Goal: Information Seeking & Learning: Learn about a topic

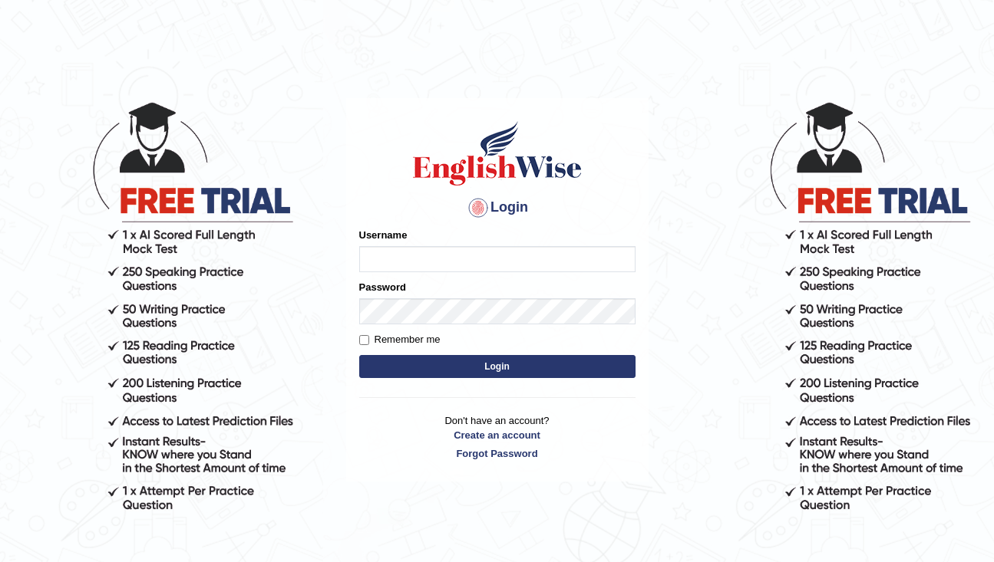
type input "rderzi"
click at [411, 361] on button "Login" at bounding box center [497, 366] width 276 height 23
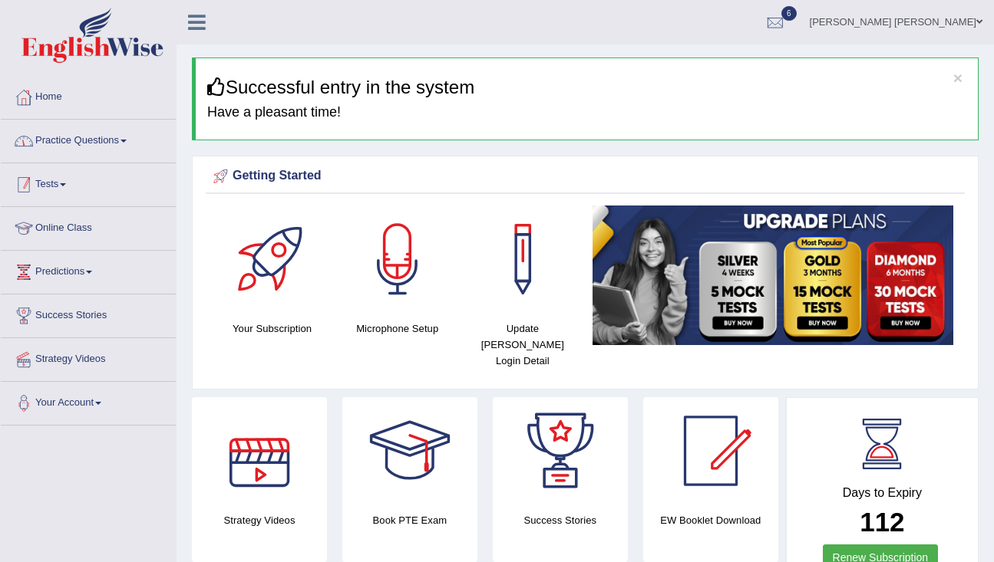
click at [146, 143] on link "Practice Questions" at bounding box center [88, 139] width 175 height 38
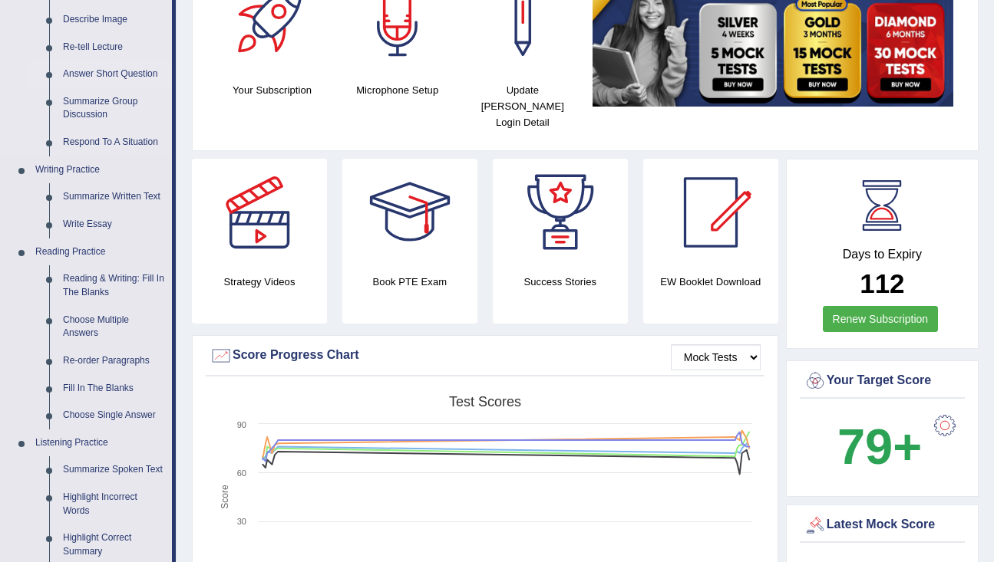
scroll to position [241, 0]
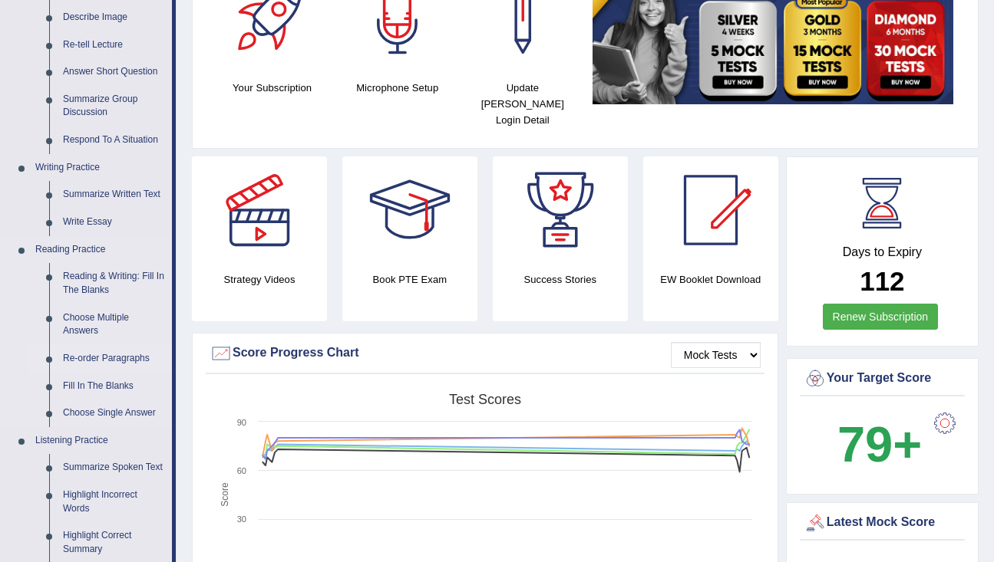
click at [104, 361] on link "Re-order Paragraphs" at bounding box center [114, 359] width 116 height 28
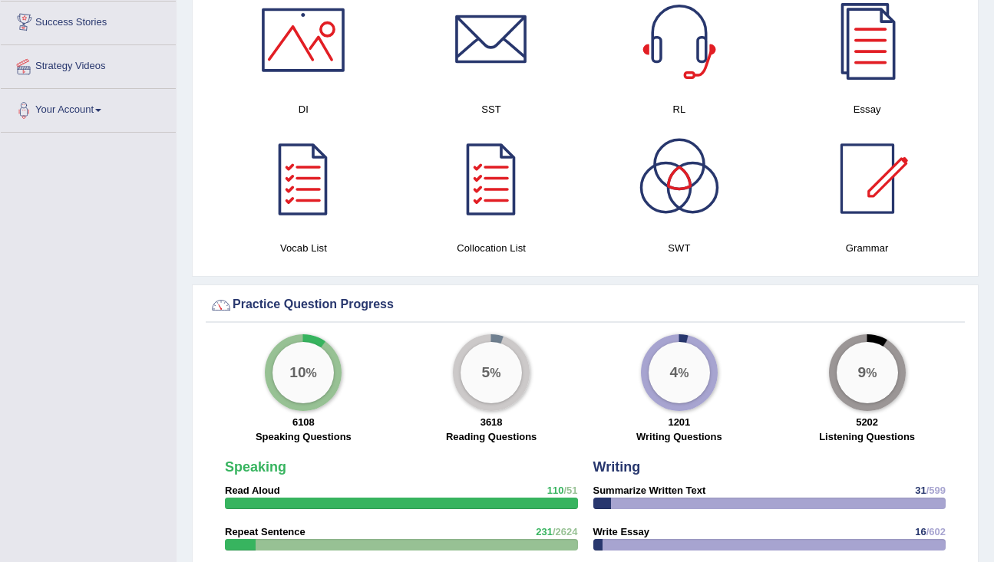
scroll to position [911, 0]
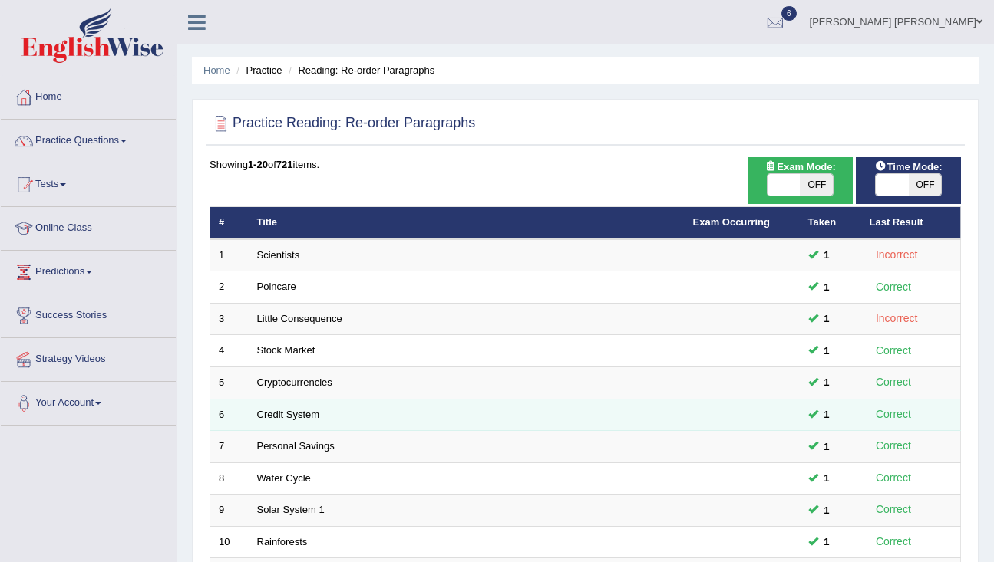
scroll to position [454, 0]
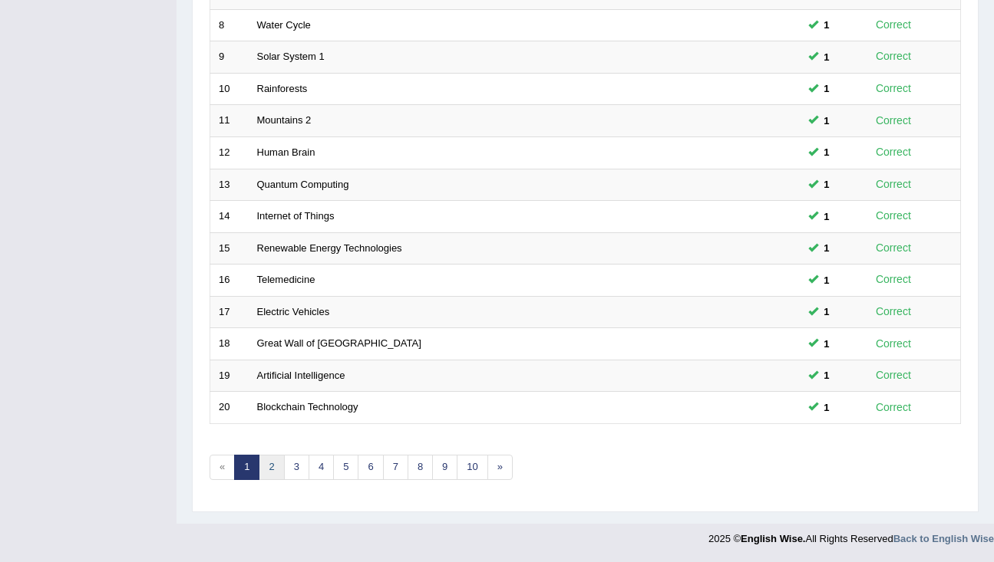
click at [266, 472] on link "2" at bounding box center [271, 467] width 25 height 25
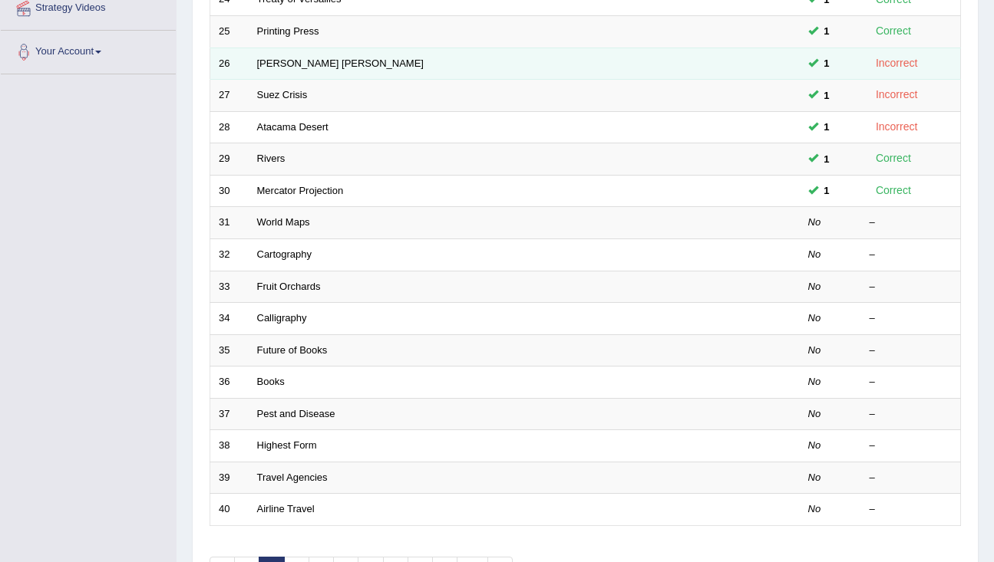
scroll to position [454, 0]
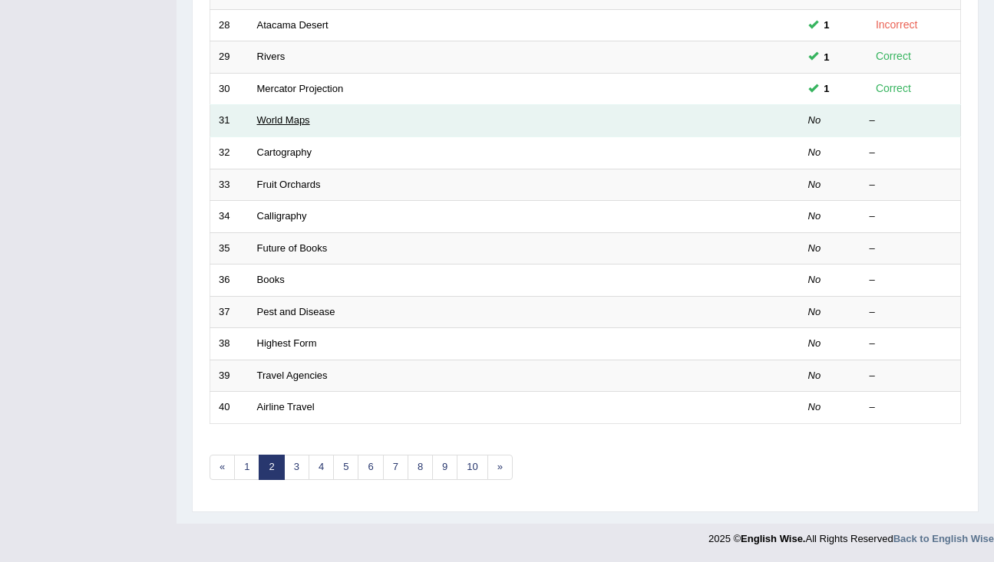
click at [286, 123] on link "World Maps" at bounding box center [283, 120] width 53 height 12
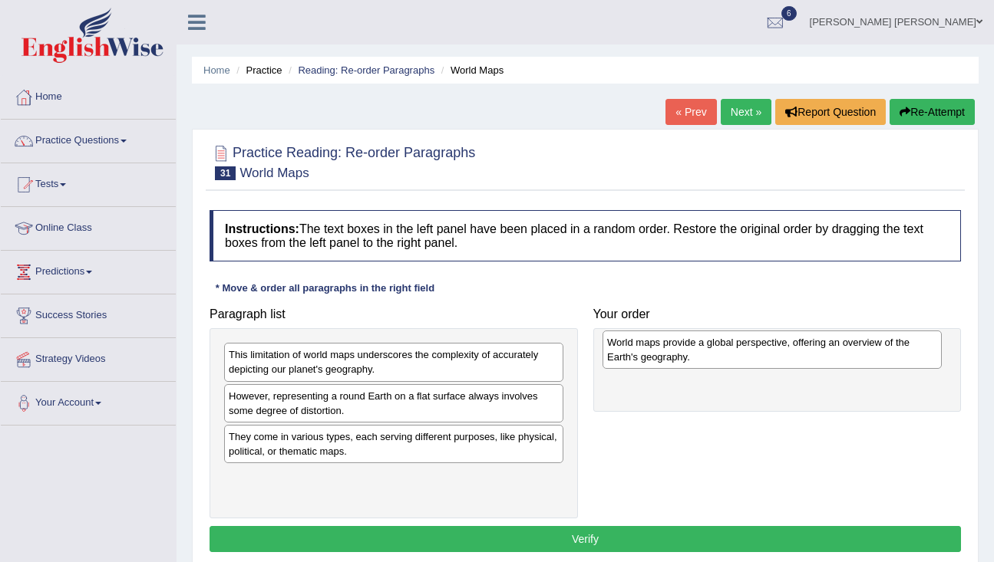
drag, startPoint x: 418, startPoint y: 447, endPoint x: 793, endPoint y: 351, distance: 386.6
click at [797, 352] on div "World maps provide a global perspective, offering an overview of the Earth's ge…" at bounding box center [771, 350] width 339 height 38
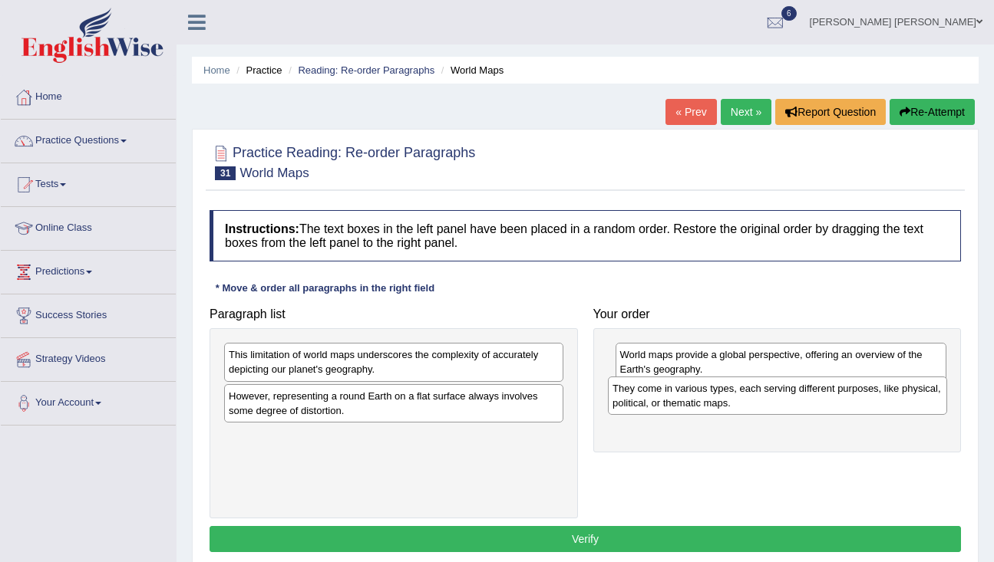
drag, startPoint x: 410, startPoint y: 450, endPoint x: 793, endPoint y: 401, distance: 386.7
click at [793, 401] on div "They come in various types, each serving different purposes, like physical, pol…" at bounding box center [777, 396] width 339 height 38
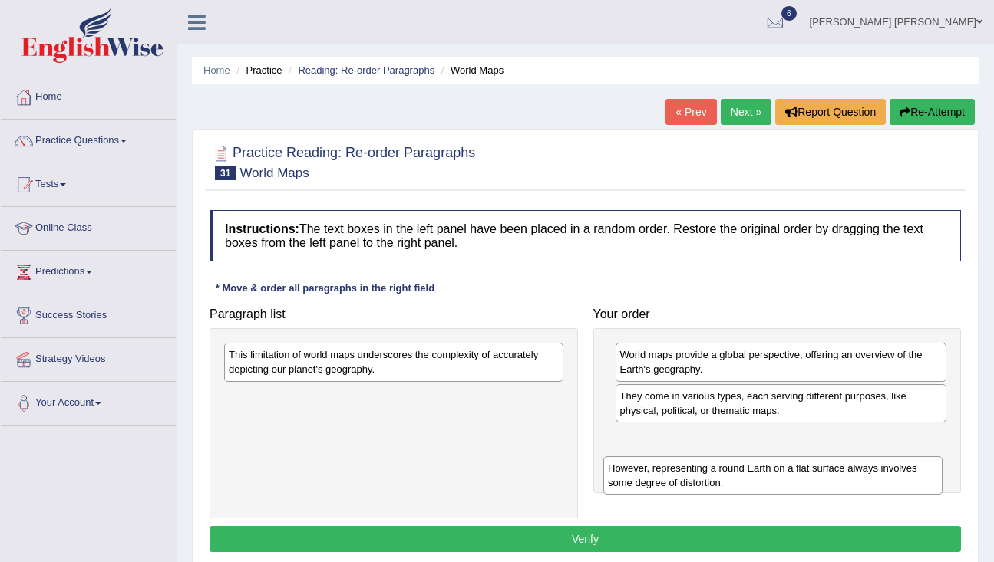
drag, startPoint x: 309, startPoint y: 414, endPoint x: 687, endPoint y: 467, distance: 381.3
click at [688, 468] on div "However, representing a round Earth on a flat surface always involves some degr…" at bounding box center [772, 476] width 339 height 38
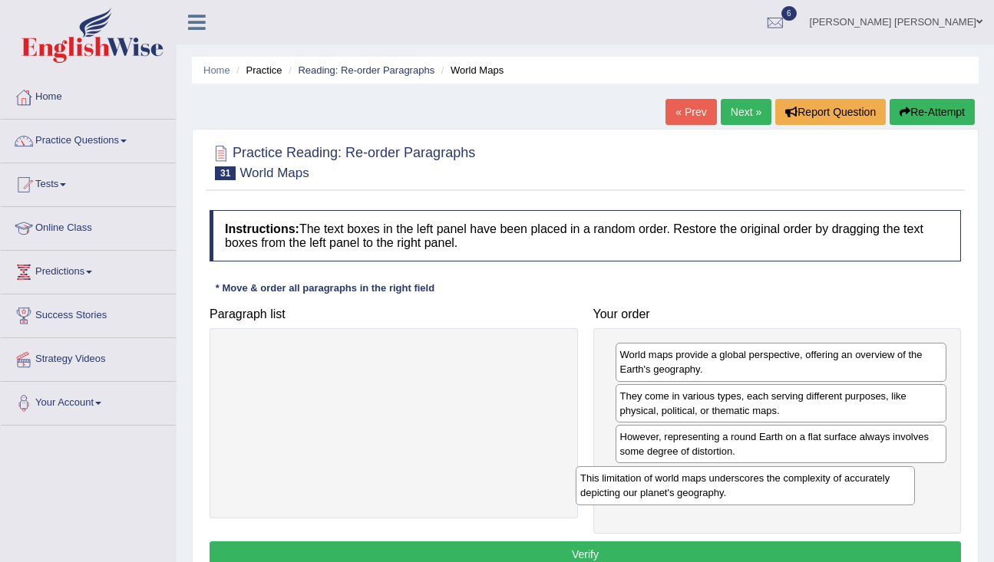
drag, startPoint x: 418, startPoint y: 364, endPoint x: 770, endPoint y: 488, distance: 372.5
click at [770, 488] on div "This limitation of world maps underscores the complexity of accurately depictin…" at bounding box center [745, 486] width 339 height 38
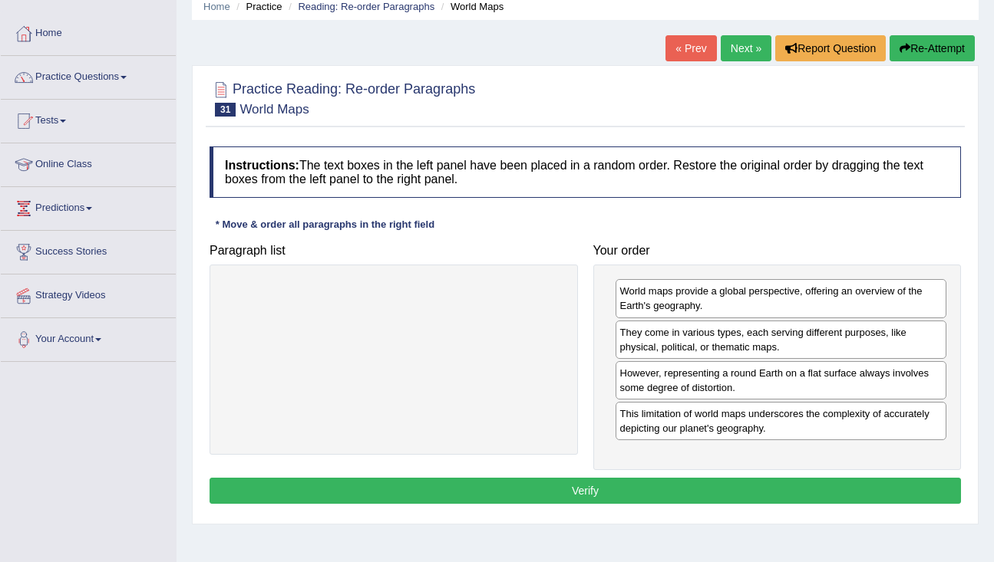
scroll to position [75, 0]
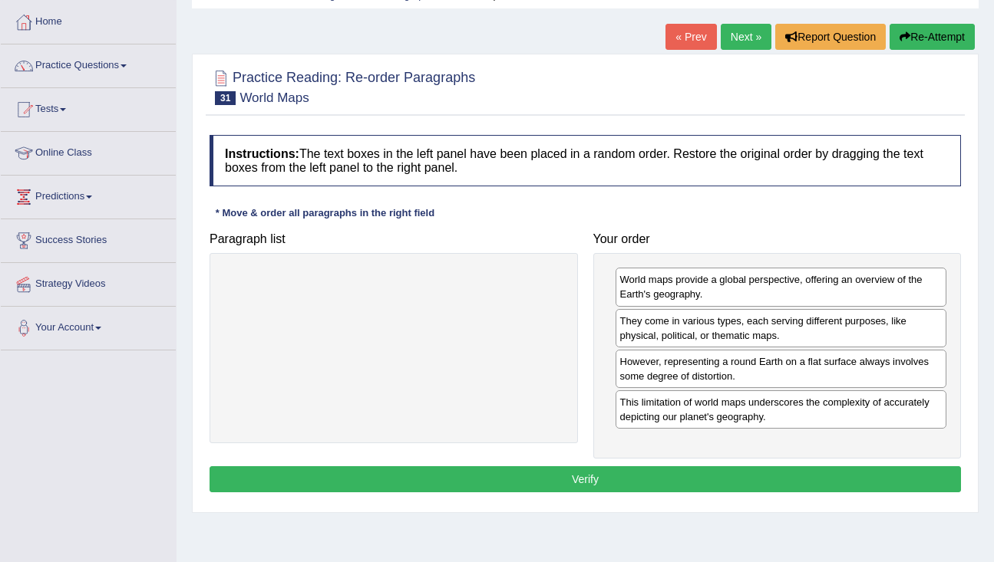
click at [483, 493] on button "Verify" at bounding box center [584, 480] width 751 height 26
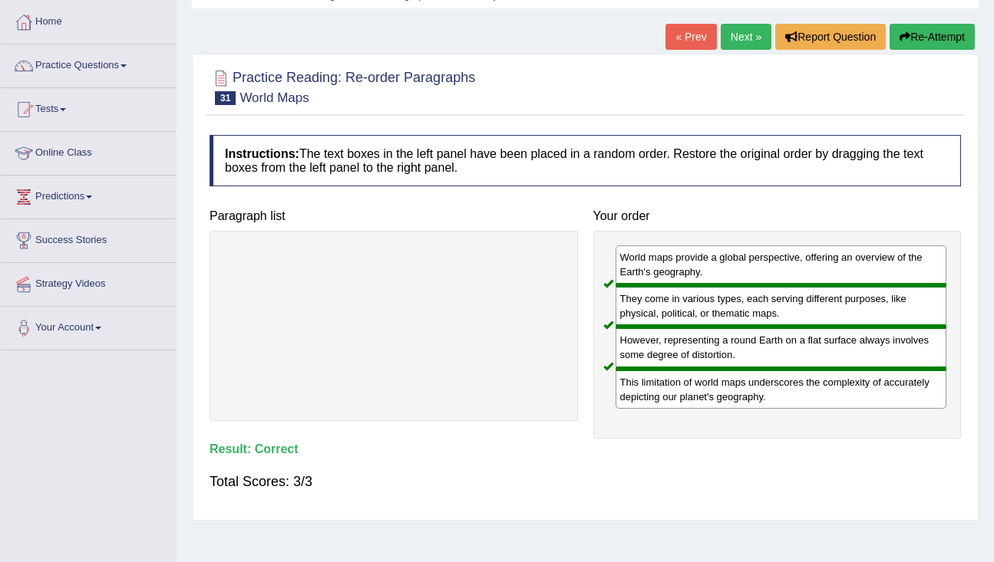
click at [738, 42] on link "Next »" at bounding box center [746, 37] width 51 height 26
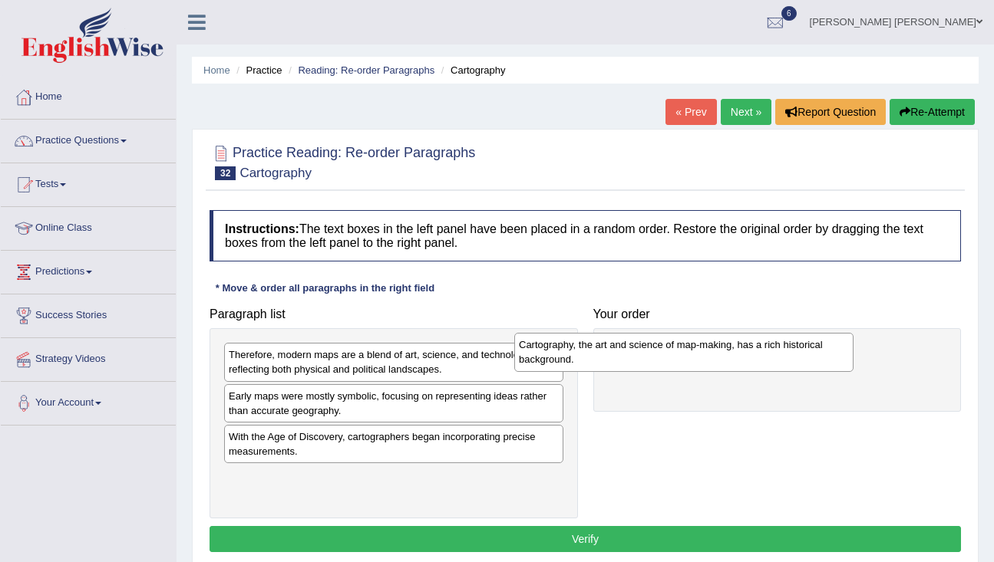
drag, startPoint x: 494, startPoint y: 369, endPoint x: 784, endPoint y: 357, distance: 290.3
click at [784, 358] on div "Cartography, the art and science of map-making, has a rich historical backgroun…" at bounding box center [683, 352] width 339 height 38
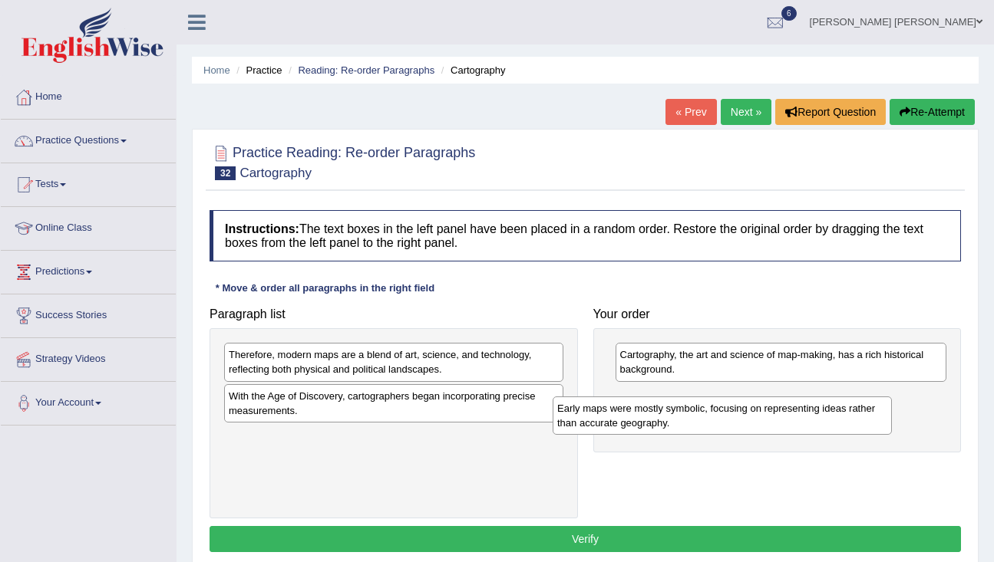
drag, startPoint x: 473, startPoint y: 408, endPoint x: 803, endPoint y: 421, distance: 330.2
click at [803, 421] on div "Early maps were mostly symbolic, focusing on representing ideas rather than acc…" at bounding box center [721, 416] width 339 height 38
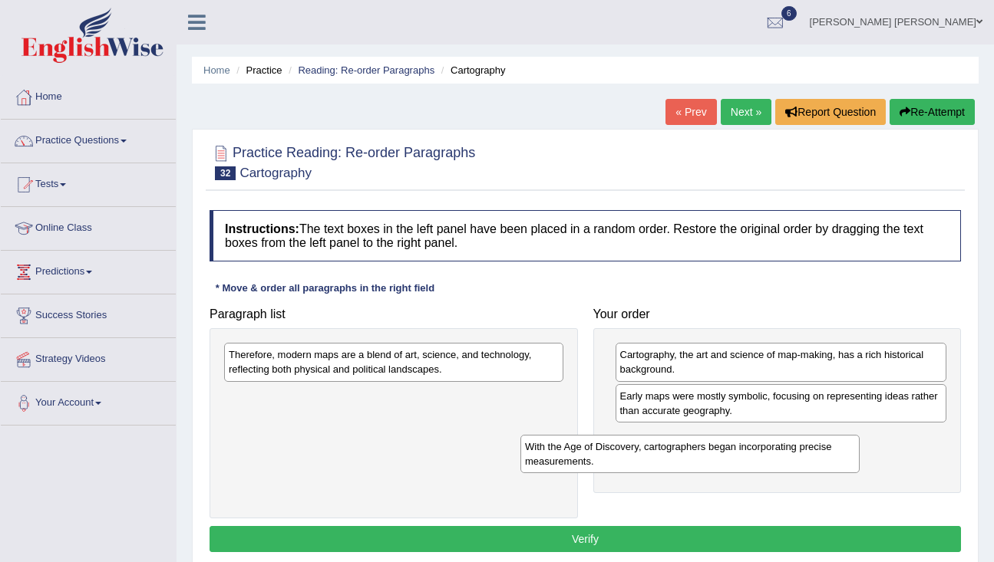
drag, startPoint x: 430, startPoint y: 409, endPoint x: 714, endPoint y: 447, distance: 287.3
click at [722, 456] on div "With the Age of Discovery, cartographers began incorporating precise measuremen…" at bounding box center [689, 454] width 339 height 38
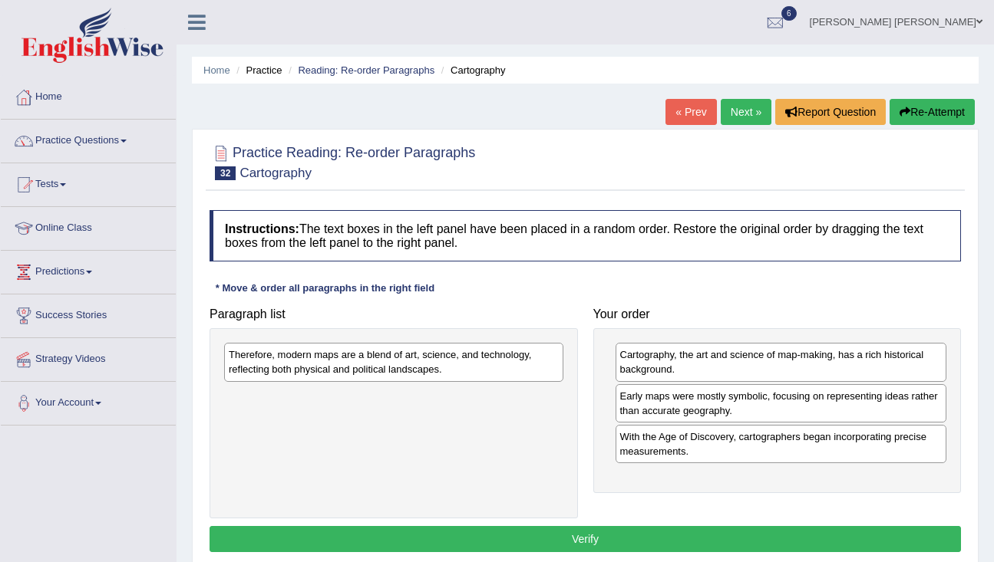
click at [475, 370] on div "Therefore, modern maps are a blend of art, science, and technology, reflecting …" at bounding box center [393, 362] width 339 height 38
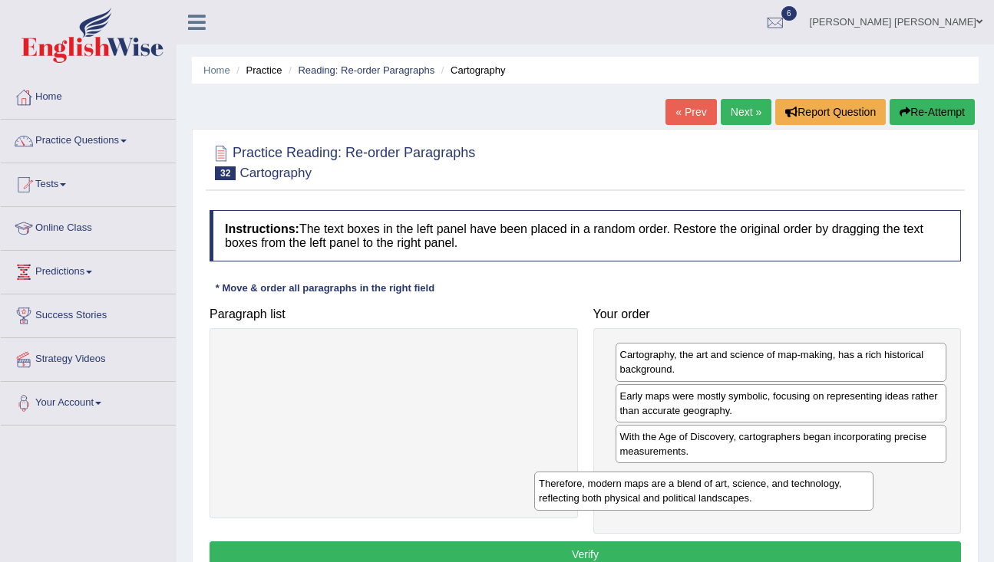
drag, startPoint x: 475, startPoint y: 370, endPoint x: 790, endPoint y: 495, distance: 339.3
click at [790, 496] on div "Therefore, modern maps are a blend of art, science, and technology, reflecting …" at bounding box center [703, 491] width 339 height 38
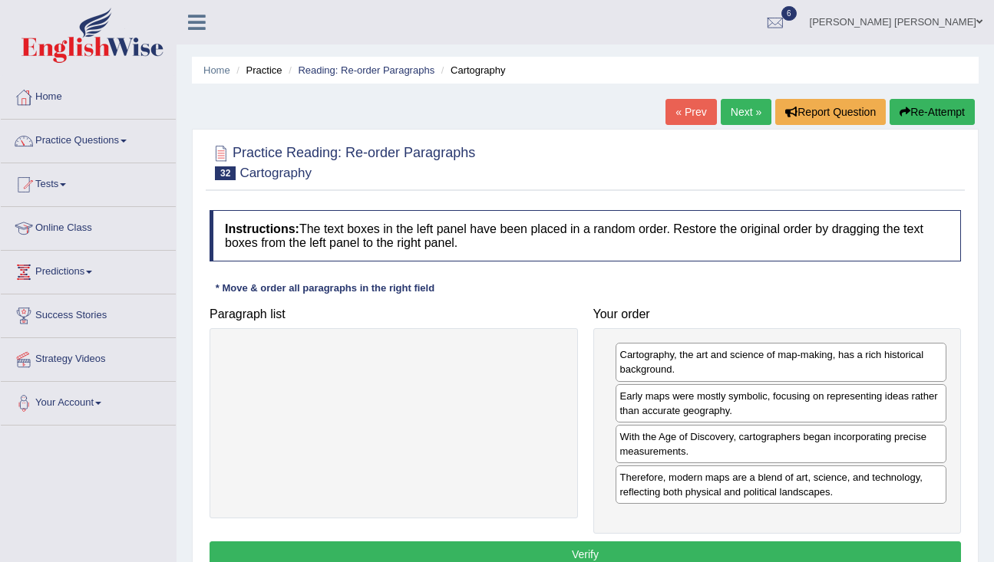
click at [698, 551] on button "Verify" at bounding box center [584, 555] width 751 height 26
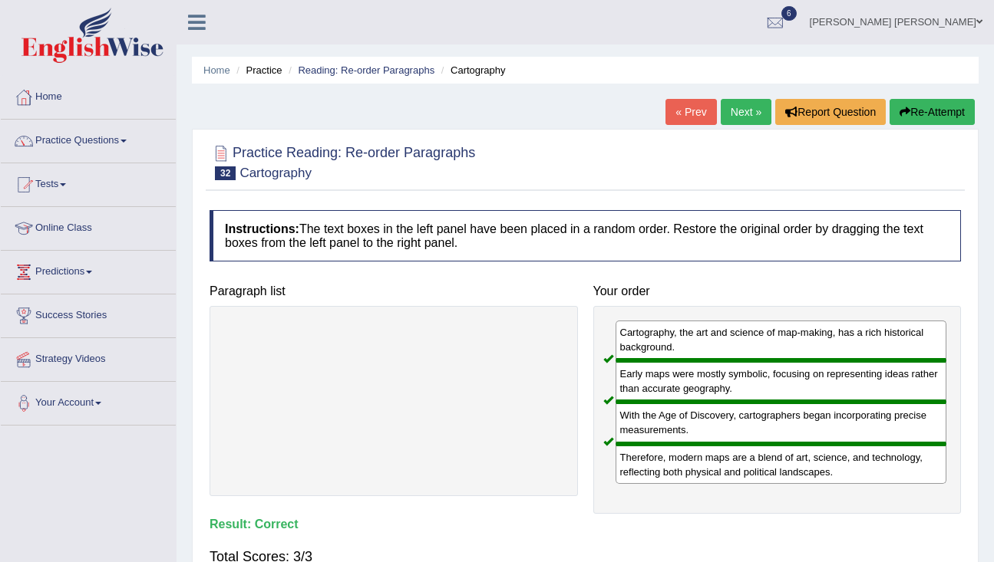
click at [737, 110] on link "Next »" at bounding box center [746, 112] width 51 height 26
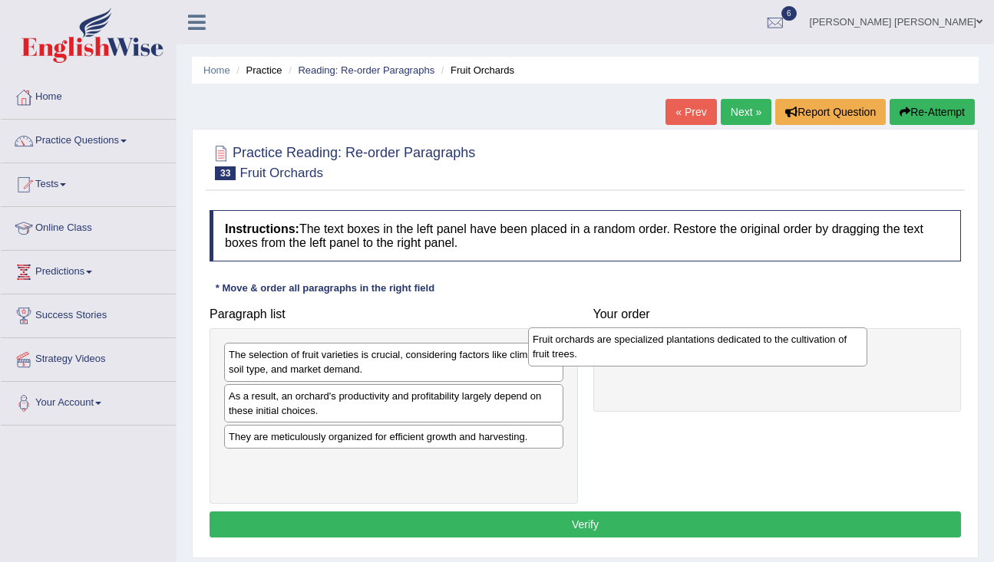
drag, startPoint x: 496, startPoint y: 363, endPoint x: 800, endPoint y: 348, distance: 304.3
click at [800, 348] on div "Fruit orchards are specialized plantations dedicated to the cultivation of frui…" at bounding box center [697, 347] width 339 height 38
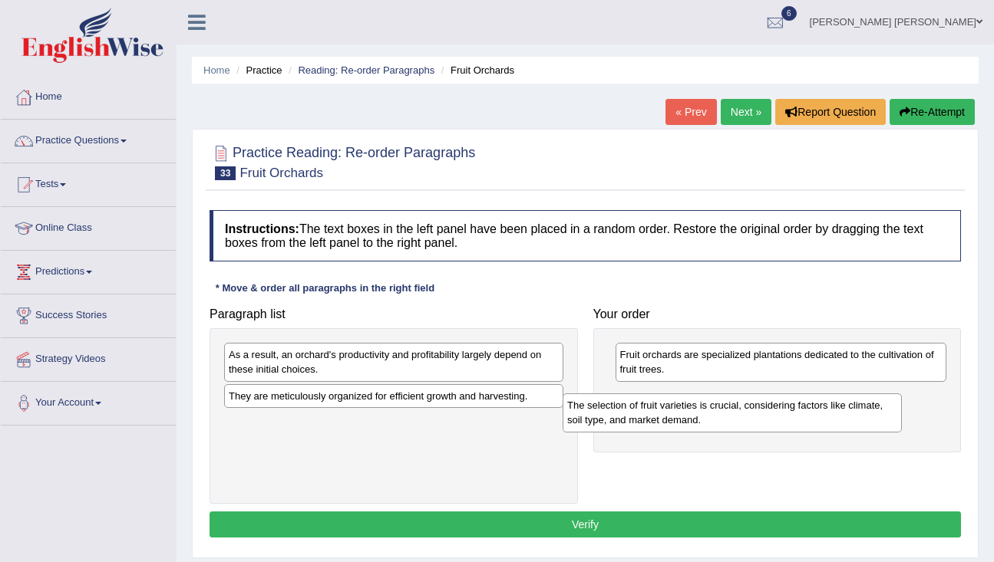
drag, startPoint x: 408, startPoint y: 371, endPoint x: 747, endPoint y: 420, distance: 341.9
click at [747, 420] on div "The selection of fruit varieties is crucial, considering factors like climate, …" at bounding box center [731, 413] width 339 height 38
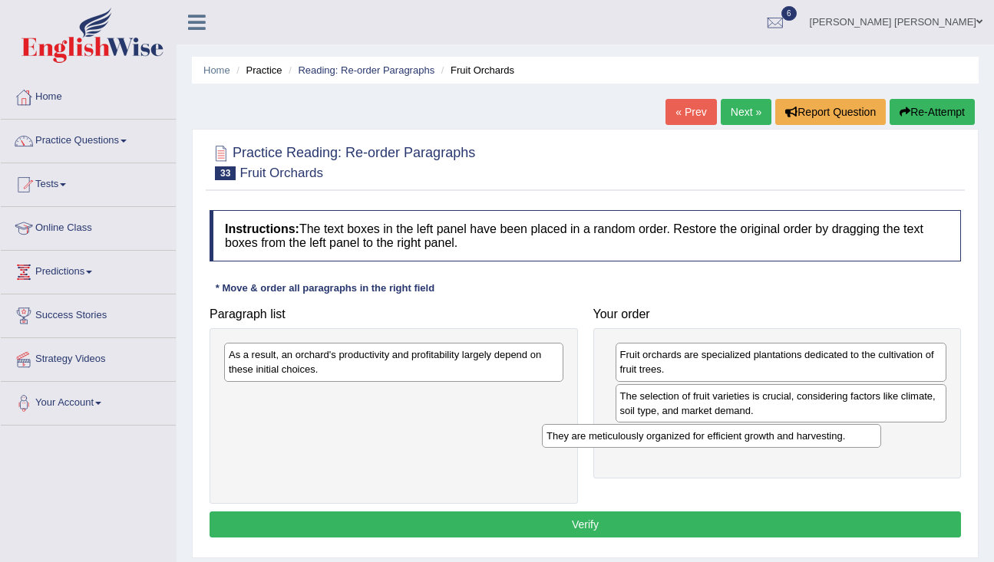
drag, startPoint x: 409, startPoint y: 399, endPoint x: 727, endPoint y: 439, distance: 320.2
click at [727, 439] on div "They are meticulously organized for efficient growth and harvesting." at bounding box center [711, 436] width 339 height 24
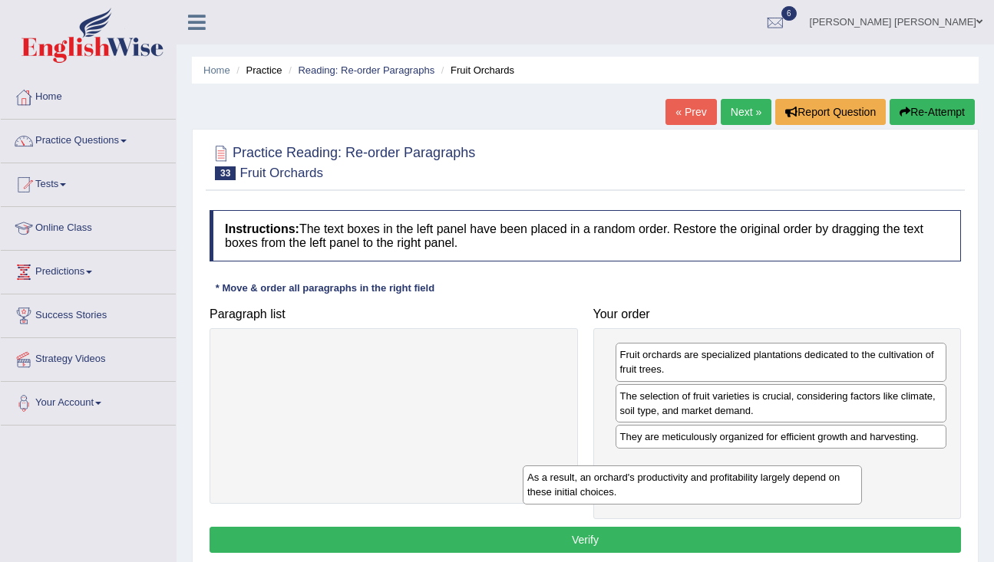
drag, startPoint x: 454, startPoint y: 365, endPoint x: 762, endPoint y: 488, distance: 331.3
click at [762, 490] on div "As a result, an orchard's productivity and profitability largely depend on thes…" at bounding box center [692, 485] width 339 height 38
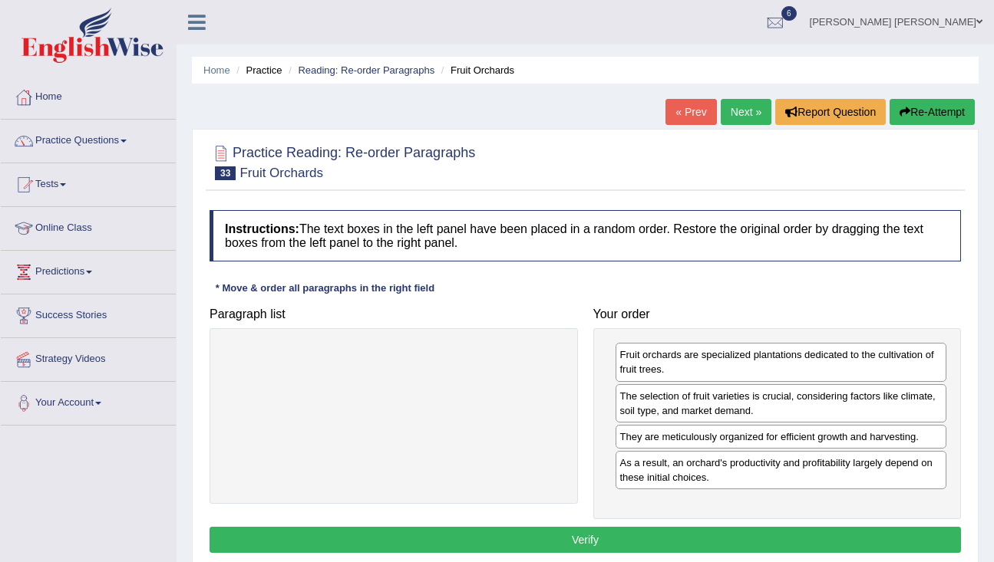
click at [661, 538] on button "Verify" at bounding box center [584, 540] width 751 height 26
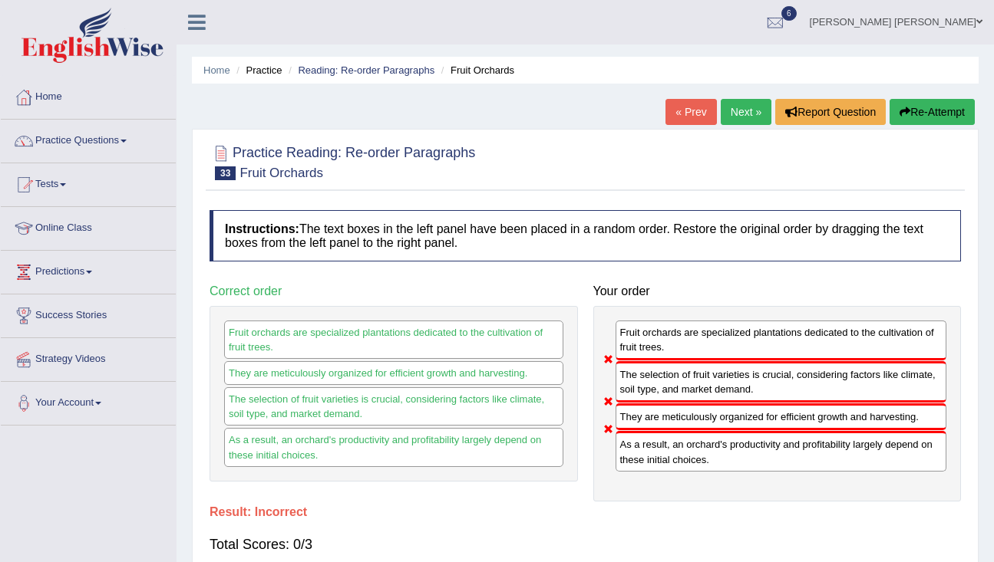
click at [728, 106] on link "Next »" at bounding box center [746, 112] width 51 height 26
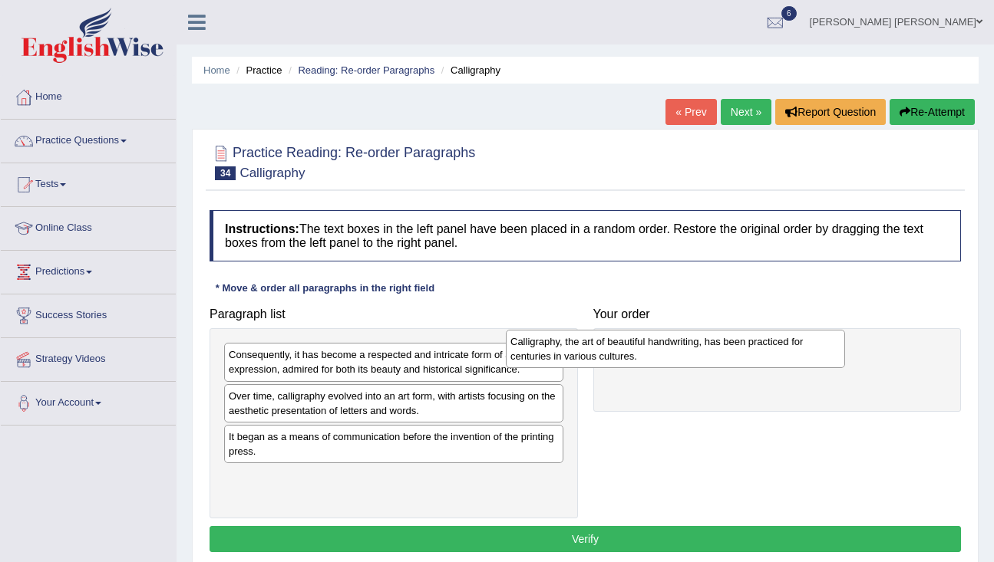
drag, startPoint x: 503, startPoint y: 407, endPoint x: 800, endPoint y: 351, distance: 302.2
click at [798, 351] on div "Calligraphy, the art of beautiful handwriting, has been practiced for centuries…" at bounding box center [675, 349] width 339 height 38
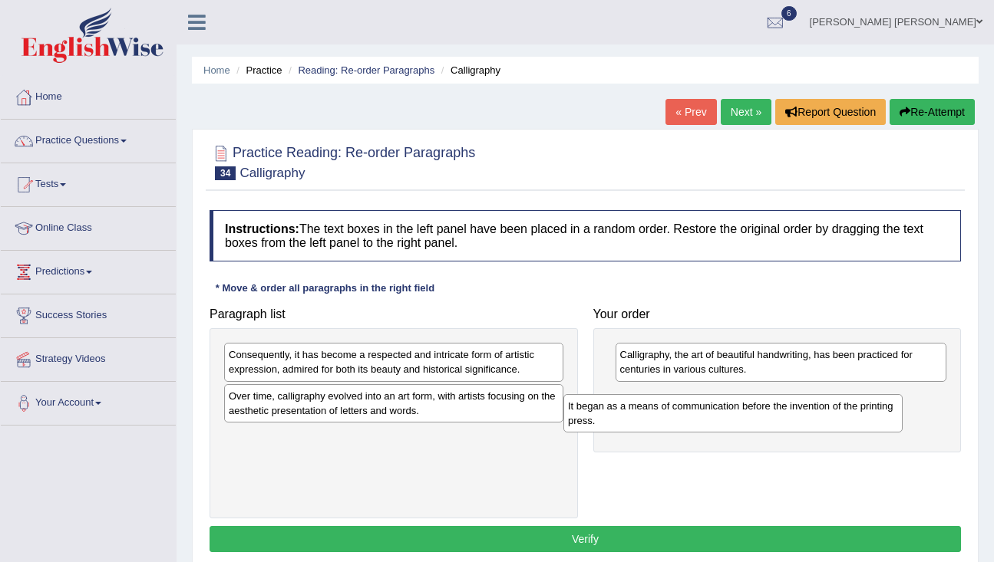
drag, startPoint x: 491, startPoint y: 444, endPoint x: 830, endPoint y: 414, distance: 339.8
click at [831, 414] on div "It began as a means of communication before the invention of the printing press." at bounding box center [732, 413] width 339 height 38
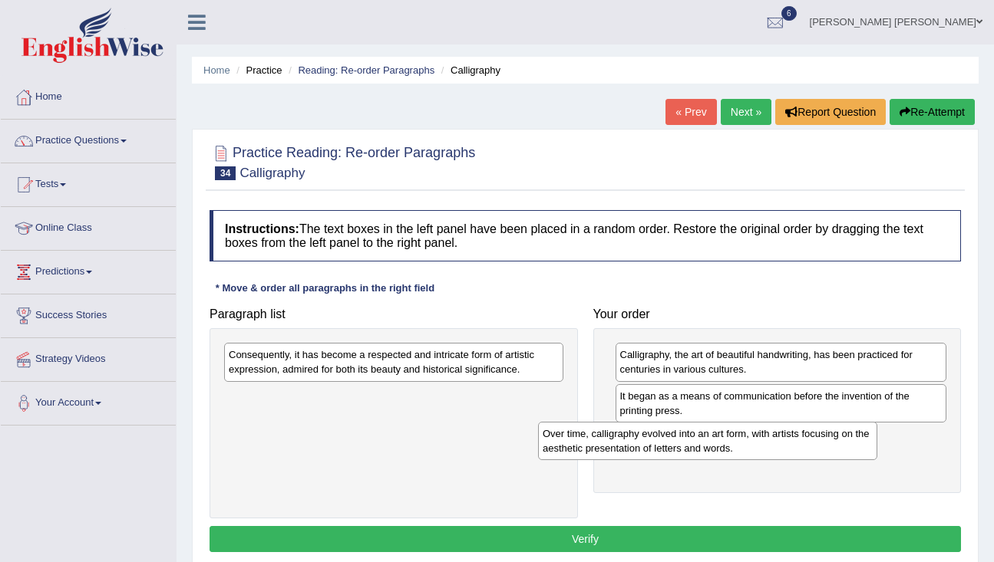
drag, startPoint x: 372, startPoint y: 409, endPoint x: 686, endPoint y: 447, distance: 316.1
click at [686, 447] on div "Over time, calligraphy evolved into an art form, with artists focusing on the a…" at bounding box center [707, 441] width 339 height 38
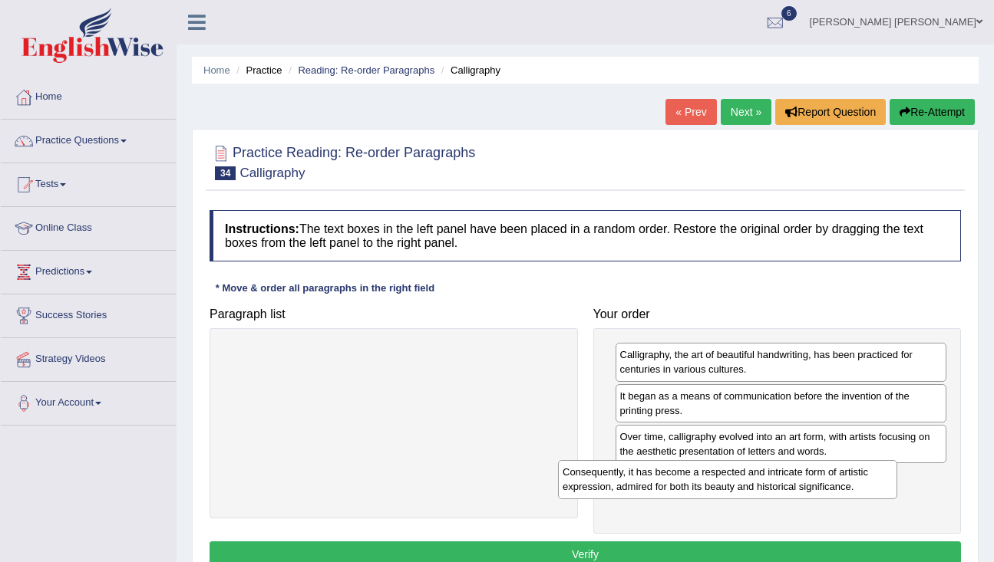
drag, startPoint x: 495, startPoint y: 369, endPoint x: 834, endPoint y: 483, distance: 357.9
click at [835, 483] on div "Consequently, it has become a respected and intricate form of artistic expressi…" at bounding box center [727, 479] width 339 height 38
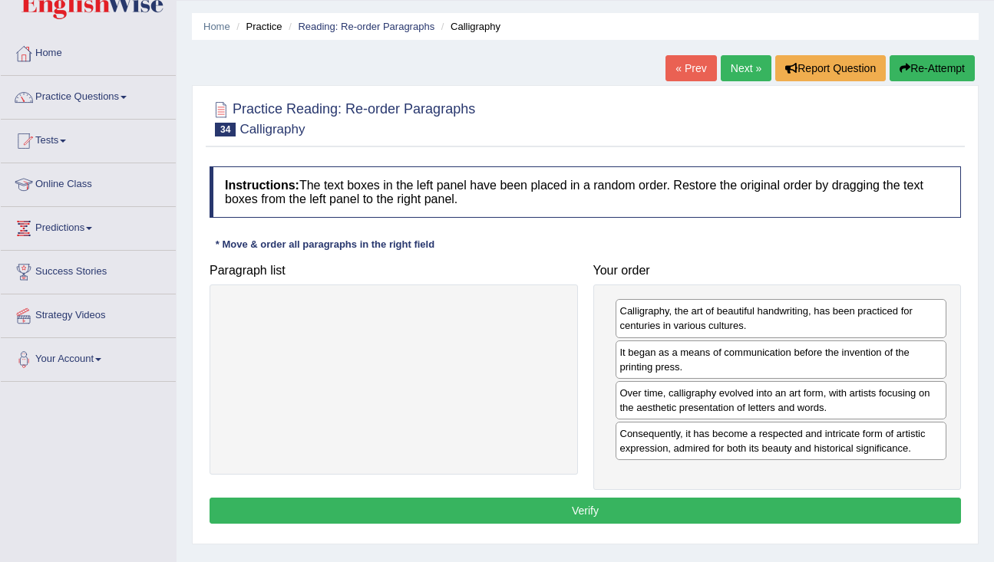
scroll to position [57, 0]
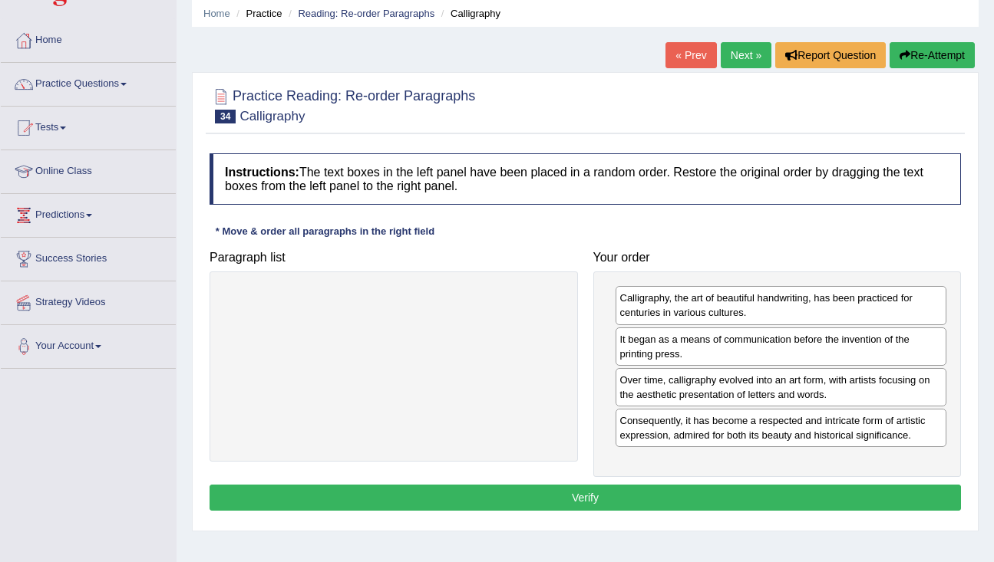
click at [564, 500] on button "Verify" at bounding box center [584, 498] width 751 height 26
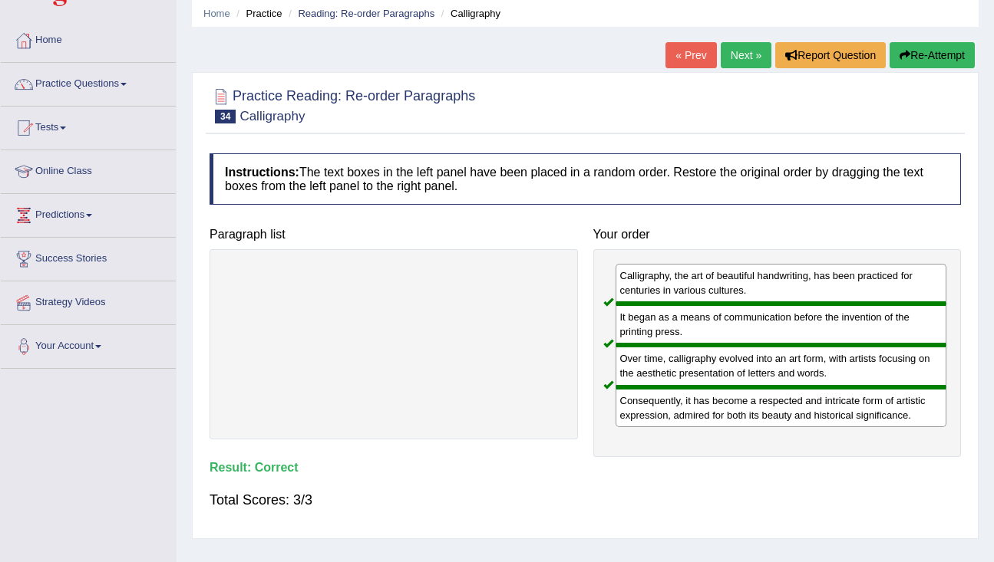
click at [737, 54] on link "Next »" at bounding box center [746, 55] width 51 height 26
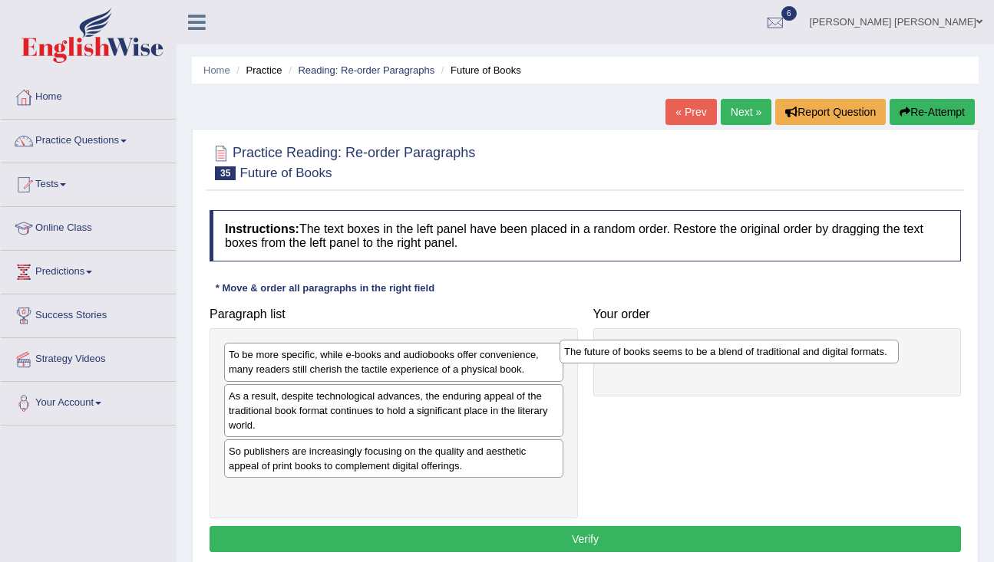
drag, startPoint x: 519, startPoint y: 500, endPoint x: 855, endPoint y: 358, distance: 364.9
click at [856, 358] on div "The future of books seems to be a blend of traditional and digital formats." at bounding box center [728, 352] width 339 height 24
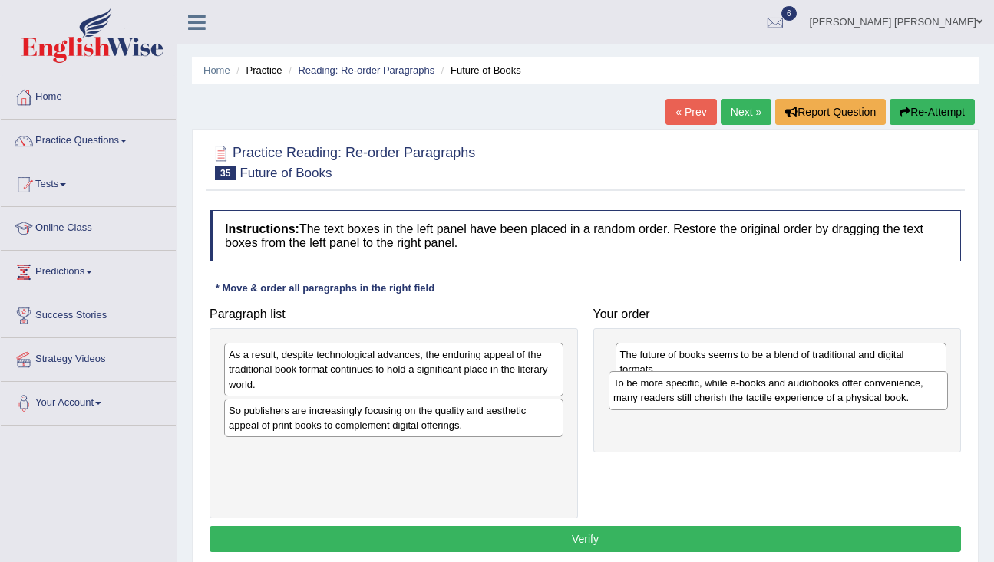
drag, startPoint x: 457, startPoint y: 361, endPoint x: 842, endPoint y: 391, distance: 386.4
click at [843, 391] on div "To be more specific, while e-books and audiobooks offer convenience, many reade…" at bounding box center [778, 390] width 339 height 38
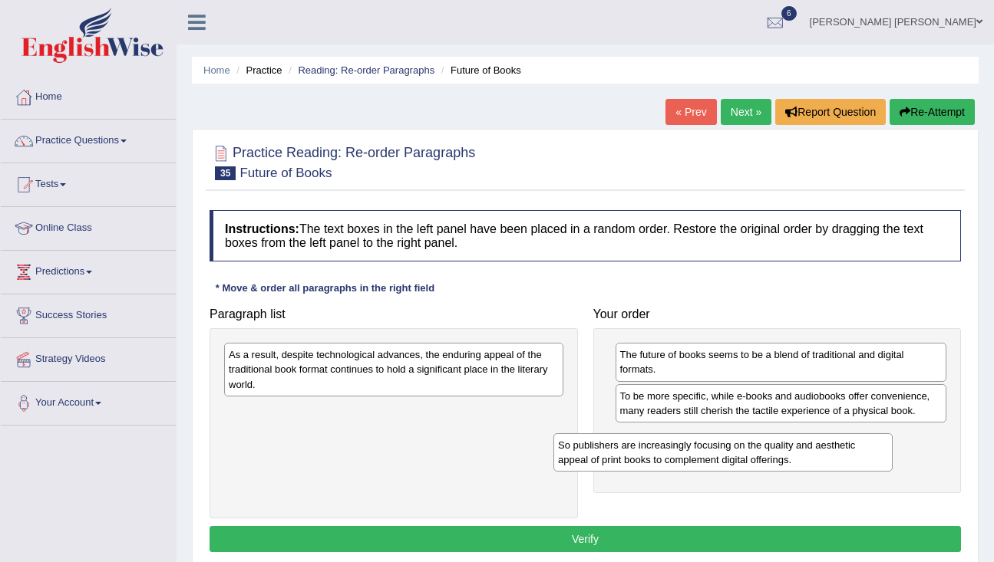
drag, startPoint x: 476, startPoint y: 426, endPoint x: 805, endPoint y: 460, distance: 330.9
click at [805, 460] on div "So publishers are increasingly focusing on the quality and aesthetic appeal of …" at bounding box center [722, 453] width 339 height 38
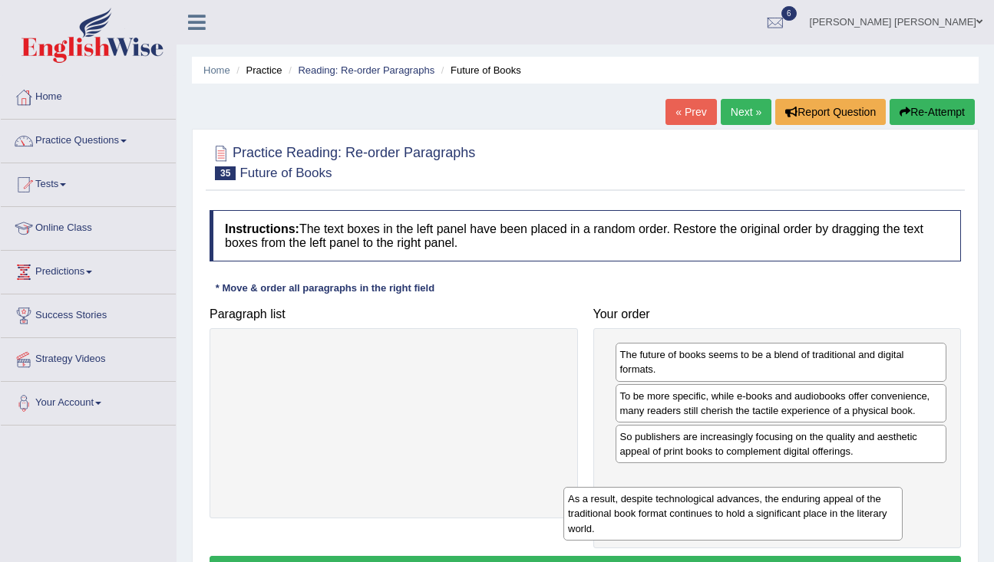
drag, startPoint x: 408, startPoint y: 363, endPoint x: 748, endPoint y: 506, distance: 369.0
click at [748, 508] on div "As a result, despite technological advances, the enduring appeal of the traditi…" at bounding box center [732, 513] width 339 height 53
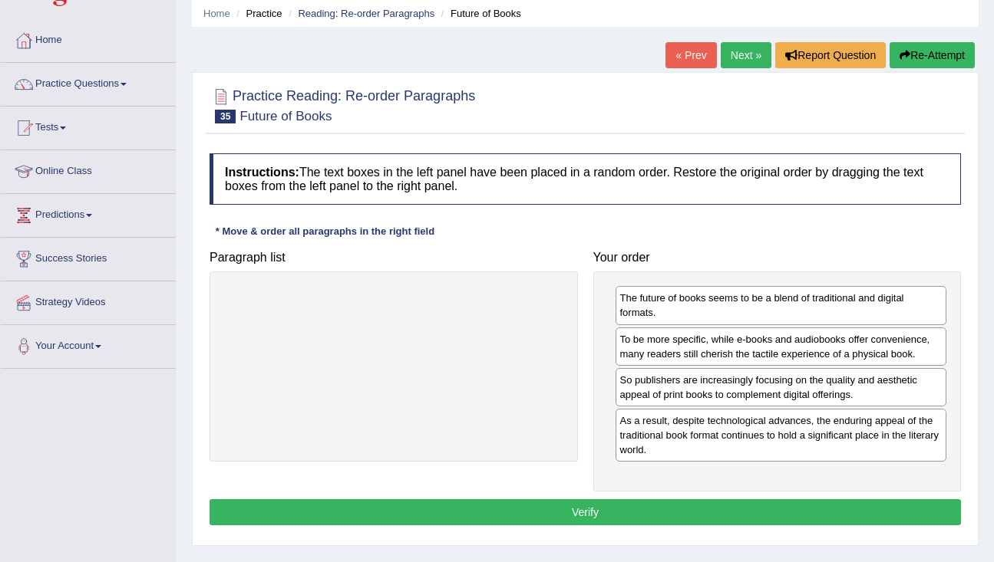
scroll to position [66, 0]
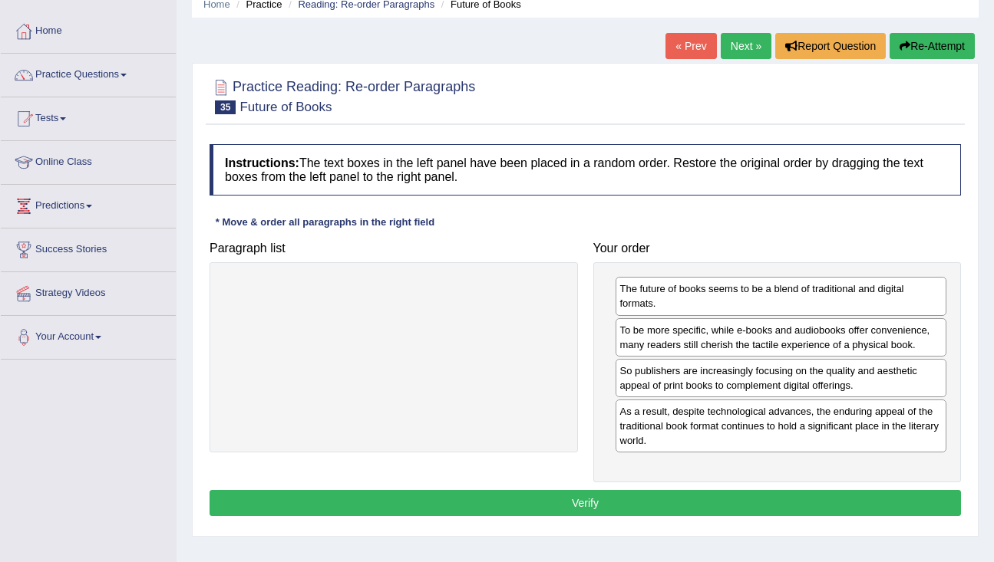
click at [688, 503] on button "Verify" at bounding box center [584, 503] width 751 height 26
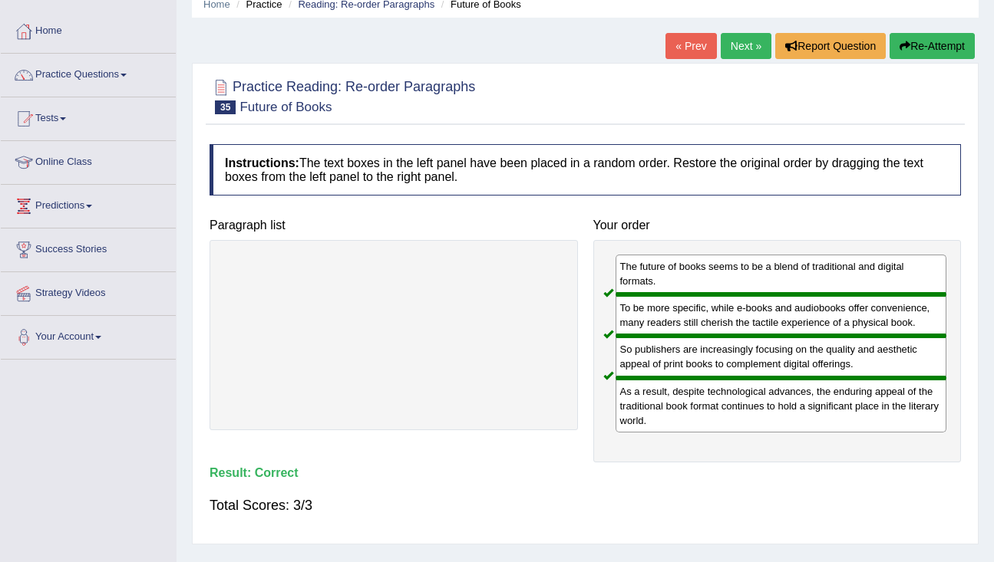
click at [737, 57] on link "Next »" at bounding box center [746, 46] width 51 height 26
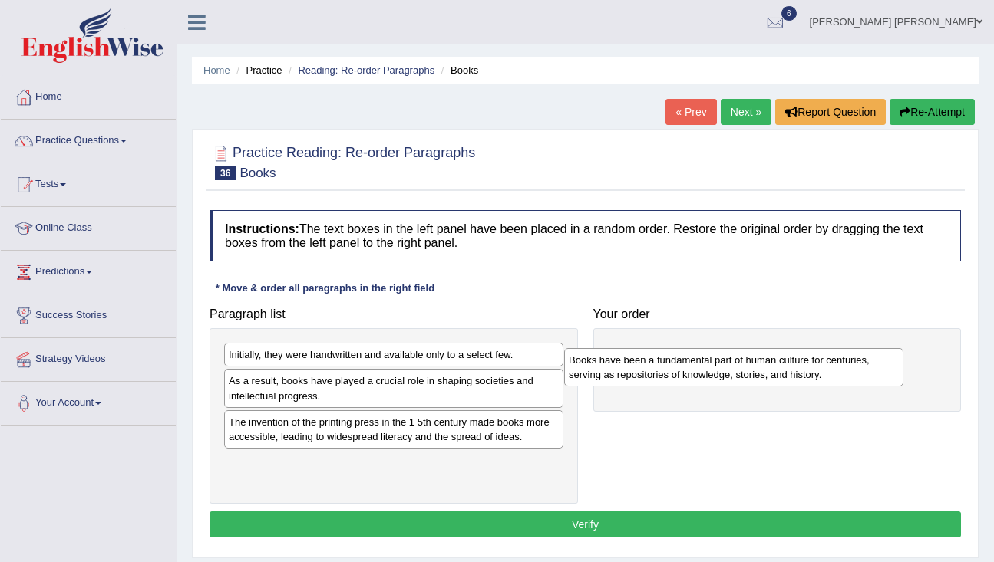
drag, startPoint x: 440, startPoint y: 481, endPoint x: 785, endPoint y: 371, distance: 361.6
click at [785, 372] on div "Books have been a fundamental part of human culture for centuries, serving as r…" at bounding box center [733, 367] width 339 height 38
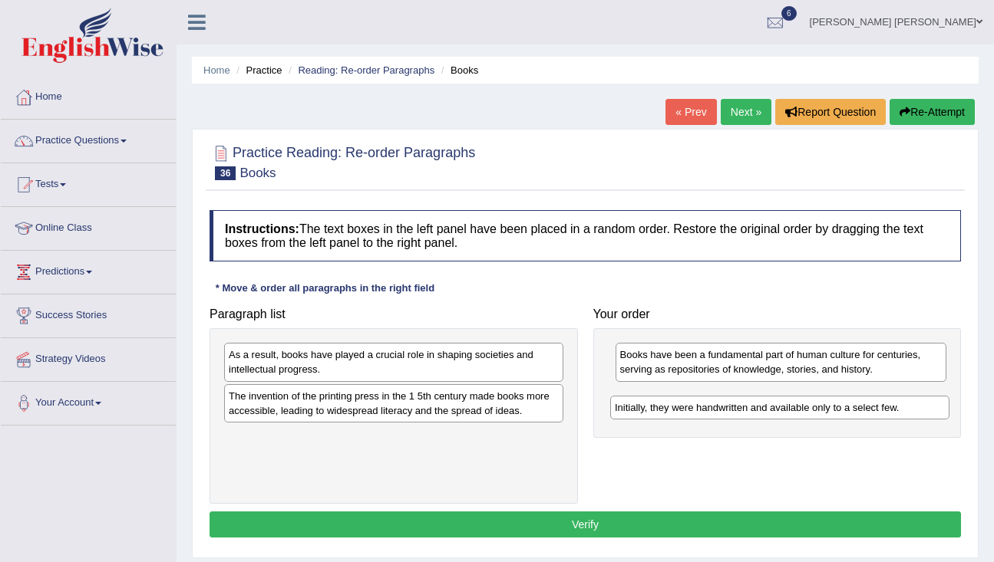
drag, startPoint x: 384, startPoint y: 358, endPoint x: 770, endPoint y: 411, distance: 389.6
click at [770, 411] on div "Initially, they were handwritten and available only to a select few." at bounding box center [779, 408] width 339 height 24
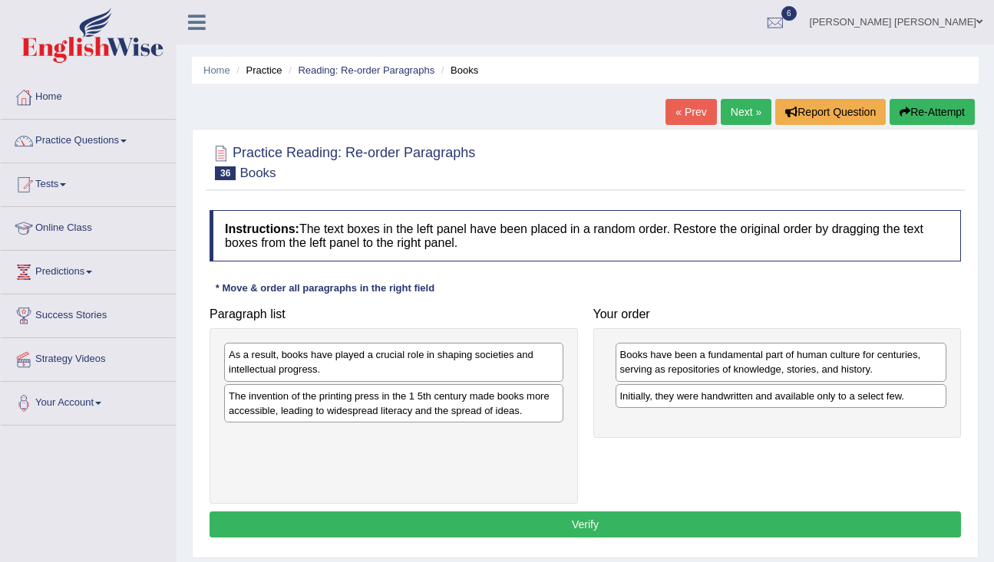
click at [444, 406] on div "The invention of the printing press in the 1 5th century made books more access…" at bounding box center [393, 403] width 339 height 38
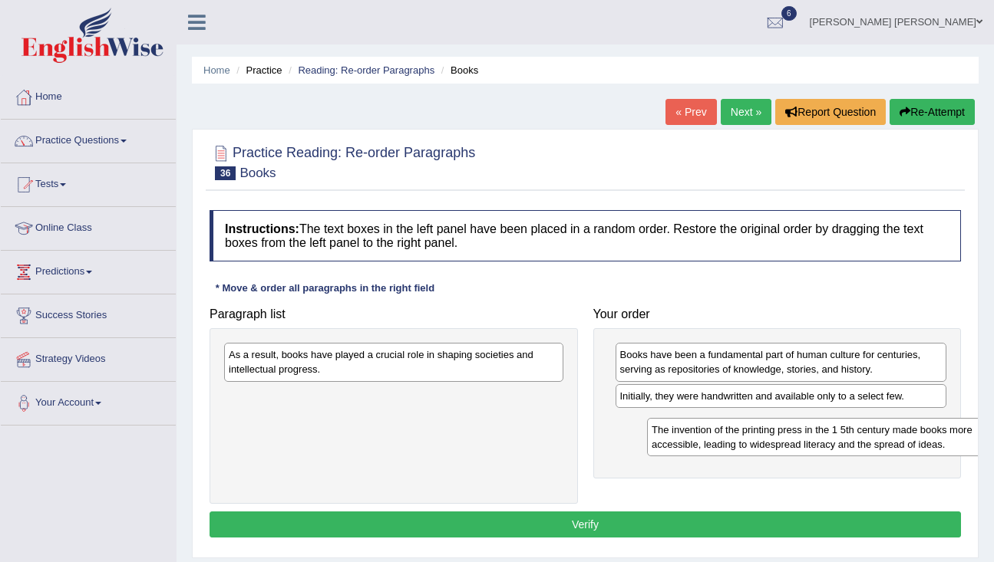
drag, startPoint x: 455, startPoint y: 407, endPoint x: 878, endPoint y: 441, distance: 424.2
click at [878, 441] on div "The invention of the printing press in the 1 5th century made books more access…" at bounding box center [816, 437] width 339 height 38
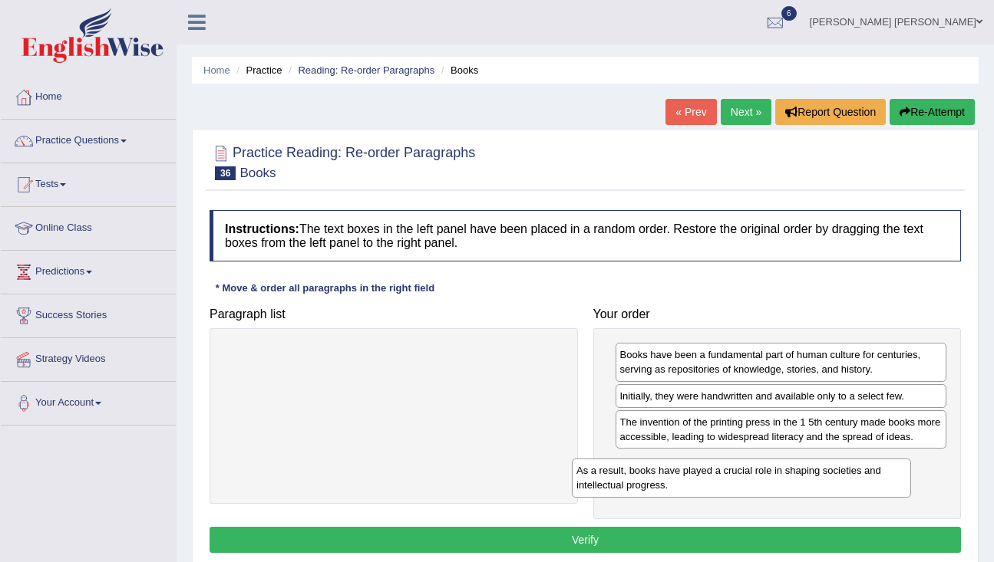
drag, startPoint x: 411, startPoint y: 369, endPoint x: 762, endPoint y: 486, distance: 369.6
click at [762, 486] on div "As a result, books have played a crucial role in shaping societies and intellec…" at bounding box center [741, 478] width 339 height 38
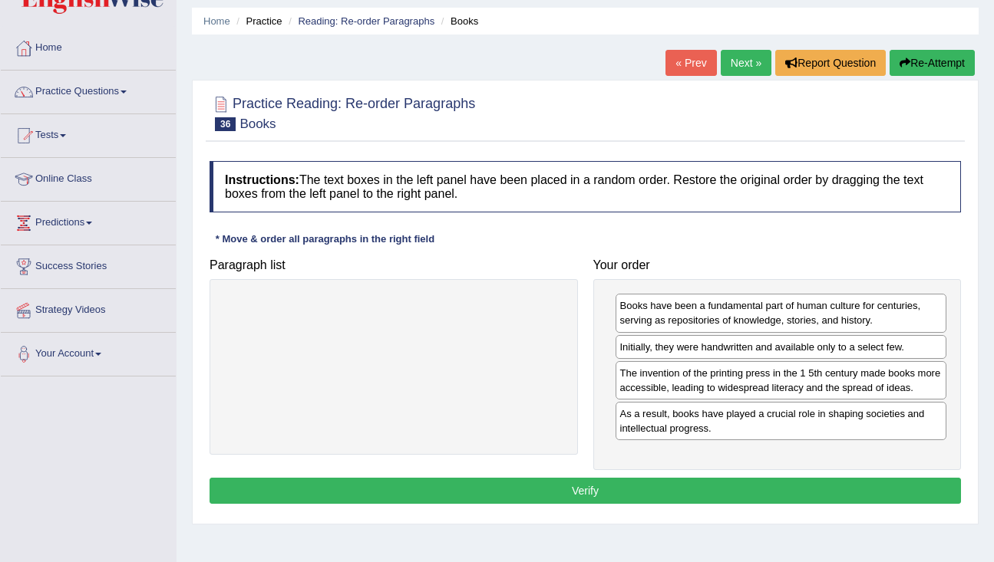
scroll to position [119, 0]
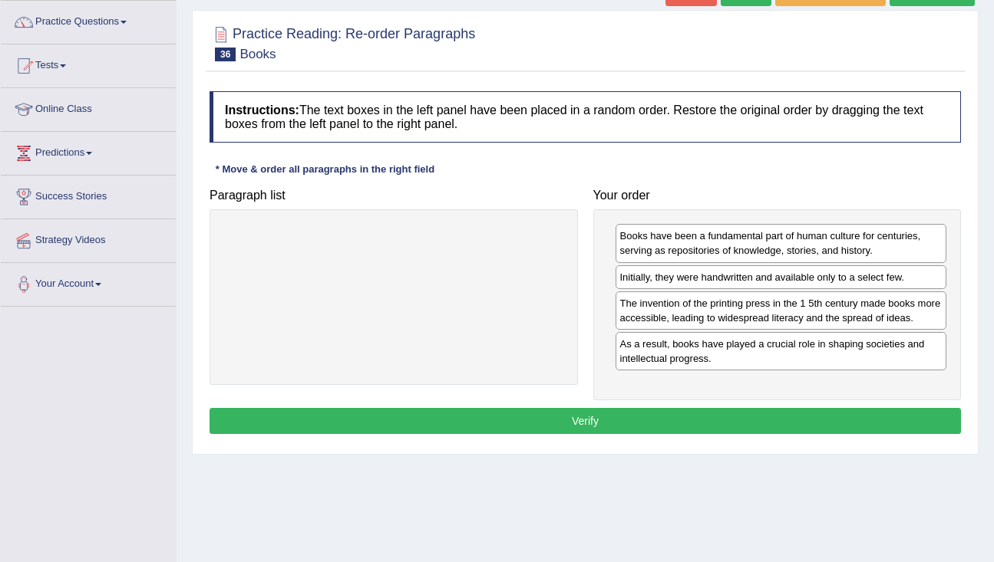
click at [579, 434] on button "Verify" at bounding box center [584, 421] width 751 height 26
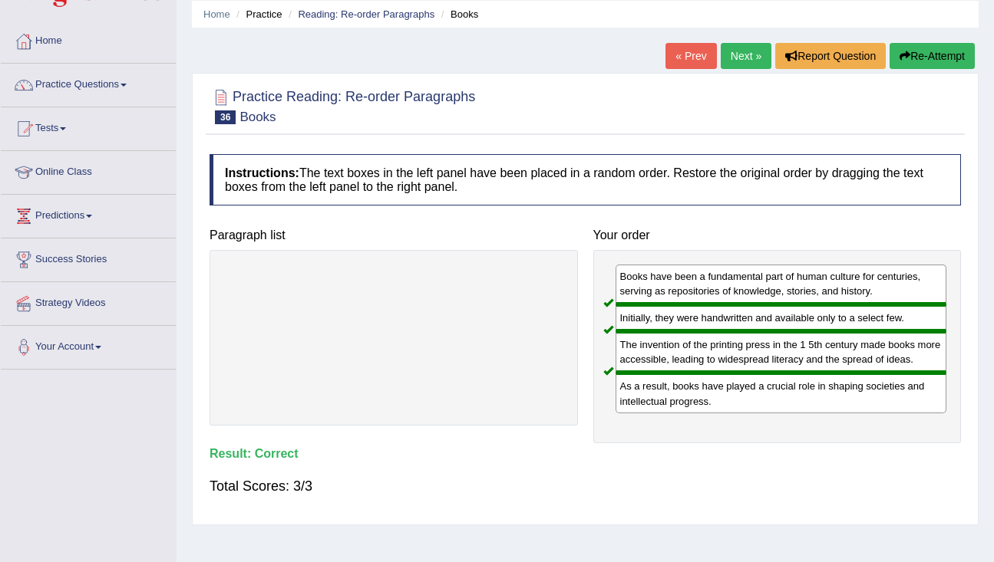
scroll to position [0, 0]
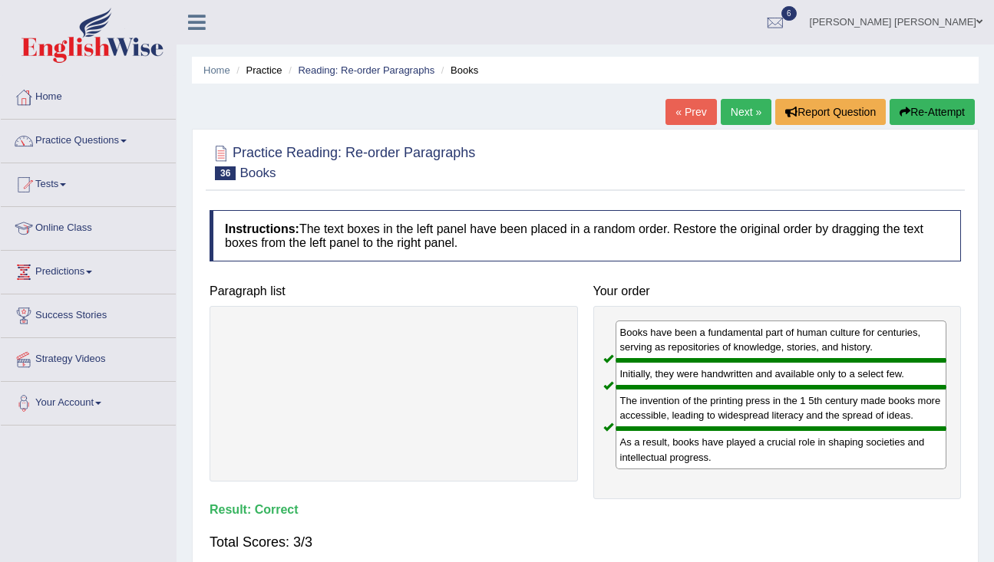
click at [740, 112] on link "Next »" at bounding box center [746, 112] width 51 height 26
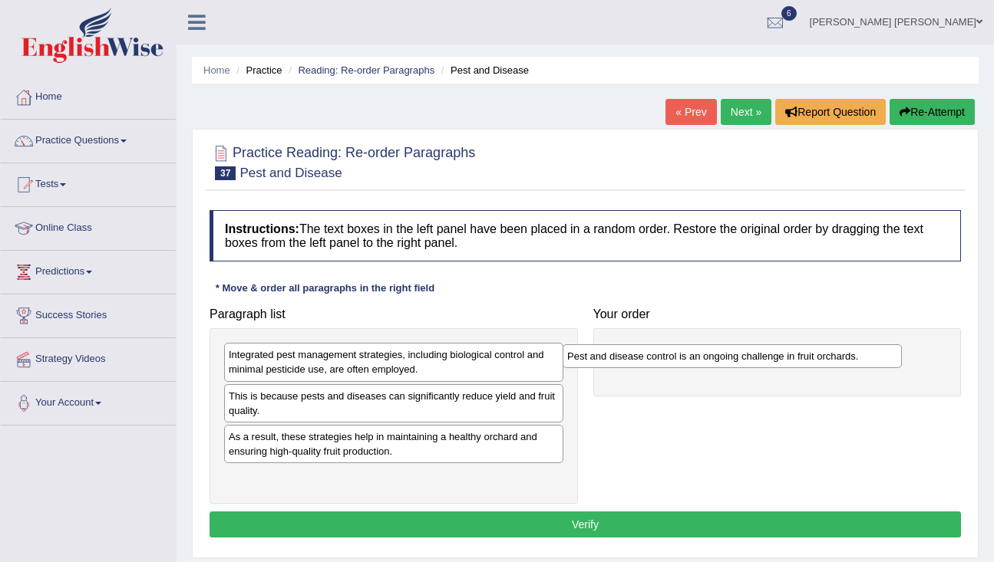
drag, startPoint x: 449, startPoint y: 438, endPoint x: 787, endPoint y: 358, distance: 347.9
click at [787, 358] on div "Pest and disease control is an ongoing challenge in fruit orchards." at bounding box center [731, 357] width 339 height 24
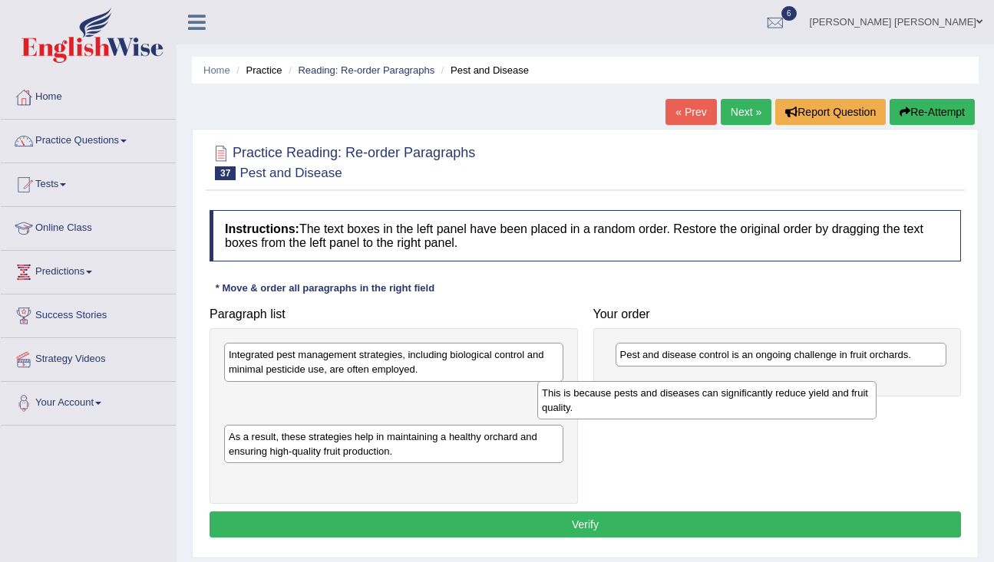
drag, startPoint x: 492, startPoint y: 398, endPoint x: 800, endPoint y: 389, distance: 308.6
click at [807, 392] on div "This is because pests and diseases can significantly reduce yield and fruit qua…" at bounding box center [706, 400] width 339 height 38
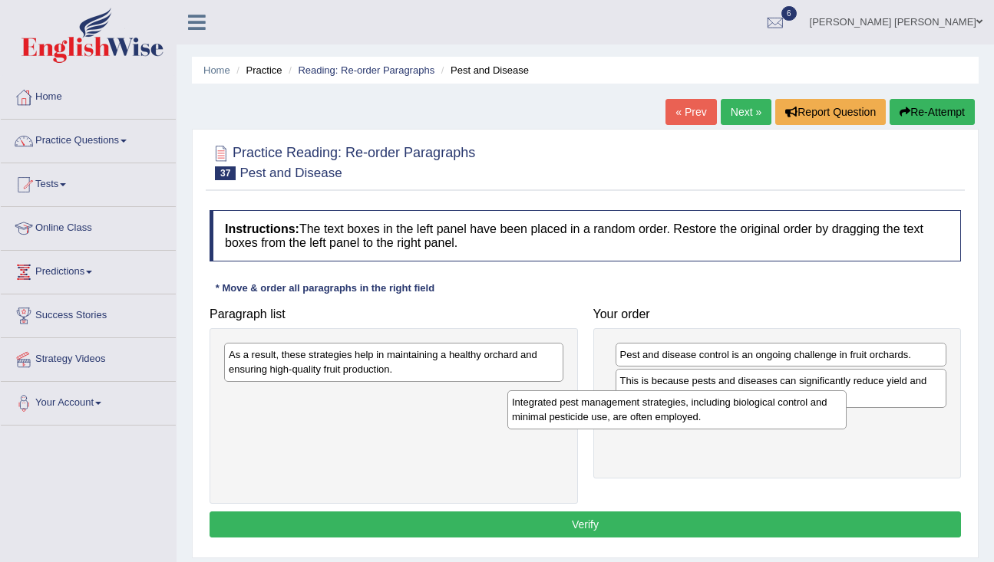
drag, startPoint x: 462, startPoint y: 359, endPoint x: 745, endPoint y: 411, distance: 287.9
click at [745, 409] on div "Integrated pest management strategies, including biological control and minimal…" at bounding box center [676, 410] width 339 height 38
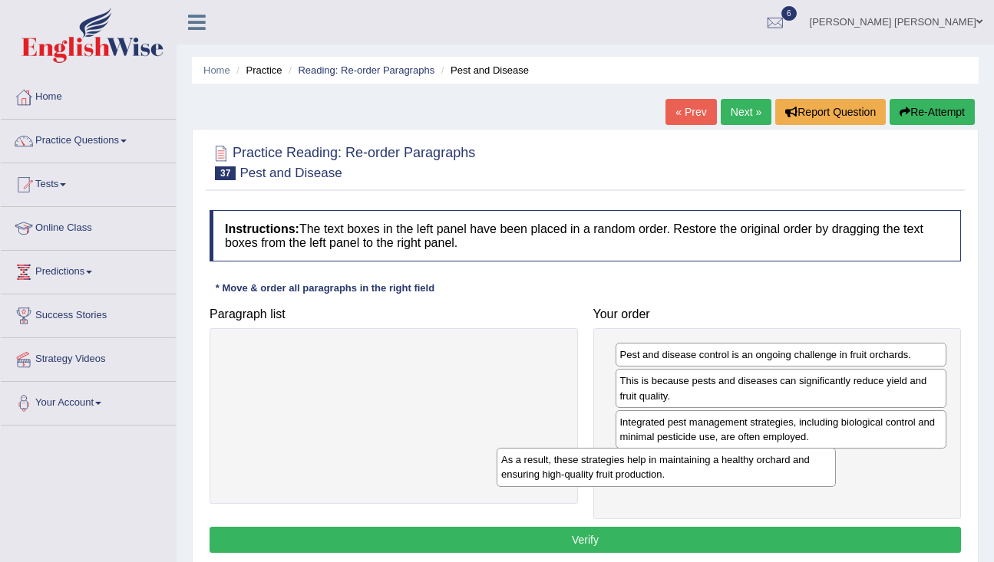
drag, startPoint x: 541, startPoint y: 361, endPoint x: 856, endPoint y: 456, distance: 328.5
click at [836, 457] on div "As a result, these strategies help in maintaining a healthy orchard and ensurin…" at bounding box center [665, 467] width 339 height 38
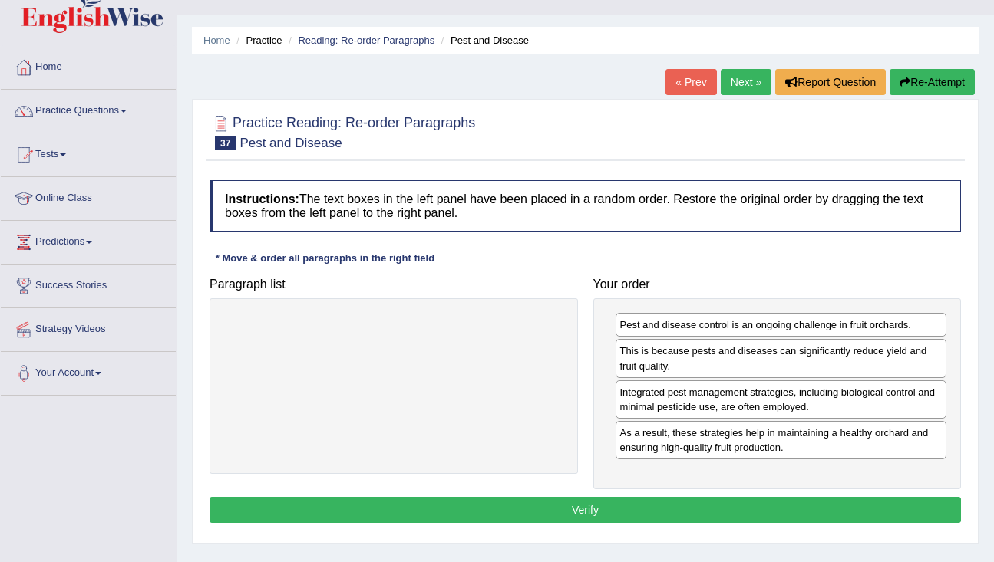
scroll to position [33, 0]
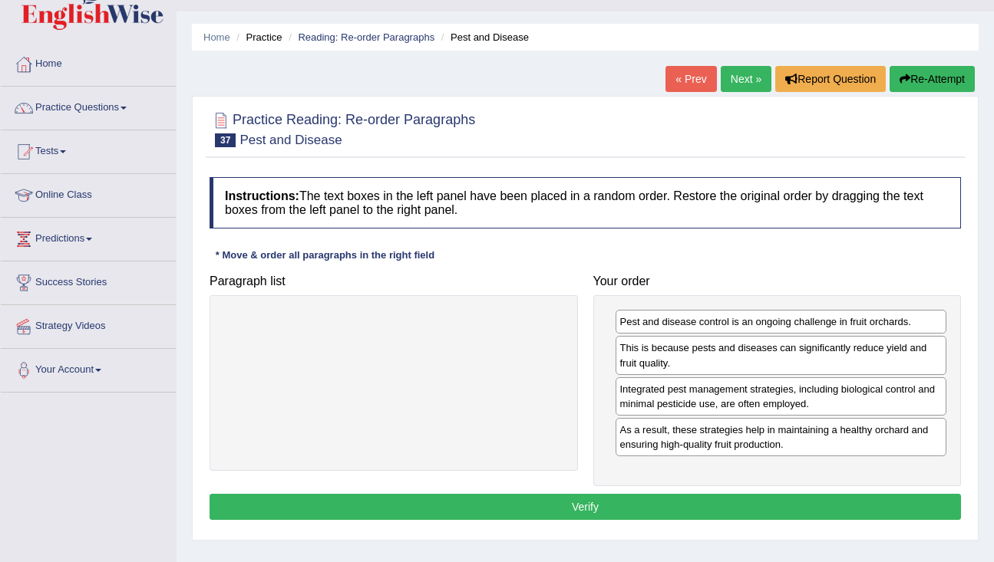
click at [616, 506] on button "Verify" at bounding box center [584, 507] width 751 height 26
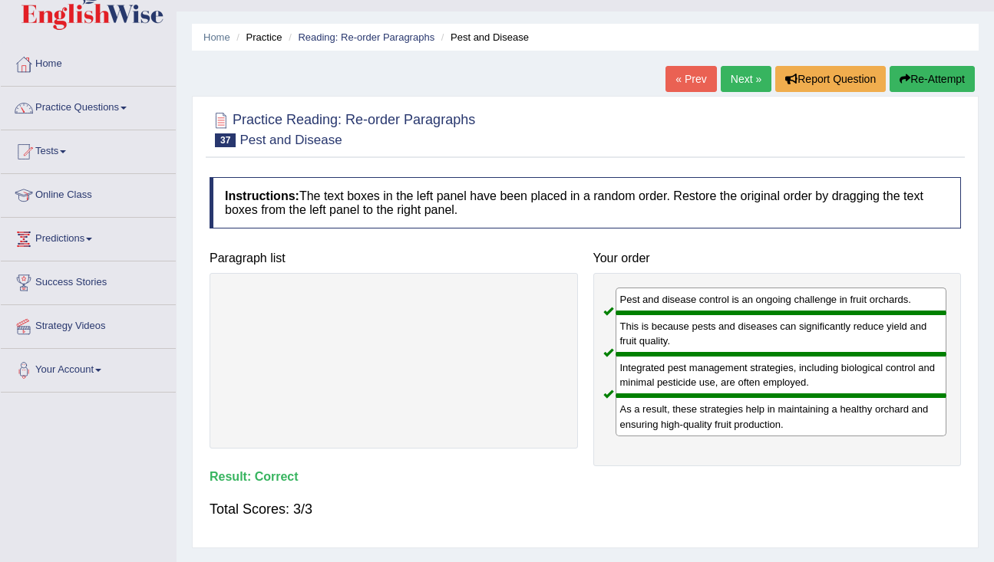
click at [748, 86] on link "Next »" at bounding box center [746, 79] width 51 height 26
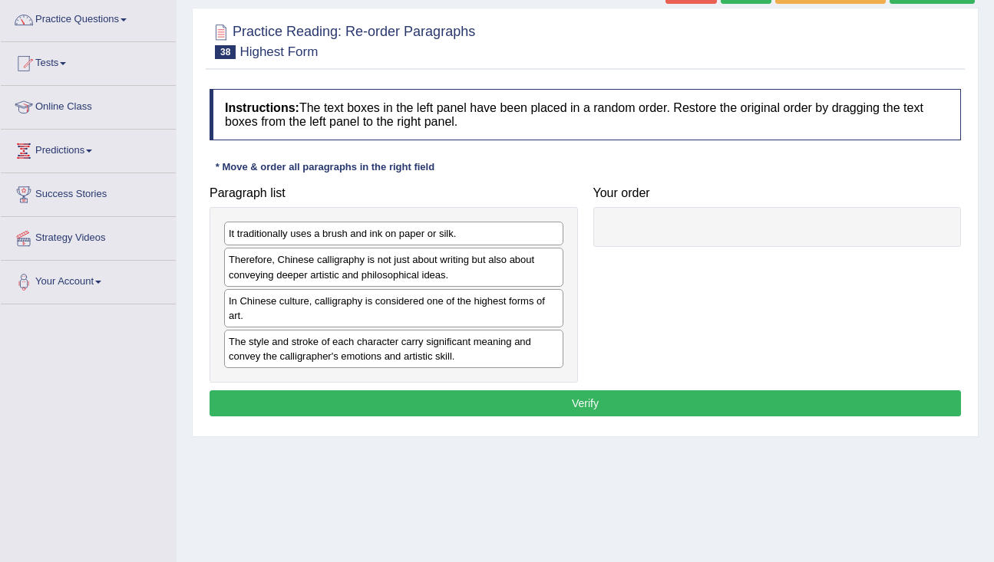
scroll to position [124, 0]
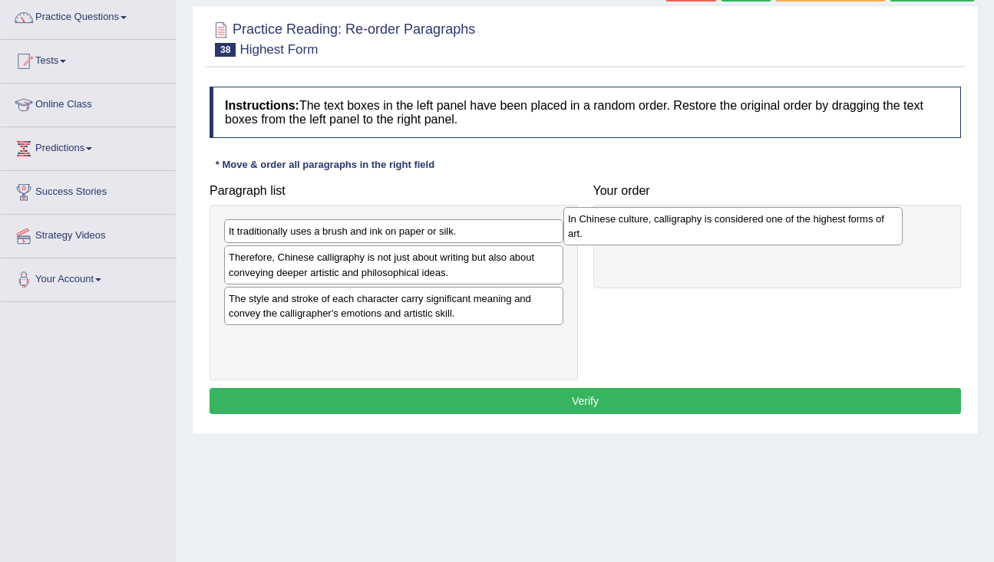
drag, startPoint x: 494, startPoint y: 308, endPoint x: 833, endPoint y: 229, distance: 348.1
click at [833, 229] on div "In Chinese culture, calligraphy is considered one of the highest forms of art." at bounding box center [732, 226] width 339 height 38
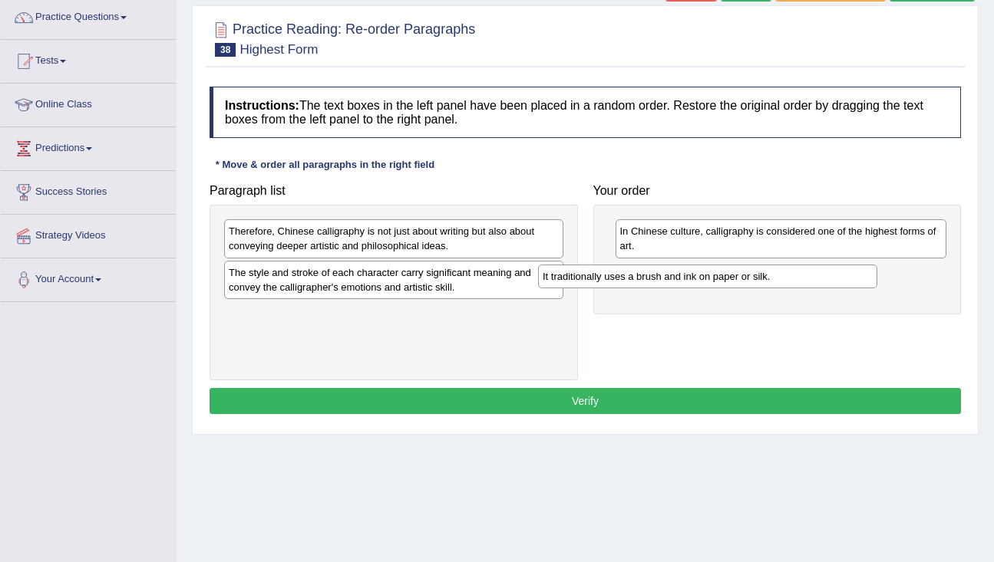
drag, startPoint x: 473, startPoint y: 239, endPoint x: 792, endPoint y: 287, distance: 322.9
click at [792, 289] on div "It traditionally uses a brush and ink on paper or silk." at bounding box center [707, 277] width 339 height 24
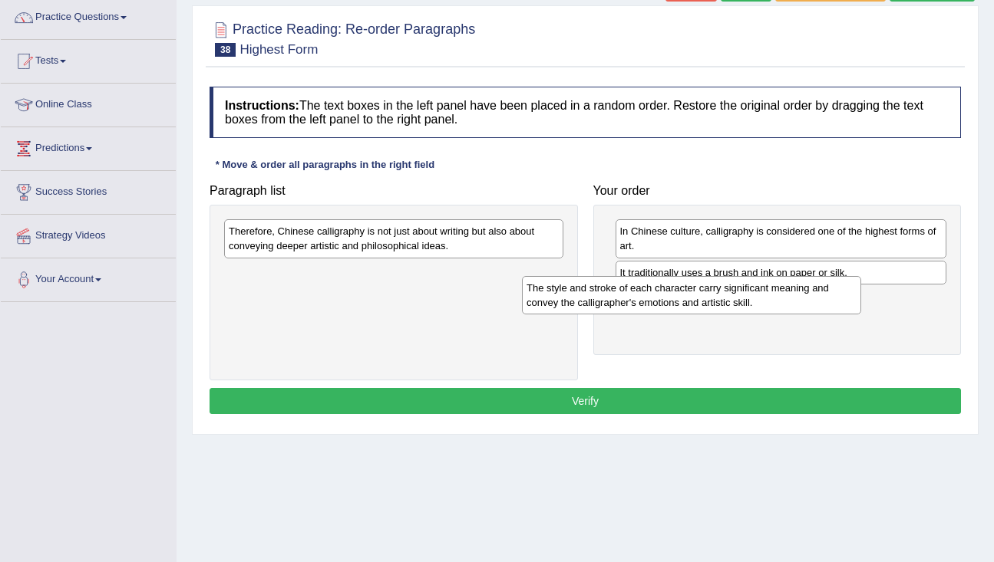
drag, startPoint x: 486, startPoint y: 281, endPoint x: 808, endPoint y: 312, distance: 323.8
click at [810, 313] on div "The style and stroke of each character carry significant meaning and convey the…" at bounding box center [691, 295] width 339 height 38
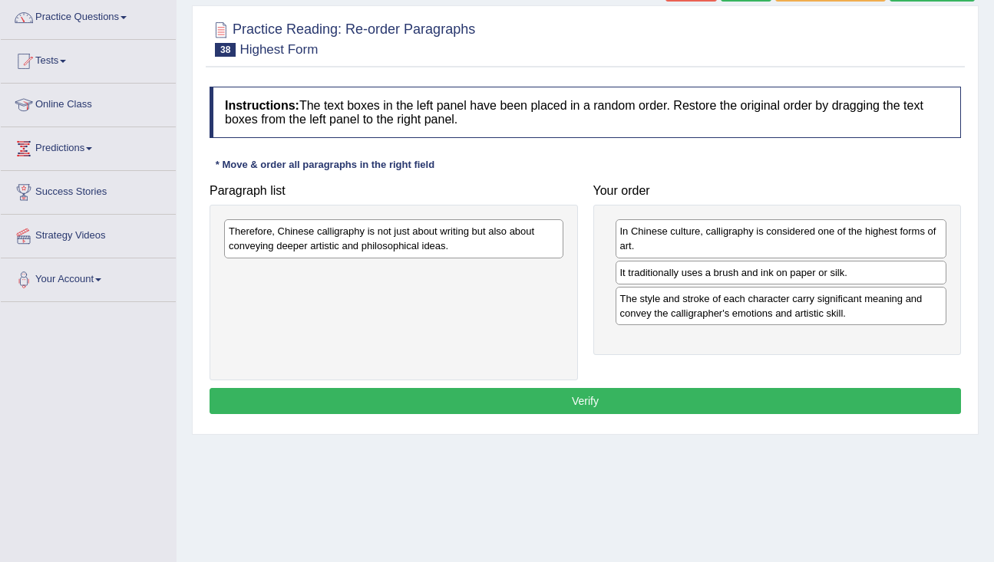
click at [441, 219] on div "Therefore, Chinese calligraphy is not just about writing but also about conveyi…" at bounding box center [393, 293] width 368 height 176
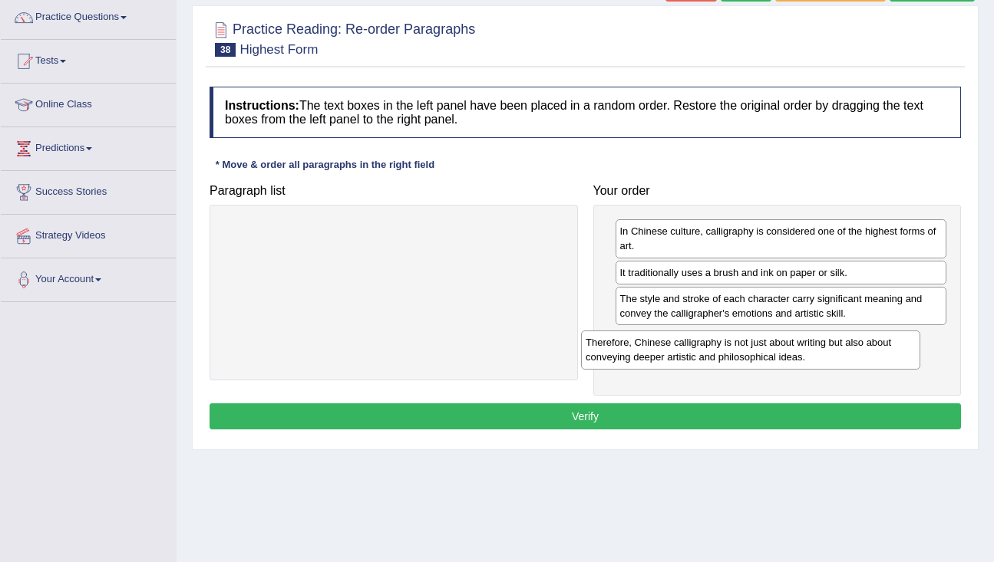
drag, startPoint x: 436, startPoint y: 248, endPoint x: 790, endPoint y: 358, distance: 370.6
click at [792, 360] on div "Therefore, Chinese calligraphy is not just about writing but also about conveyi…" at bounding box center [750, 350] width 339 height 38
click at [737, 426] on button "Verify" at bounding box center [584, 417] width 751 height 26
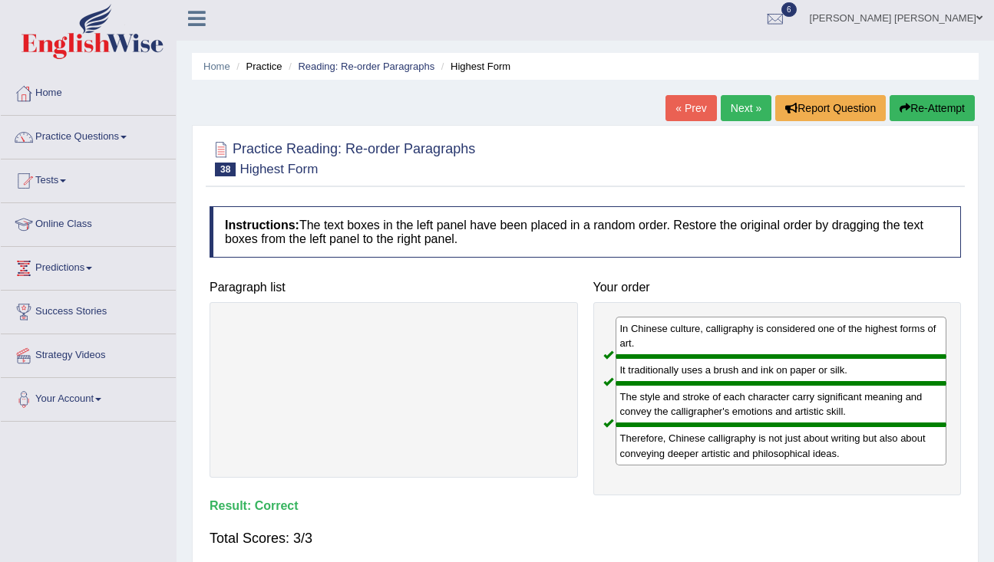
scroll to position [0, 0]
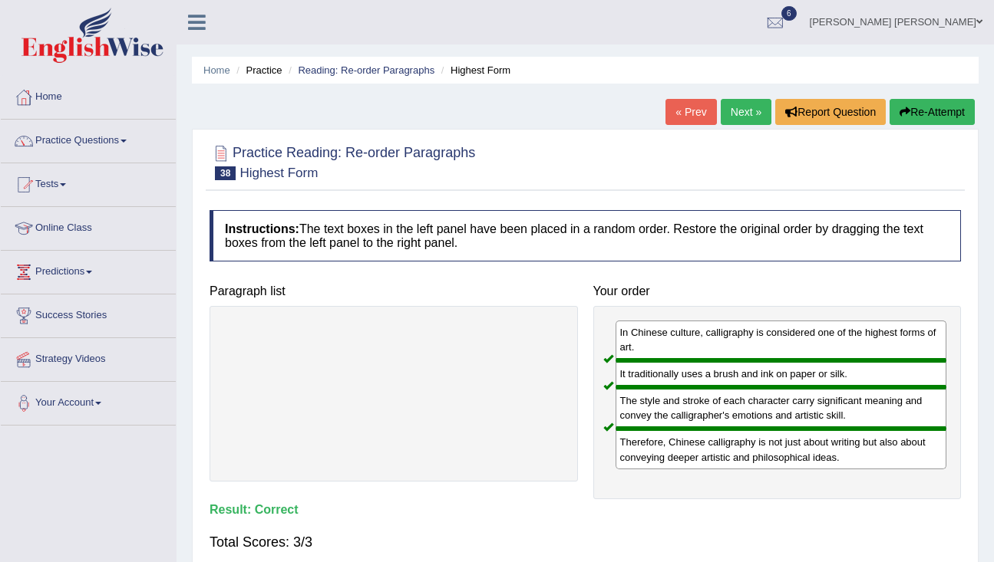
click at [734, 117] on link "Next »" at bounding box center [746, 112] width 51 height 26
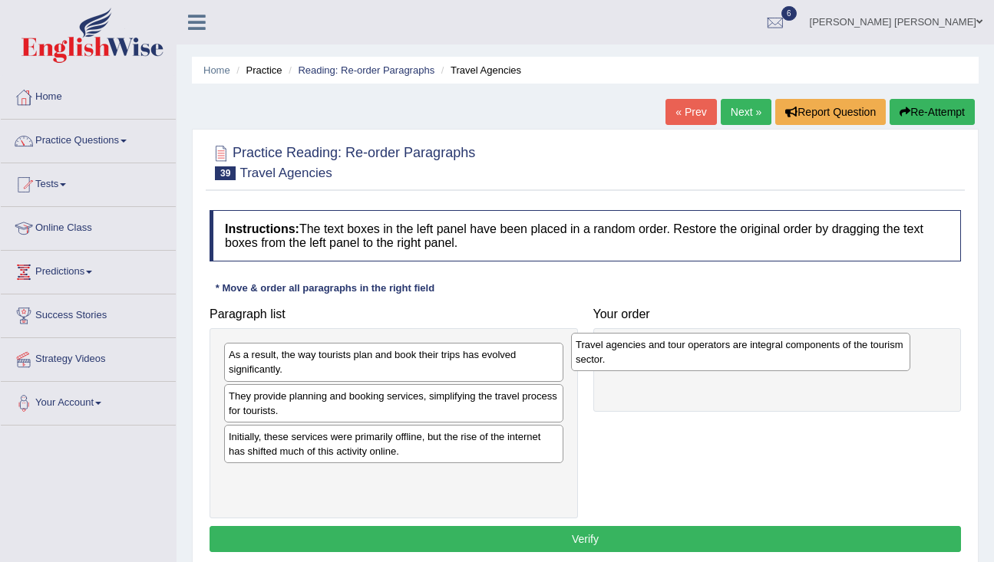
drag, startPoint x: 487, startPoint y: 402, endPoint x: 833, endPoint y: 351, distance: 350.5
click at [833, 351] on div "Travel agencies and tour operators are integral components of the tourism secto…" at bounding box center [740, 352] width 339 height 38
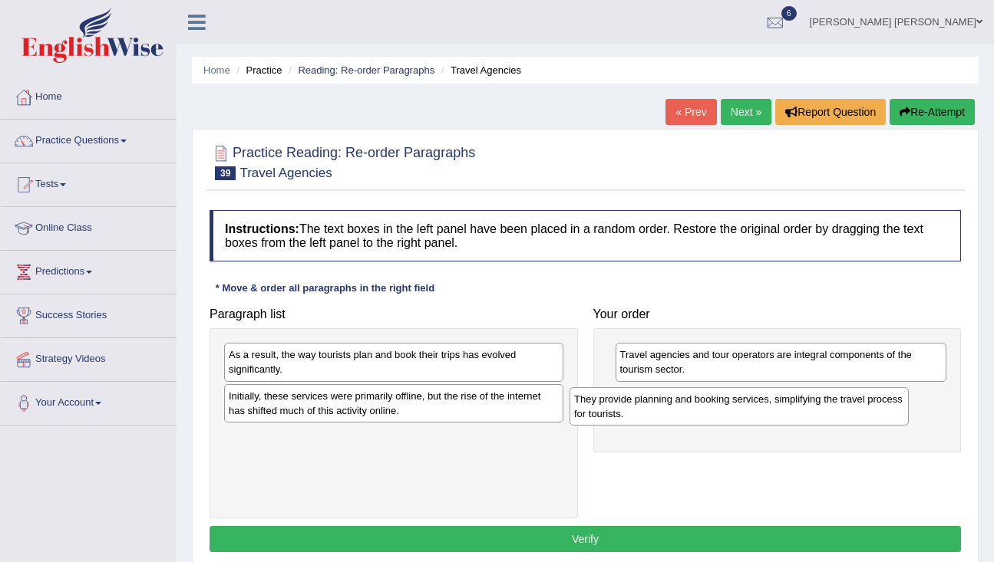
drag, startPoint x: 466, startPoint y: 404, endPoint x: 813, endPoint y: 407, distance: 347.6
click at [813, 407] on div "They provide planning and booking services, simplifying the travel process for …" at bounding box center [738, 407] width 339 height 38
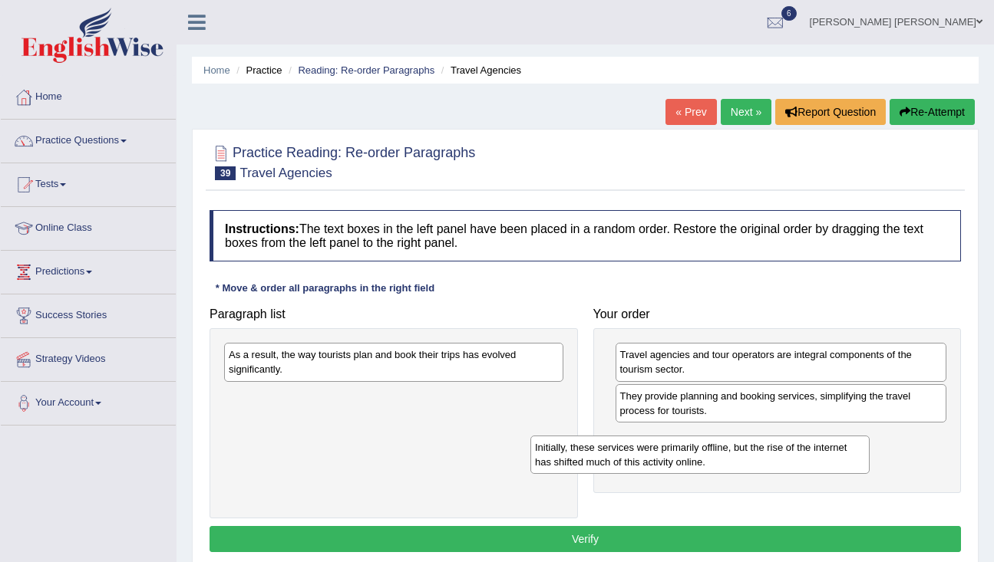
drag, startPoint x: 465, startPoint y: 407, endPoint x: 767, endPoint y: 455, distance: 306.1
click at [770, 457] on div "Initially, these services were primarily offline, but the rise of the internet …" at bounding box center [699, 455] width 339 height 38
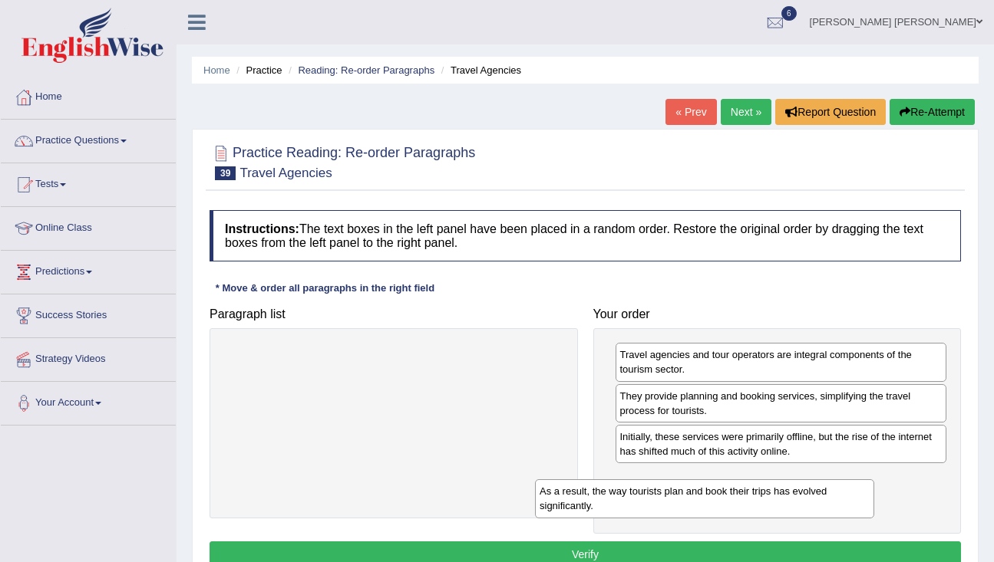
drag, startPoint x: 452, startPoint y: 373, endPoint x: 755, endPoint y: 503, distance: 330.0
click at [759, 506] on div "As a result, the way tourists plan and book their trips has evolved significant…" at bounding box center [704, 499] width 339 height 38
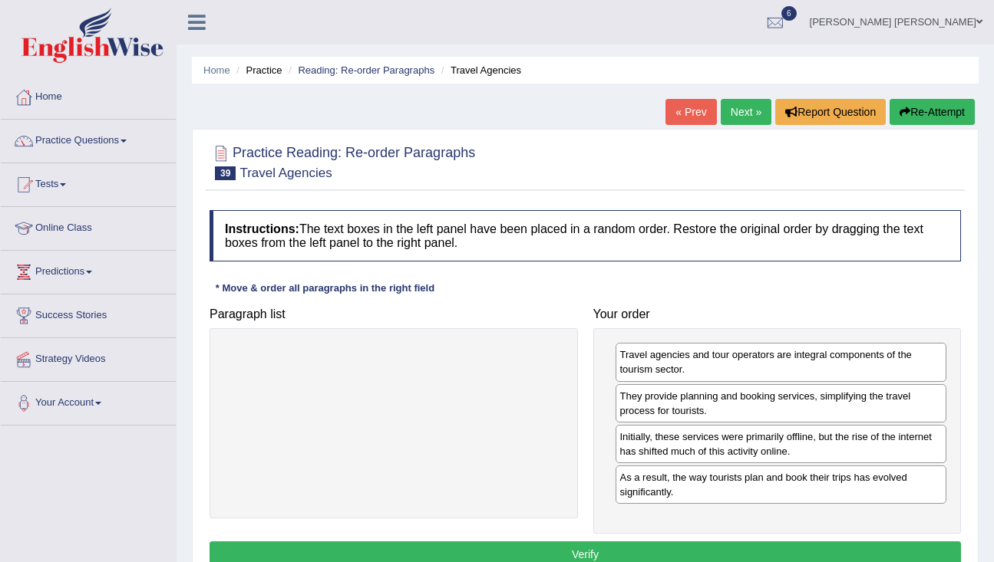
click at [655, 555] on button "Verify" at bounding box center [584, 555] width 751 height 26
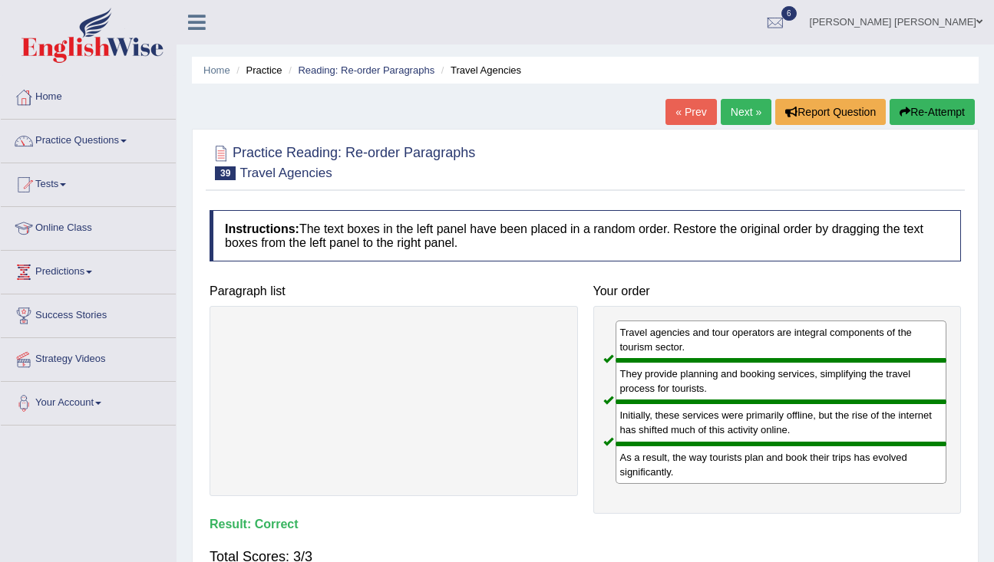
click at [742, 114] on link "Next »" at bounding box center [746, 112] width 51 height 26
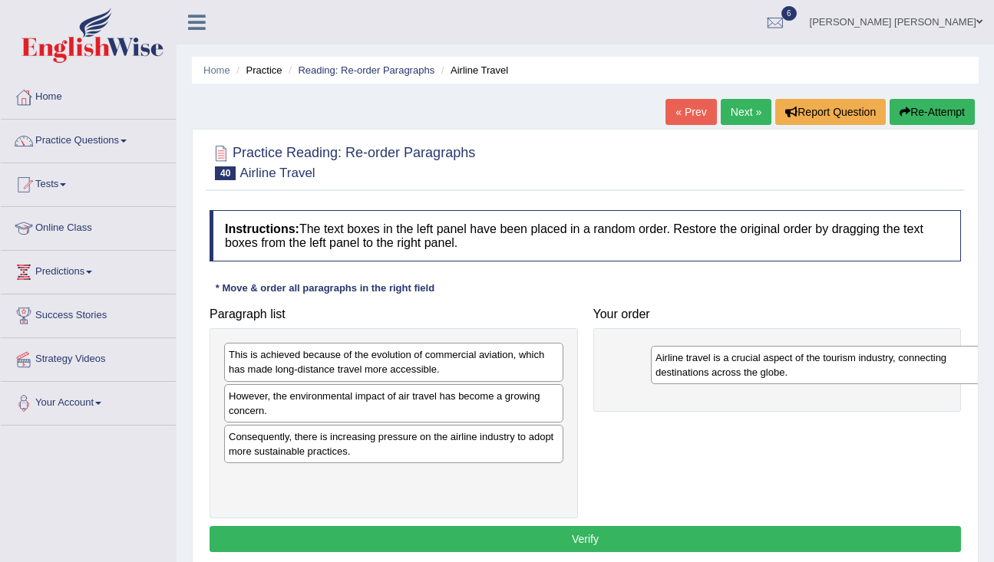
drag, startPoint x: 438, startPoint y: 452, endPoint x: 859, endPoint y: 368, distance: 429.7
click at [863, 370] on div "Airline travel is a crucial aspect of the tourism industry, connecting destinat…" at bounding box center [820, 365] width 339 height 38
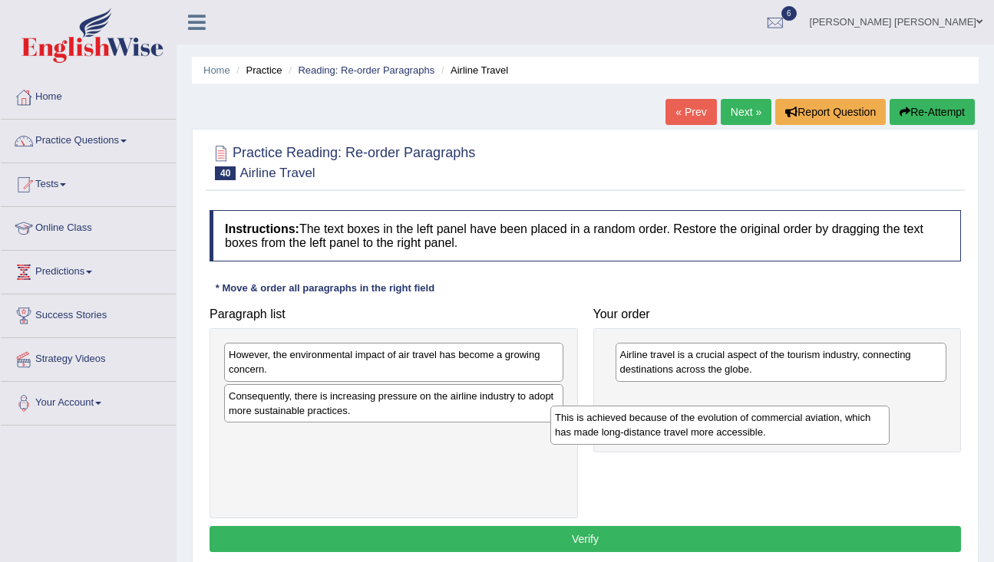
drag, startPoint x: 411, startPoint y: 365, endPoint x: 747, endPoint y: 421, distance: 341.4
click at [747, 422] on div "This is achieved because of the evolution of commercial aviation, which has mad…" at bounding box center [719, 425] width 339 height 38
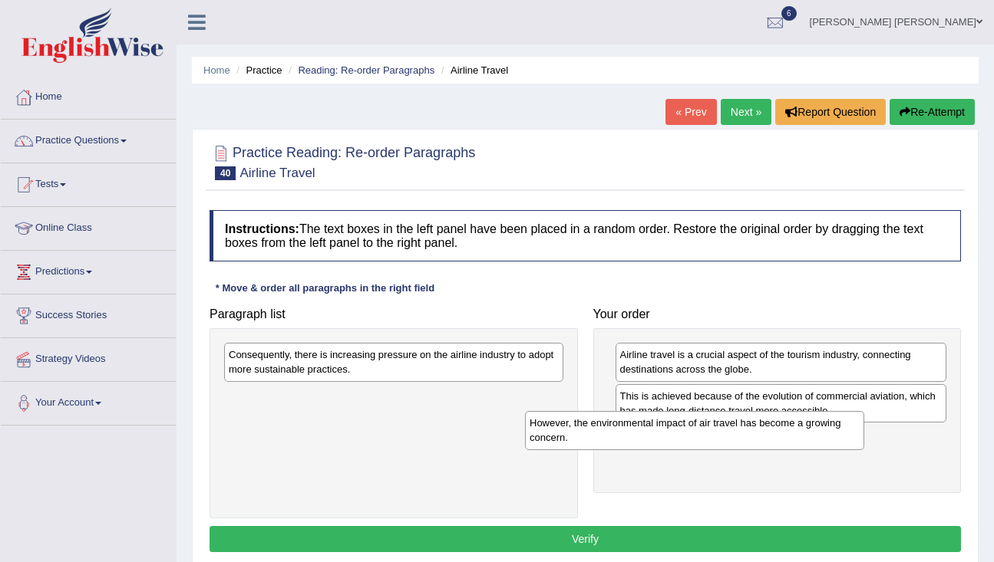
drag, startPoint x: 414, startPoint y: 364, endPoint x: 721, endPoint y: 432, distance: 313.7
click at [721, 432] on div "However, the environmental impact of air travel has become a growing concern." at bounding box center [694, 430] width 339 height 38
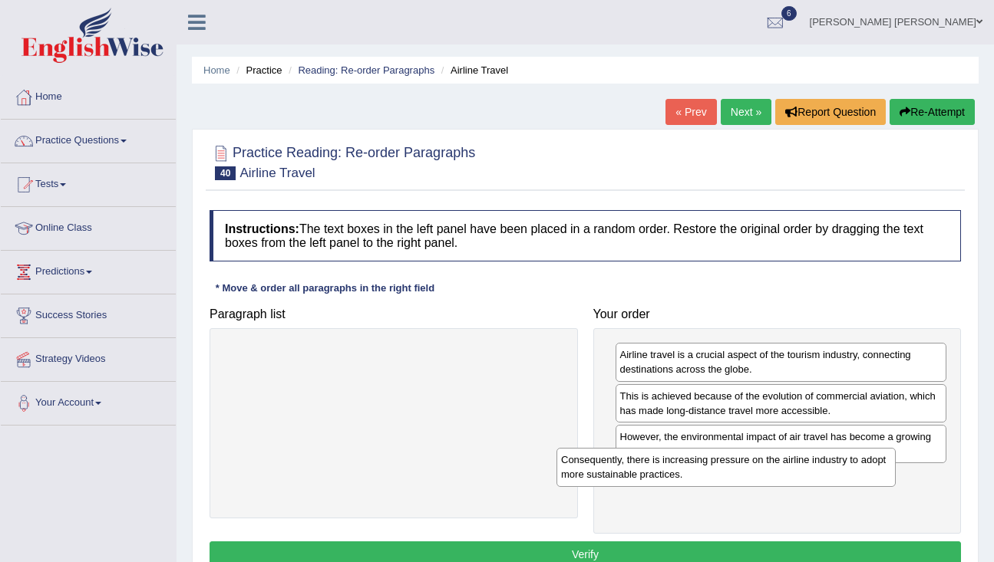
drag, startPoint x: 440, startPoint y: 360, endPoint x: 772, endPoint y: 465, distance: 348.5
click at [772, 465] on div "Consequently, there is increasing pressure on the airline industry to adopt mor…" at bounding box center [725, 467] width 339 height 38
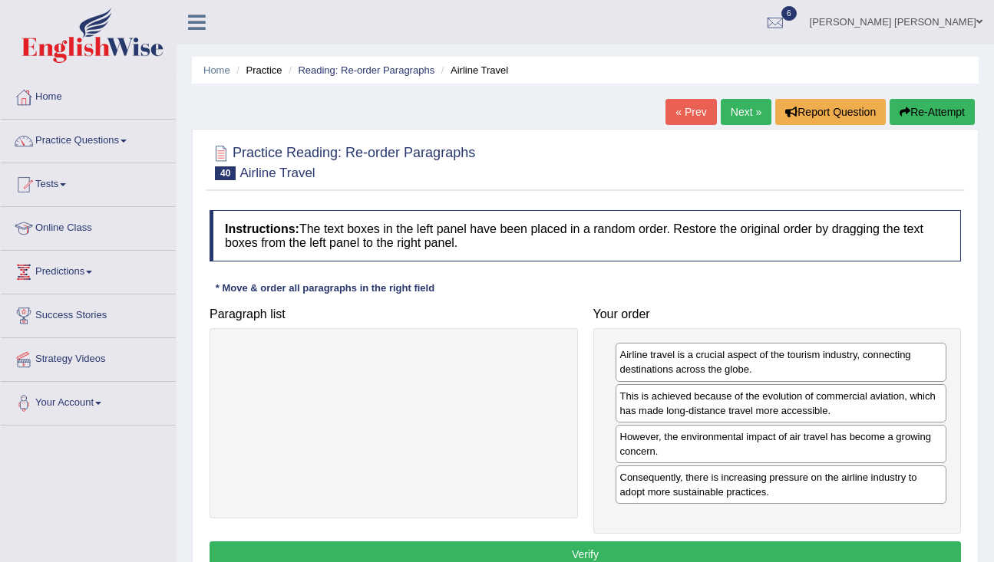
click at [631, 555] on button "Verify" at bounding box center [584, 555] width 751 height 26
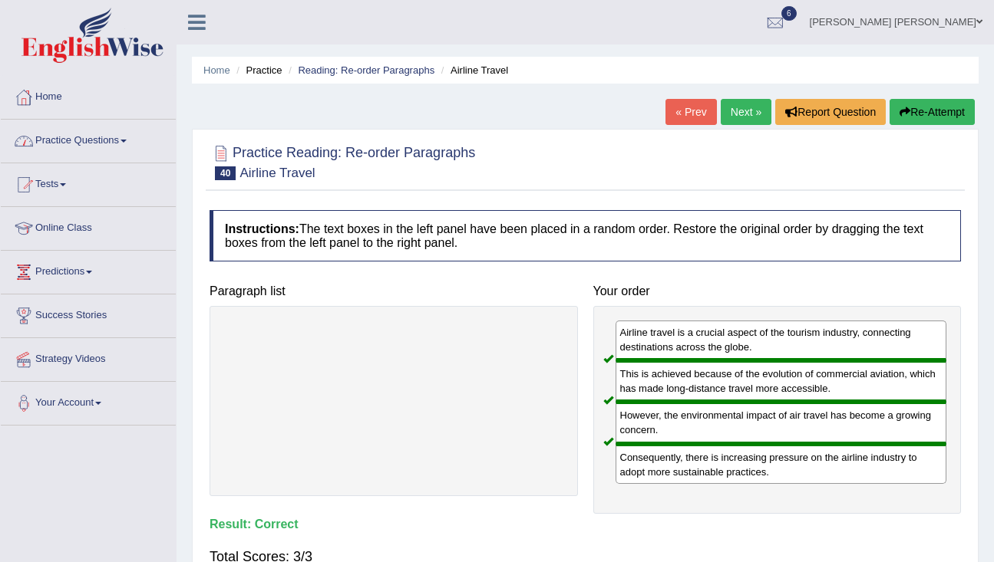
click at [127, 142] on link "Practice Questions" at bounding box center [88, 139] width 175 height 38
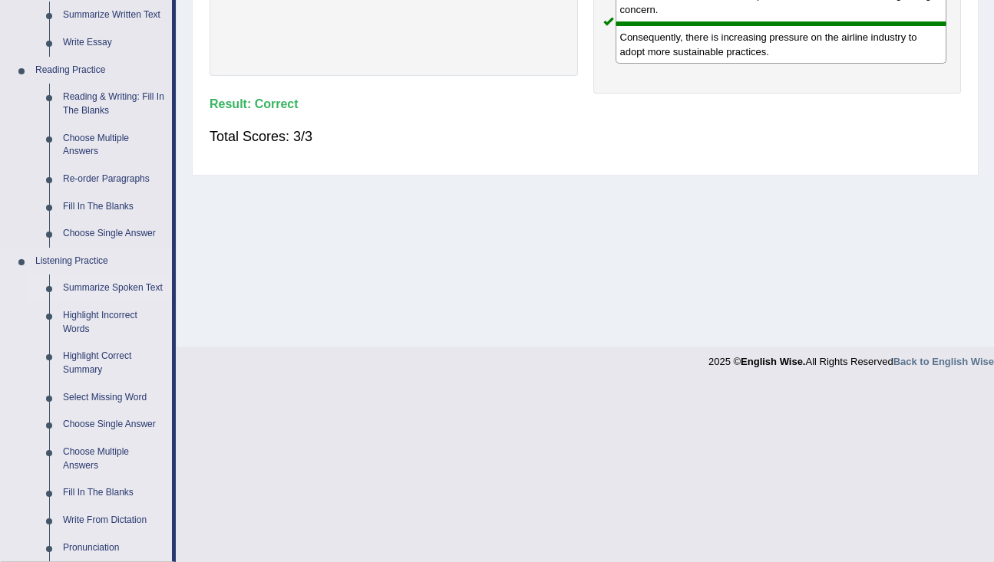
scroll to position [441, 0]
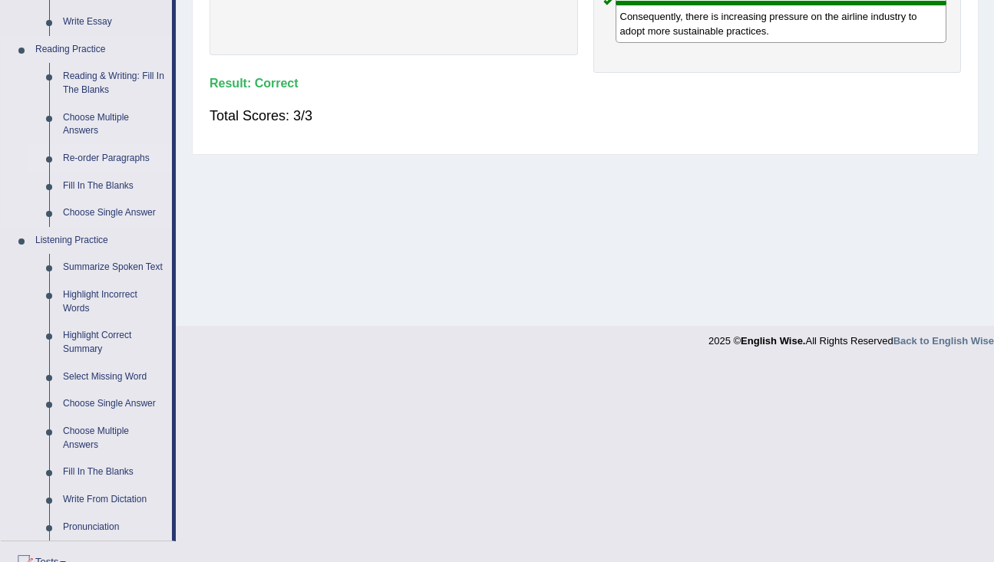
click at [109, 158] on link "Re-order Paragraphs" at bounding box center [114, 159] width 116 height 28
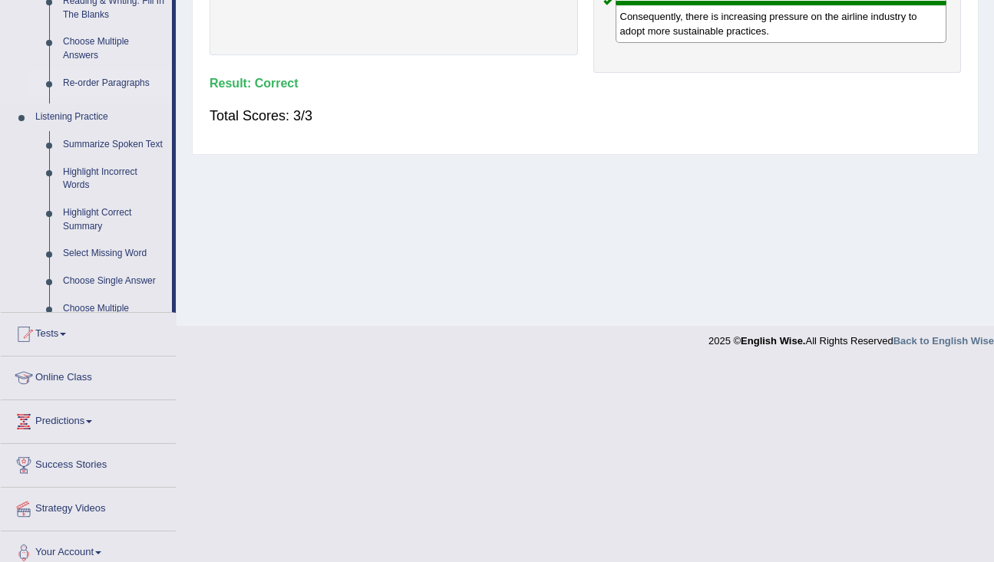
scroll to position [243, 0]
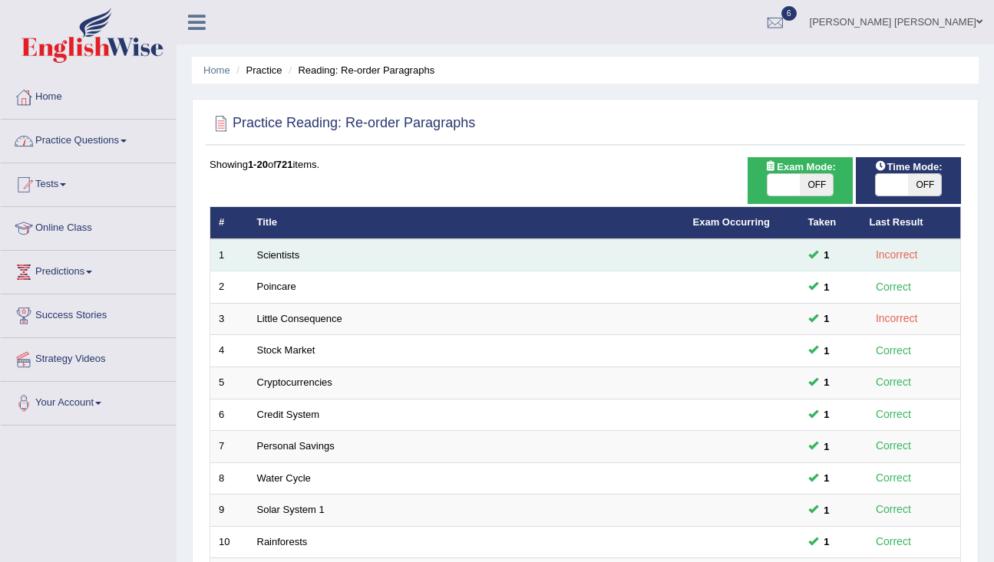
scroll to position [5, 0]
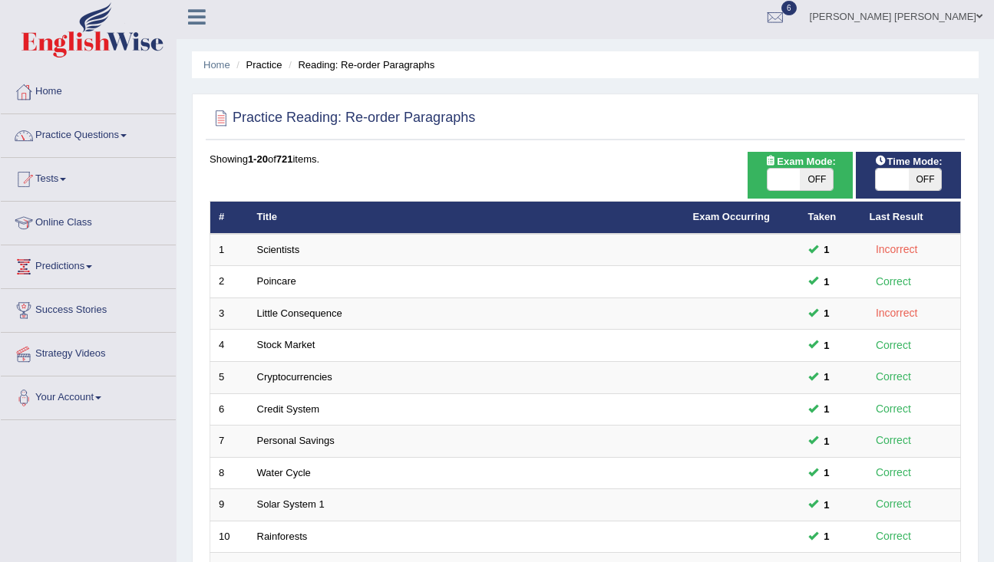
click at [816, 178] on span "OFF" at bounding box center [816, 179] width 33 height 21
checkbox input "true"
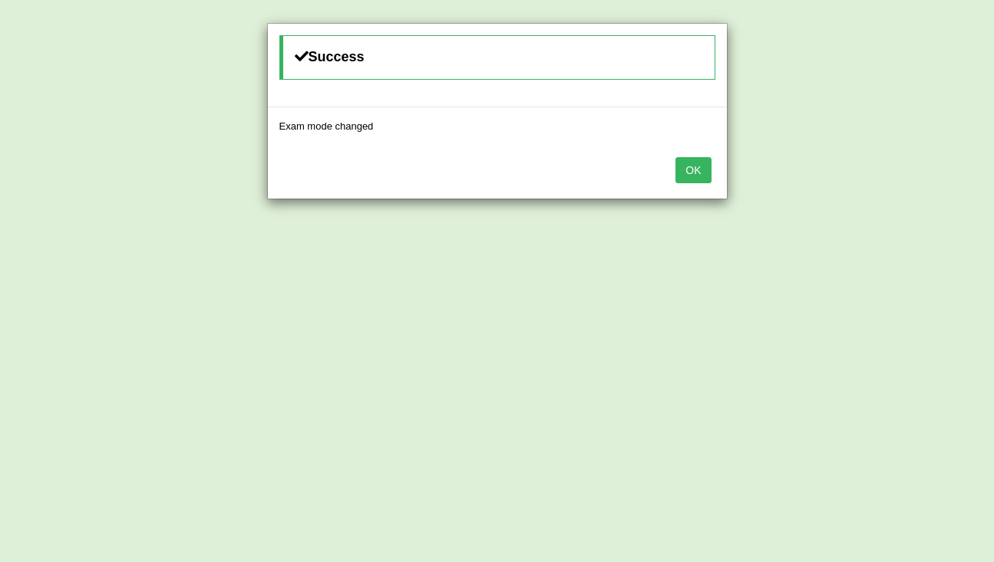
click at [687, 169] on button "OK" at bounding box center [692, 170] width 35 height 26
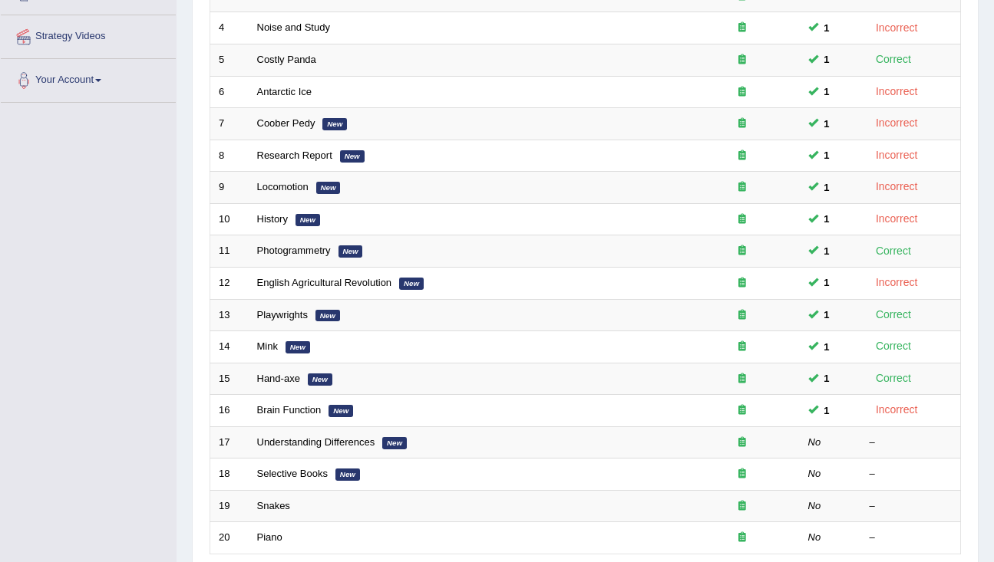
scroll to position [454, 0]
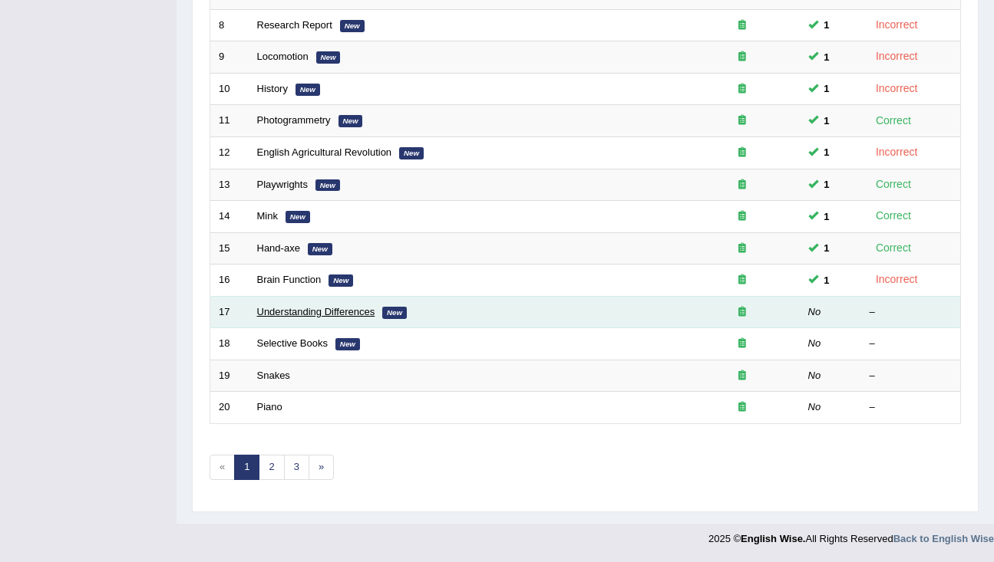
click at [295, 317] on link "Understanding Differences" at bounding box center [316, 312] width 118 height 12
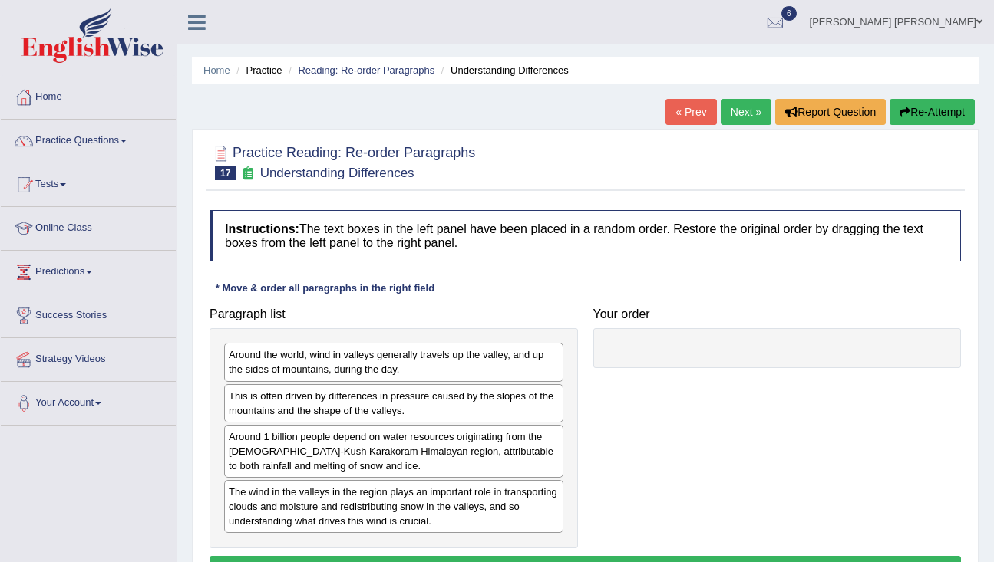
click at [293, 358] on div "Around the world, wind in valleys generally travels up the valley, and up the s…" at bounding box center [393, 362] width 339 height 38
click at [300, 367] on div "Around the world, wind in valleys generally travels up the valley, and up the s…" at bounding box center [393, 362] width 339 height 38
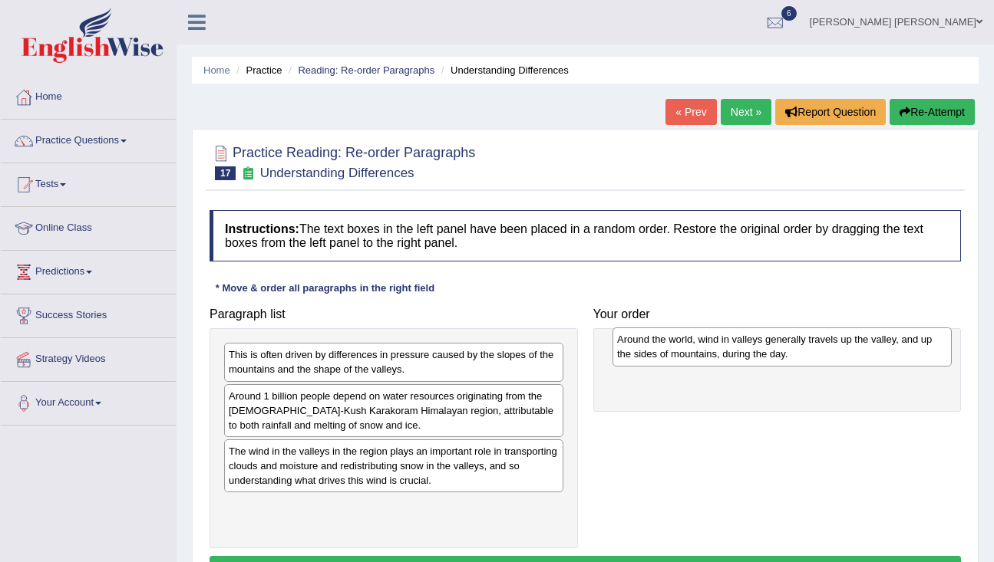
drag, startPoint x: 300, startPoint y: 366, endPoint x: 687, endPoint y: 348, distance: 387.2
click at [687, 348] on div "Around the world, wind in valleys generally travels up the valley, and up the s…" at bounding box center [781, 347] width 339 height 38
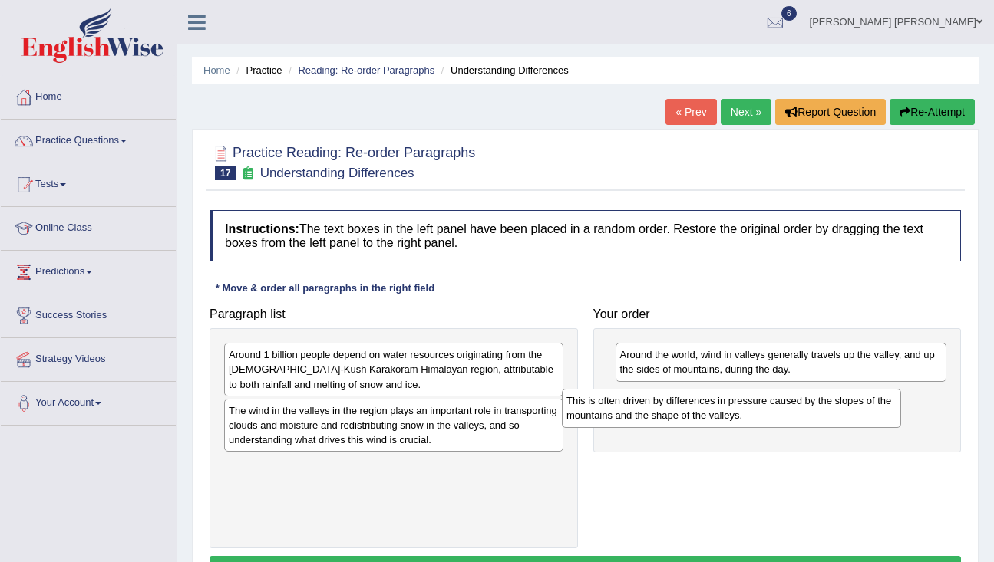
drag, startPoint x: 433, startPoint y: 362, endPoint x: 770, endPoint y: 408, distance: 340.8
click at [770, 408] on div "This is often driven by differences in pressure caused by the slopes of the mou…" at bounding box center [731, 408] width 339 height 38
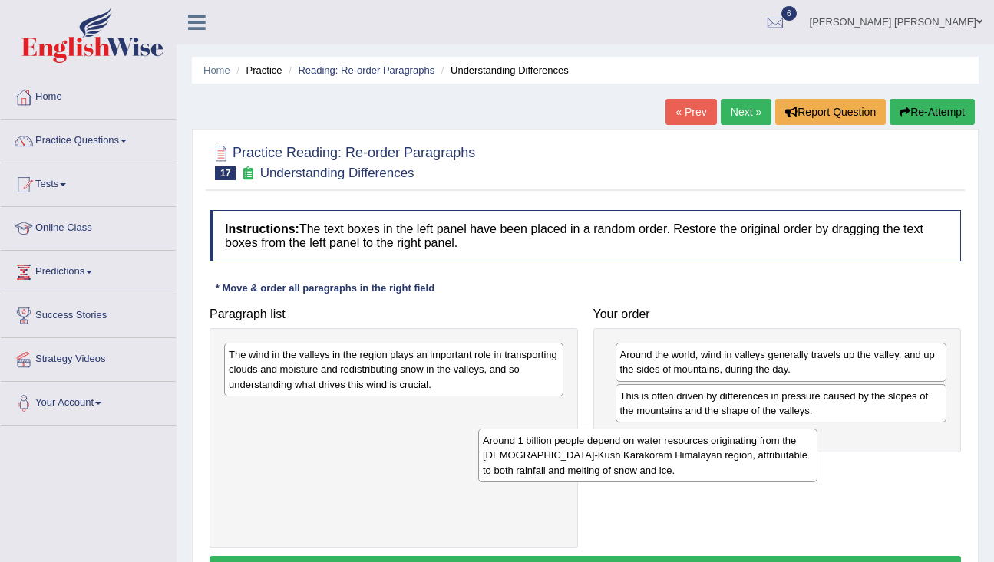
drag, startPoint x: 417, startPoint y: 374, endPoint x: 737, endPoint y: 435, distance: 325.7
click at [737, 436] on div "Around 1 billion people depend on water resources originating from the Hindu-Ku…" at bounding box center [647, 455] width 339 height 53
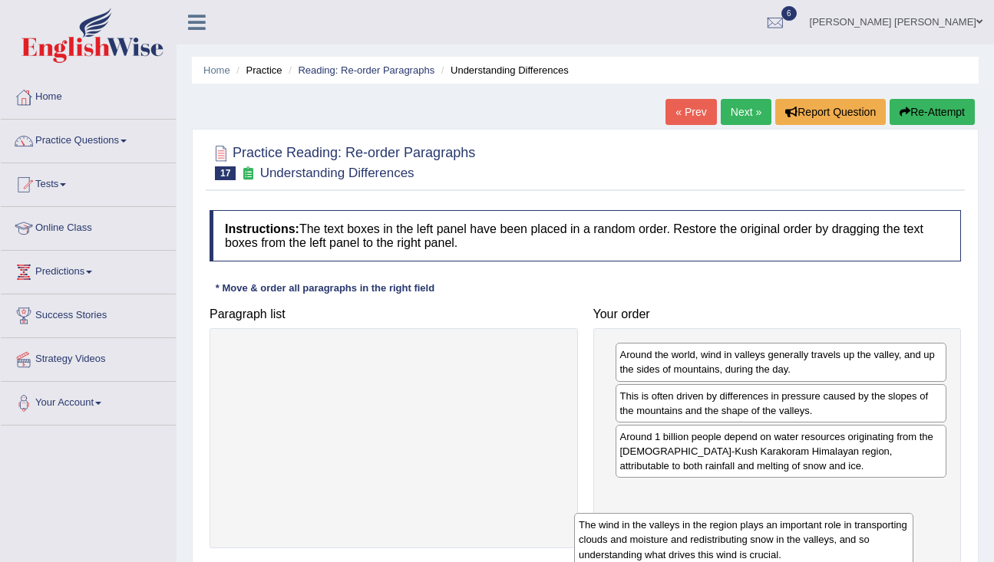
drag, startPoint x: 449, startPoint y: 371, endPoint x: 820, endPoint y: 522, distance: 401.0
click at [820, 527] on div "The wind in the valleys in the region plays an important role in transporting c…" at bounding box center [743, 539] width 339 height 53
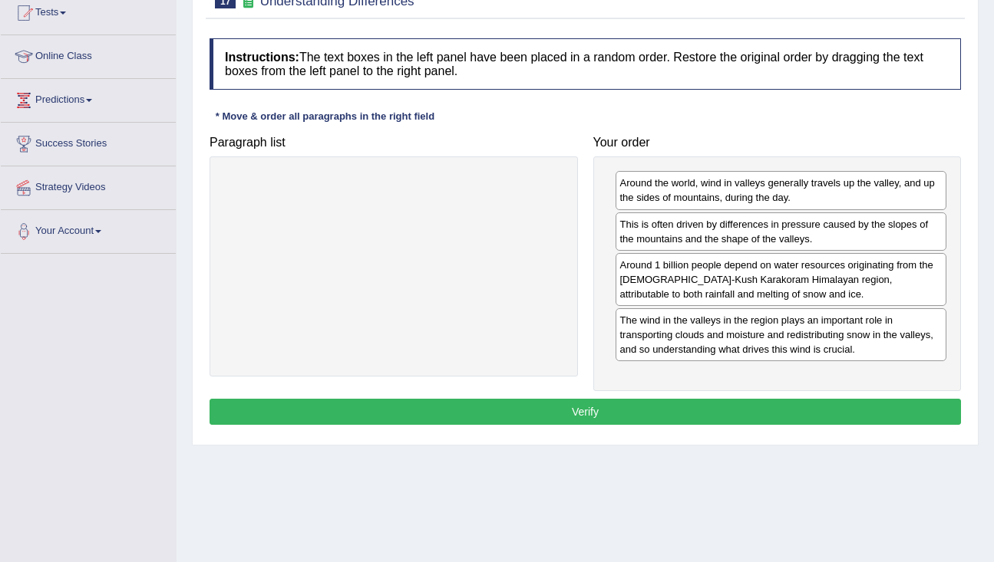
scroll to position [203, 0]
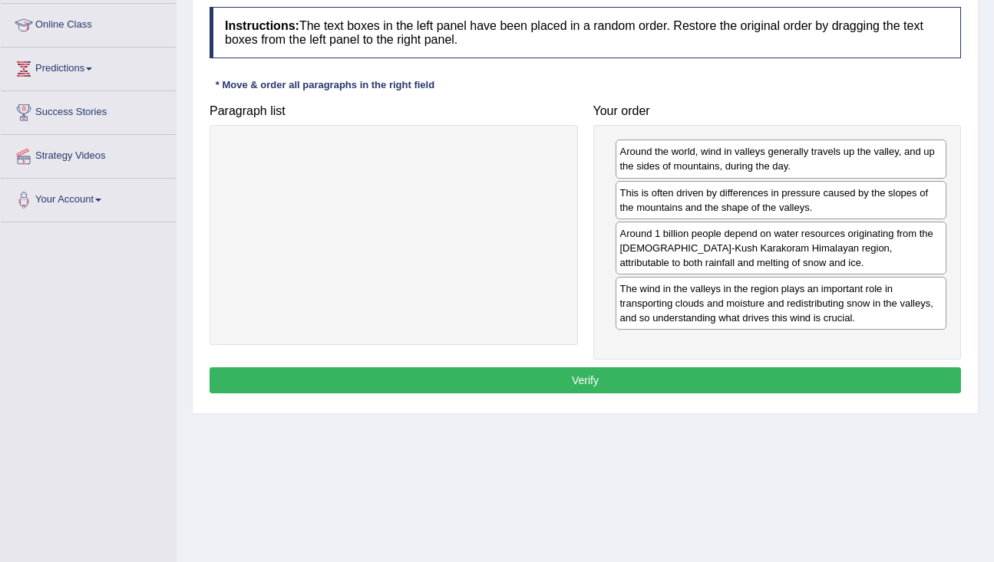
click at [678, 376] on button "Verify" at bounding box center [584, 381] width 751 height 26
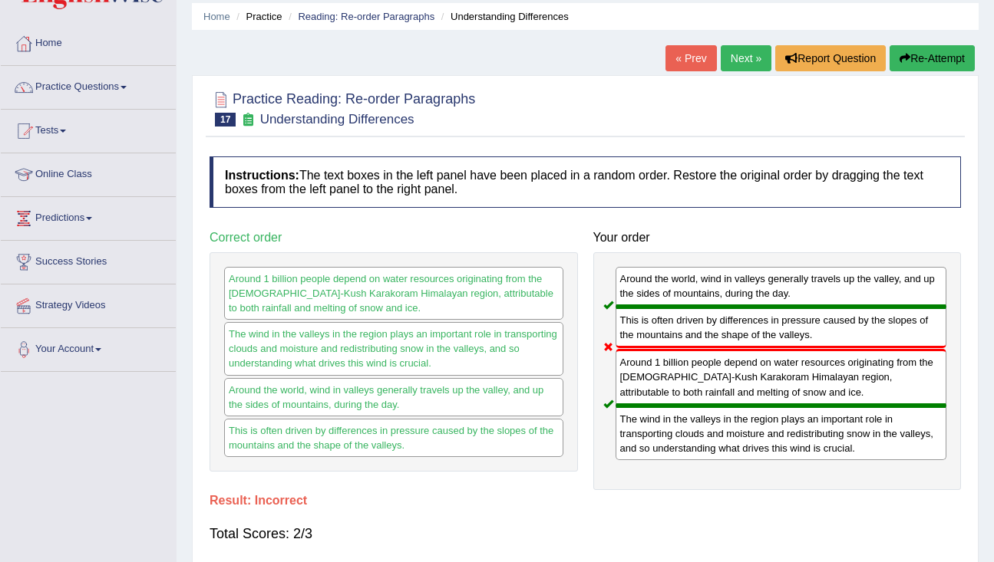
scroll to position [0, 0]
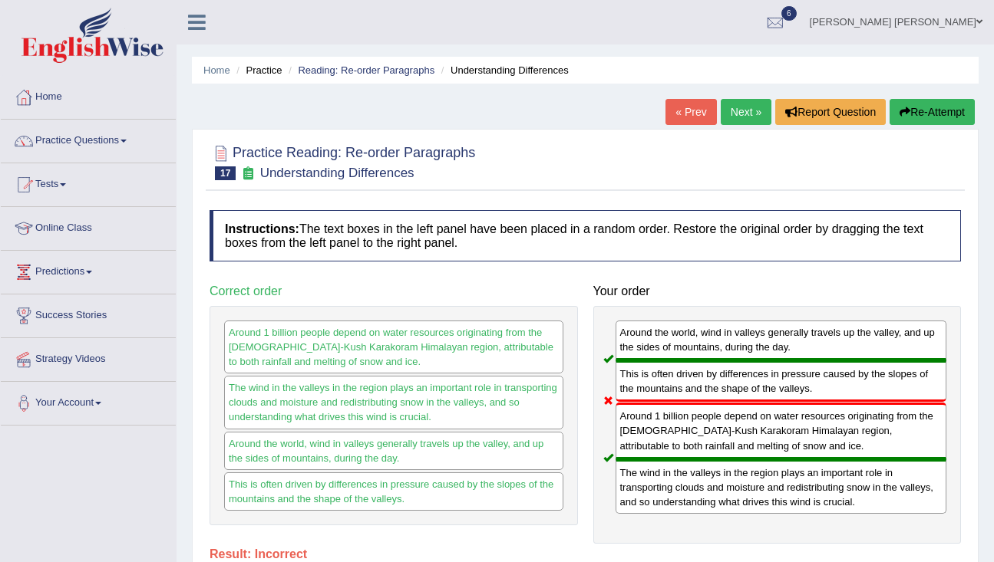
click at [729, 113] on link "Next »" at bounding box center [746, 112] width 51 height 26
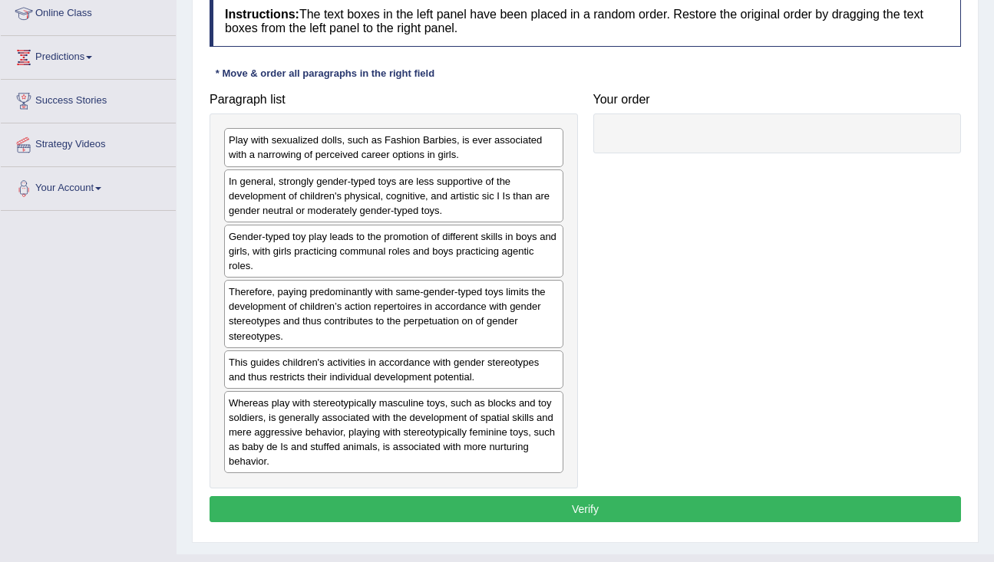
scroll to position [206, 0]
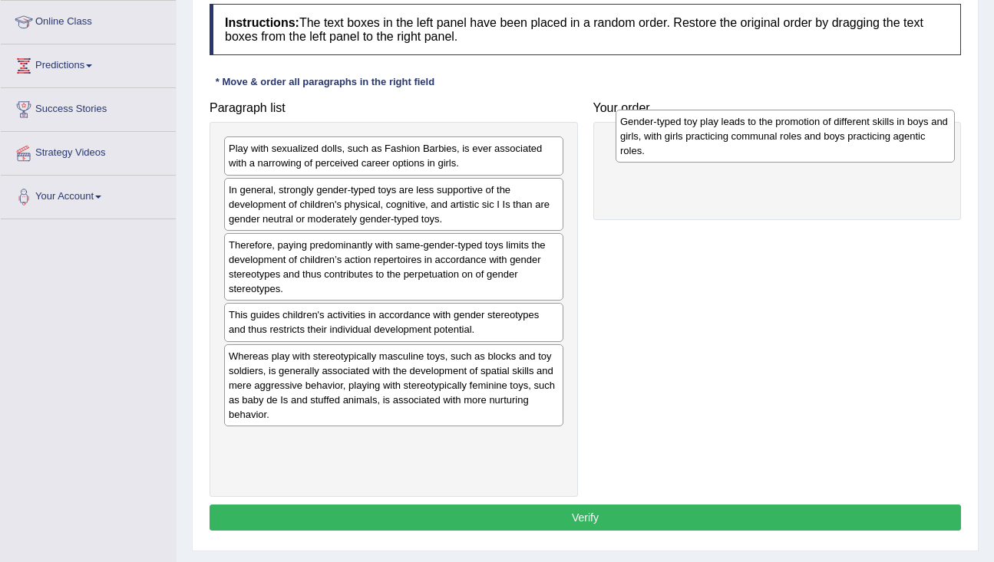
drag, startPoint x: 430, startPoint y: 266, endPoint x: 822, endPoint y: 142, distance: 410.4
click at [822, 142] on div "Gender-typed toy play leads to the promotion of different skills in boys and gi…" at bounding box center [784, 136] width 339 height 53
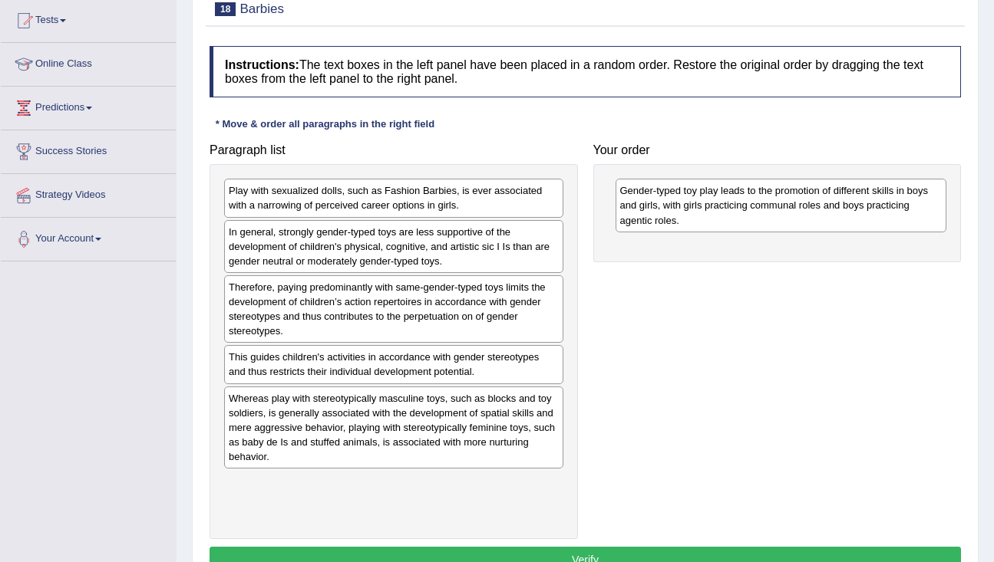
scroll to position [168, 0]
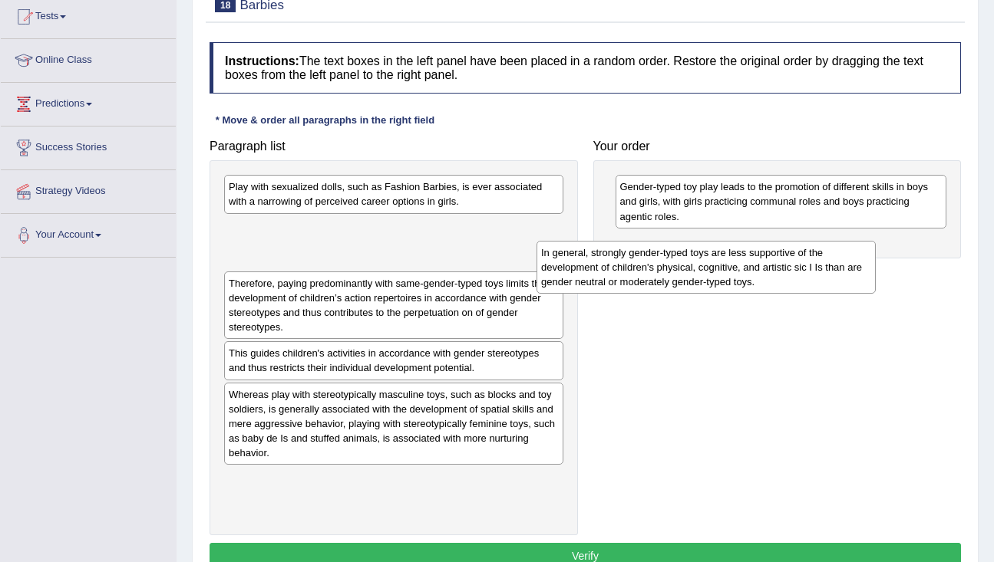
drag, startPoint x: 455, startPoint y: 235, endPoint x: 770, endPoint y: 255, distance: 316.0
click at [771, 254] on div "In general, strongly gender-typed toys are less supportive of the development o…" at bounding box center [705, 267] width 339 height 53
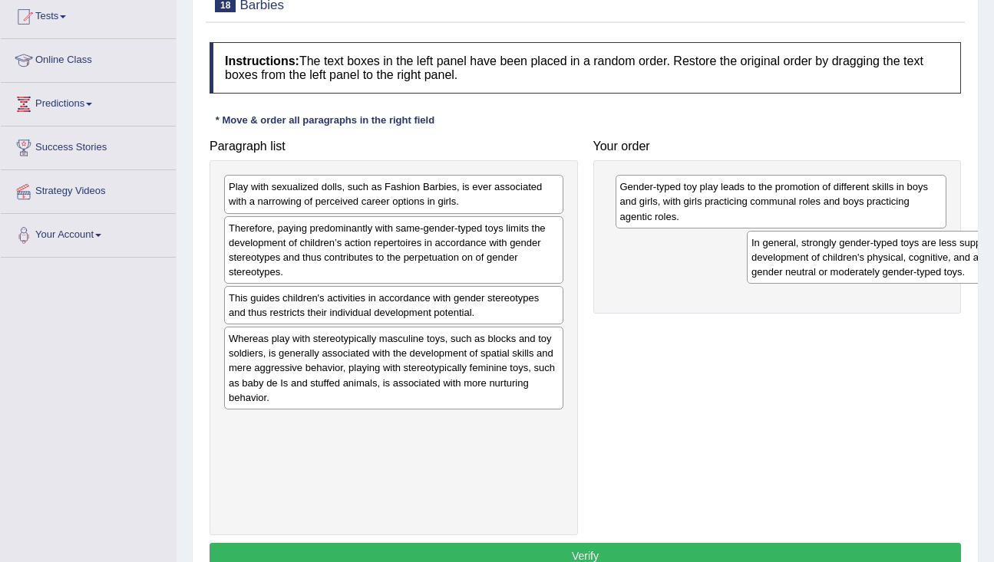
drag, startPoint x: 372, startPoint y: 237, endPoint x: 865, endPoint y: 241, distance: 492.7
click at [867, 242] on div "In general, strongly gender-typed toys are less supportive of the development o…" at bounding box center [916, 257] width 339 height 53
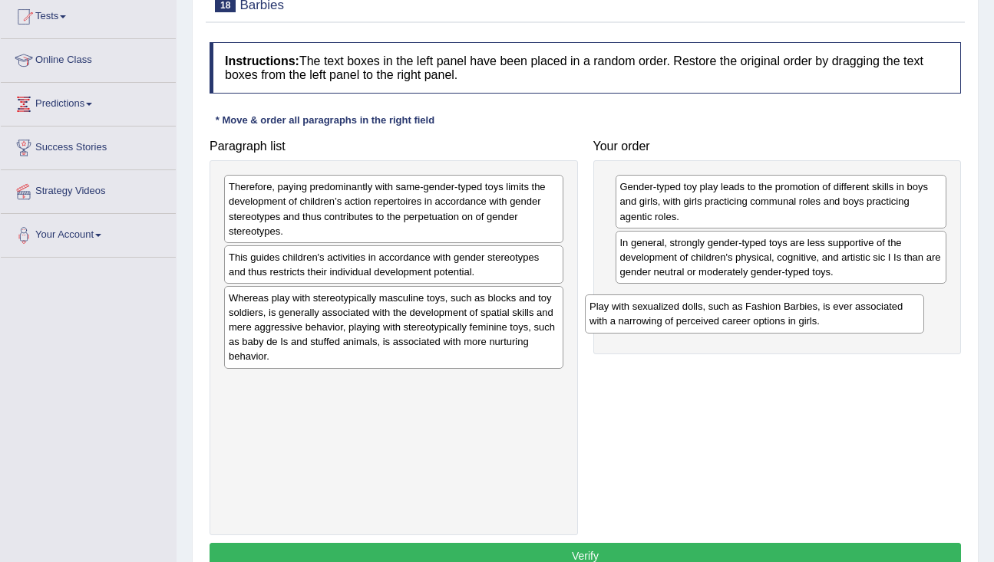
drag, startPoint x: 382, startPoint y: 195, endPoint x: 748, endPoint y: 306, distance: 382.6
click at [747, 308] on div "Play with sexualized dolls, such as Fashion Barbies, is ever associated with a …" at bounding box center [754, 314] width 339 height 38
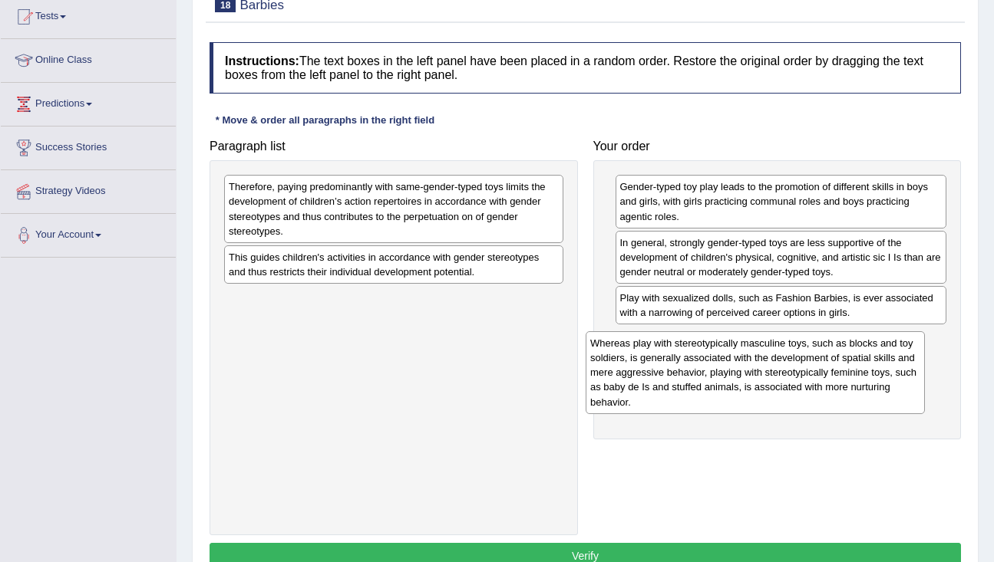
drag, startPoint x: 373, startPoint y: 317, endPoint x: 745, endPoint y: 361, distance: 374.8
click at [746, 362] on div "Whereas play with stereotypically masculine toys, such as blocks and toy soldie…" at bounding box center [754, 372] width 339 height 83
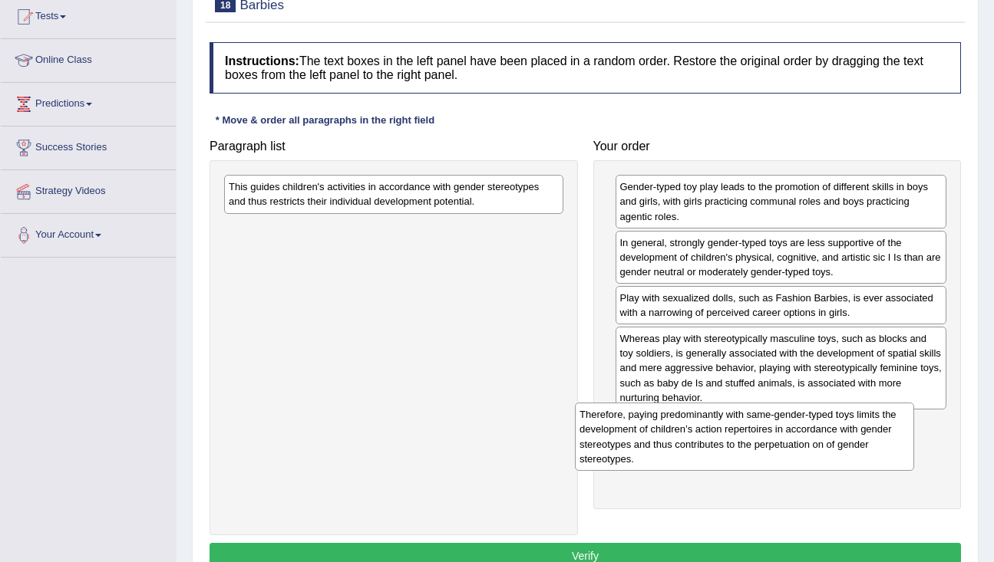
drag, startPoint x: 334, startPoint y: 231, endPoint x: 688, endPoint y: 463, distance: 422.9
click at [688, 463] on div "Therefore, paying predominantly with same-gender-typed toys limits the developm…" at bounding box center [744, 437] width 339 height 68
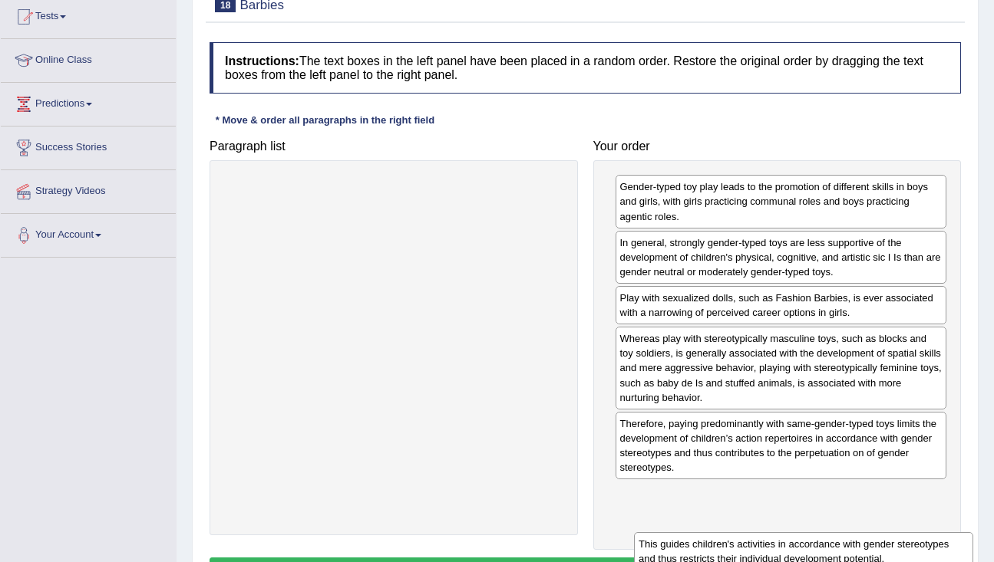
drag, startPoint x: 473, startPoint y: 198, endPoint x: 863, endPoint y: 516, distance: 502.3
click at [863, 533] on div "This guides children's activities in accordance with gender stereotypes and thu…" at bounding box center [803, 552] width 339 height 38
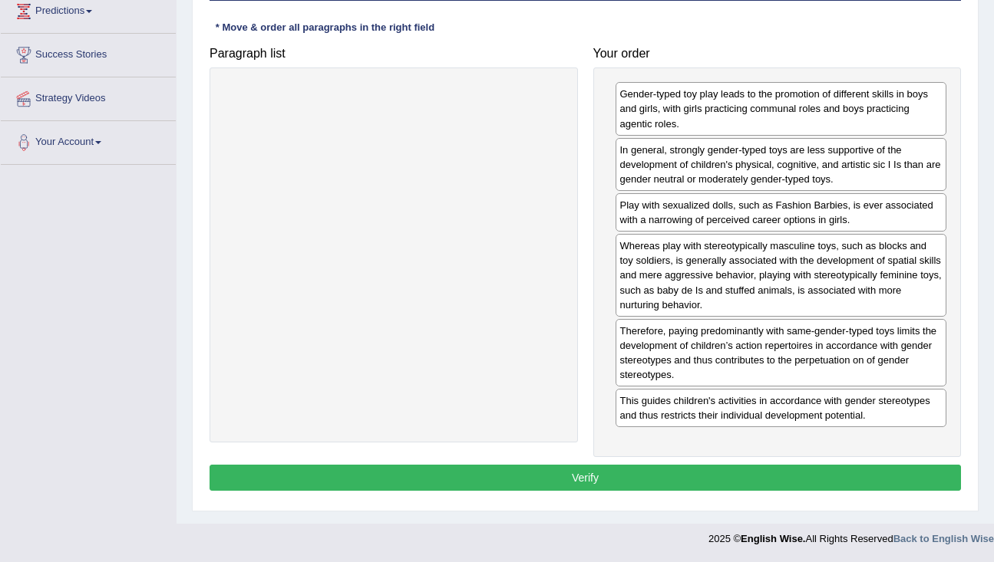
click at [830, 470] on button "Verify" at bounding box center [584, 478] width 751 height 26
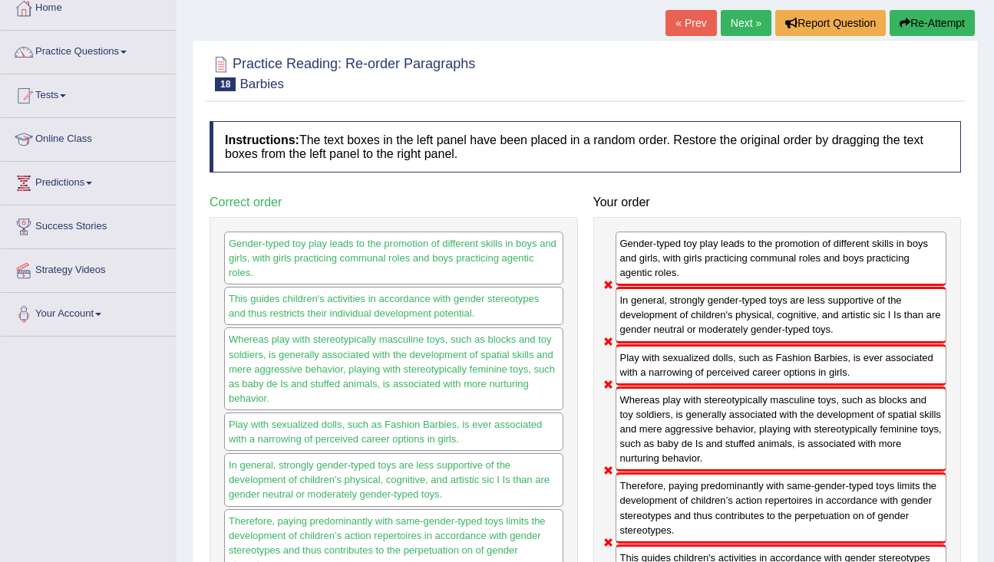
scroll to position [33, 0]
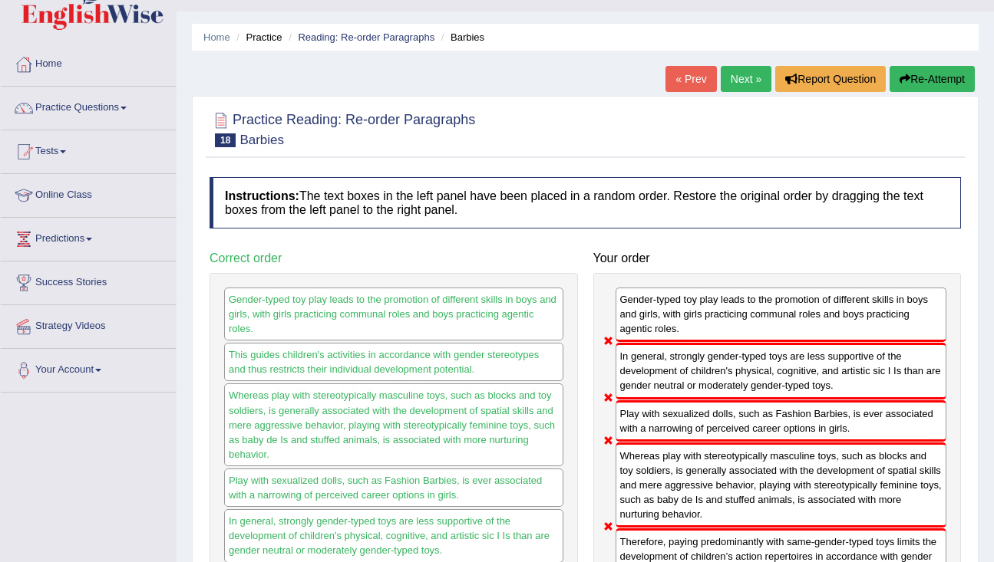
click at [748, 76] on link "Next »" at bounding box center [746, 79] width 51 height 26
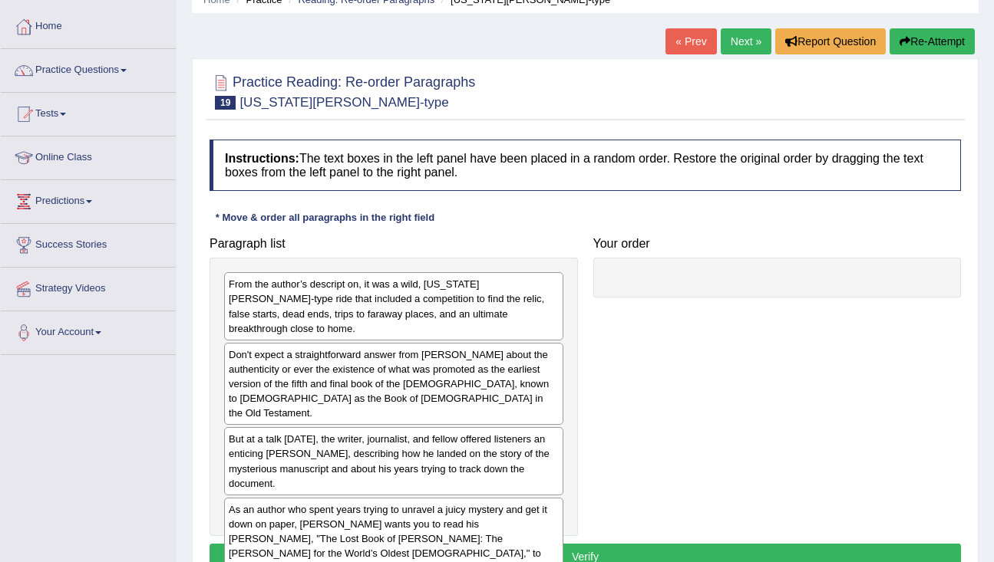
scroll to position [100, 0]
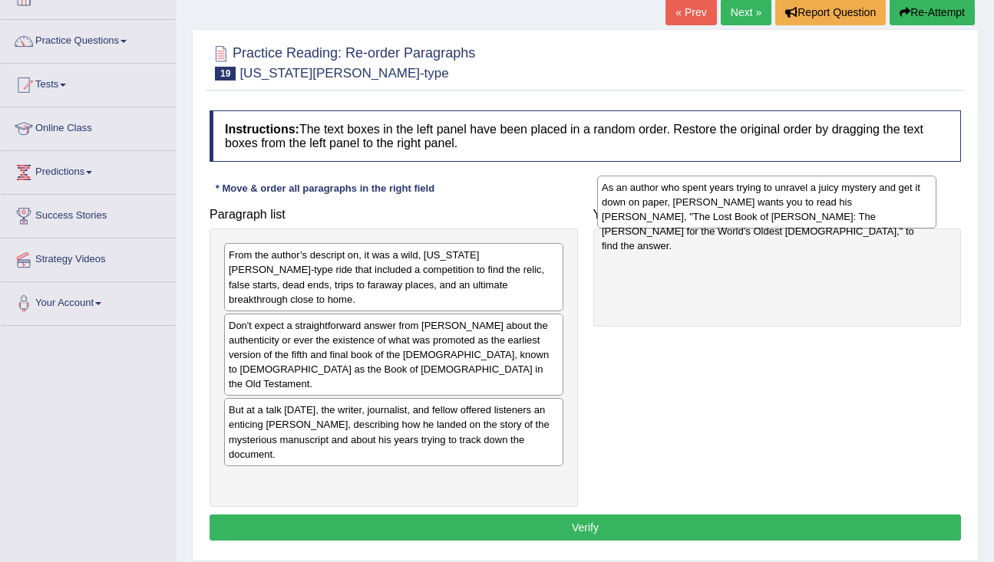
drag, startPoint x: 459, startPoint y: 465, endPoint x: 840, endPoint y: 230, distance: 447.9
click at [841, 229] on div "As an author who spent years trying to unravel a juicy mystery and get it down …" at bounding box center [766, 202] width 339 height 53
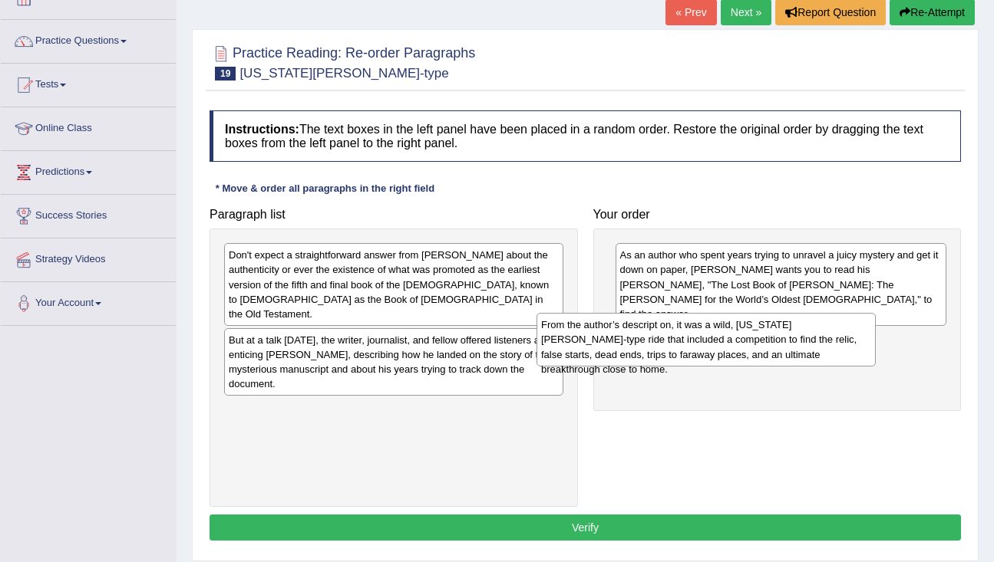
drag, startPoint x: 434, startPoint y: 270, endPoint x: 745, endPoint y: 338, distance: 318.9
click at [745, 339] on div "From the author’s descript on, it was a wild, [US_STATE][PERSON_NAME]-type ride…" at bounding box center [705, 339] width 339 height 53
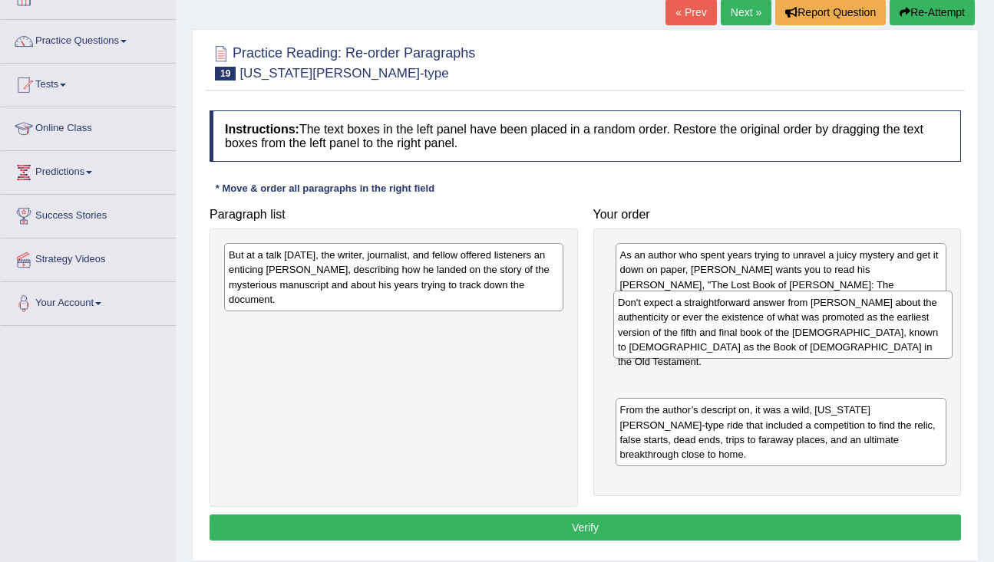
drag, startPoint x: 495, startPoint y: 285, endPoint x: 884, endPoint y: 332, distance: 391.9
click at [884, 332] on div "Don't expect a straightforward answer from [PERSON_NAME] about the authenticity…" at bounding box center [782, 325] width 339 height 68
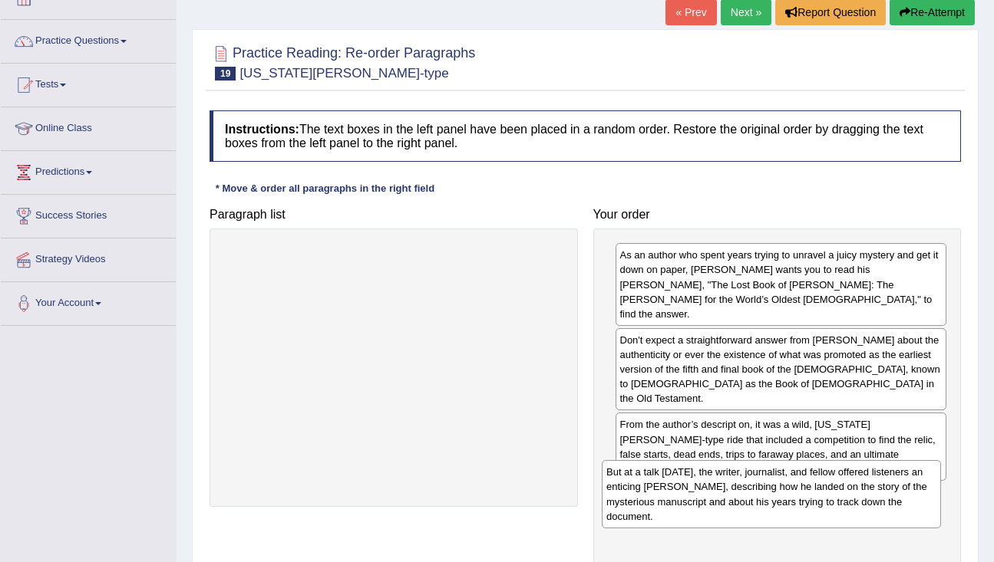
drag, startPoint x: 402, startPoint y: 276, endPoint x: 789, endPoint y: 481, distance: 437.7
click at [789, 483] on div "But at a talk [DATE], the writer, journalist, and fellow offered listeners an e…" at bounding box center [771, 494] width 339 height 68
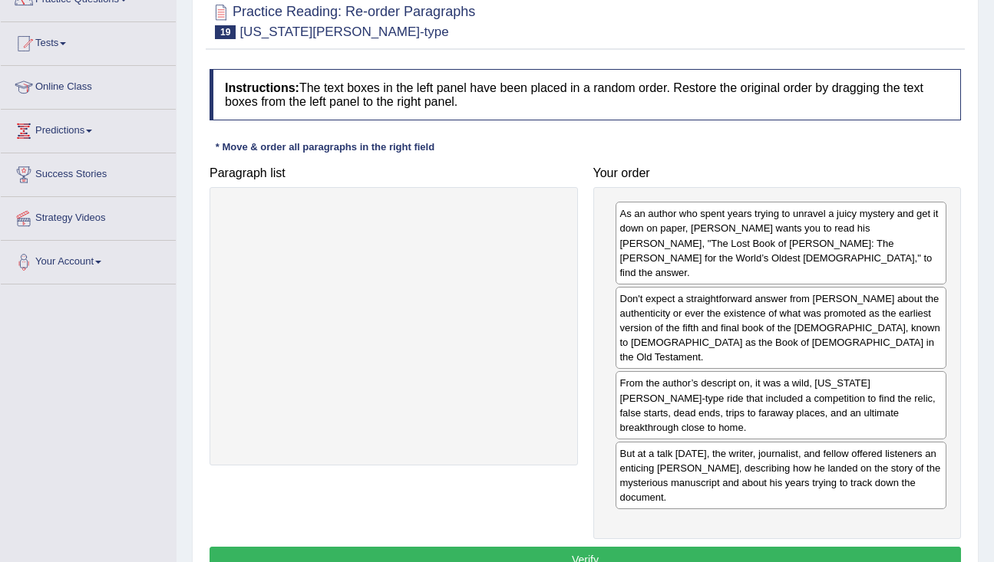
scroll to position [146, 0]
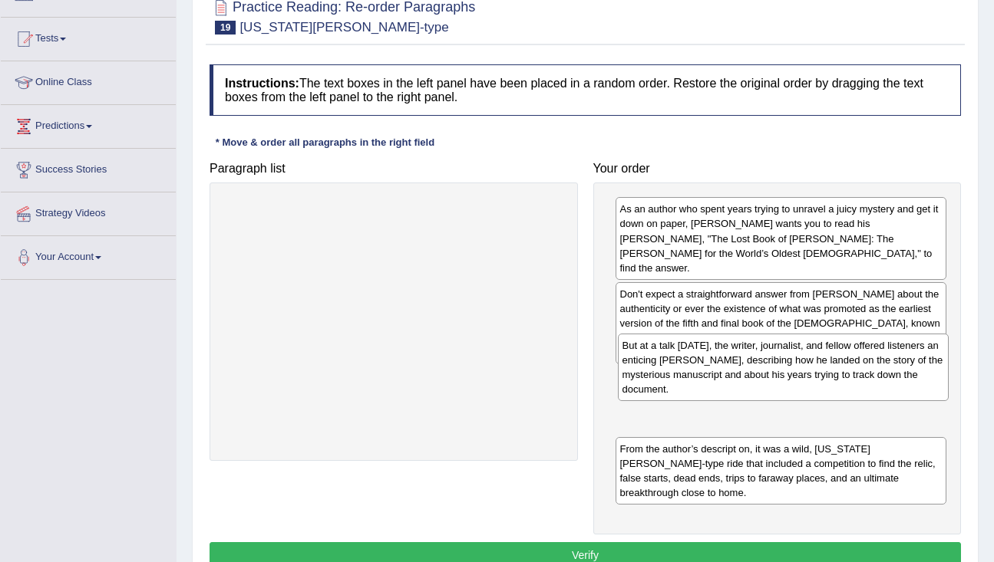
drag, startPoint x: 677, startPoint y: 424, endPoint x: 672, endPoint y: 379, distance: 45.5
click at [675, 381] on div "But at a talk [DATE], the writer, journalist, and fellow offered listeners an e…" at bounding box center [783, 368] width 331 height 68
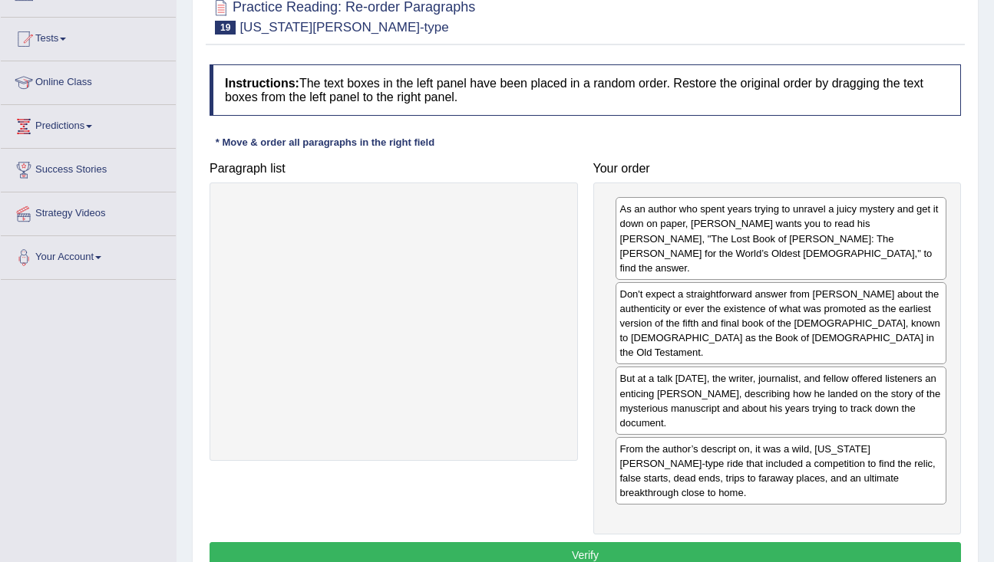
click at [651, 543] on button "Verify" at bounding box center [584, 556] width 751 height 26
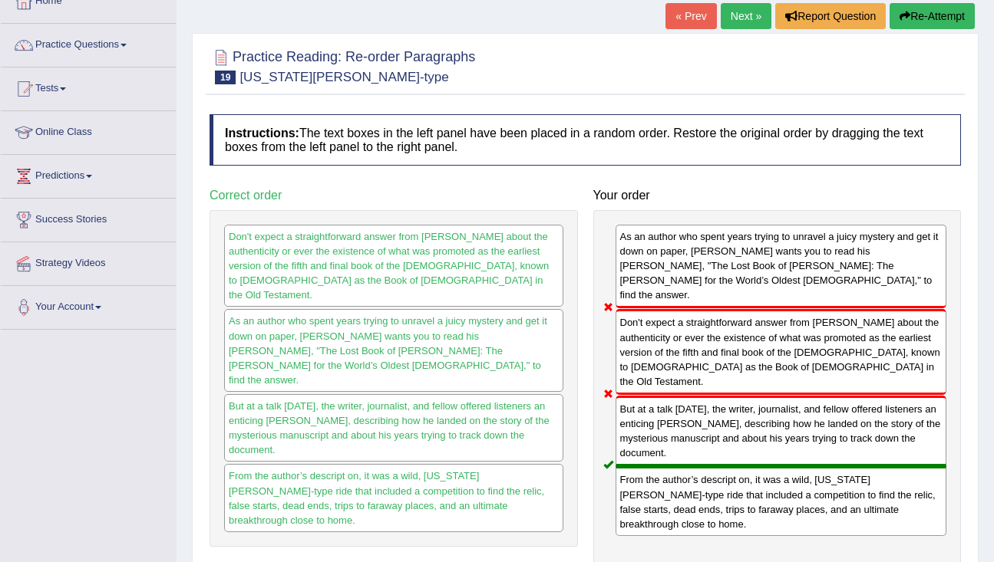
scroll to position [0, 0]
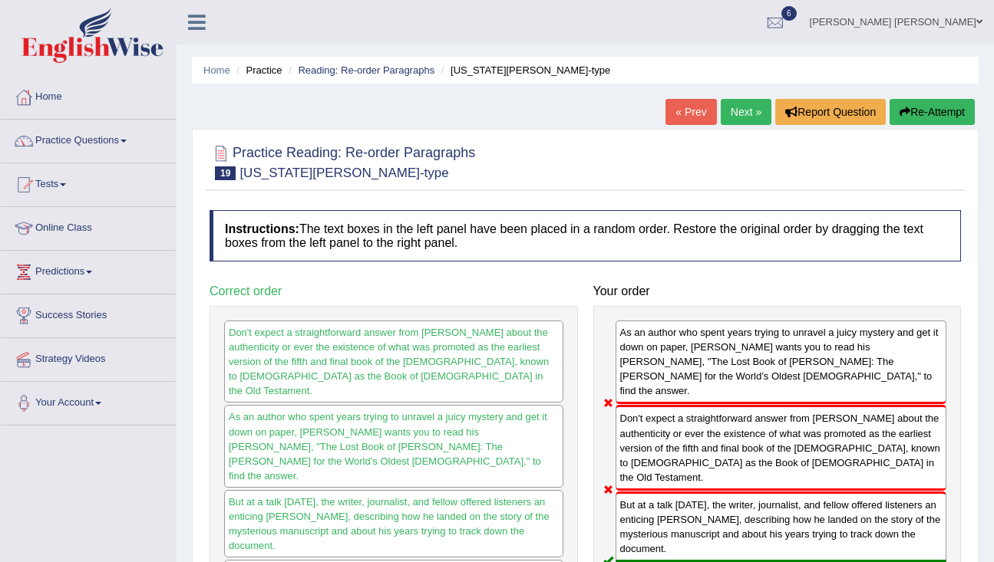
click at [747, 108] on link "Next »" at bounding box center [746, 112] width 51 height 26
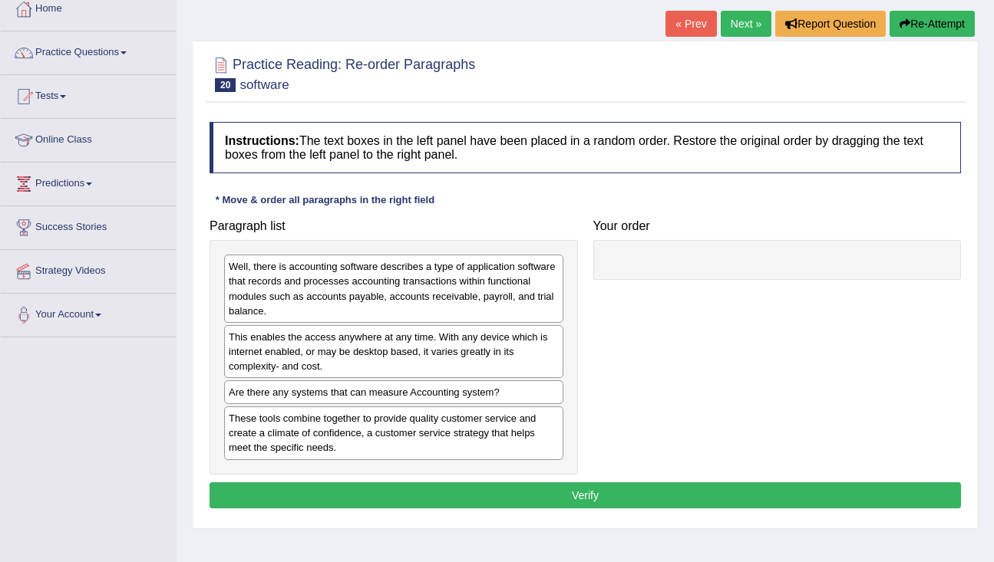
scroll to position [122, 0]
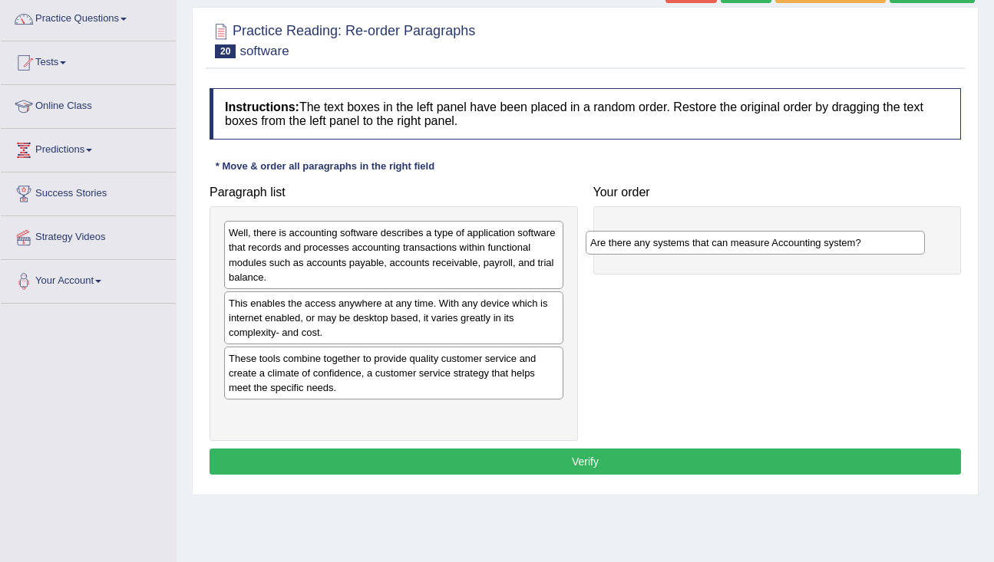
drag, startPoint x: 452, startPoint y: 361, endPoint x: 814, endPoint y: 242, distance: 381.0
click at [814, 243] on div "Are there any systems that can measure Accounting system?" at bounding box center [754, 243] width 339 height 24
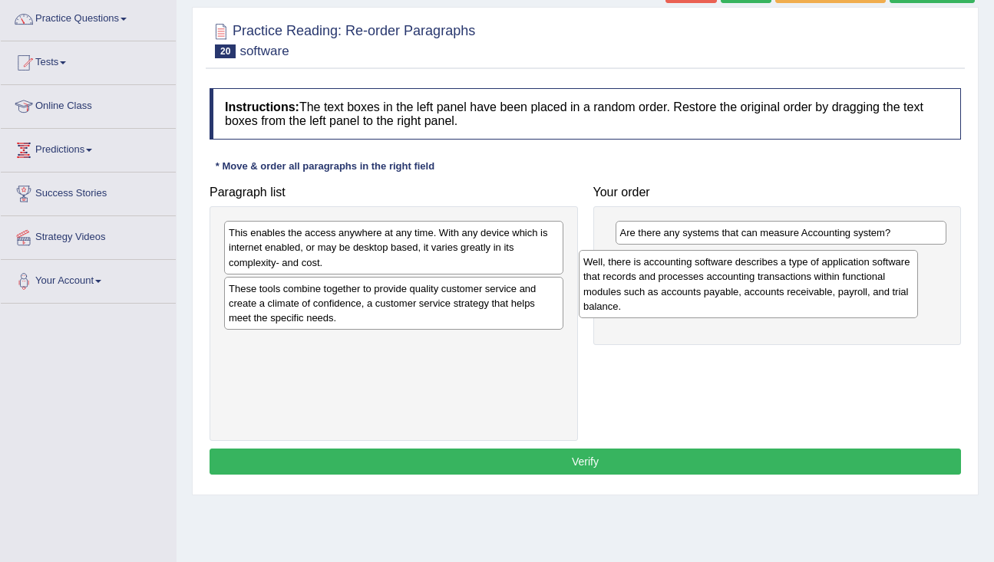
drag, startPoint x: 403, startPoint y: 264, endPoint x: 757, endPoint y: 293, distance: 355.7
click at [757, 293] on div "Well, there is accounting software describes a type of application software tha…" at bounding box center [748, 284] width 339 height 68
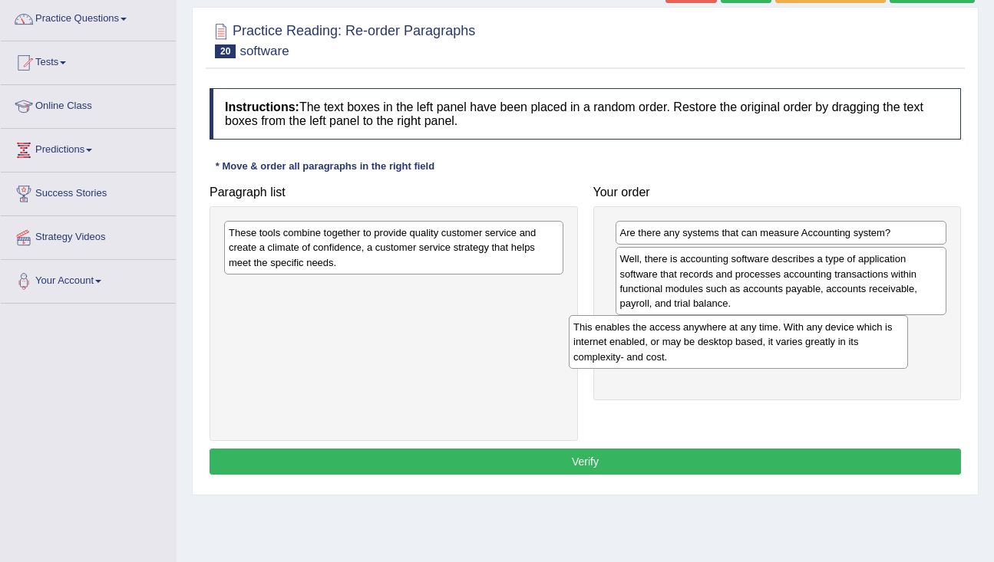
drag, startPoint x: 388, startPoint y: 257, endPoint x: 733, endPoint y: 351, distance: 357.2
click at [733, 351] on div "This enables the access anywhere at any time. With any device which is internet…" at bounding box center [738, 341] width 339 height 53
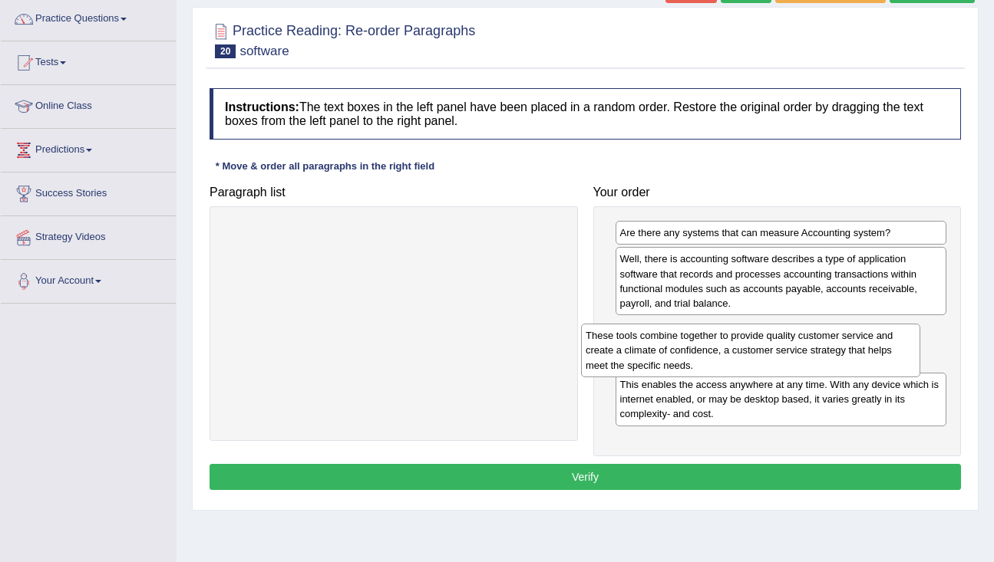
drag, startPoint x: 462, startPoint y: 249, endPoint x: 815, endPoint y: 351, distance: 367.4
click at [818, 352] on div "These tools combine together to provide quality customer service and create a c…" at bounding box center [750, 350] width 339 height 53
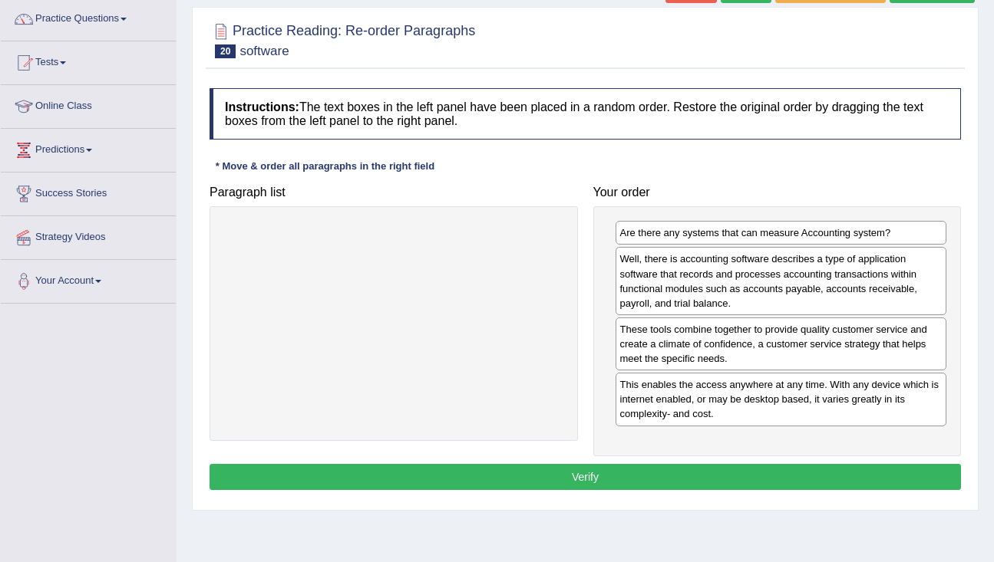
click at [764, 468] on button "Verify" at bounding box center [584, 477] width 751 height 26
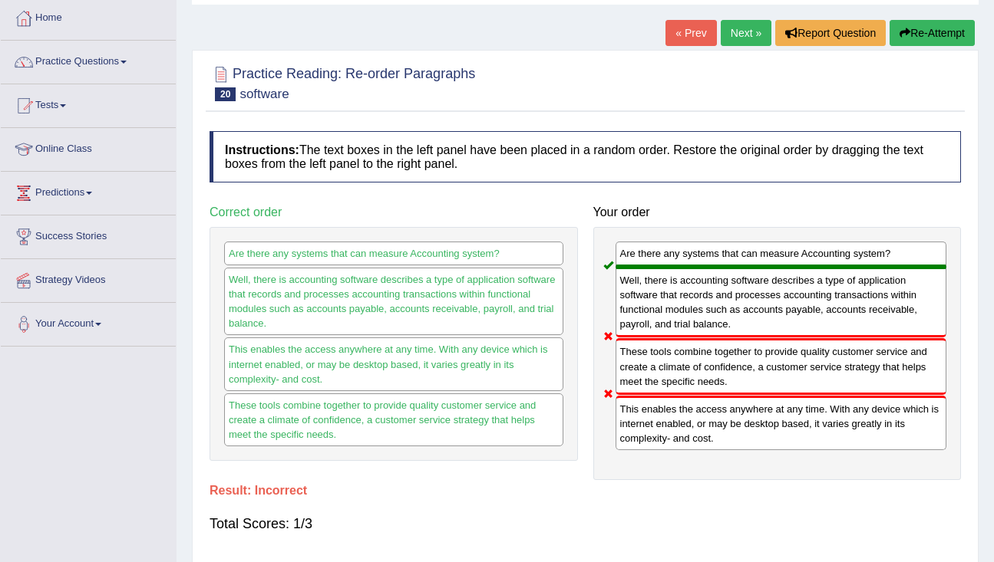
scroll to position [68, 0]
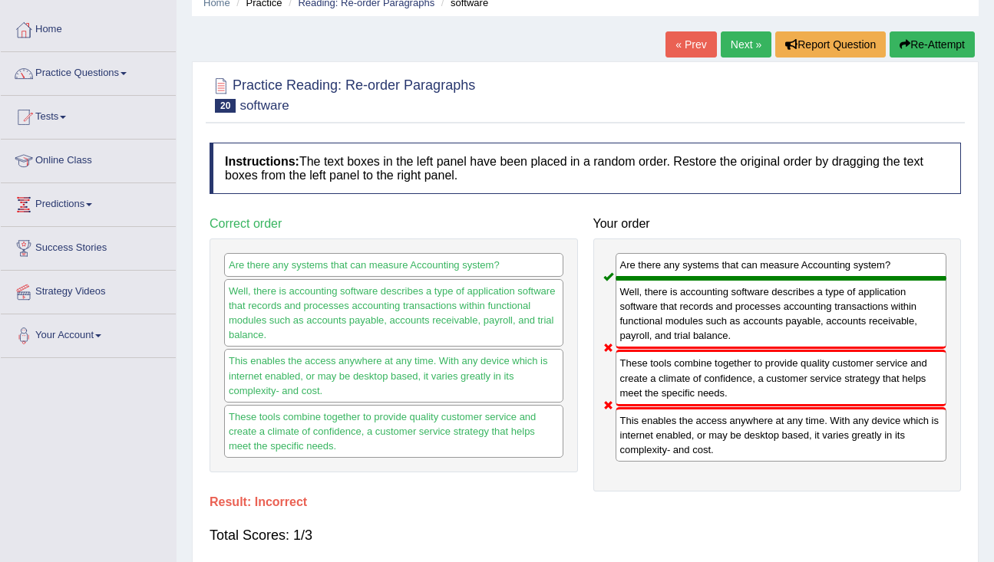
click at [735, 41] on link "Next »" at bounding box center [746, 44] width 51 height 26
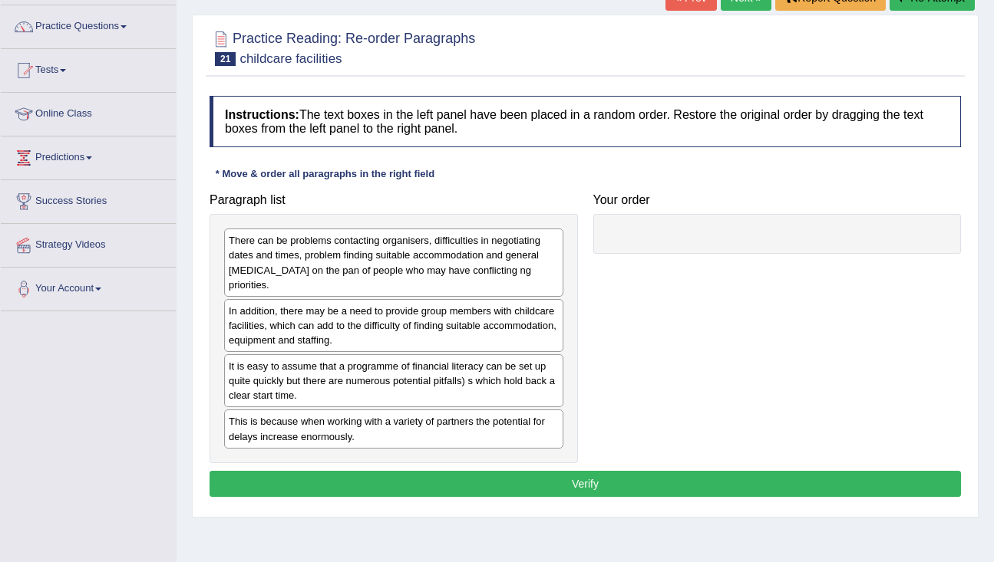
scroll to position [117, 0]
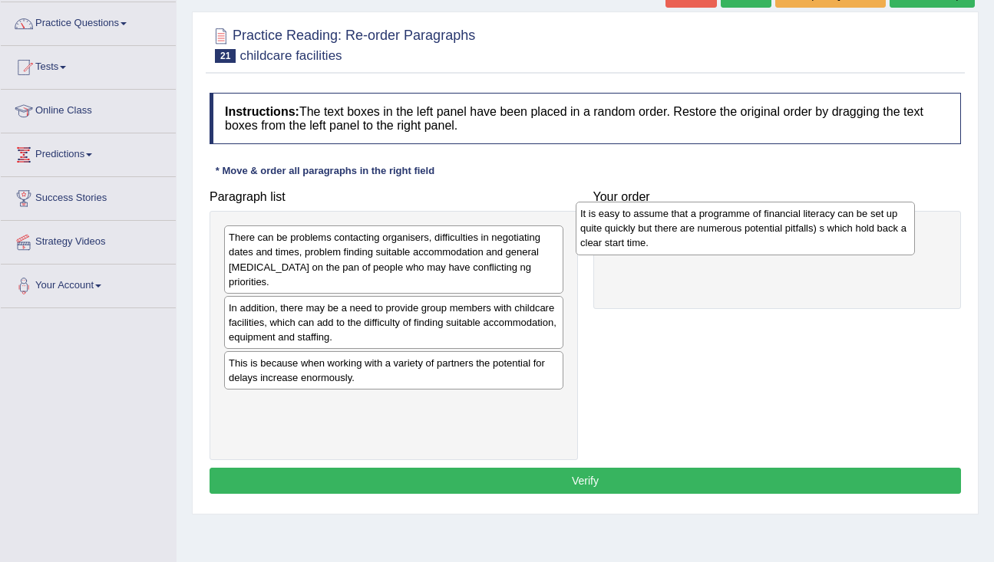
drag, startPoint x: 428, startPoint y: 388, endPoint x: 779, endPoint y: 239, distance: 381.0
click at [780, 239] on div "It is easy to assume that a programme of financial literacy can be set up quite…" at bounding box center [745, 228] width 339 height 53
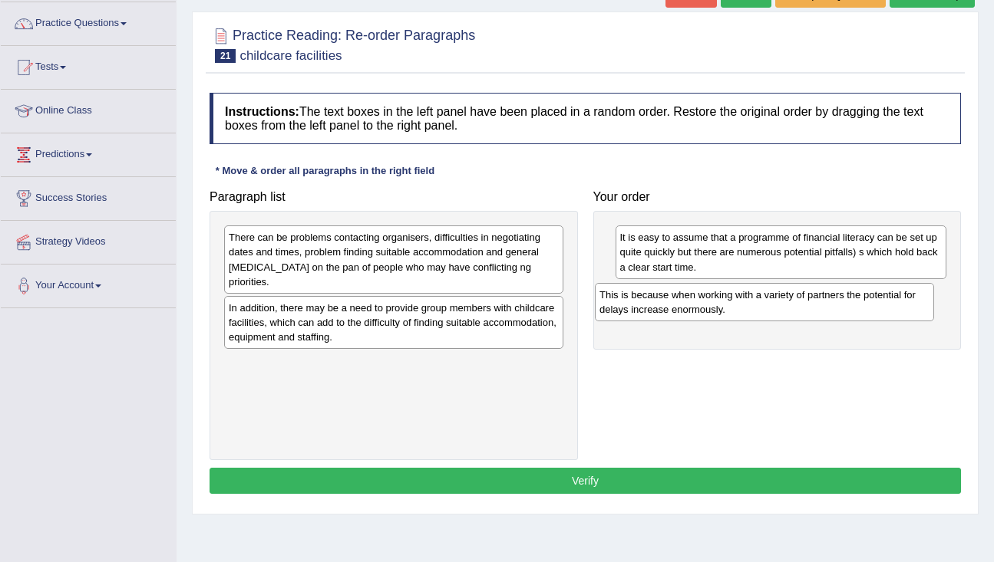
drag, startPoint x: 449, startPoint y: 382, endPoint x: 820, endPoint y: 314, distance: 376.9
click at [820, 314] on div "This is because when working with a variety of partners the potential for delay…" at bounding box center [764, 302] width 339 height 38
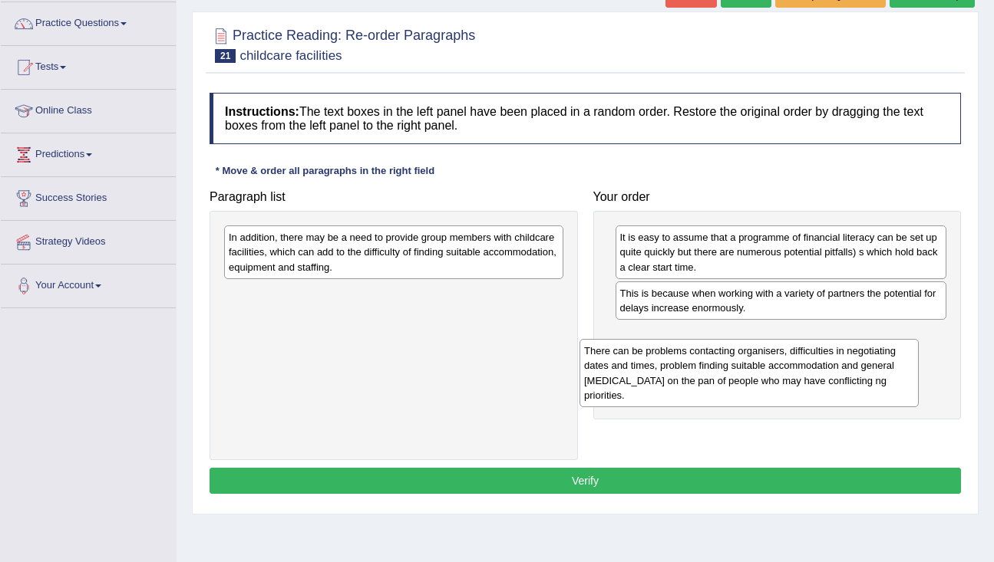
drag, startPoint x: 355, startPoint y: 276, endPoint x: 710, endPoint y: 390, distance: 373.0
click at [710, 390] on div "There can be problems contacting organisers, difficulties in negotiating dates …" at bounding box center [748, 373] width 339 height 68
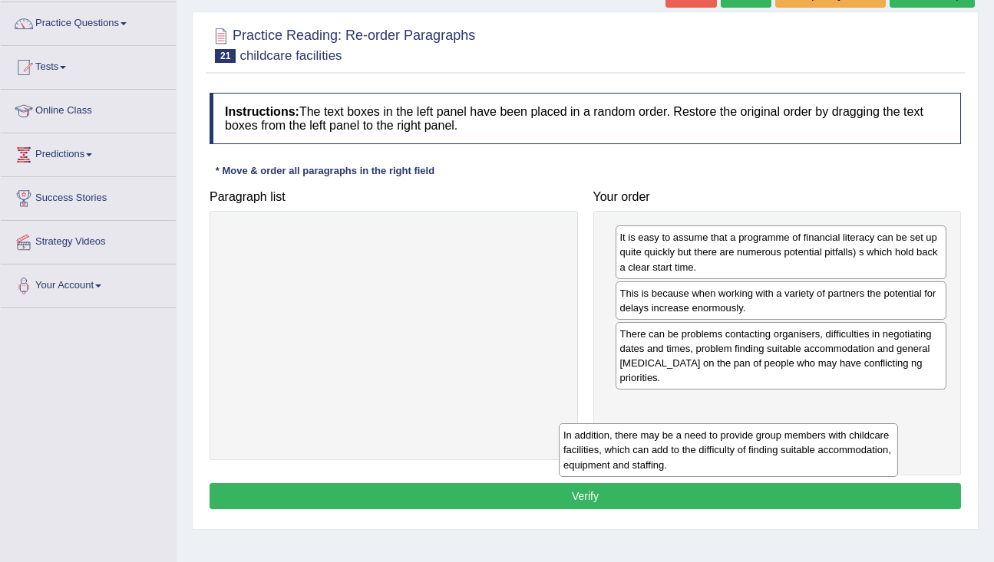
drag, startPoint x: 425, startPoint y: 249, endPoint x: 774, endPoint y: 447, distance: 401.4
click at [774, 447] on div "In addition, there may be a need to provide group members with childcare facili…" at bounding box center [728, 450] width 339 height 53
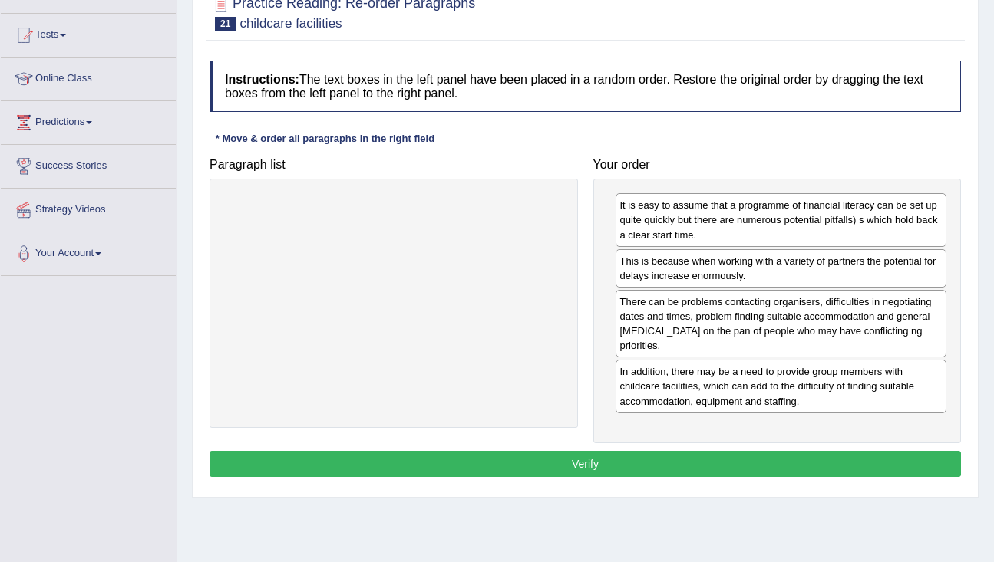
scroll to position [153, 0]
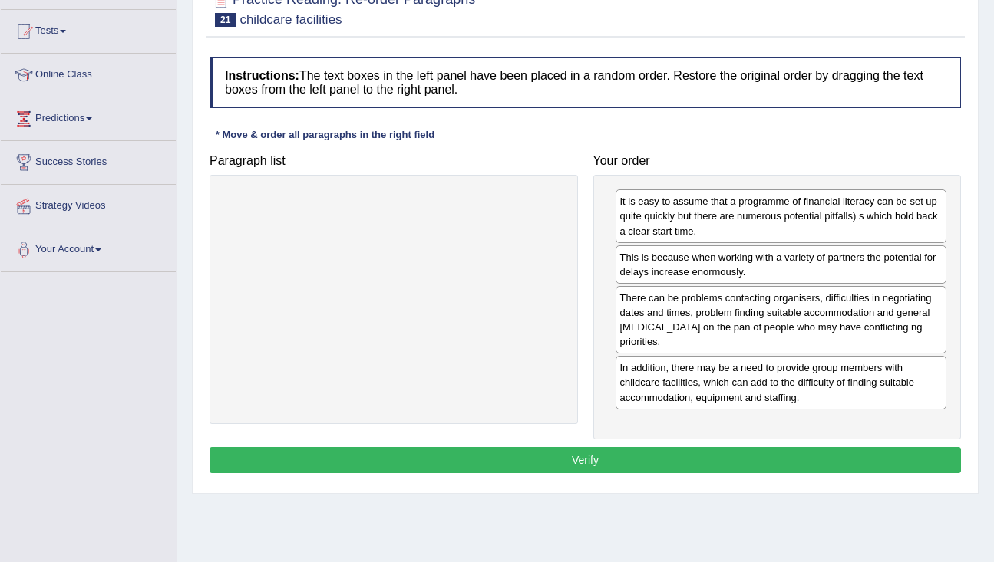
click at [625, 453] on button "Verify" at bounding box center [584, 460] width 751 height 26
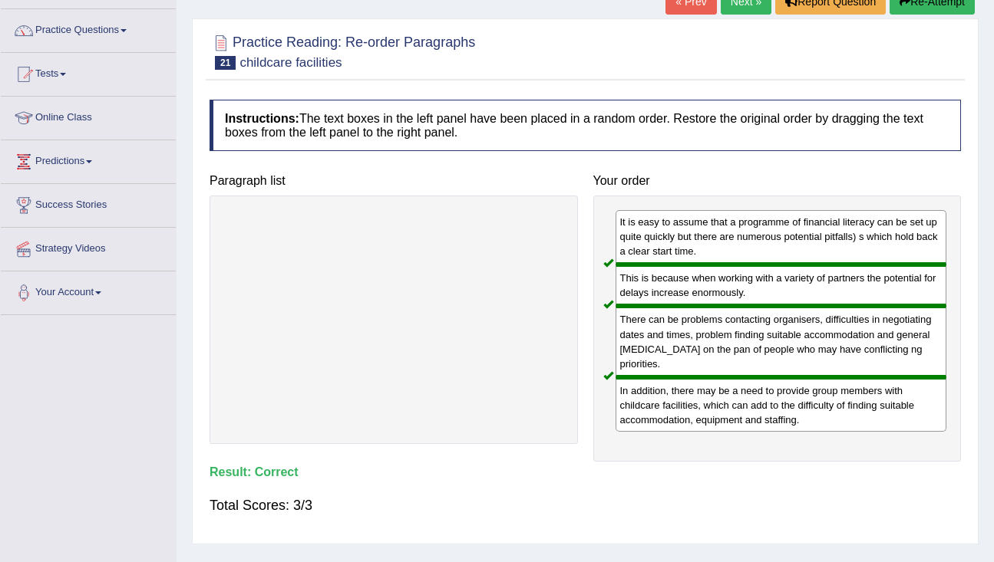
scroll to position [113, 0]
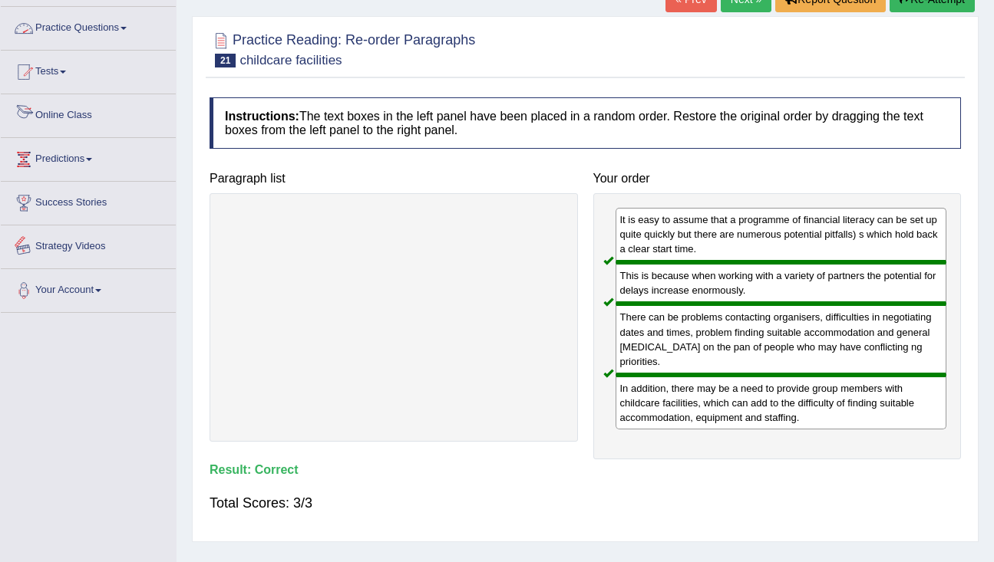
click at [124, 35] on link "Practice Questions" at bounding box center [88, 26] width 175 height 38
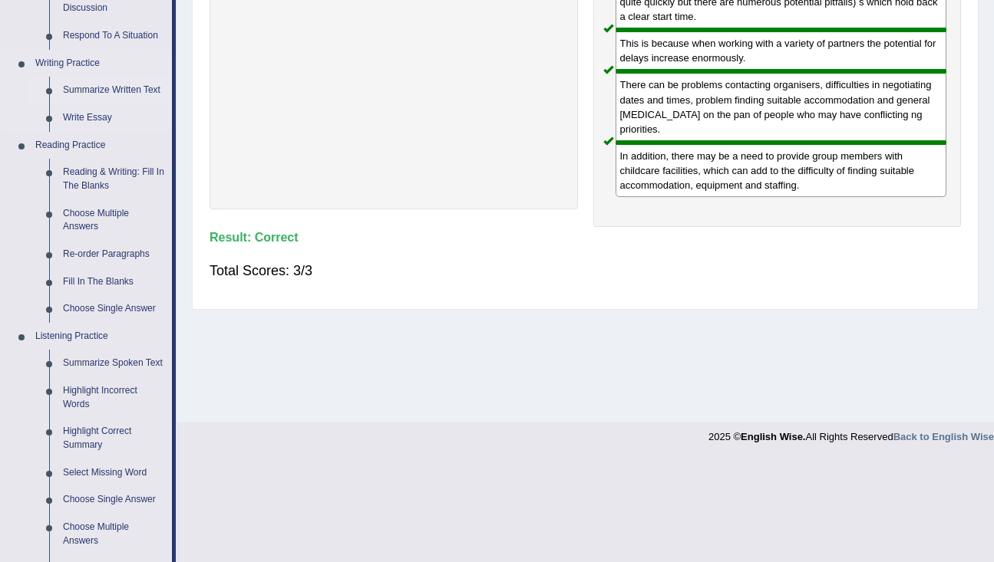
scroll to position [355, 0]
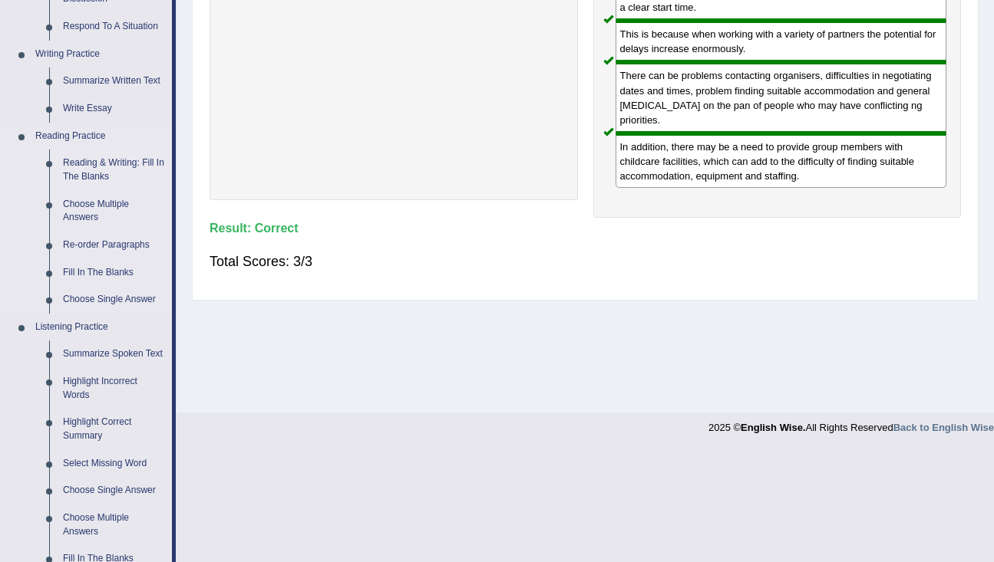
click at [84, 178] on link "Reading & Writing: Fill In The Blanks" at bounding box center [114, 170] width 116 height 41
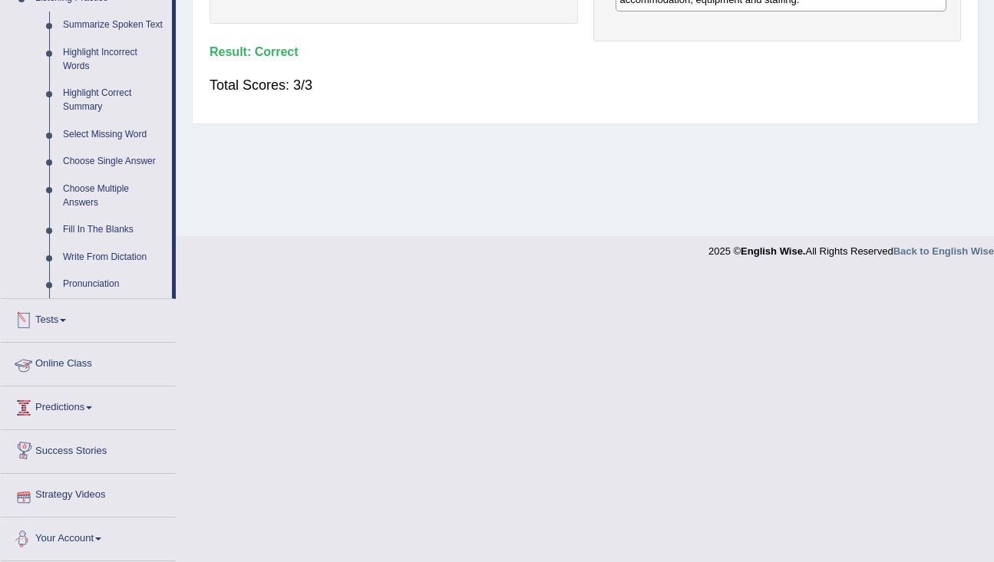
scroll to position [545, 0]
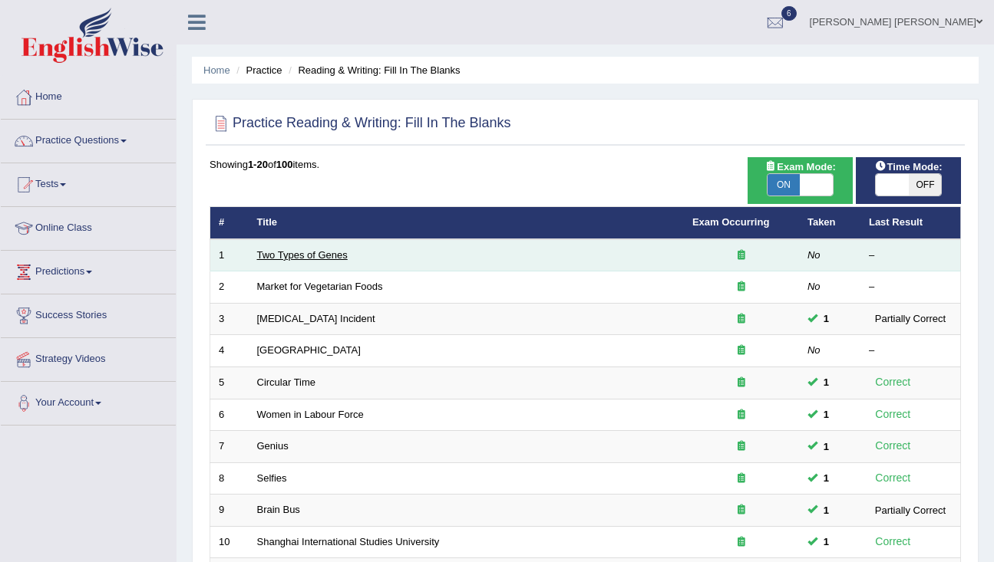
click at [313, 258] on link "Two Types of Genes" at bounding box center [302, 255] width 91 height 12
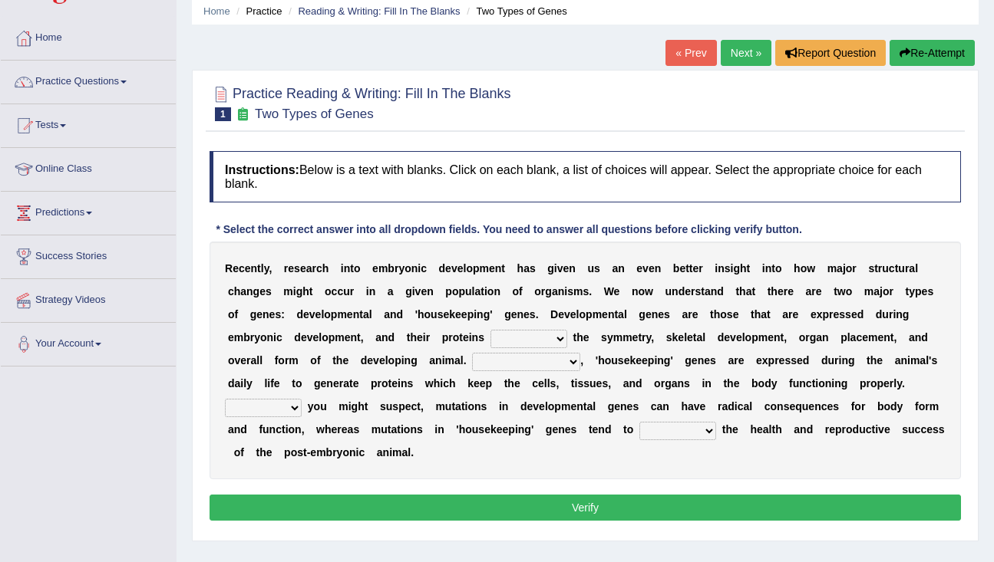
scroll to position [63, 0]
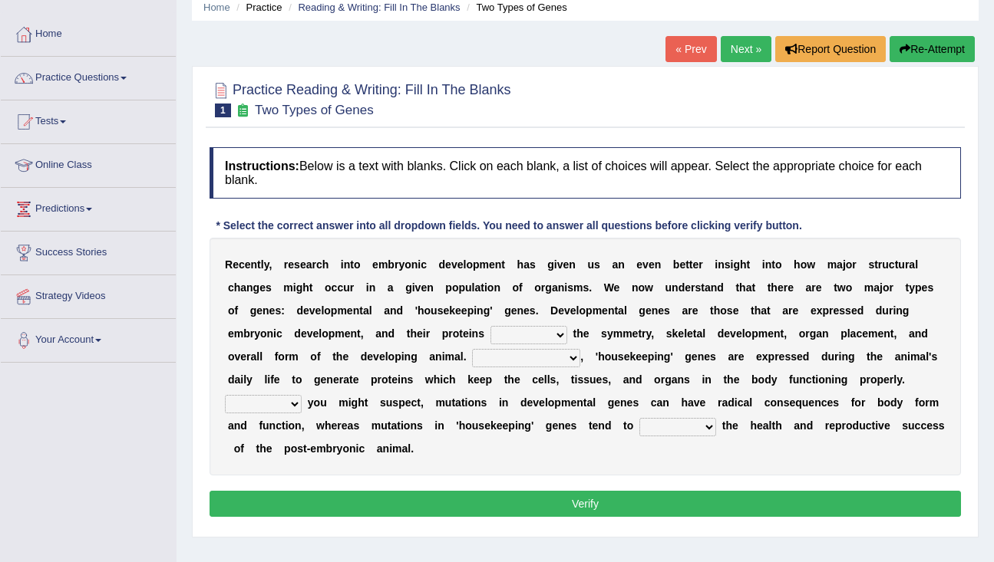
click at [545, 335] on select "push control hold elevate" at bounding box center [528, 335] width 77 height 18
click at [530, 329] on select "push control hold elevate" at bounding box center [528, 335] width 77 height 18
select select "control"
click at [543, 355] on select "Correspondingly Inclusively Conversely In contrast" at bounding box center [526, 358] width 108 height 18
click at [533, 355] on select "Correspondingly Inclusively Conversely In contrast" at bounding box center [526, 358] width 108 height 18
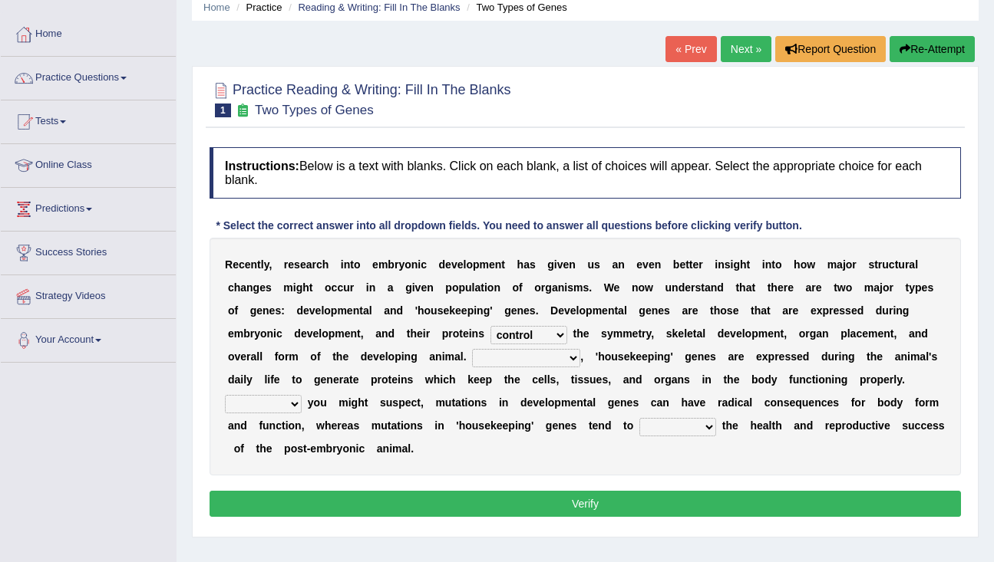
click at [513, 357] on select "Correspondingly Inclusively Conversely In contrast" at bounding box center [526, 358] width 108 height 18
click at [533, 358] on select "Correspondingly Inclusively Conversely In contrast" at bounding box center [526, 358] width 108 height 18
select select "Conversely"
click at [285, 406] on select "For As With Within" at bounding box center [263, 404] width 77 height 18
select select "As"
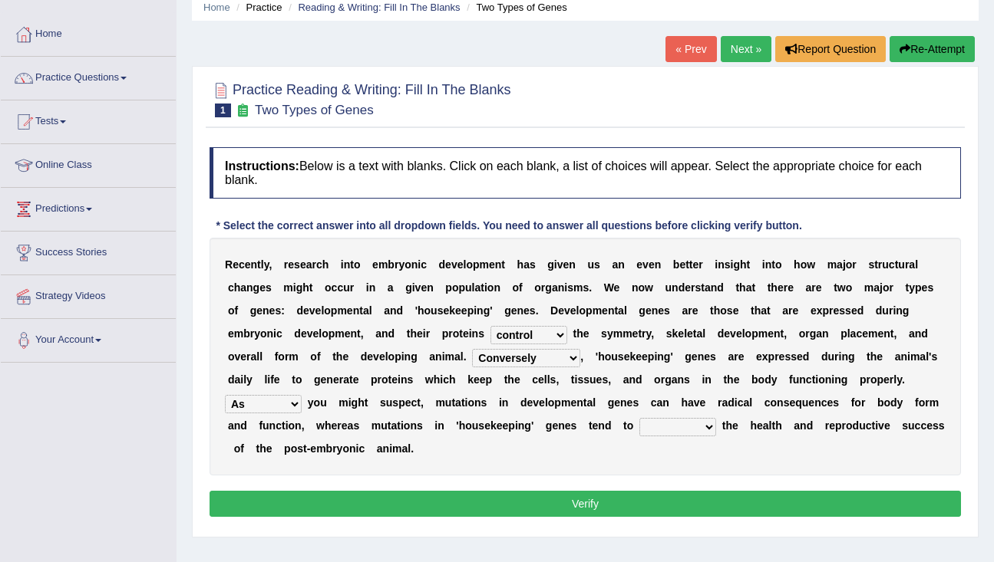
click at [678, 430] on select "affect effect interrupt defect" at bounding box center [677, 427] width 77 height 18
select select "affect"
click at [686, 498] on button "Verify" at bounding box center [584, 504] width 751 height 26
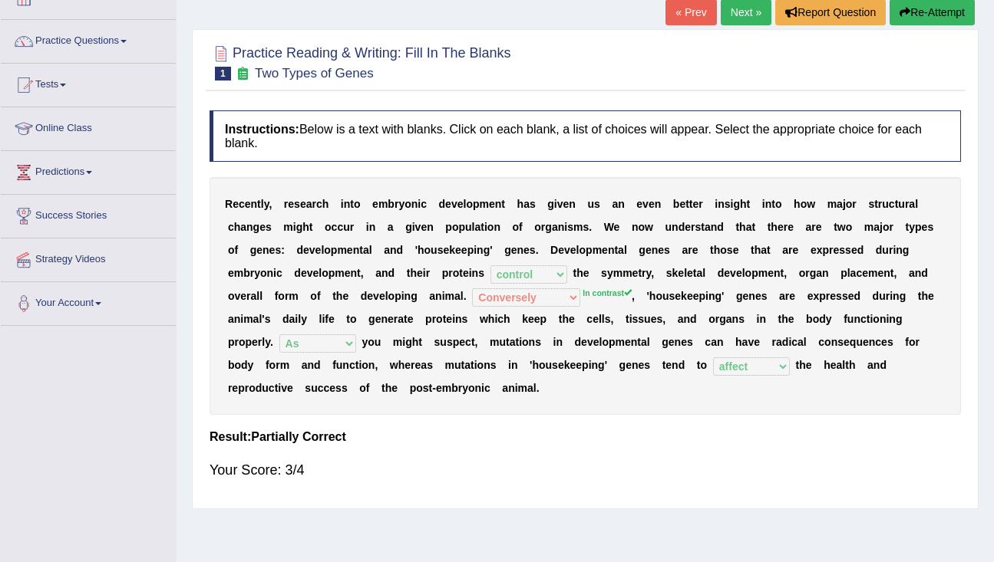
scroll to position [0, 0]
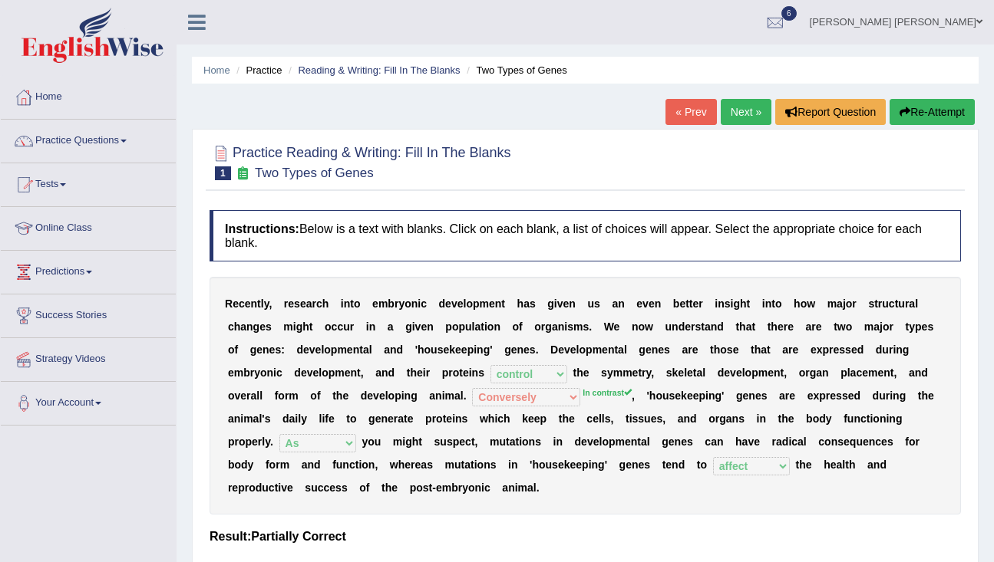
click at [739, 117] on link "Next »" at bounding box center [746, 112] width 51 height 26
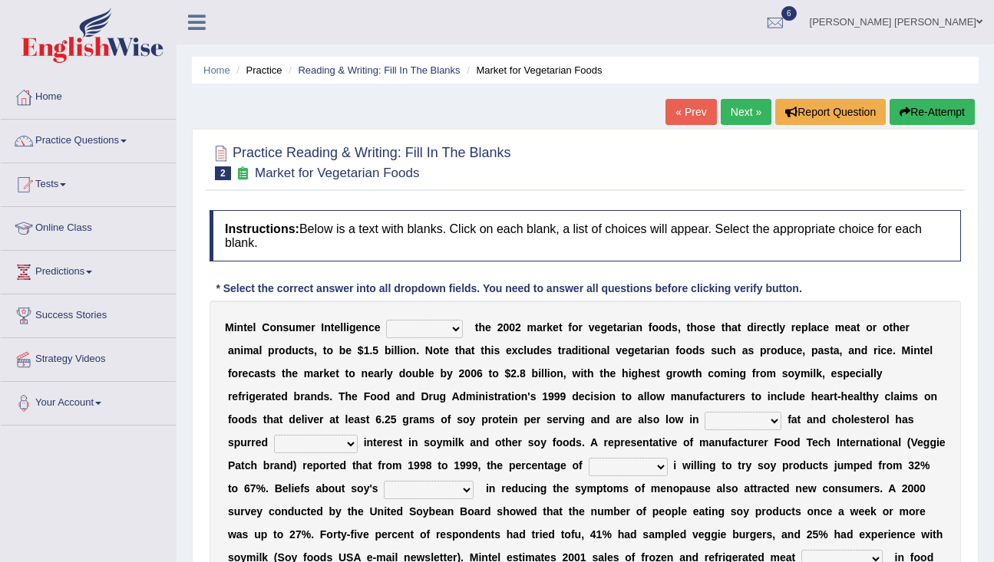
click at [446, 324] on select "deals fulfills creates estimates" at bounding box center [424, 329] width 77 height 18
select select "estimates"
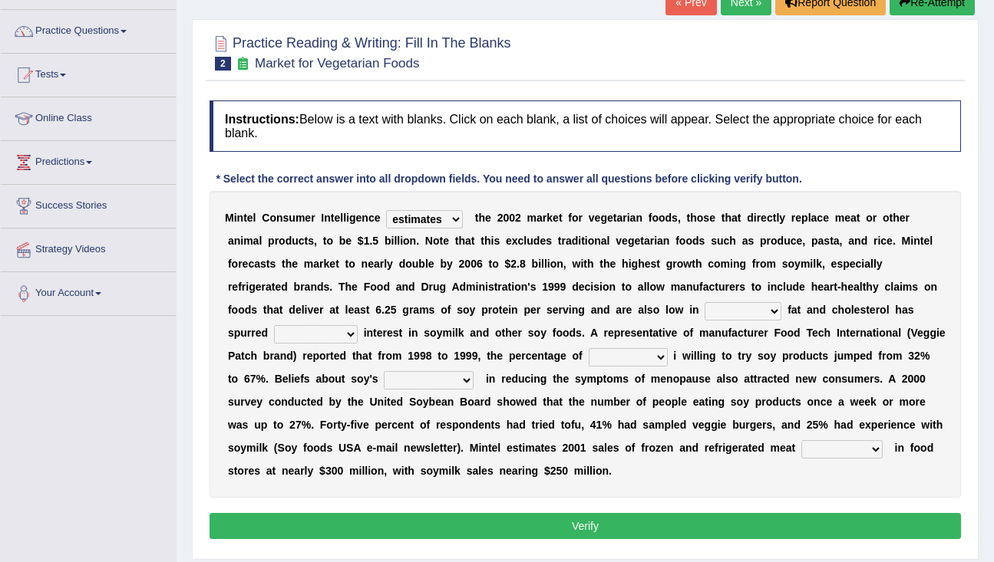
scroll to position [114, 0]
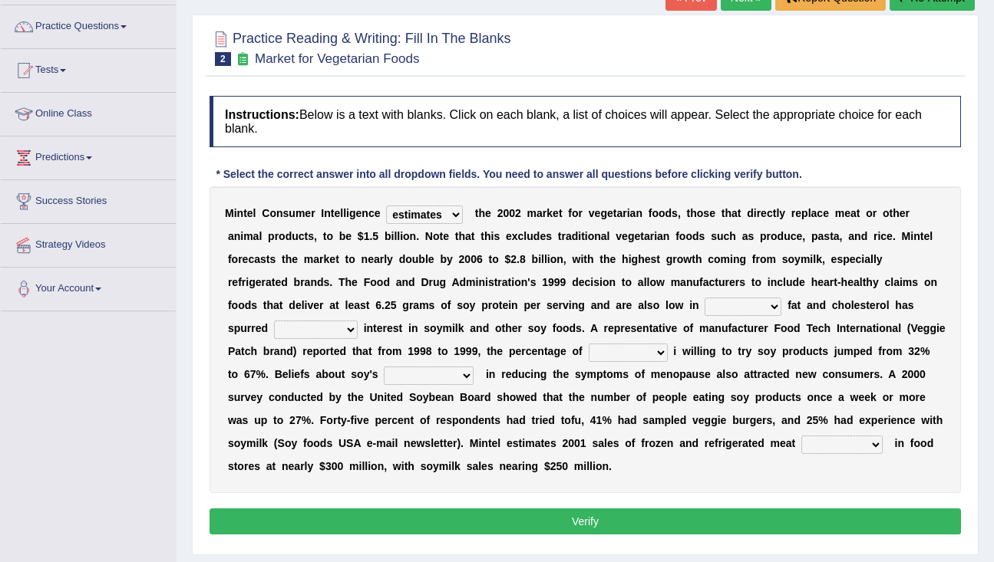
click at [725, 307] on select "saturated solid acid liquid" at bounding box center [742, 307] width 77 height 18
select select "saturated"
click at [315, 328] on select "good big tremendous extreme" at bounding box center [316, 330] width 84 height 18
click at [332, 328] on select "good big tremendous extreme" at bounding box center [316, 330] width 84 height 18
select select "extreme"
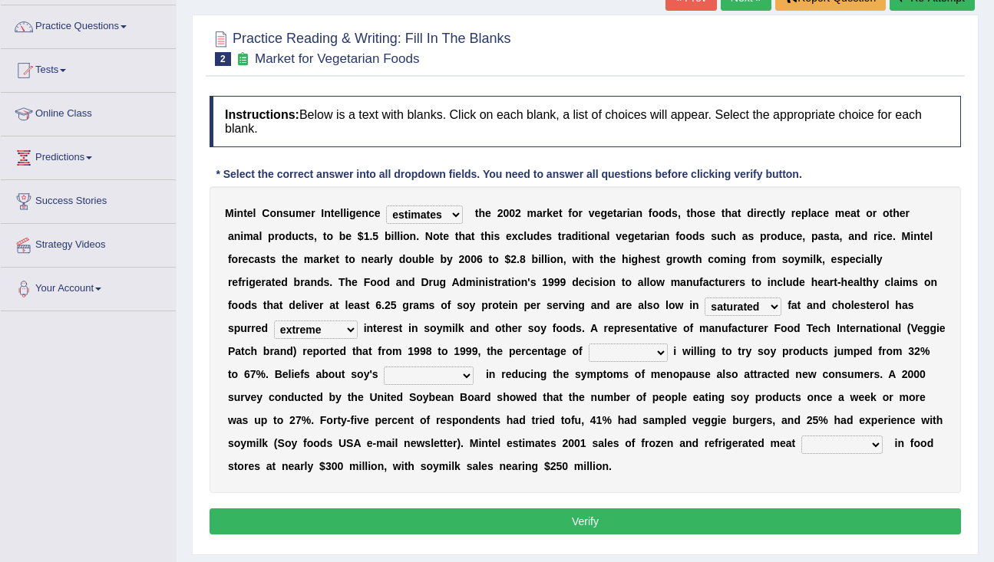
click at [655, 351] on select "guests consumers customers clients" at bounding box center [628, 353] width 79 height 18
select select "consumers"
click at [418, 375] on select "effectiveness timeliness efficiency goodness" at bounding box center [429, 376] width 90 height 18
select select "effectiveness"
click at [867, 443] on select "foods choices staffs alternatives" at bounding box center [841, 445] width 81 height 18
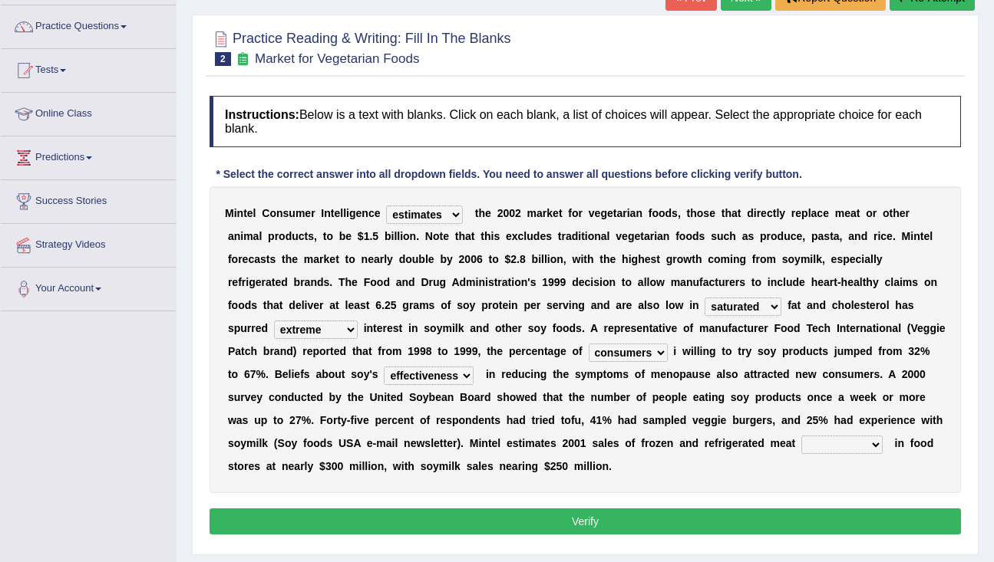
select select "alternatives"
click at [846, 522] on button "Verify" at bounding box center [584, 522] width 751 height 26
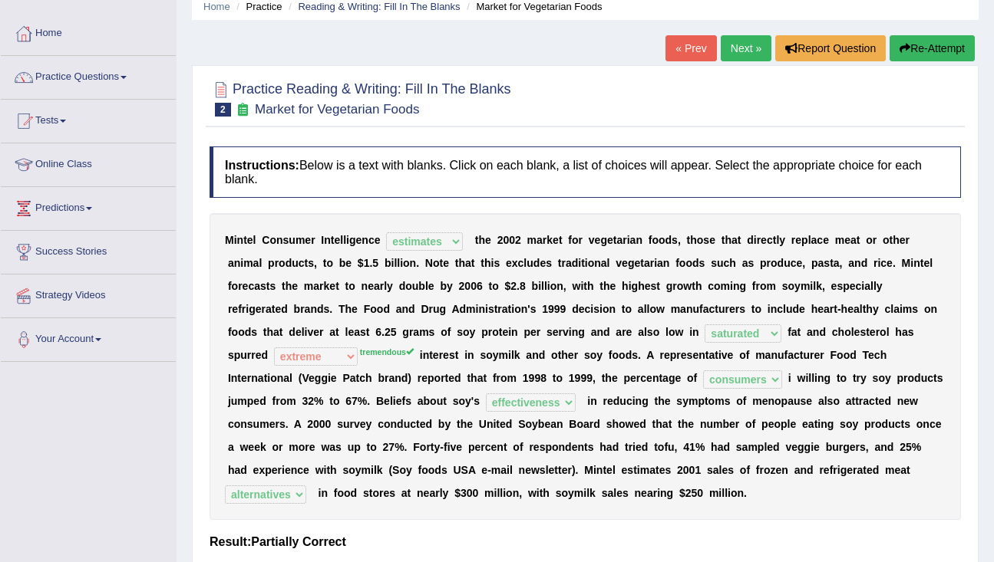
scroll to position [0, 0]
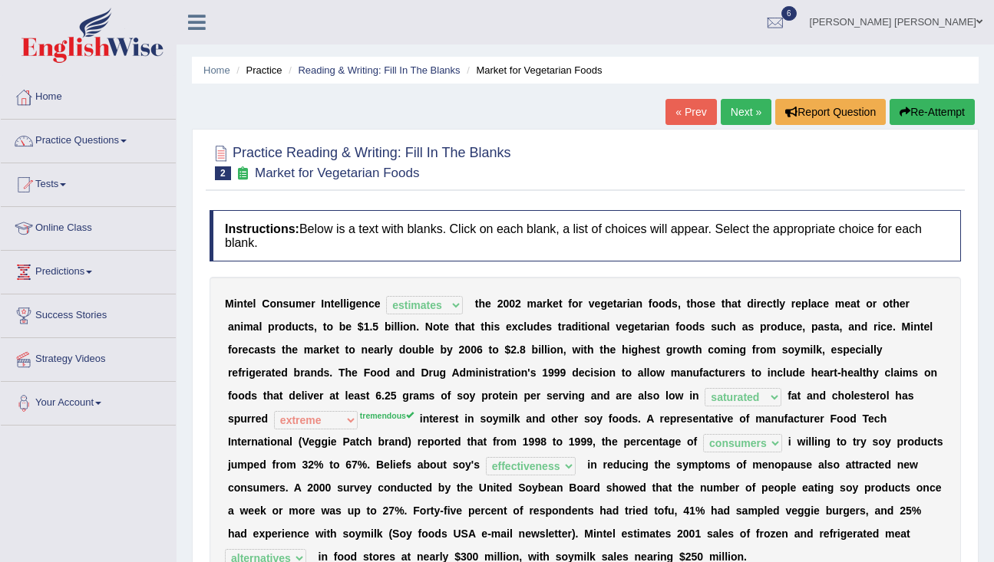
click at [724, 116] on link "Next »" at bounding box center [746, 112] width 51 height 26
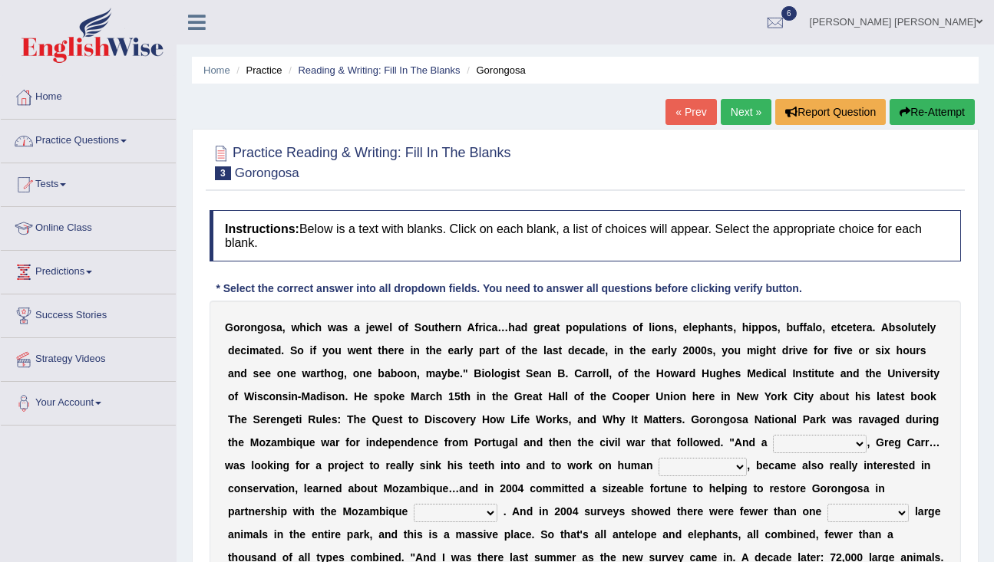
click at [101, 140] on link "Practice Questions" at bounding box center [88, 139] width 175 height 38
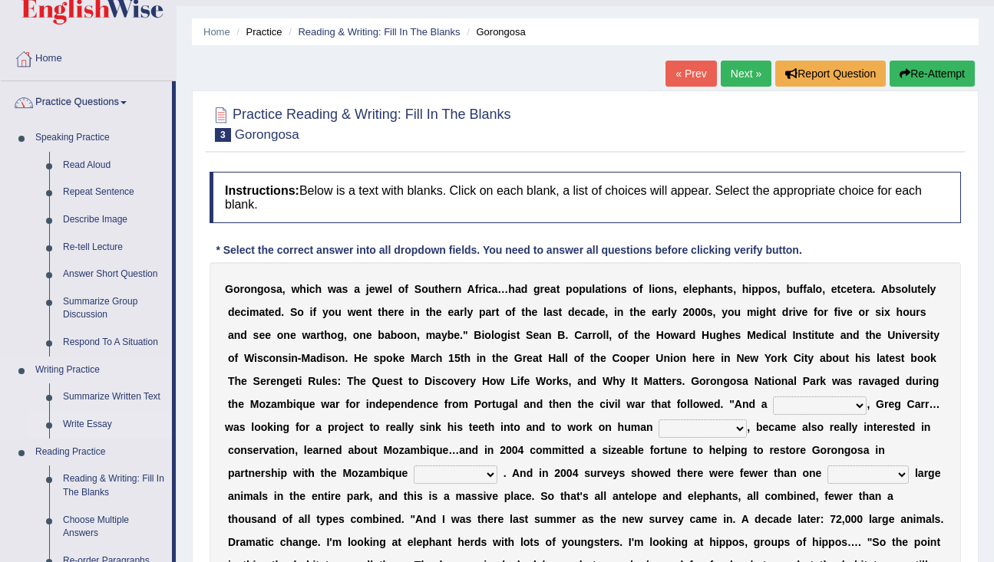
scroll to position [62, 0]
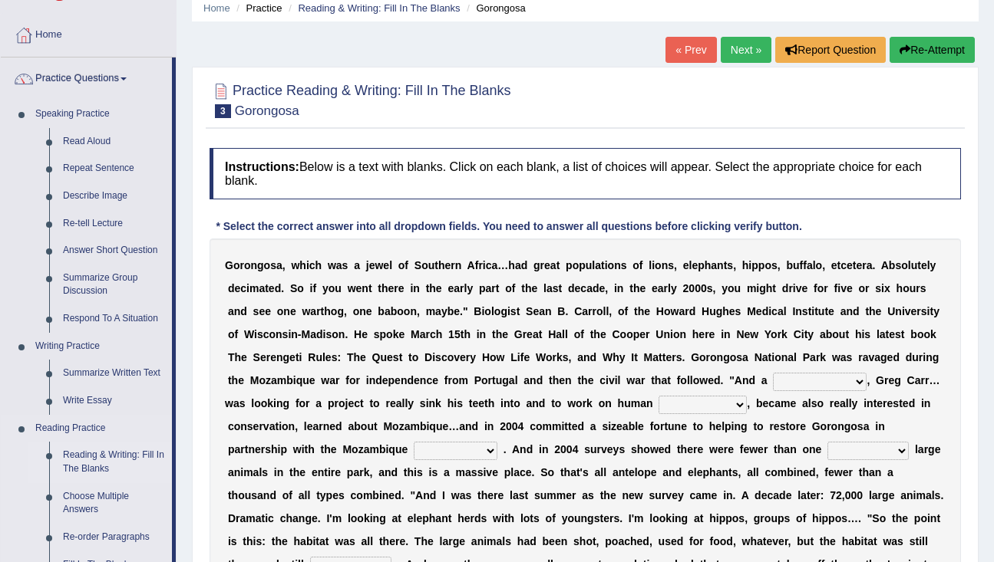
click at [116, 460] on link "Reading & Writing: Fill In The Blanks" at bounding box center [114, 462] width 116 height 41
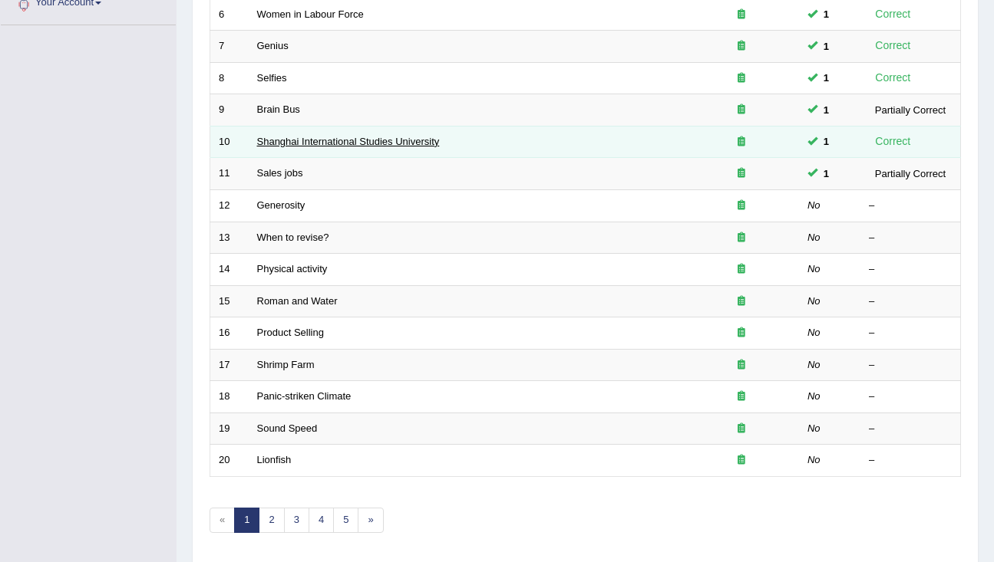
scroll to position [403, 0]
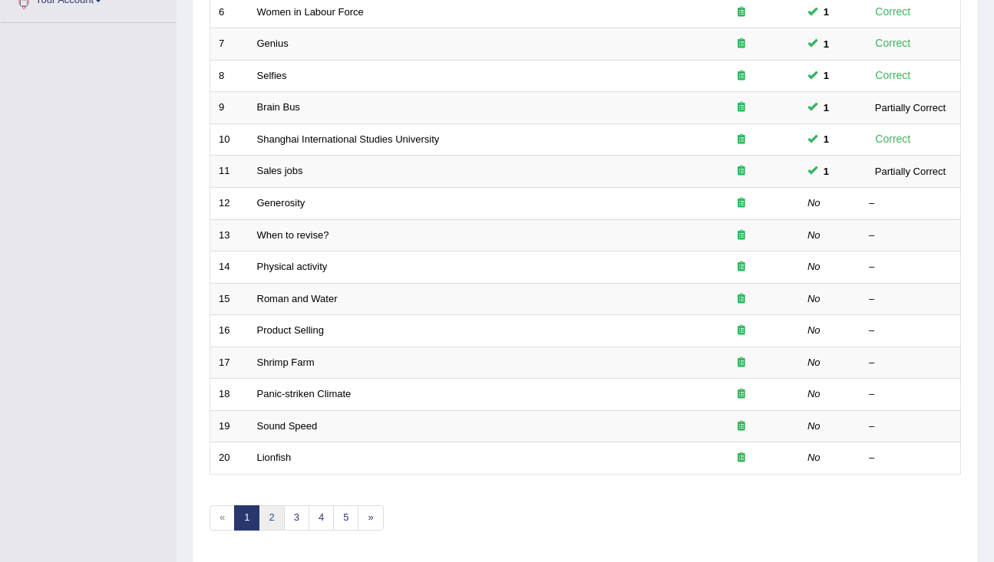
click at [272, 514] on link "2" at bounding box center [271, 518] width 25 height 25
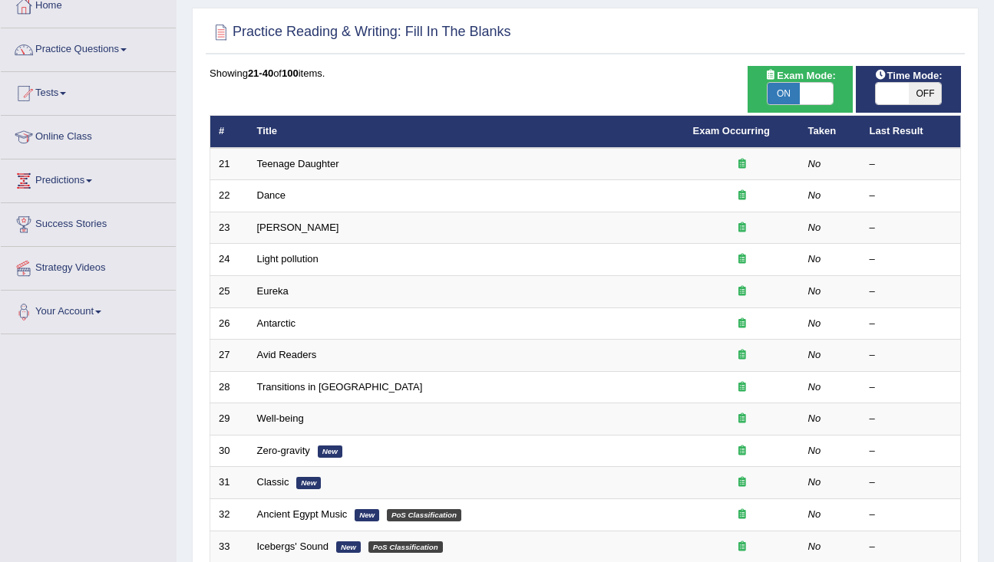
scroll to position [454, 0]
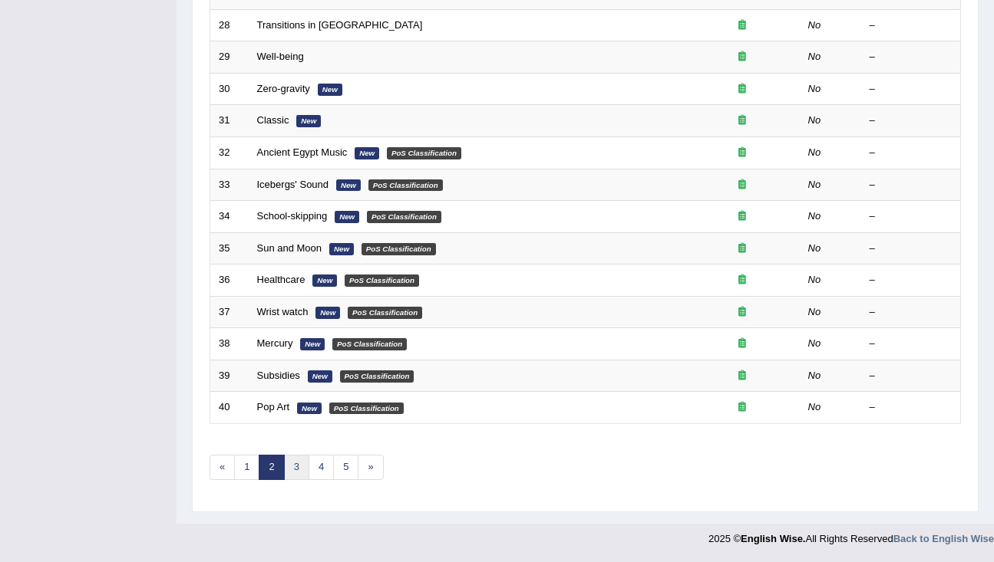
click at [298, 469] on link "3" at bounding box center [296, 467] width 25 height 25
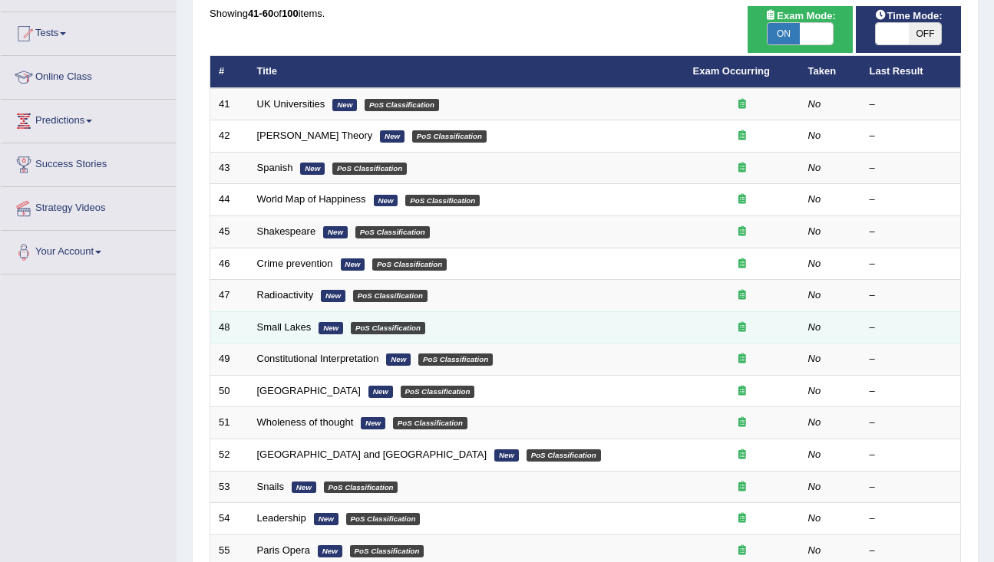
scroll to position [454, 0]
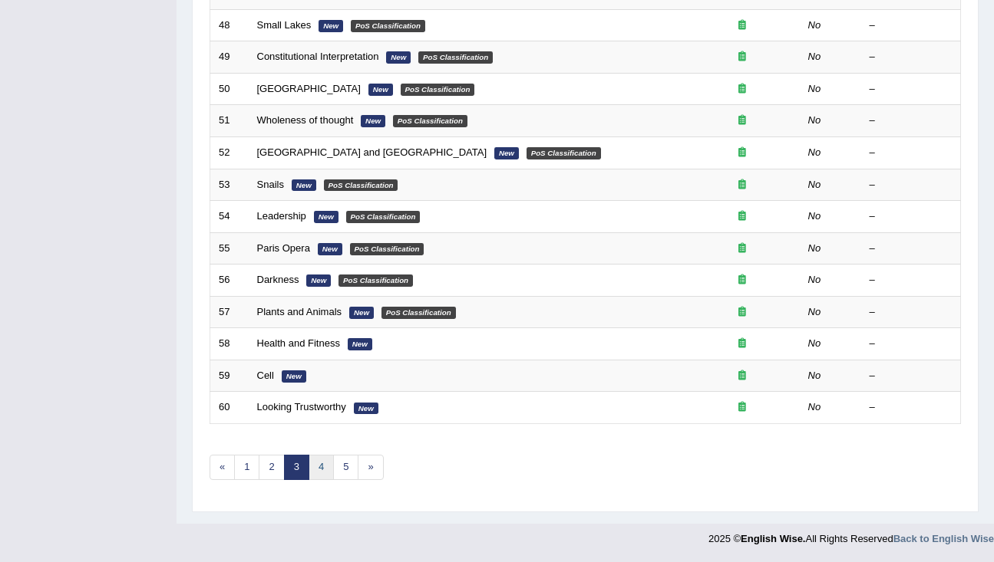
click at [321, 467] on link "4" at bounding box center [320, 467] width 25 height 25
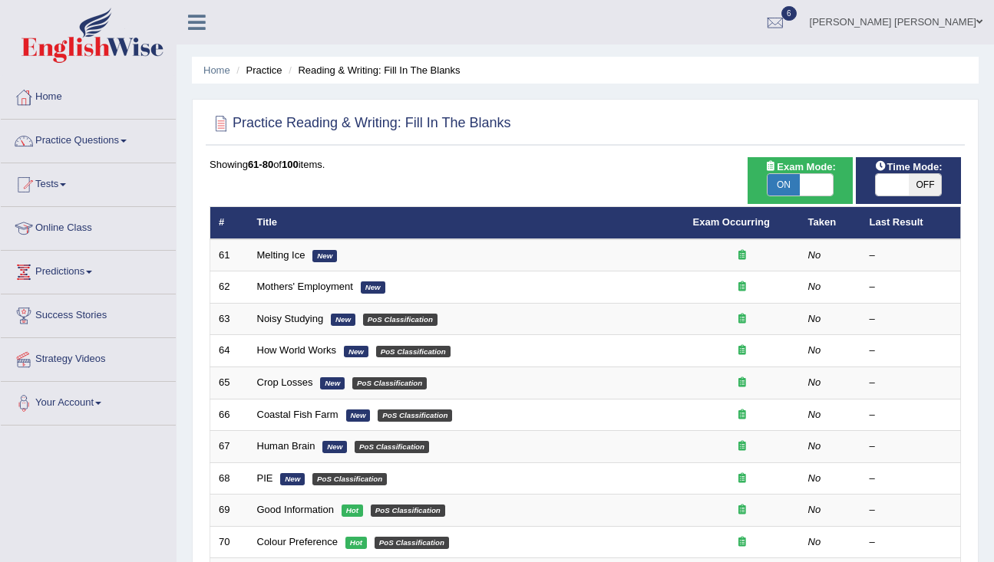
scroll to position [454, 0]
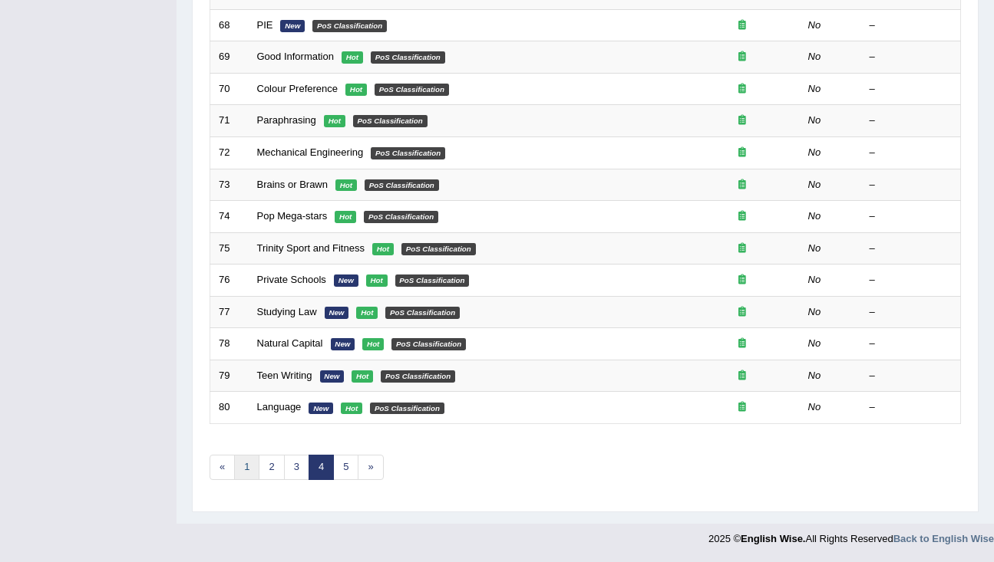
click at [244, 470] on link "1" at bounding box center [246, 467] width 25 height 25
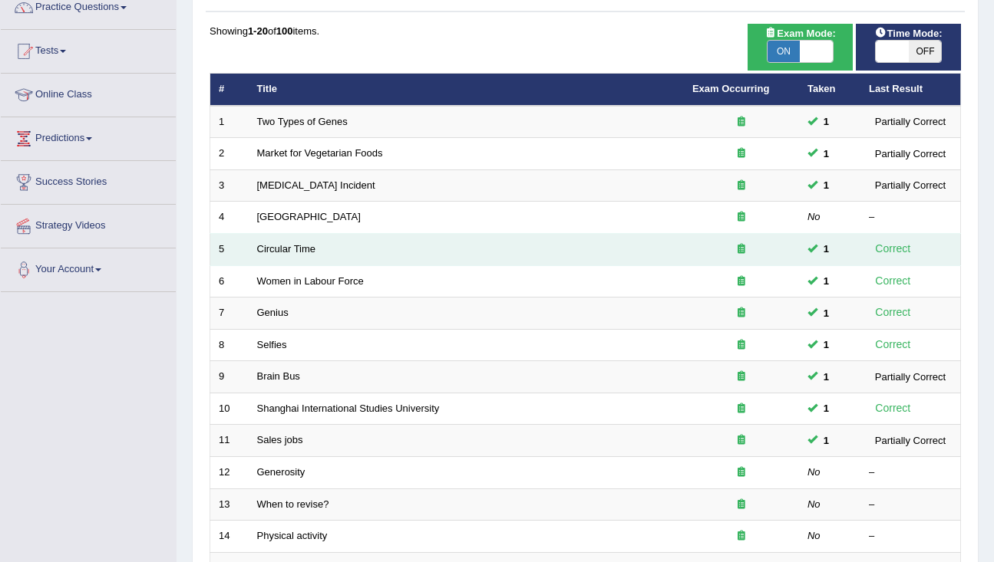
scroll to position [141, 0]
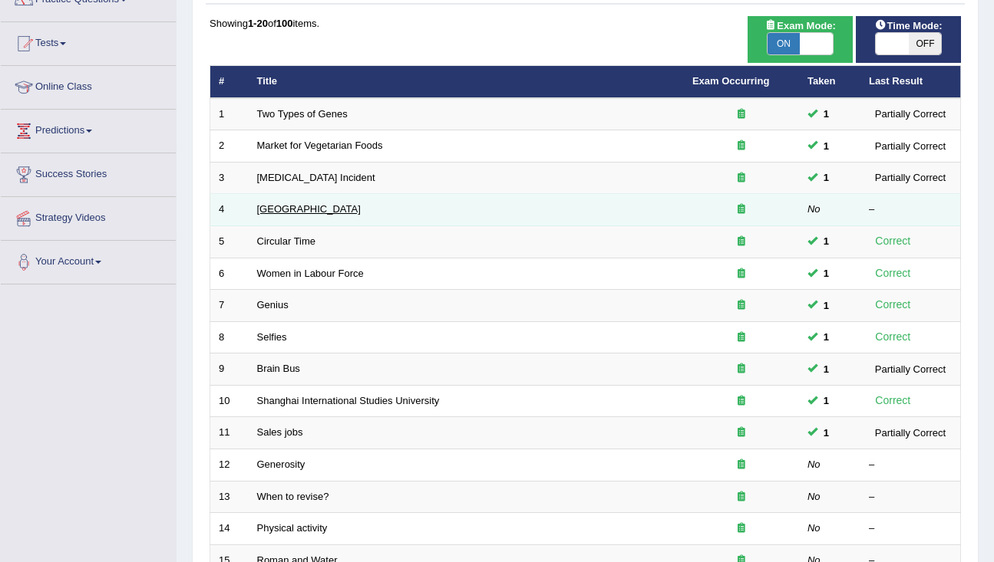
click at [272, 212] on link "[GEOGRAPHIC_DATA]" at bounding box center [309, 209] width 104 height 12
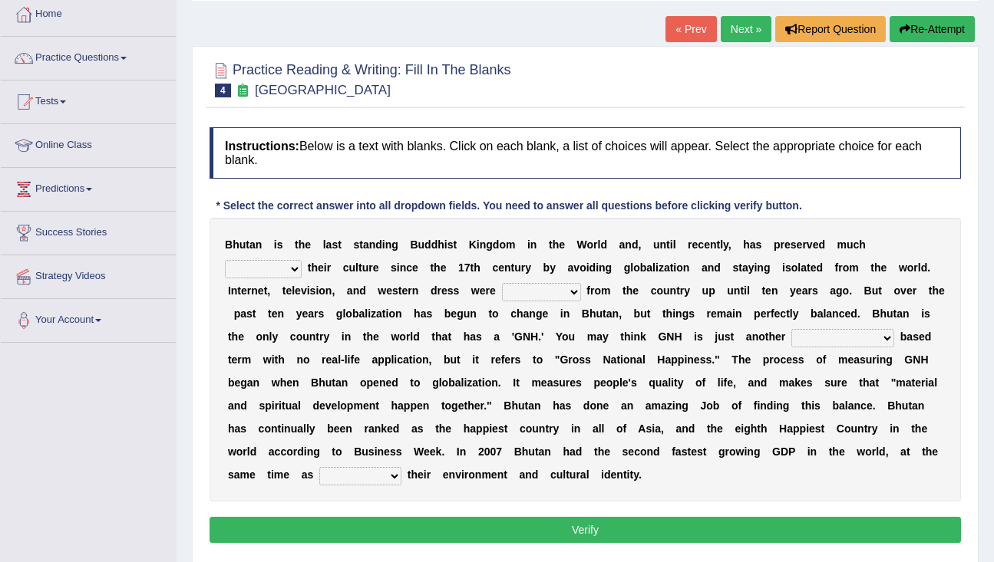
scroll to position [97, 0]
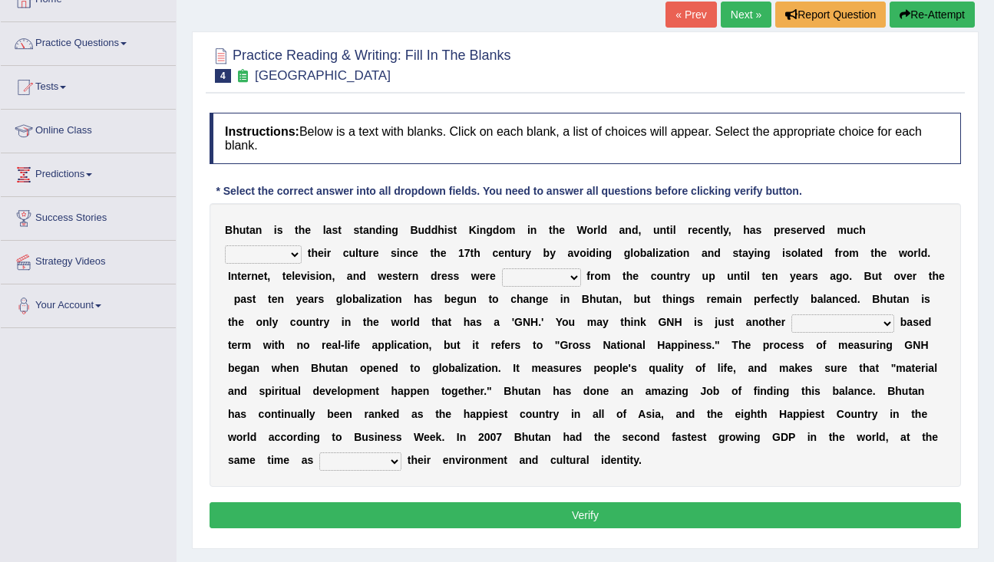
click at [302, 246] on select "of about to for" at bounding box center [263, 255] width 77 height 18
select select "of"
click at [502, 277] on select "summoned observed displayed banned" at bounding box center [541, 278] width 79 height 18
select select "banned"
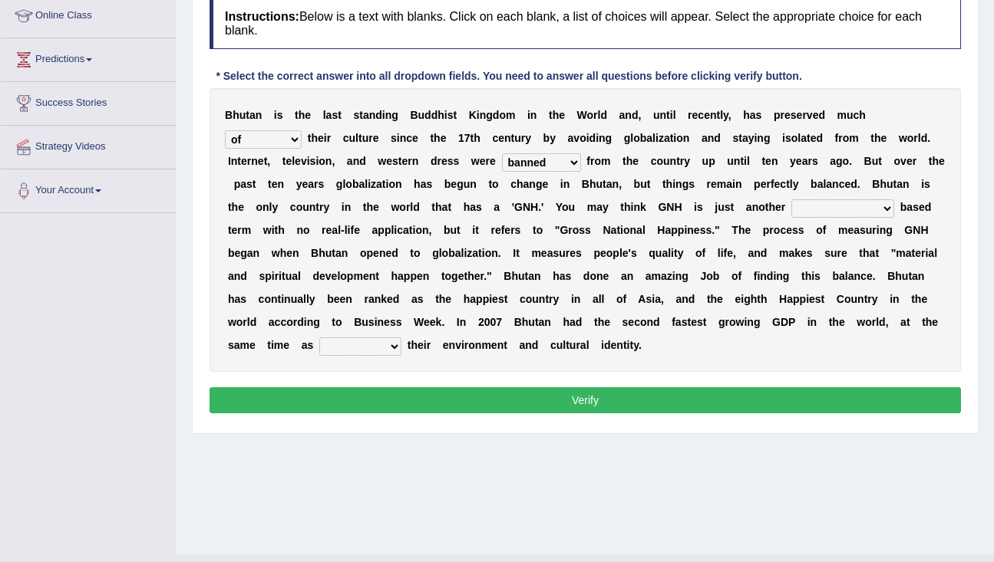
scroll to position [214, 0]
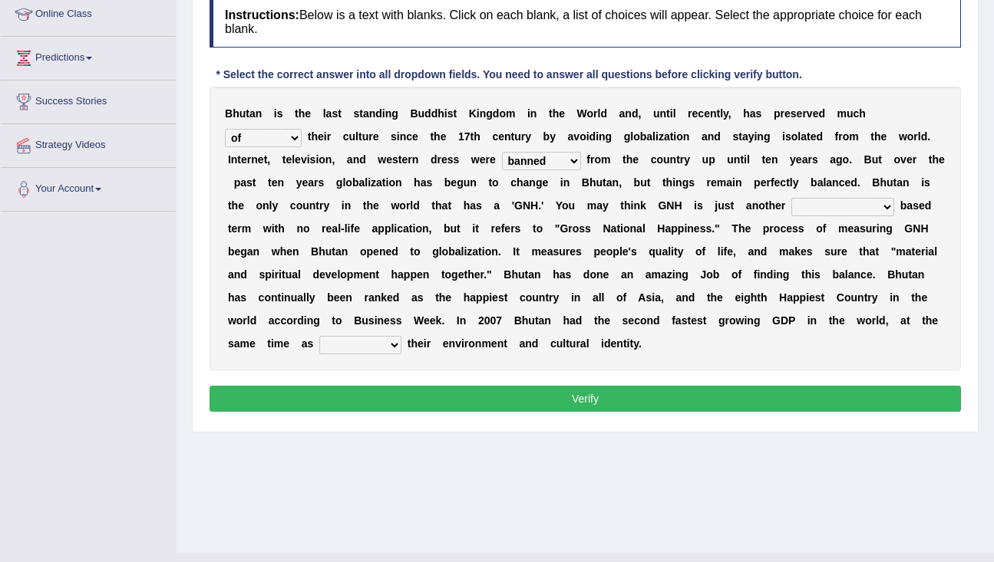
click at [805, 206] on select "statistically barely overwhelmingly roughly" at bounding box center [842, 207] width 103 height 18
select select "statistically"
click at [329, 346] on select "demeaning intruding maintaining mourning" at bounding box center [360, 345] width 82 height 18
select select "maintaining"
click at [338, 401] on button "Verify" at bounding box center [584, 399] width 751 height 26
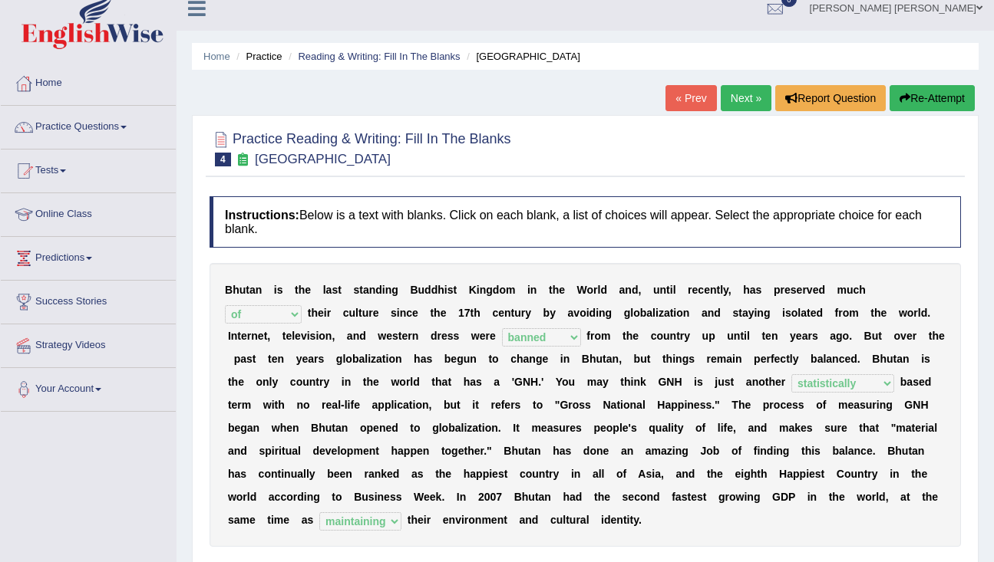
scroll to position [0, 0]
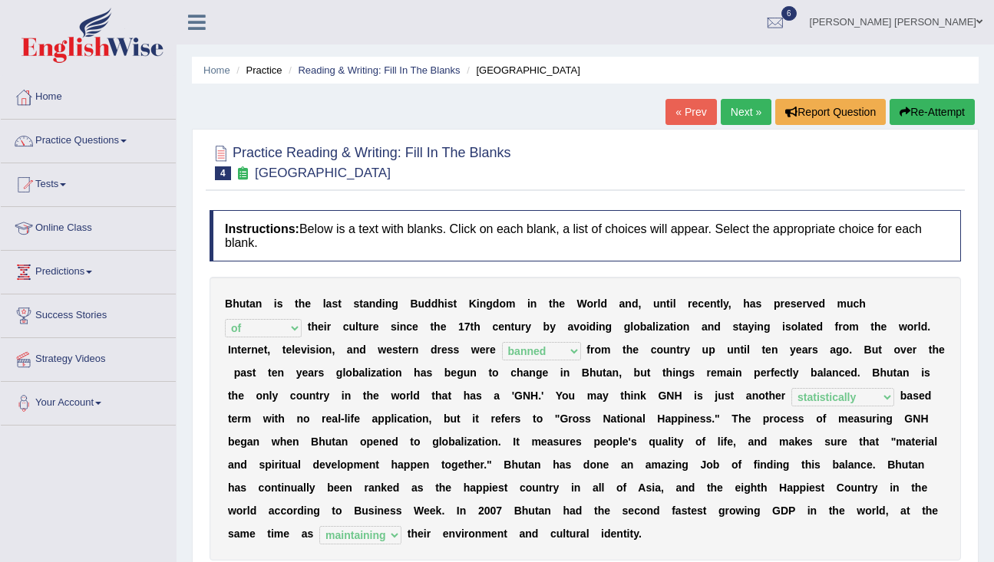
click at [738, 109] on link "Next »" at bounding box center [746, 112] width 51 height 26
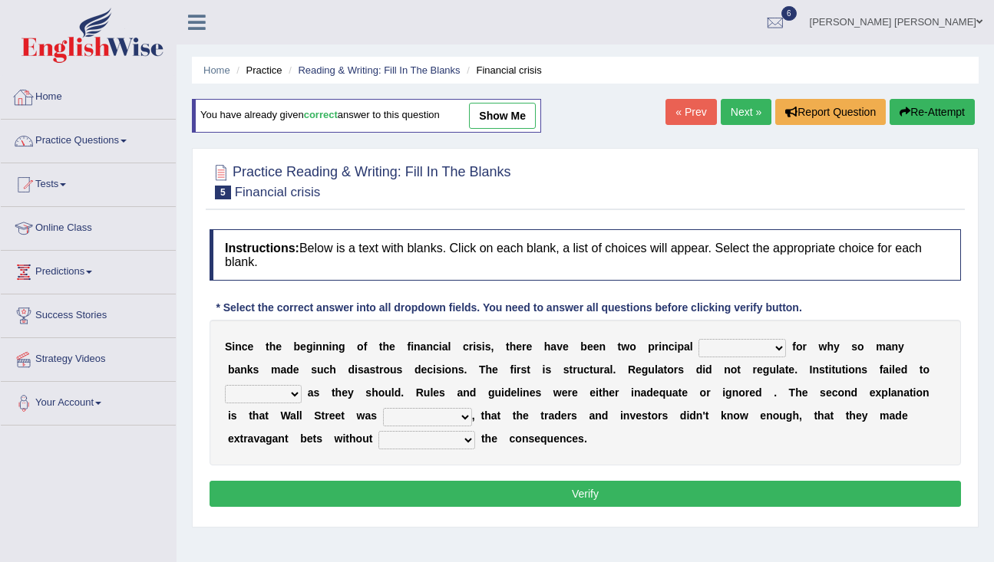
click at [114, 138] on link "Practice Questions" at bounding box center [88, 139] width 175 height 38
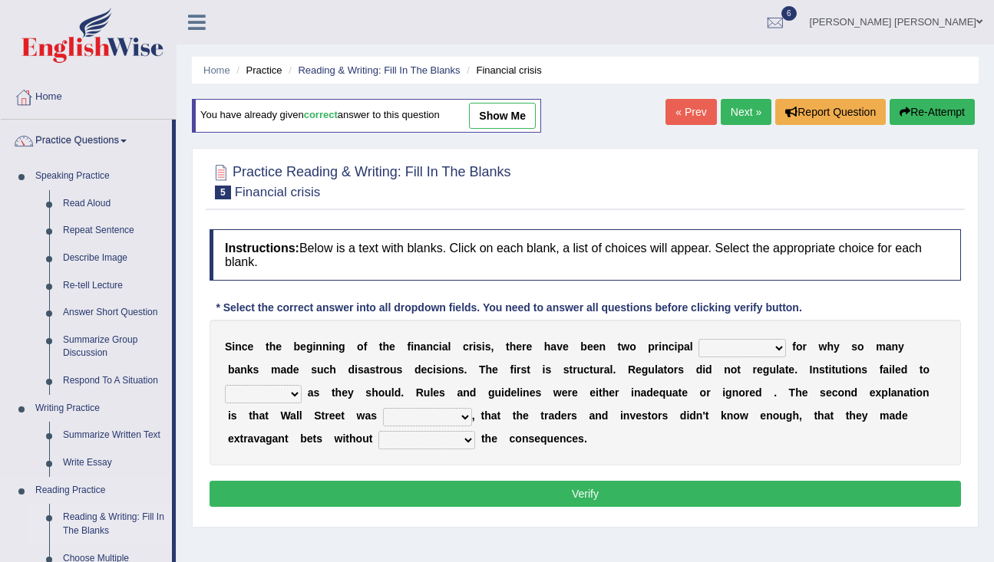
click at [105, 516] on link "Reading & Writing: Fill In The Blanks" at bounding box center [114, 524] width 116 height 41
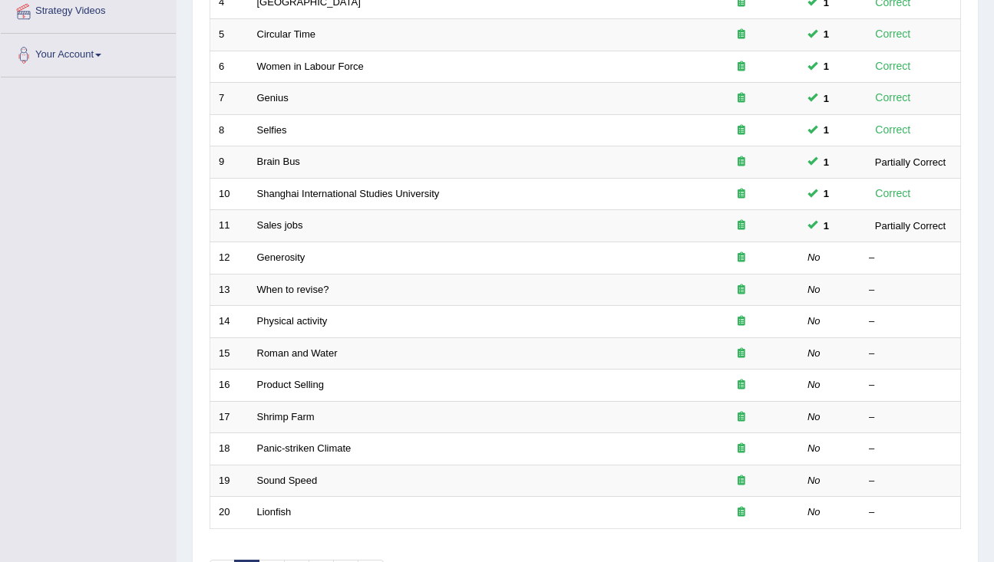
scroll to position [384, 0]
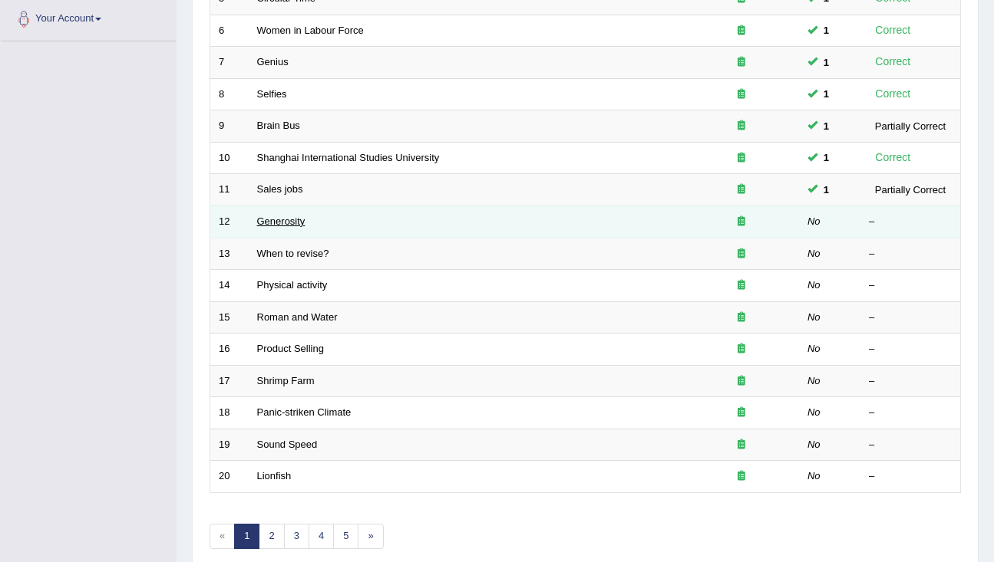
click link "Generosity"
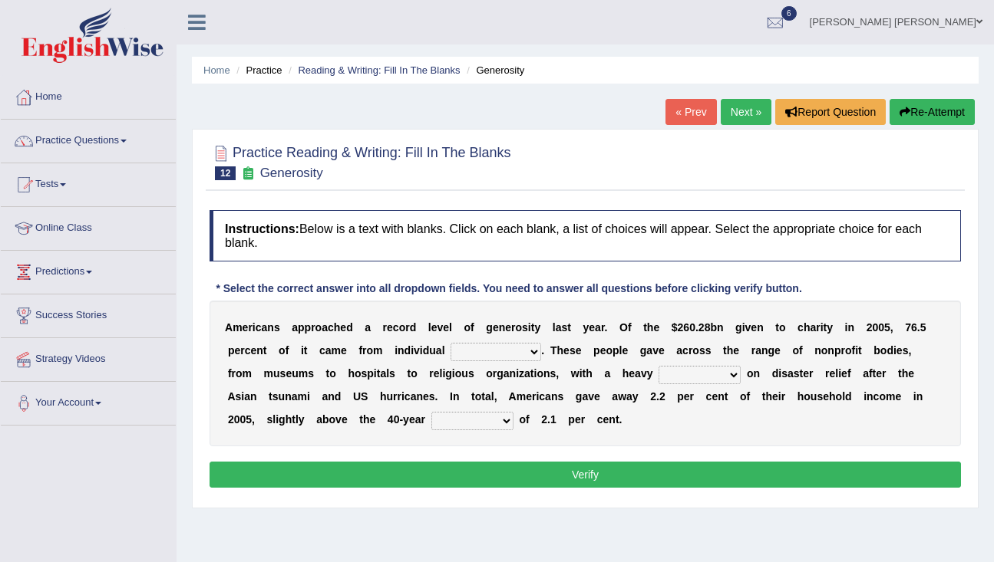
click at [470, 349] on select "donors accounts businessmen honors" at bounding box center [495, 352] width 91 height 18
select select "donors"
click at [673, 374] on select "analysis imagination emphasis hypothesis" at bounding box center [699, 375] width 82 height 18
select select "emphasis"
click at [431, 423] on select "coverage average indebtness sovereignty" at bounding box center [472, 421] width 82 height 18
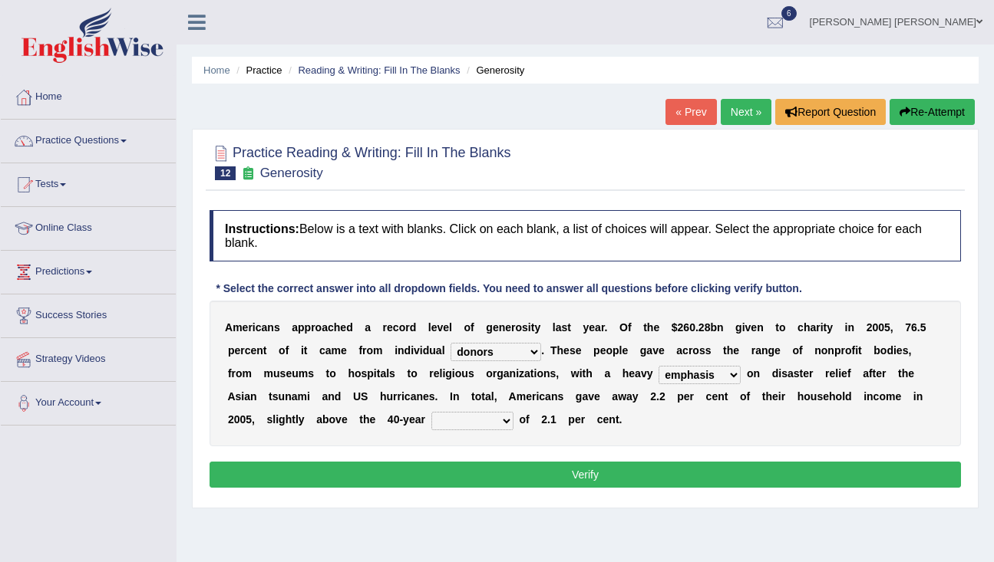
select select "average"
click at [437, 476] on button "Verify" at bounding box center [584, 475] width 751 height 26
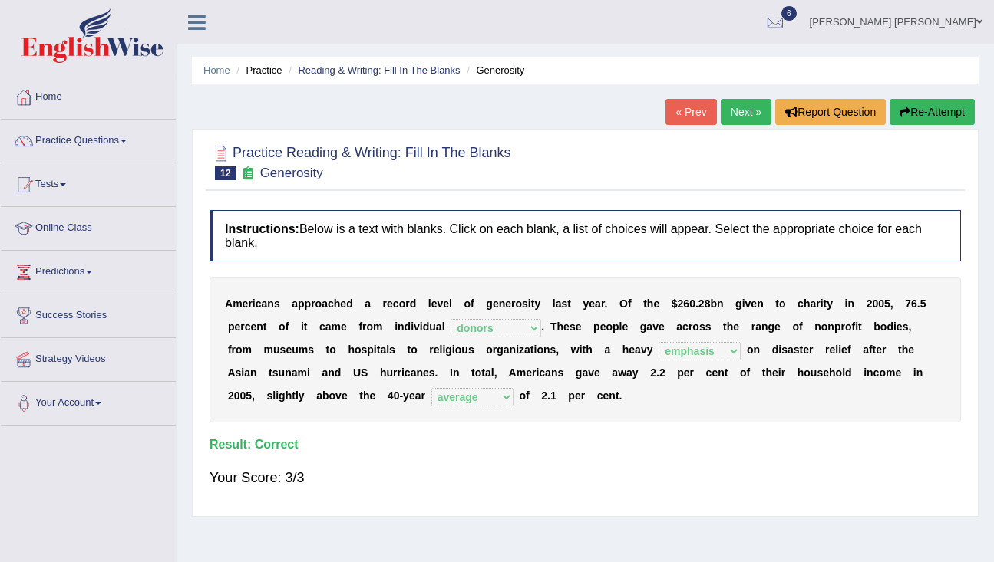
click at [733, 115] on link "Next »" at bounding box center [746, 112] width 51 height 26
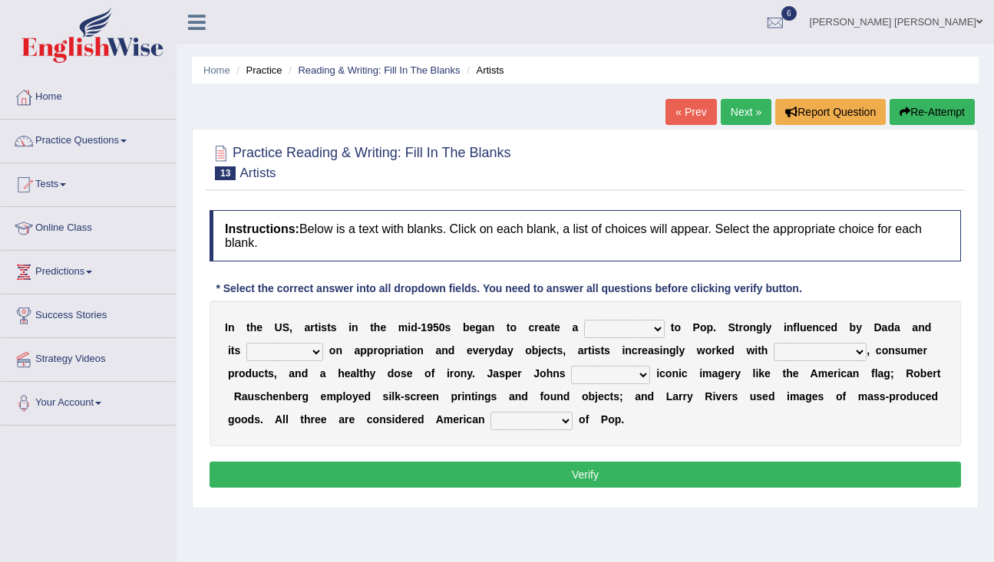
click at [623, 326] on select "bridge distribution cap finale" at bounding box center [624, 329] width 81 height 18
click at [643, 321] on select "bridge distribution cap finale" at bounding box center [624, 329] width 81 height 18
click at [639, 331] on select "bridge distribution cap finale" at bounding box center [624, 329] width 81 height 18
select select "bridge"
click at [287, 360] on select "emphasis point pressure strength" at bounding box center [284, 352] width 77 height 18
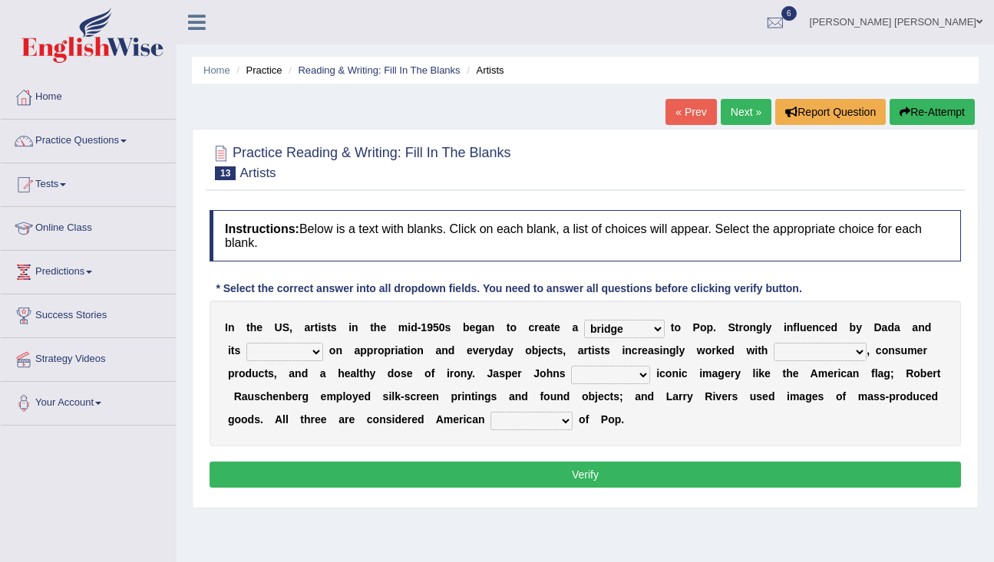
select select "emphasis"
click at [813, 349] on select "collage cost disintegration leash" at bounding box center [819, 352] width 93 height 18
select select "cost"
click at [599, 373] on select "reimagined recalled recycled reviewed" at bounding box center [610, 375] width 79 height 18
select select "reimagined"
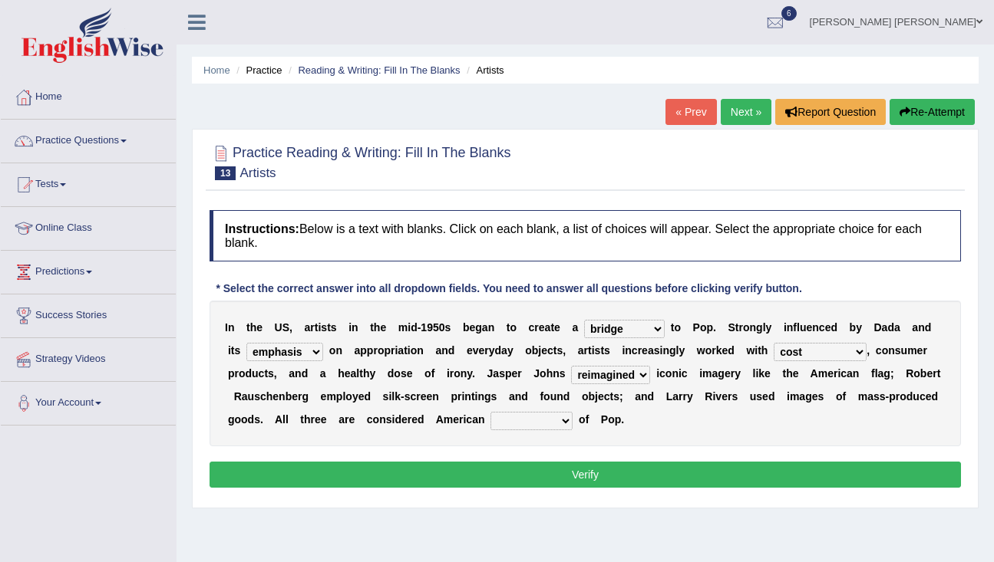
click at [530, 418] on select "forerunners protestors funders founders" at bounding box center [531, 421] width 82 height 18
select select "founders"
click at [542, 475] on button "Verify" at bounding box center [584, 475] width 751 height 26
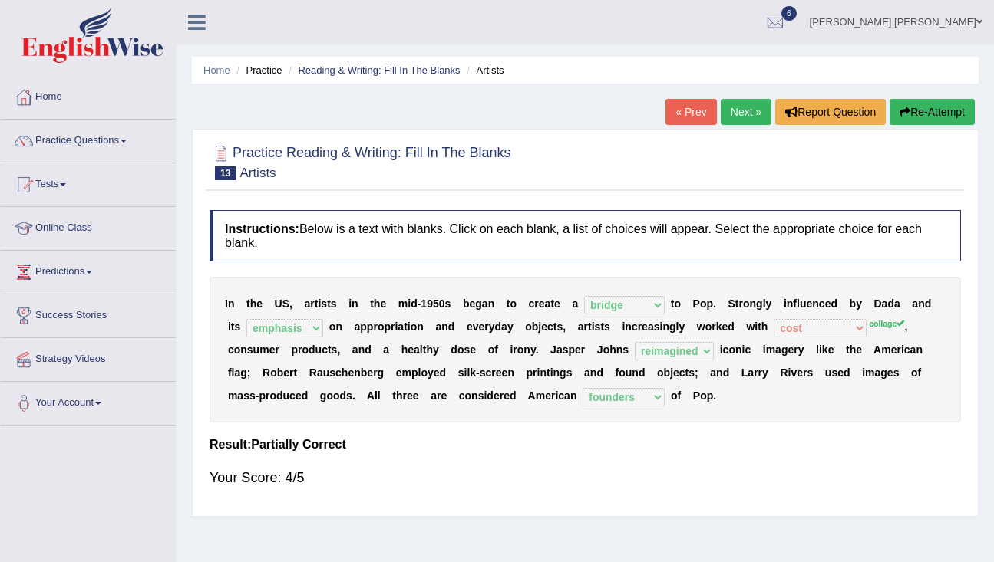
click at [747, 103] on link "Next »" at bounding box center [746, 112] width 51 height 26
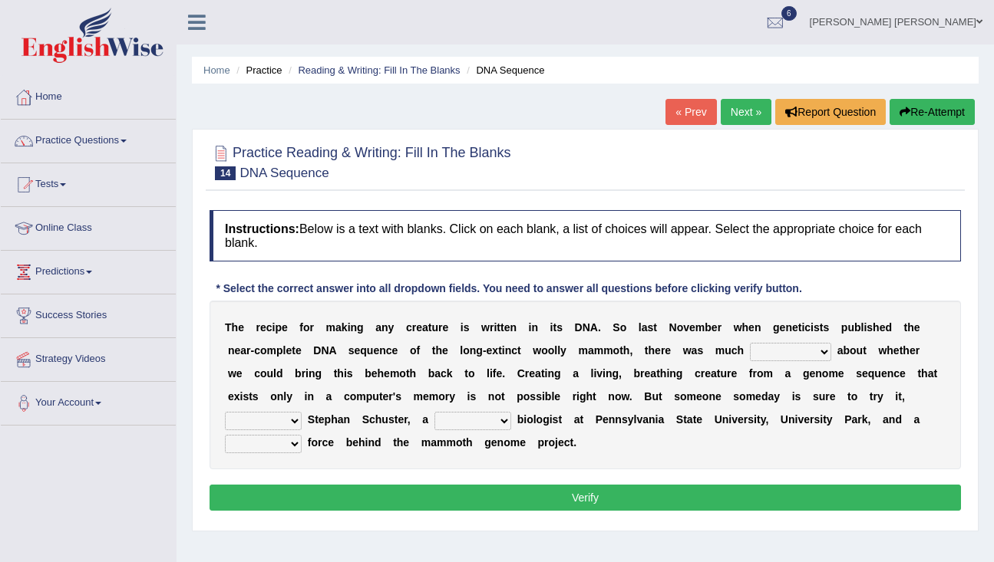
click at [807, 350] on select "speculation profit ratio worship" at bounding box center [790, 352] width 81 height 18
select select "speculation"
click at [246, 419] on select "predicts forecast provides censures" at bounding box center [263, 421] width 77 height 18
select select "predicts"
click at [485, 420] on select "human molecular animal organ" at bounding box center [472, 421] width 77 height 18
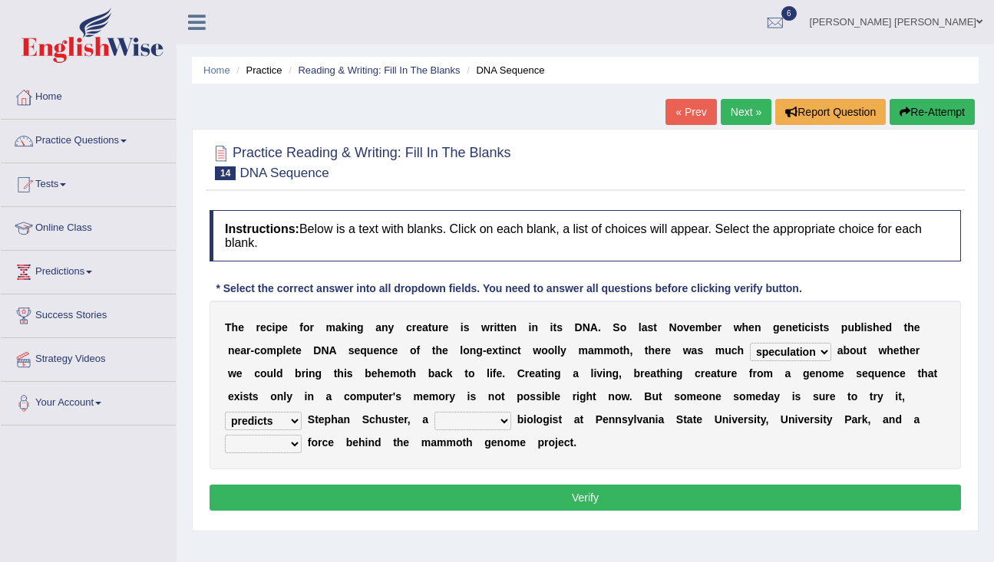
click at [452, 415] on select "human molecular animal organ" at bounding box center [472, 421] width 77 height 18
select select "molecular"
click at [259, 447] on select "driving army moving carrying" at bounding box center [263, 444] width 77 height 18
select select "driving"
click at [297, 501] on button "Verify" at bounding box center [584, 498] width 751 height 26
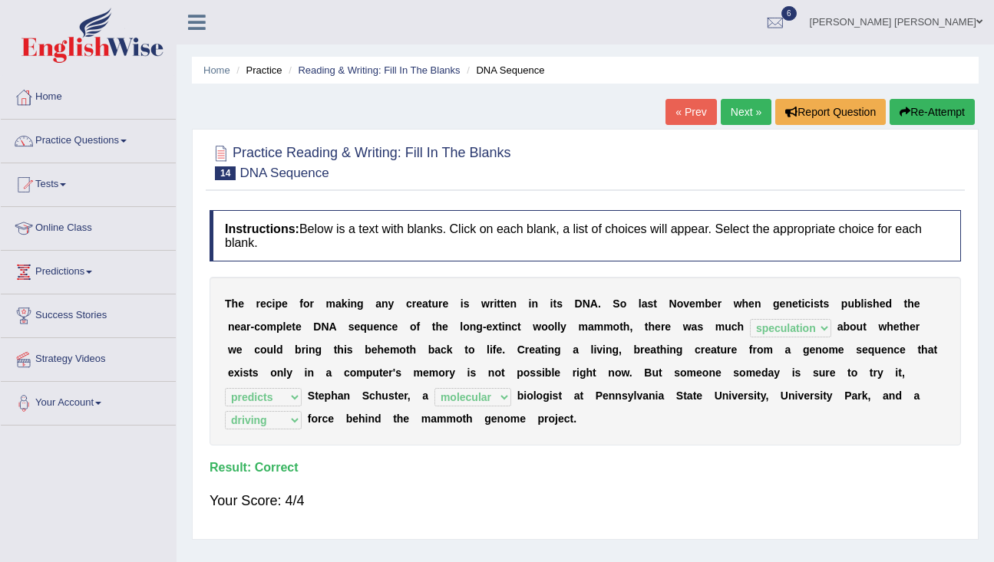
click at [735, 114] on link "Next »" at bounding box center [746, 112] width 51 height 26
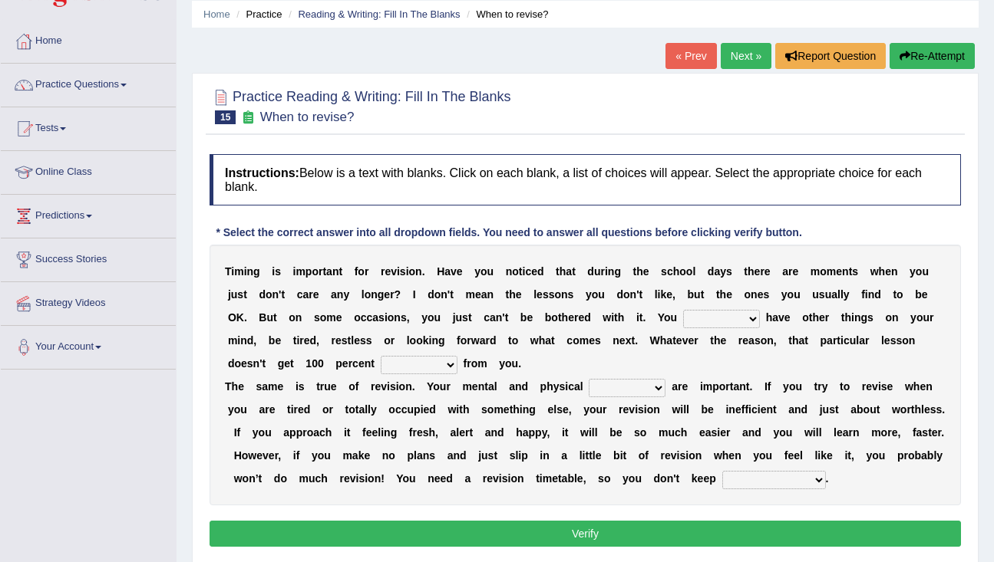
scroll to position [91, 0]
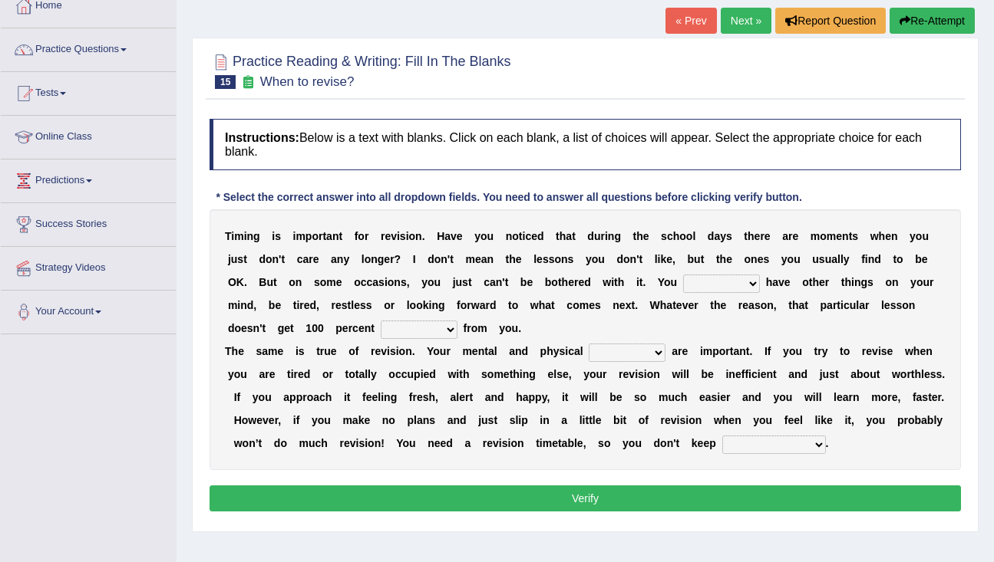
click at [702, 283] on select "may can will must" at bounding box center [721, 284] width 77 height 18
select select "may"
click at [394, 327] on select "effect afford effort affect" at bounding box center [419, 330] width 77 height 18
select select "effort"
click at [629, 352] on select "altitude strength attitudes talent" at bounding box center [627, 353] width 77 height 18
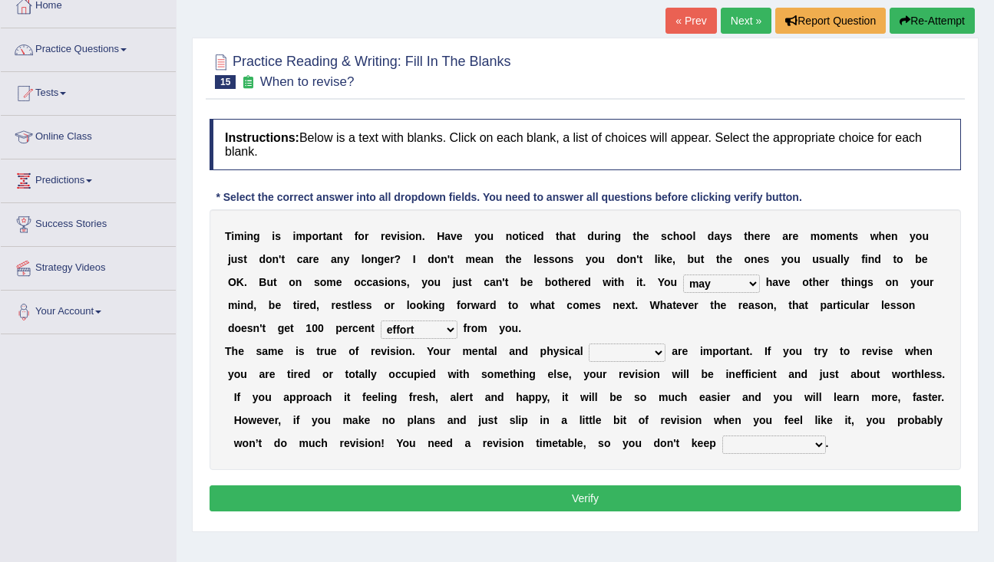
select select "strength"
click at [723, 445] on select "stopping it from putting it off giving it out getting it wrong" at bounding box center [774, 445] width 104 height 18
select select "putting it off"
click at [750, 499] on button "Verify" at bounding box center [584, 499] width 751 height 26
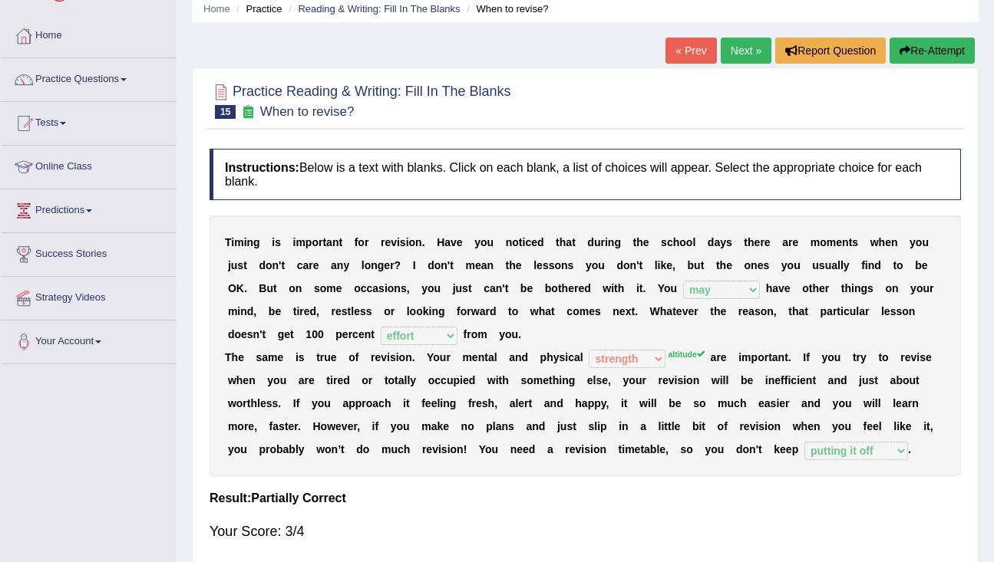
scroll to position [0, 0]
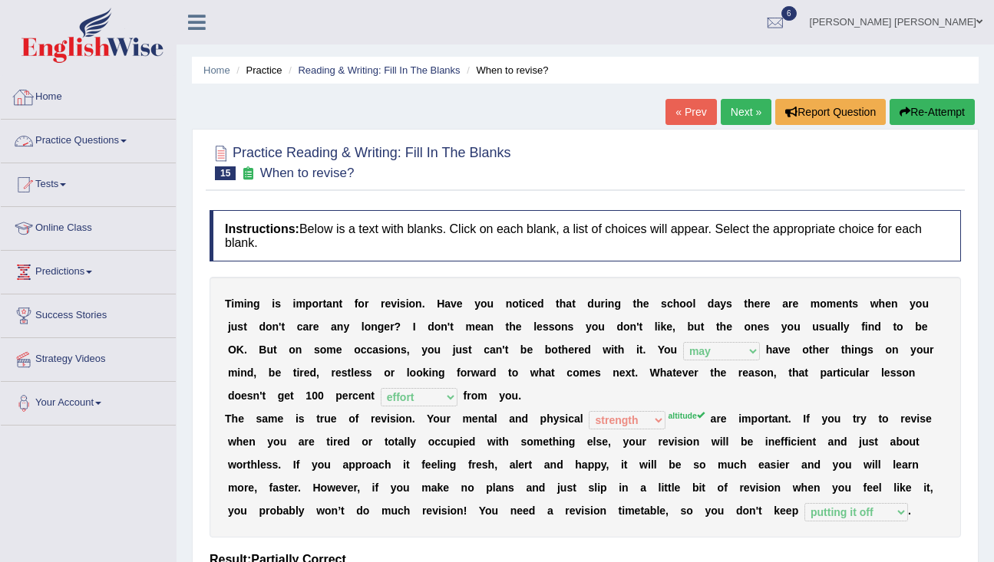
click at [91, 146] on link "Practice Questions" at bounding box center [88, 139] width 175 height 38
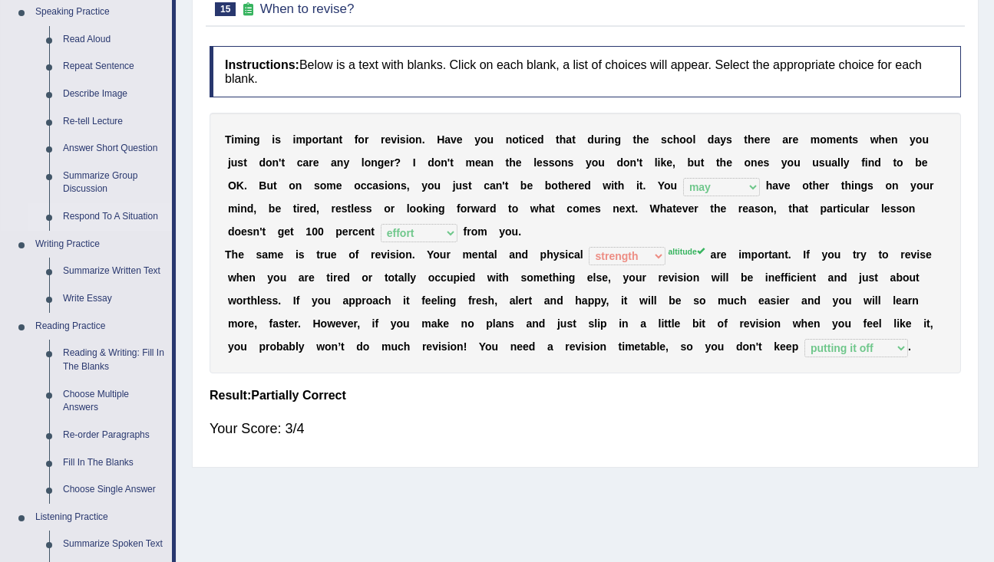
scroll to position [180, 0]
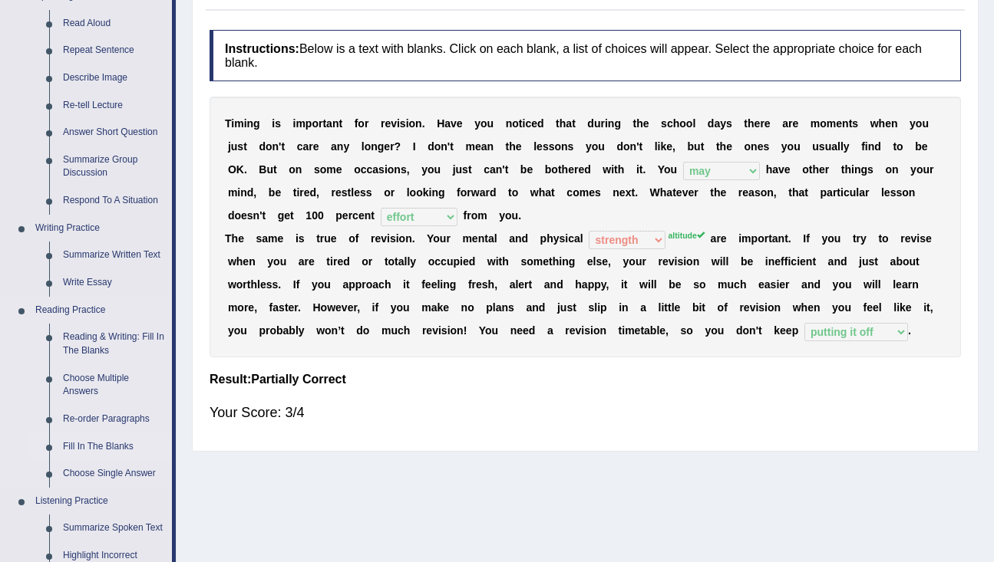
click at [118, 444] on link "Fill In The Blanks" at bounding box center [114, 448] width 116 height 28
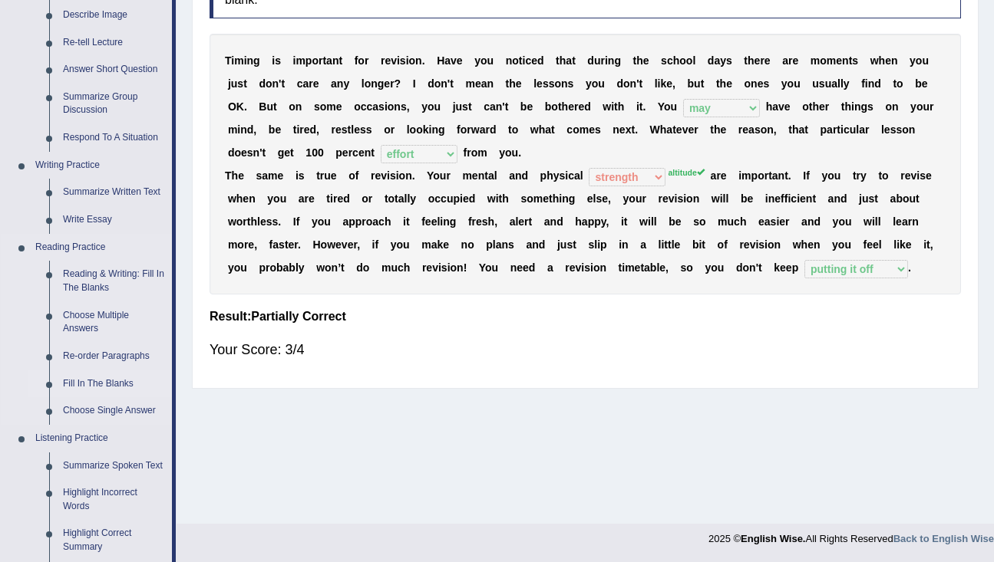
scroll to position [665, 0]
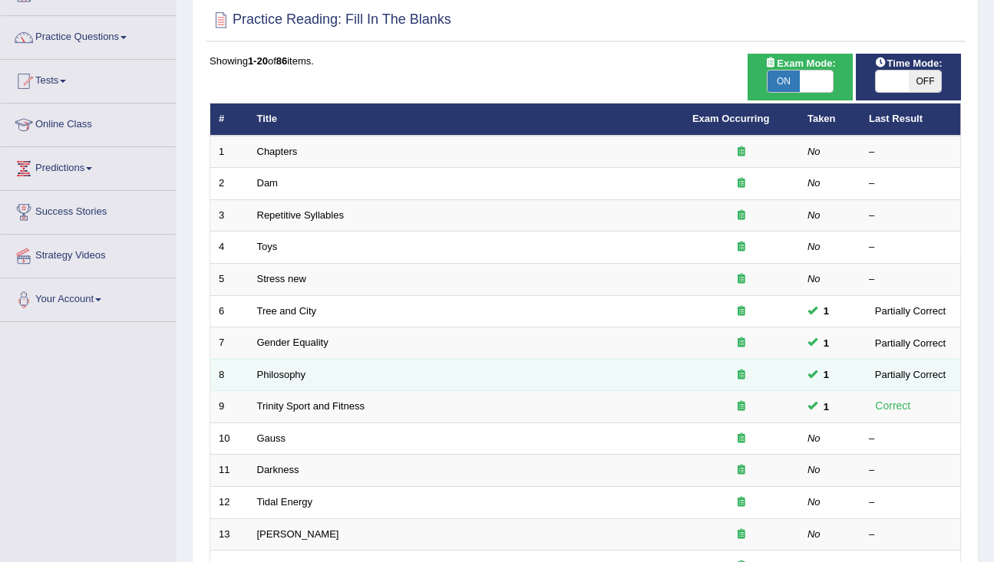
scroll to position [75, 0]
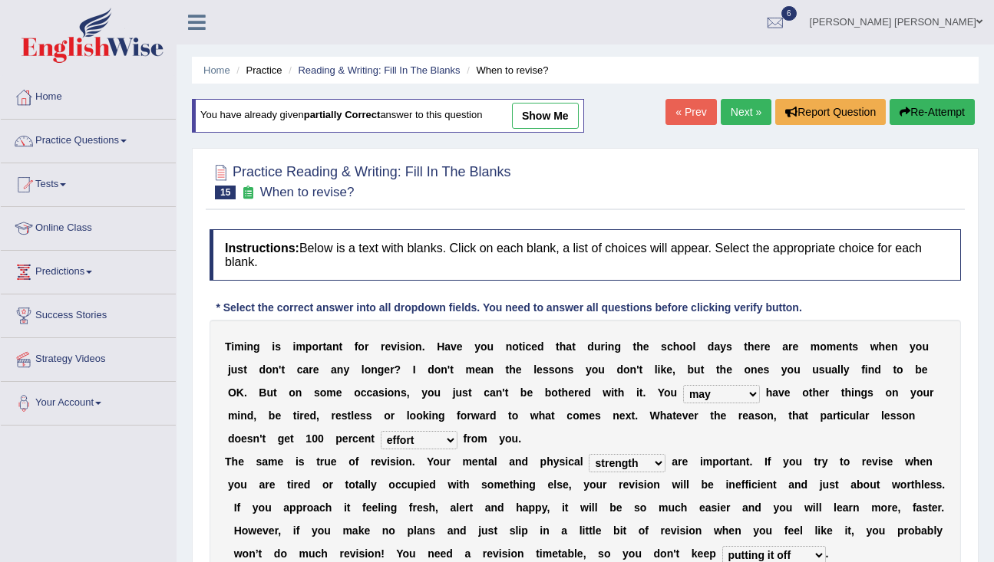
select select "may"
select select "effort"
select select "strength"
select select "putting it off"
click at [114, 147] on link "Practice Questions" at bounding box center [88, 139] width 175 height 38
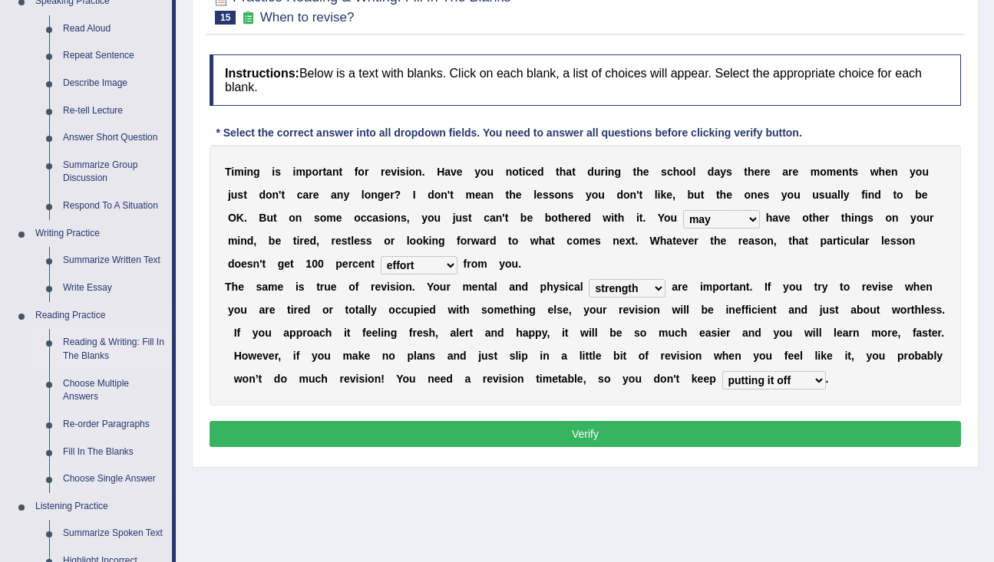
click at [112, 342] on link "Reading & Writing: Fill In The Blanks" at bounding box center [114, 349] width 116 height 41
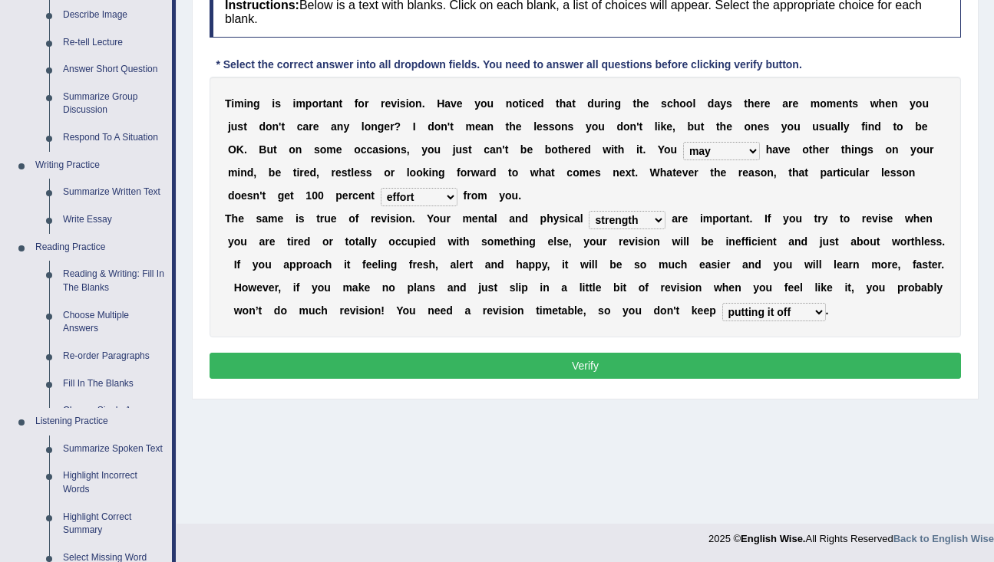
scroll to position [595, 0]
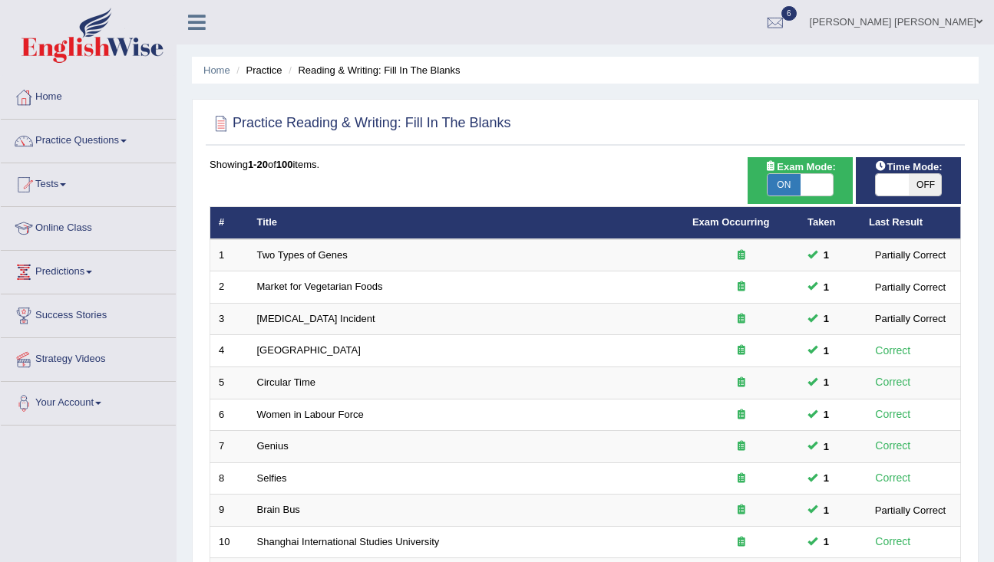
click at [783, 186] on span "ON" at bounding box center [783, 184] width 33 height 21
checkbox input "false"
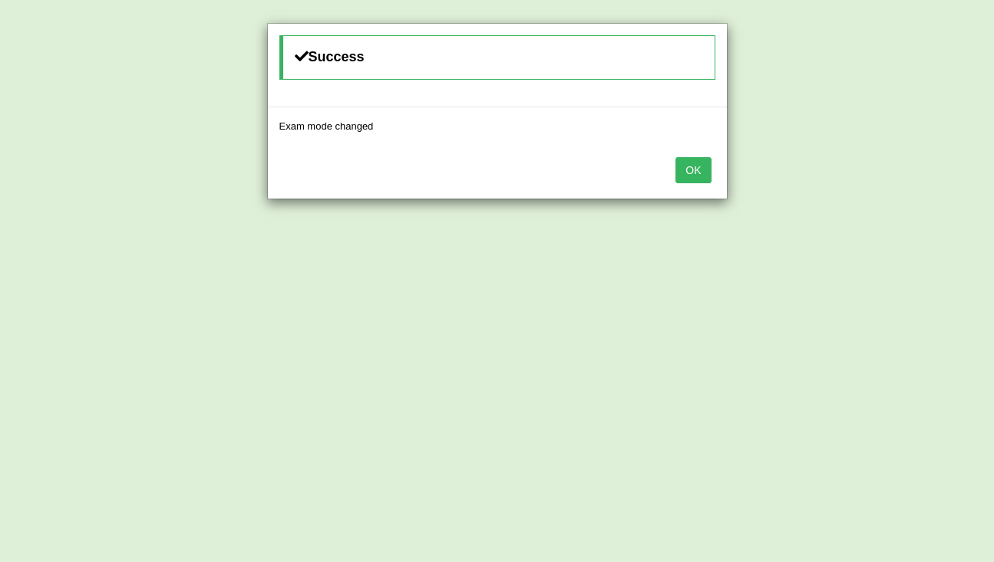
click at [702, 164] on button "OK" at bounding box center [692, 170] width 35 height 26
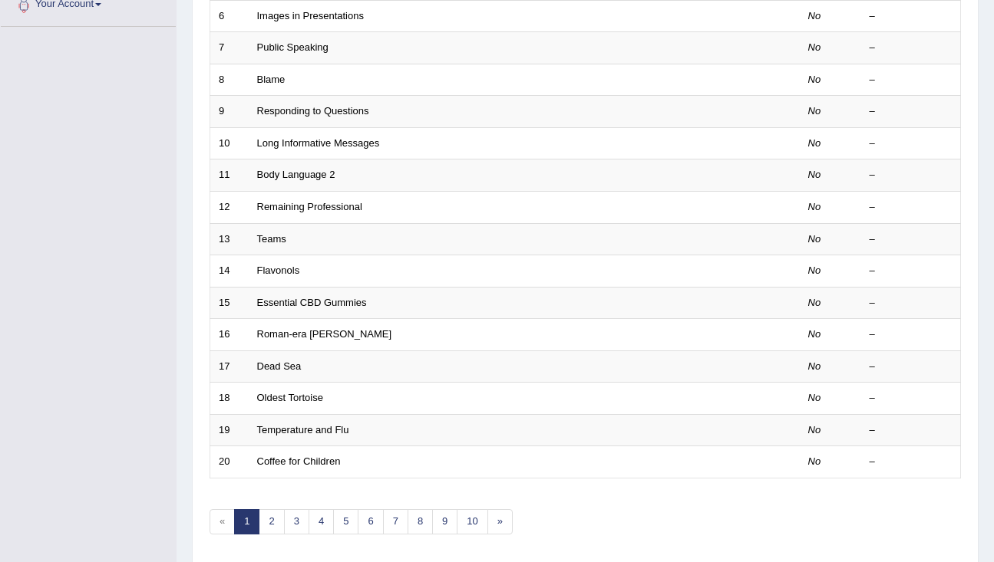
scroll to position [454, 0]
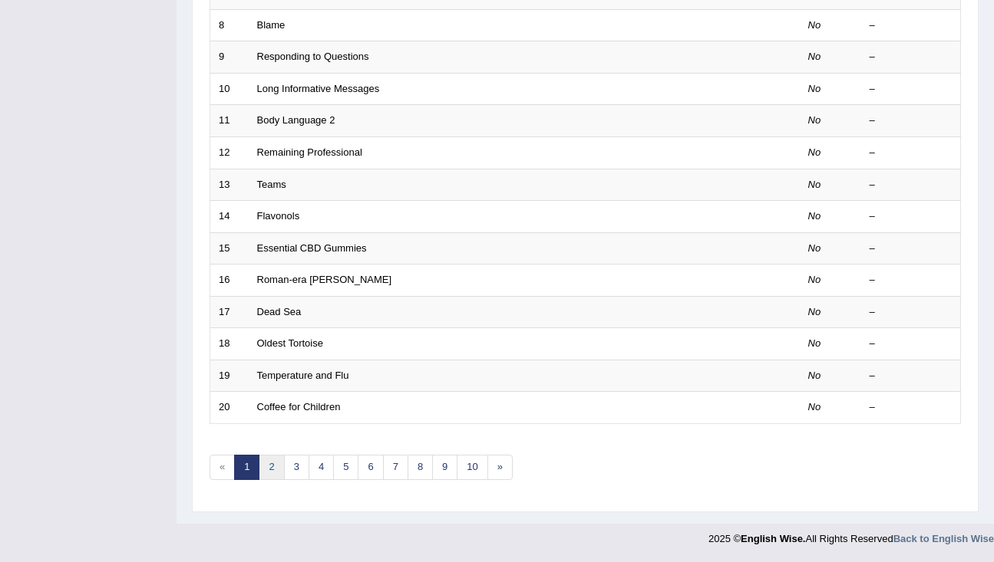
click at [275, 469] on link "2" at bounding box center [271, 467] width 25 height 25
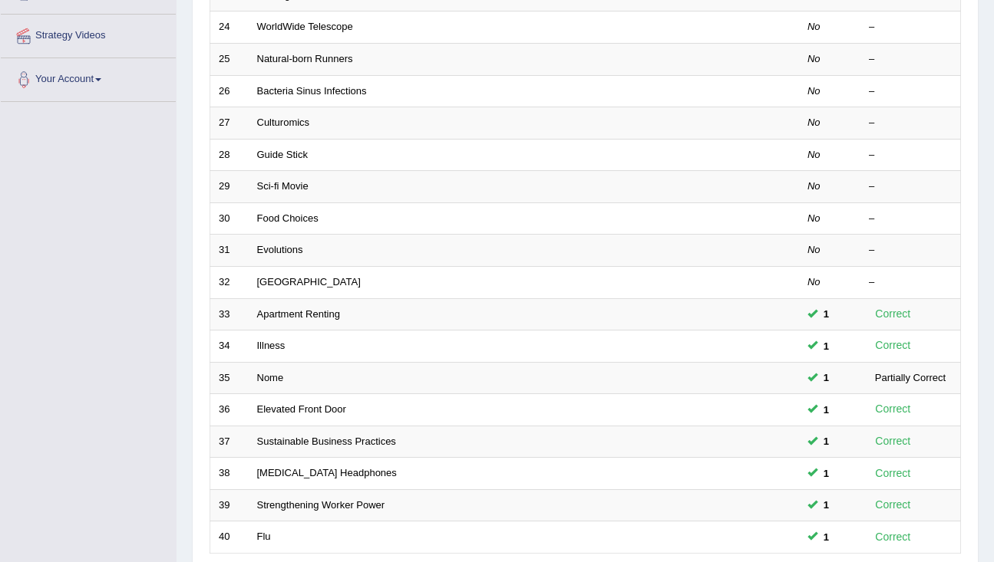
scroll to position [454, 0]
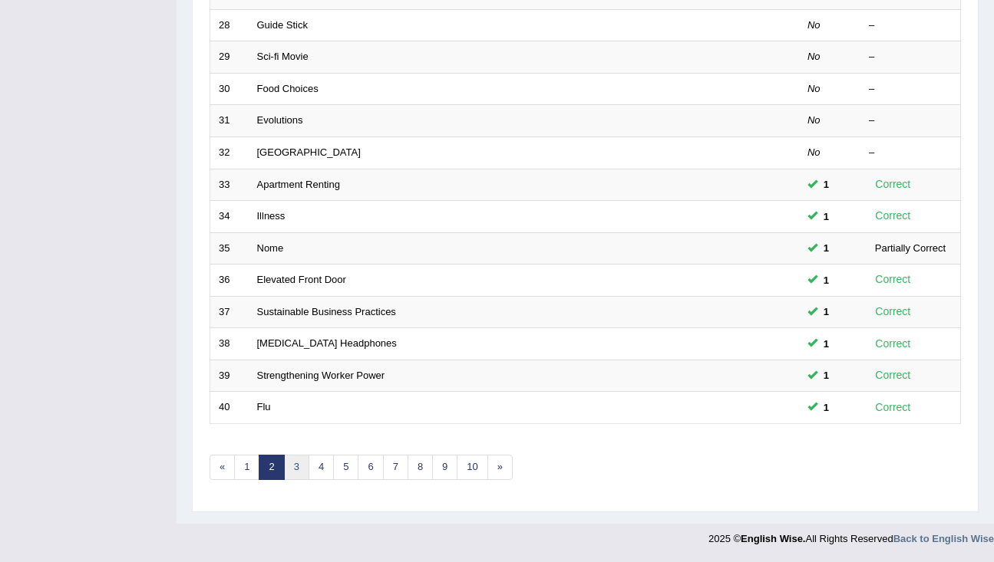
click at [293, 473] on link "3" at bounding box center [296, 467] width 25 height 25
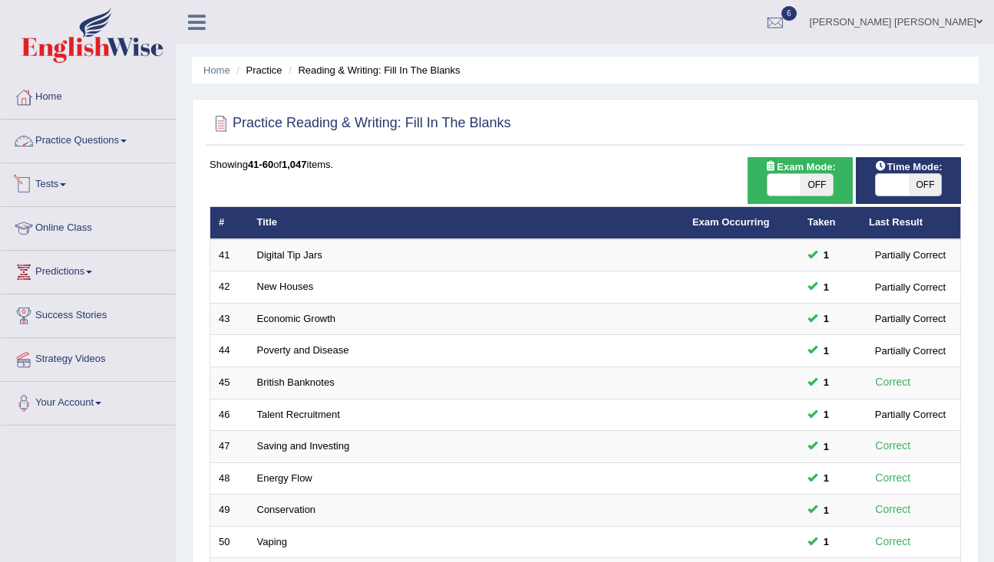
click at [134, 152] on link "Practice Questions" at bounding box center [88, 139] width 175 height 38
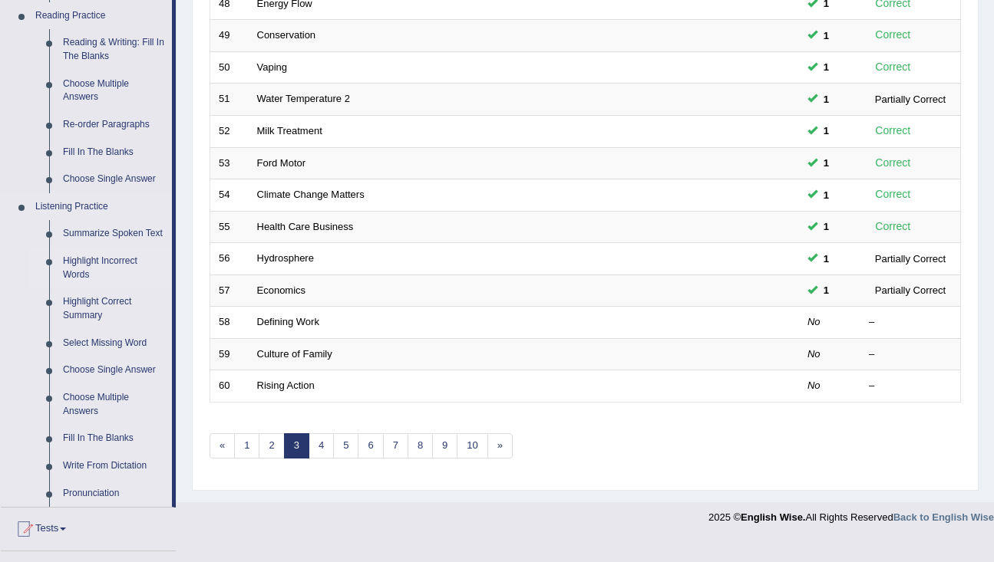
scroll to position [483, 0]
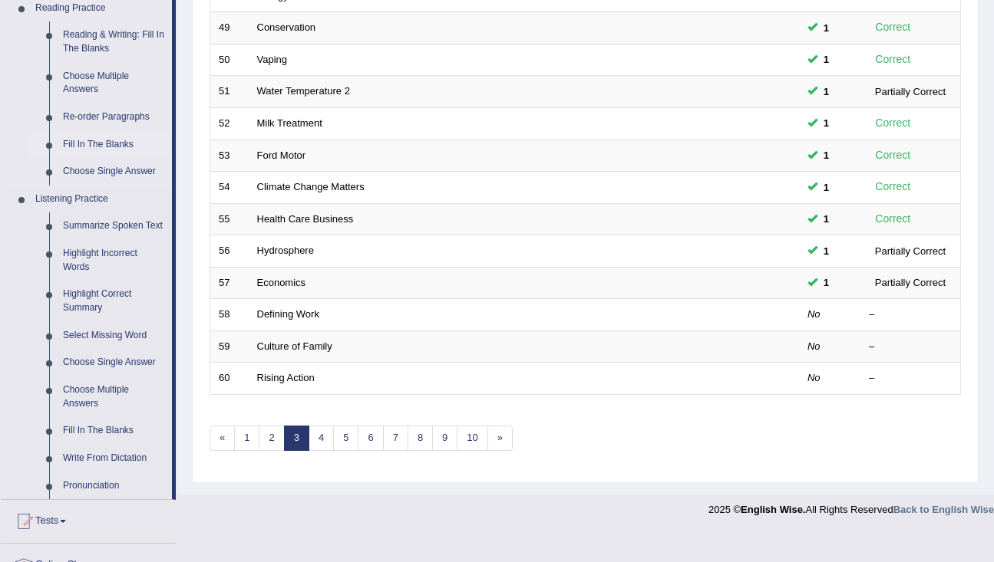
click at [84, 145] on link "Fill In The Blanks" at bounding box center [114, 145] width 116 height 28
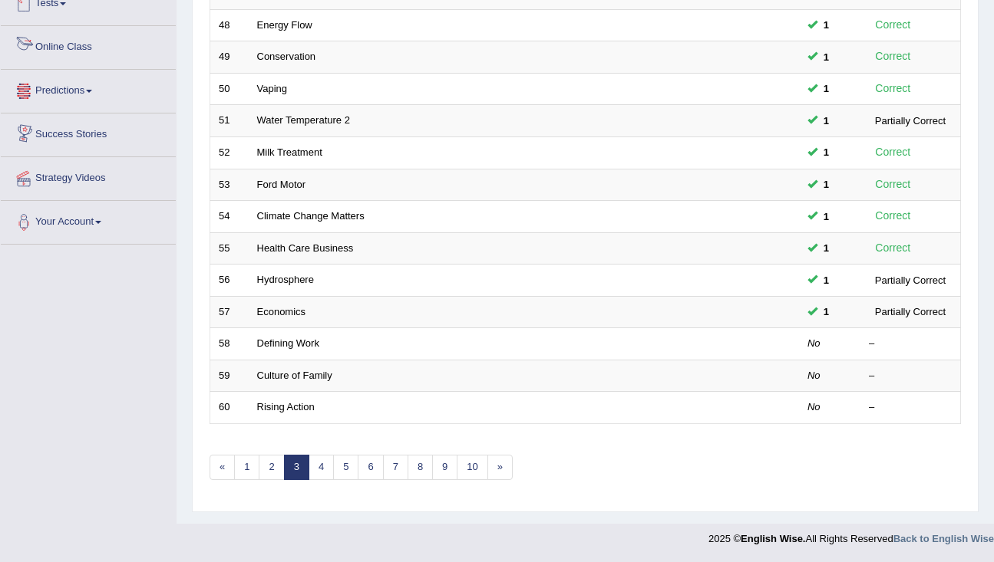
scroll to position [667, 0]
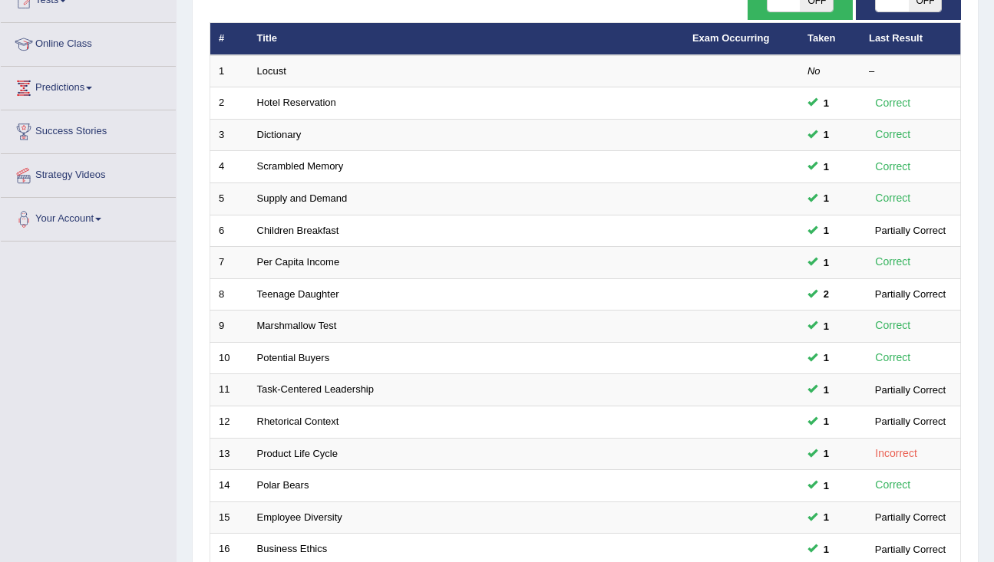
scroll to position [454, 0]
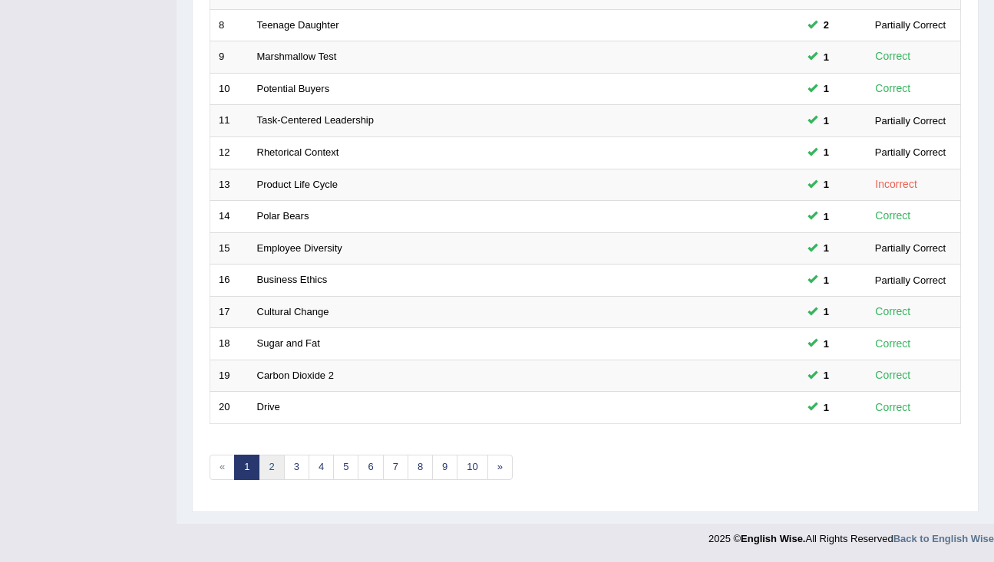
click at [269, 470] on link "2" at bounding box center [271, 467] width 25 height 25
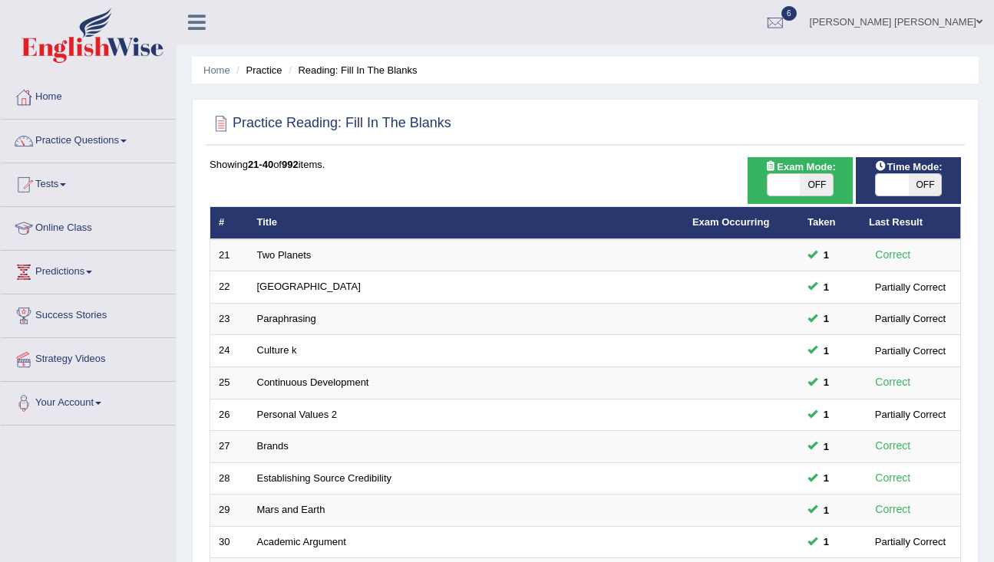
click at [816, 186] on span "OFF" at bounding box center [816, 184] width 33 height 21
checkbox input "true"
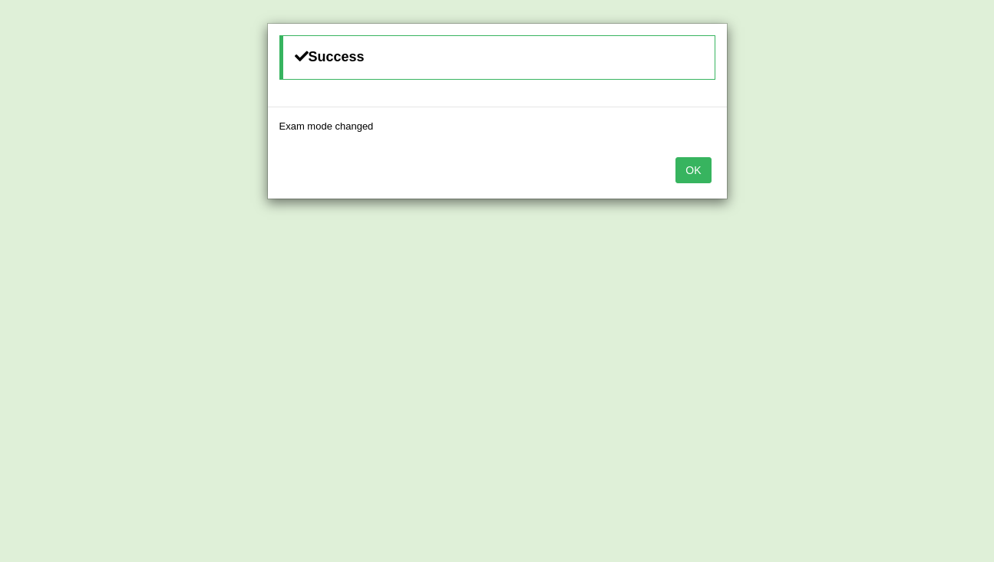
click at [704, 160] on button "OK" at bounding box center [692, 170] width 35 height 26
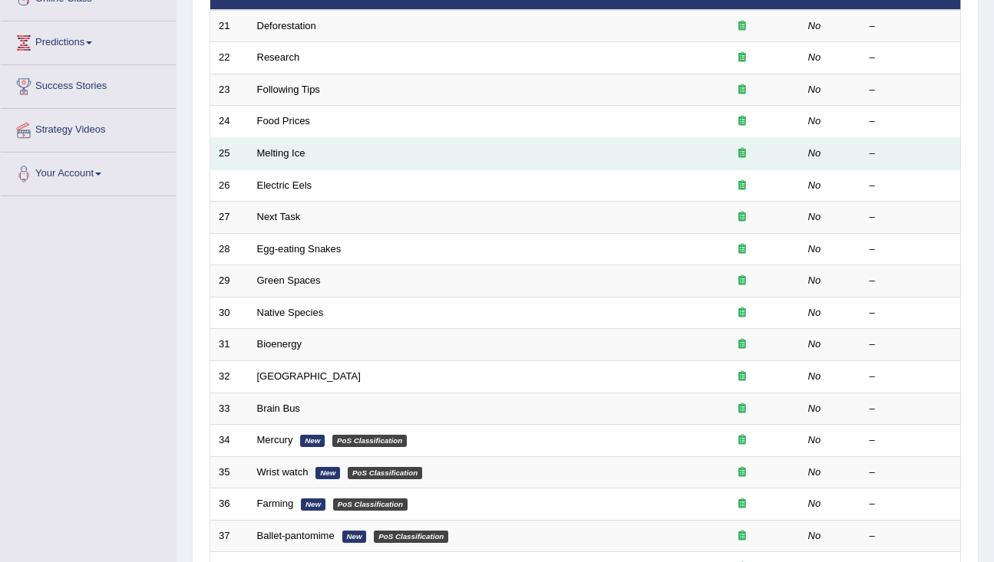
scroll to position [454, 0]
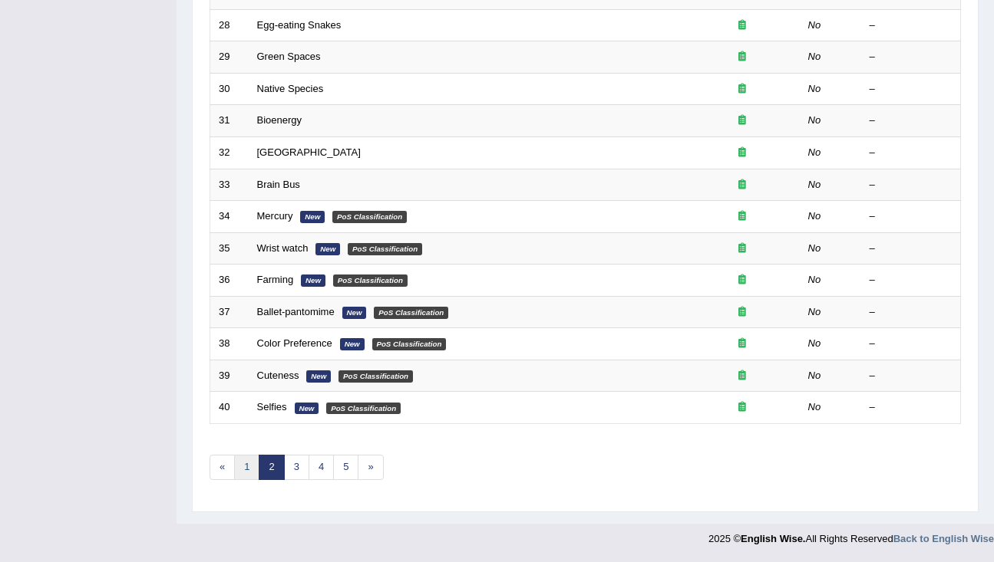
click at [245, 473] on link "1" at bounding box center [246, 467] width 25 height 25
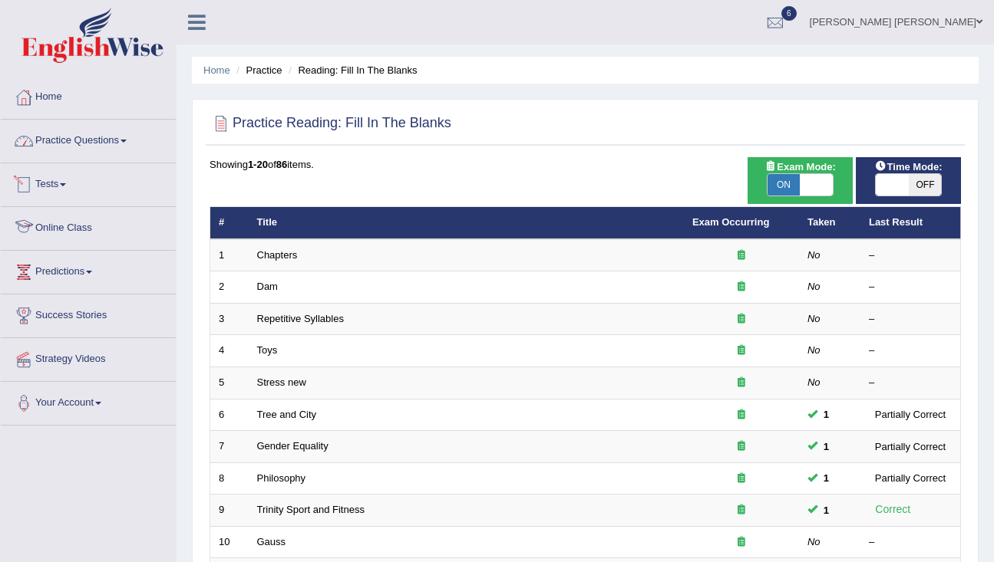
click at [127, 150] on link "Practice Questions" at bounding box center [88, 139] width 175 height 38
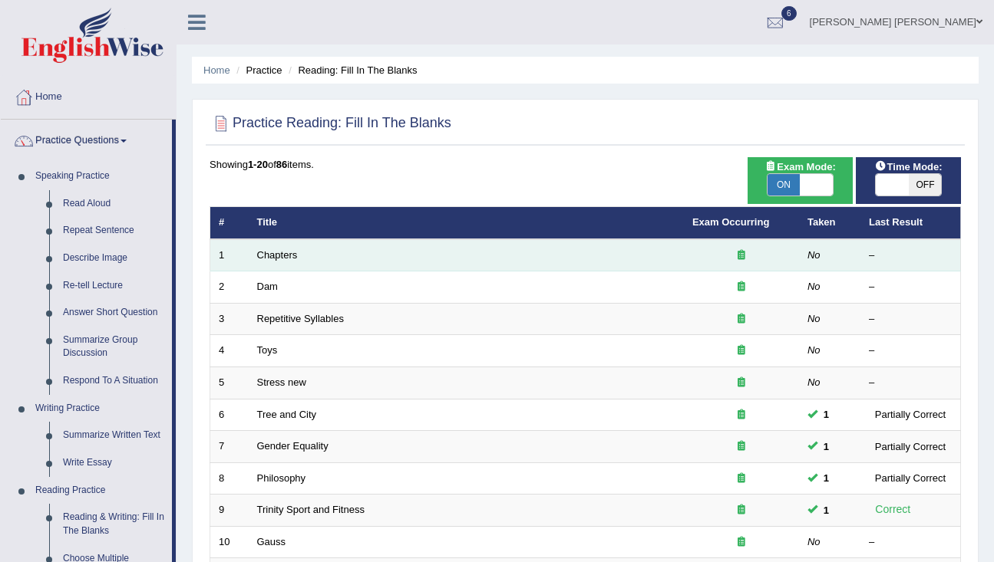
click at [279, 265] on td "Chapters" at bounding box center [466, 255] width 435 height 32
click at [279, 257] on link "Chapters" at bounding box center [277, 255] width 41 height 12
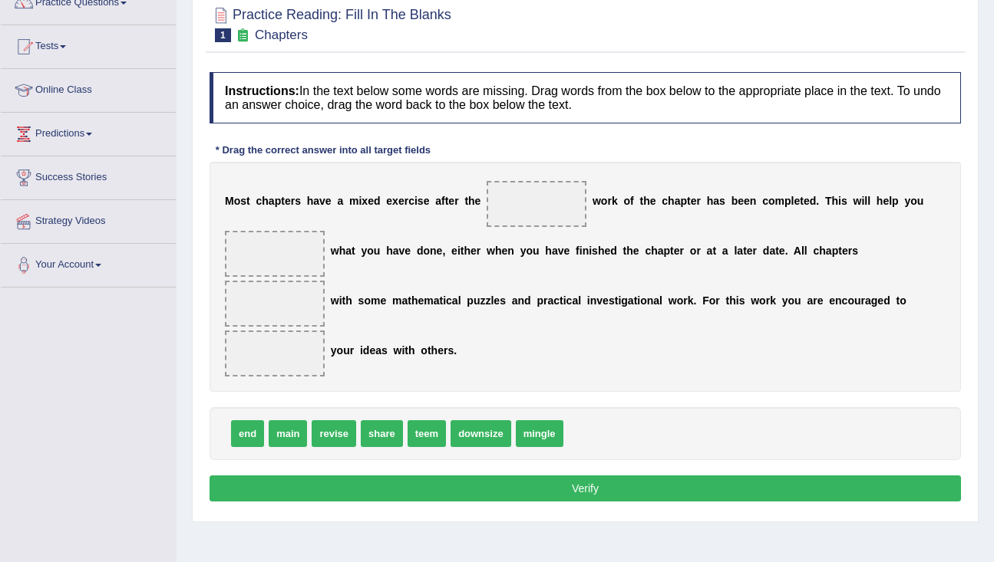
scroll to position [173, 0]
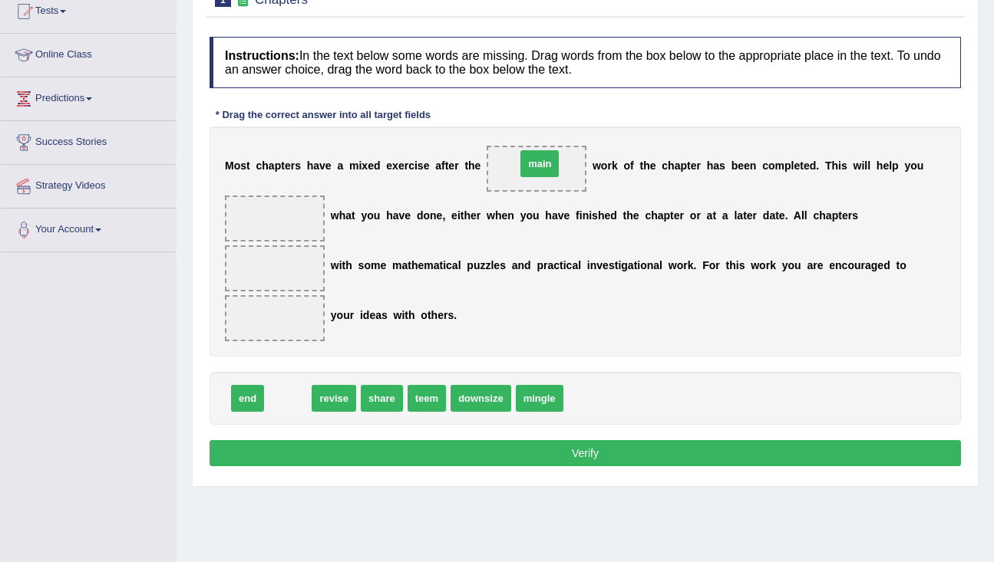
drag, startPoint x: 286, startPoint y: 401, endPoint x: 538, endPoint y: 166, distance: 344.2
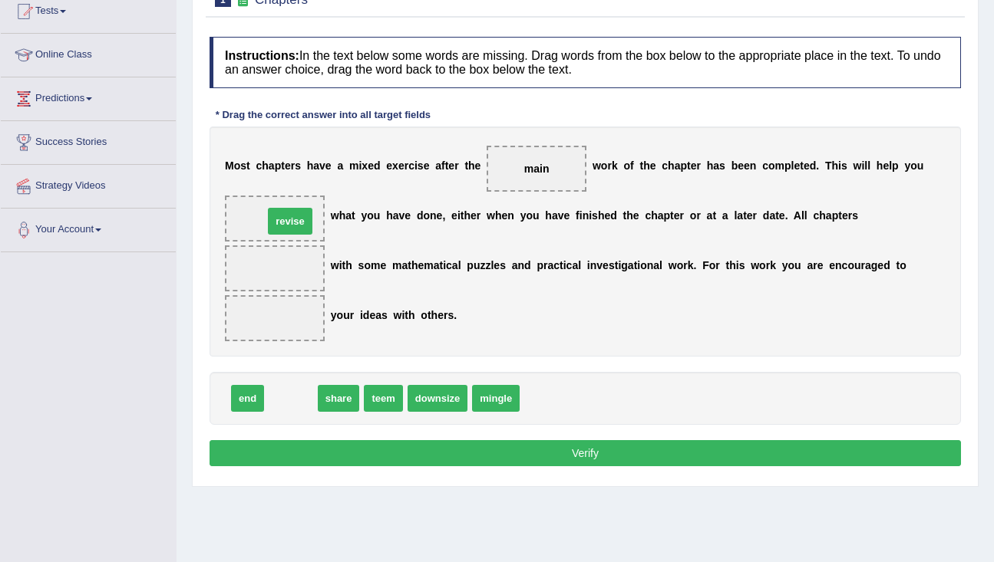
drag, startPoint x: 282, startPoint y: 400, endPoint x: 282, endPoint y: 224, distance: 175.7
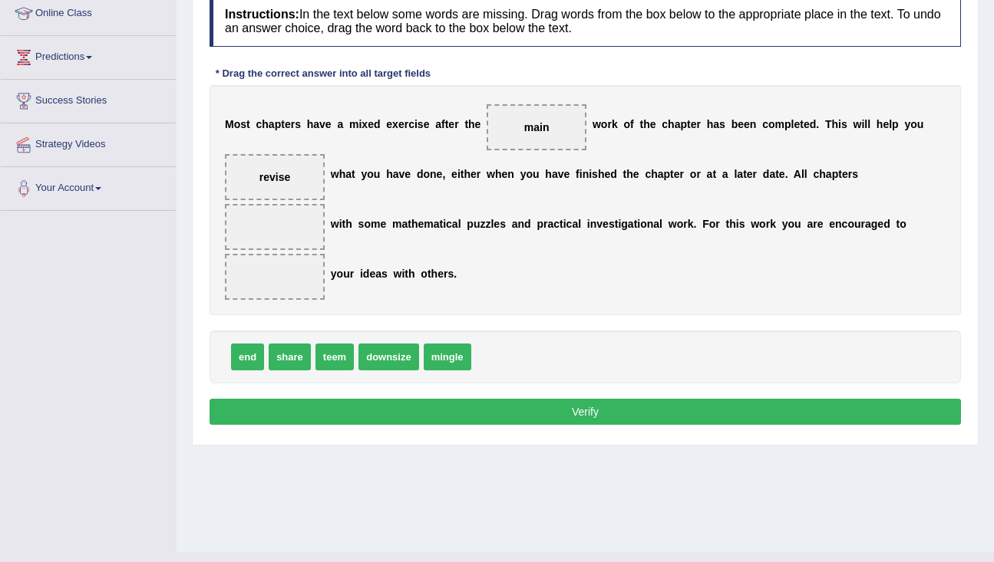
scroll to position [216, 0]
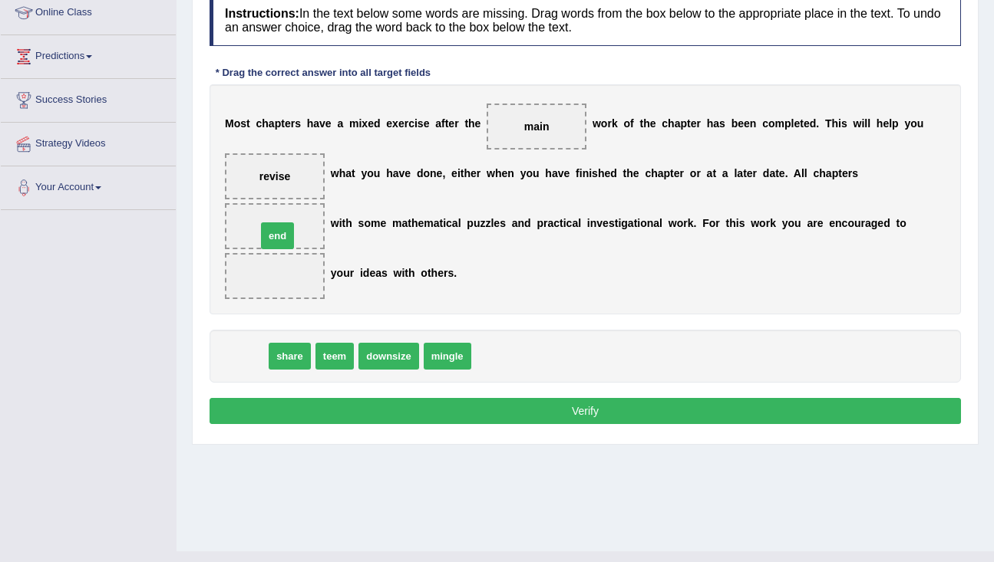
drag, startPoint x: 249, startPoint y: 357, endPoint x: 279, endPoint y: 239, distance: 121.2
drag, startPoint x: 256, startPoint y: 366, endPoint x: 276, endPoint y: 273, distance: 95.1
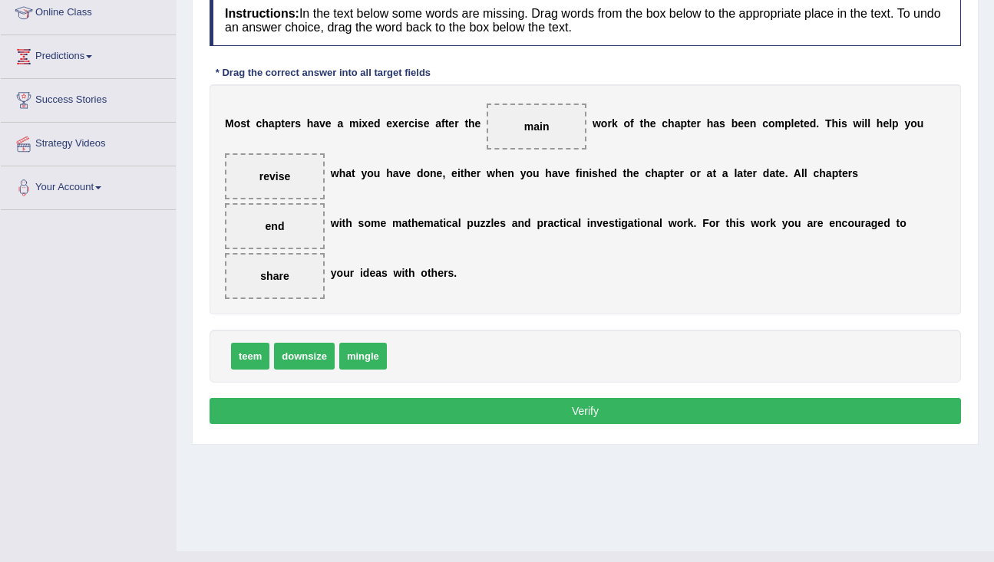
click at [299, 410] on button "Verify" at bounding box center [584, 411] width 751 height 26
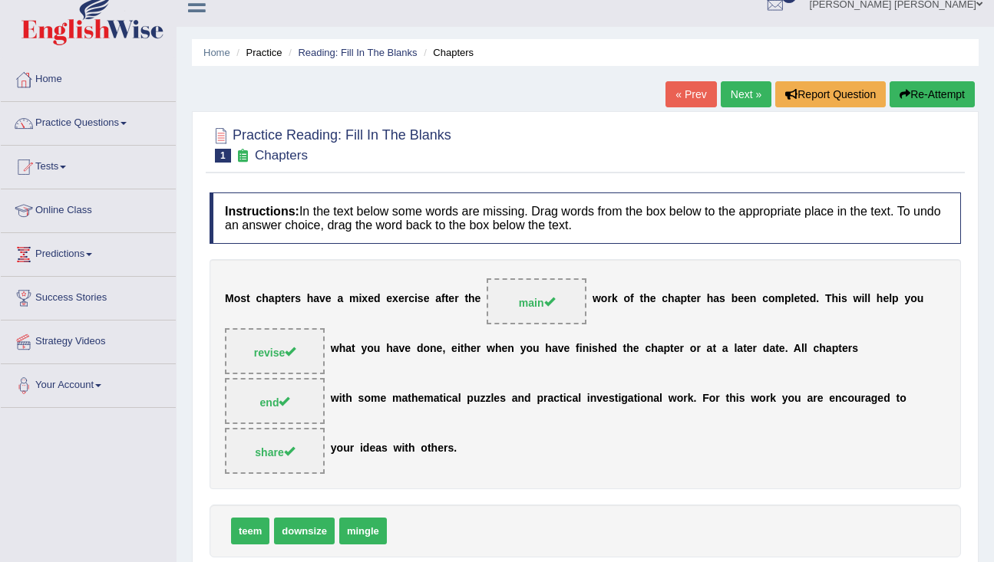
scroll to position [10, 0]
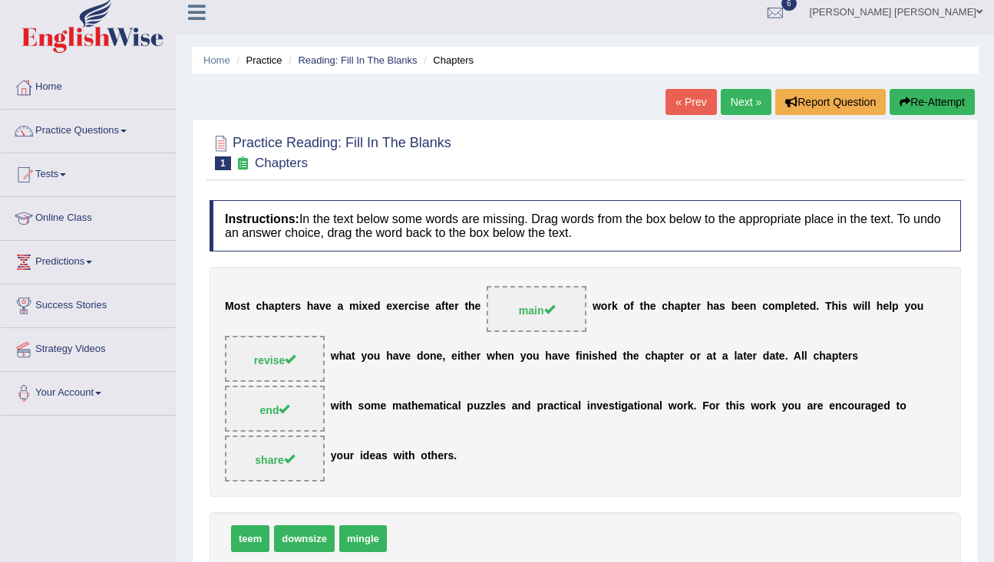
click at [729, 94] on link "Next »" at bounding box center [746, 102] width 51 height 26
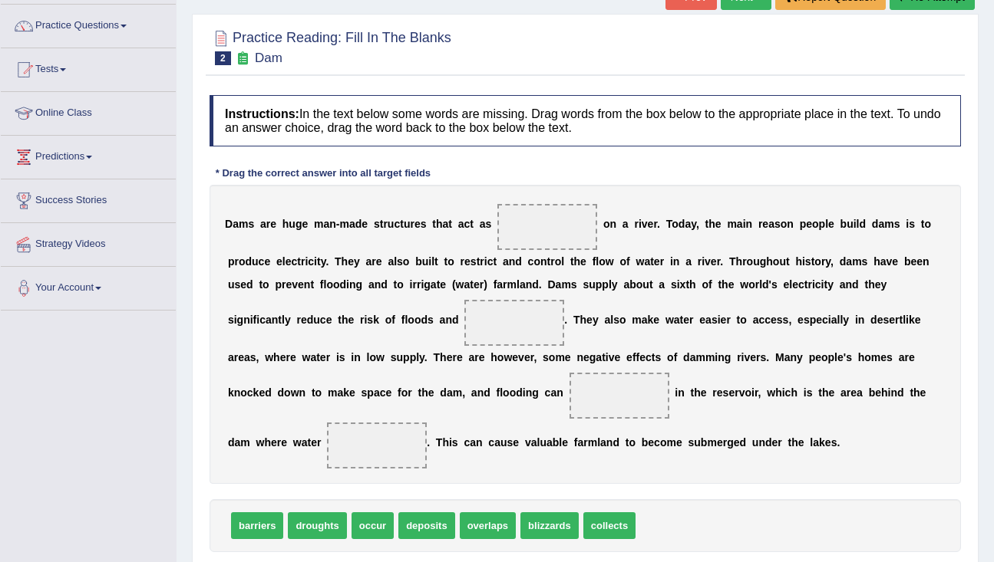
scroll to position [145, 0]
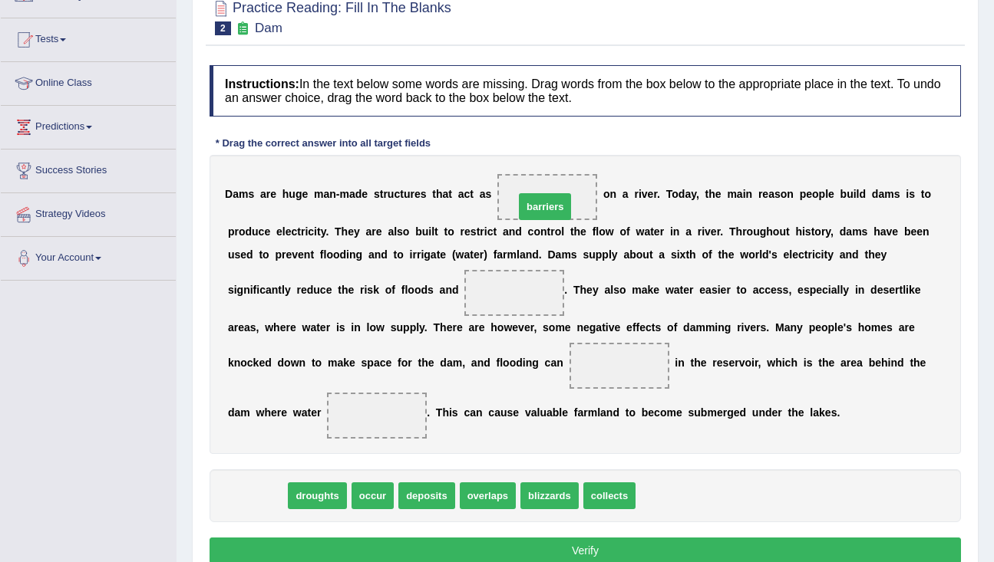
drag, startPoint x: 243, startPoint y: 502, endPoint x: 542, endPoint y: 196, distance: 427.6
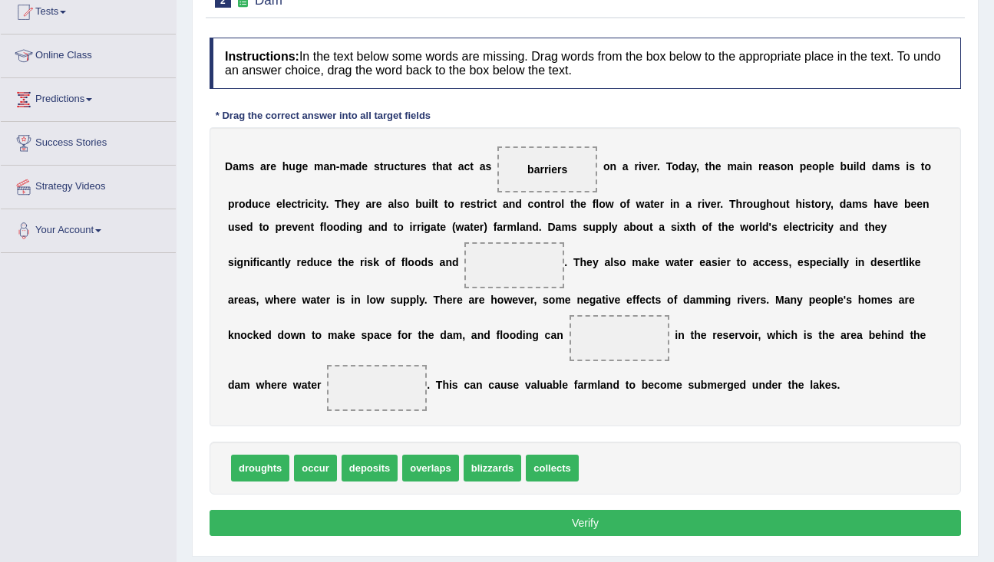
scroll to position [176, 0]
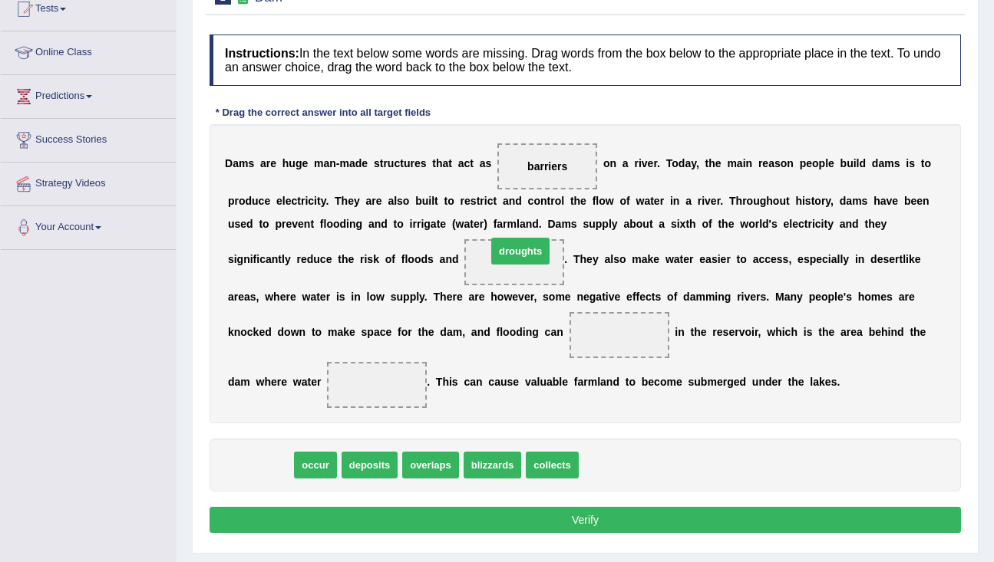
drag, startPoint x: 254, startPoint y: 465, endPoint x: 511, endPoint y: 269, distance: 323.5
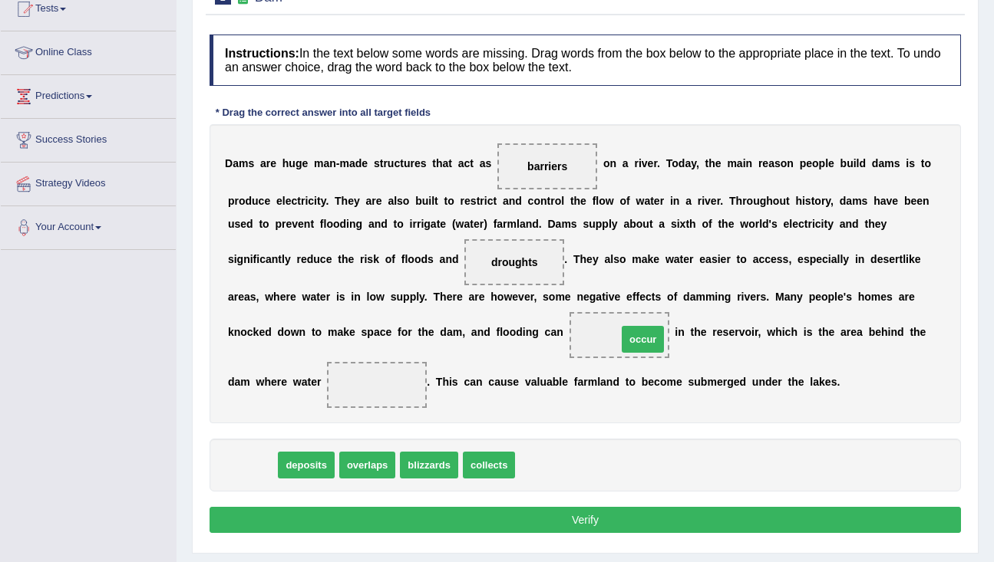
drag, startPoint x: 242, startPoint y: 470, endPoint x: 628, endPoint y: 341, distance: 407.2
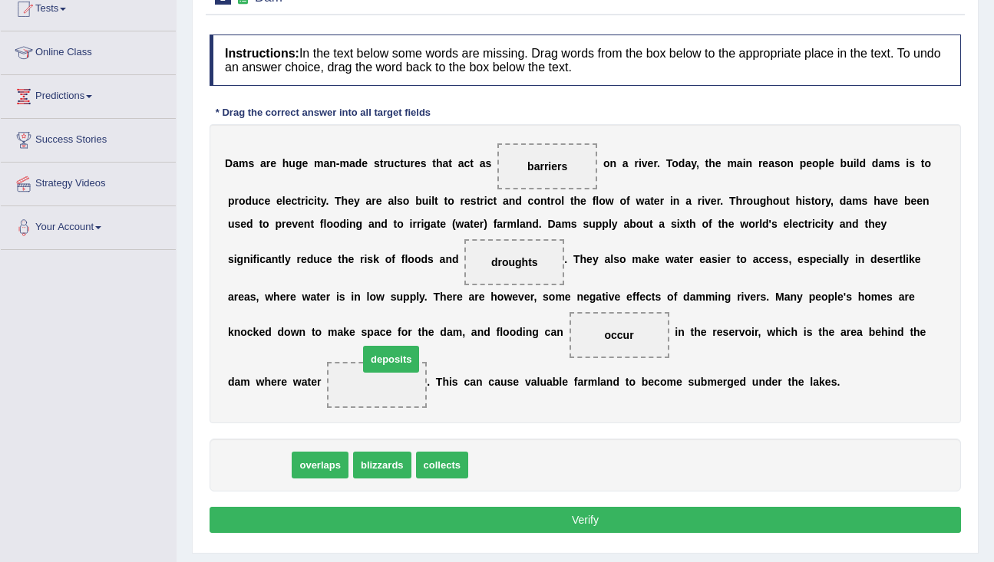
drag, startPoint x: 253, startPoint y: 479, endPoint x: 389, endPoint y: 379, distance: 168.5
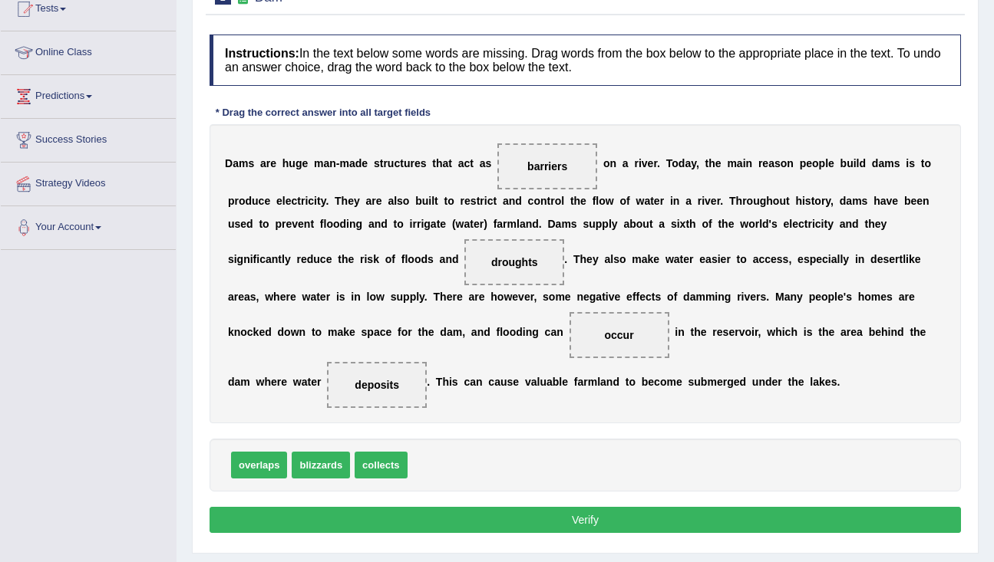
click at [424, 529] on button "Verify" at bounding box center [584, 520] width 751 height 26
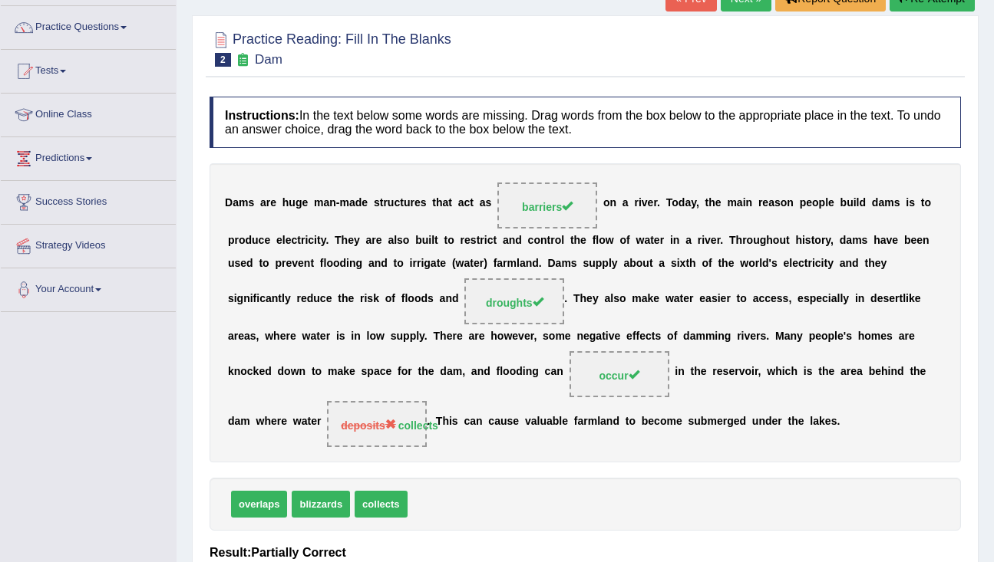
scroll to position [0, 0]
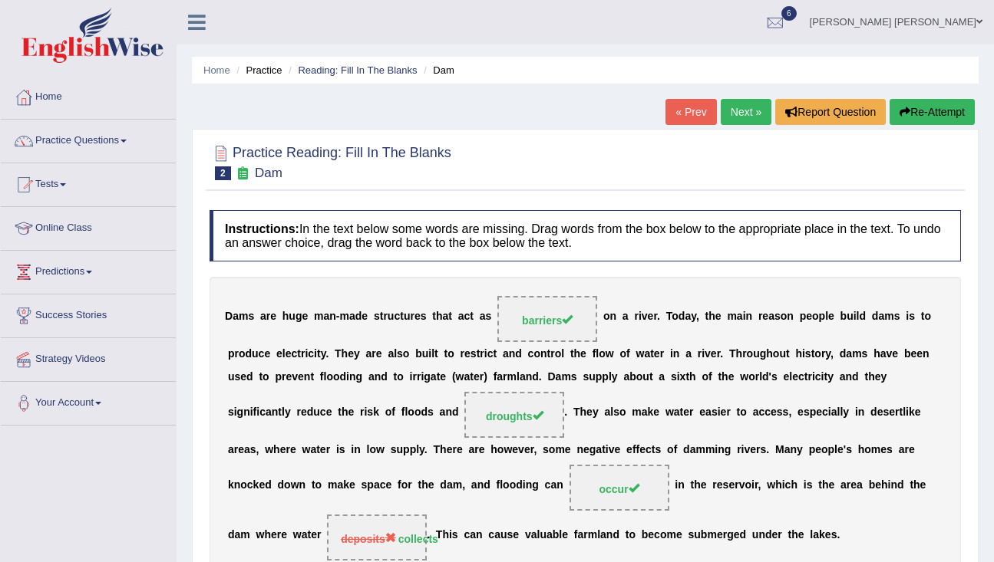
click at [744, 110] on link "Next »" at bounding box center [746, 112] width 51 height 26
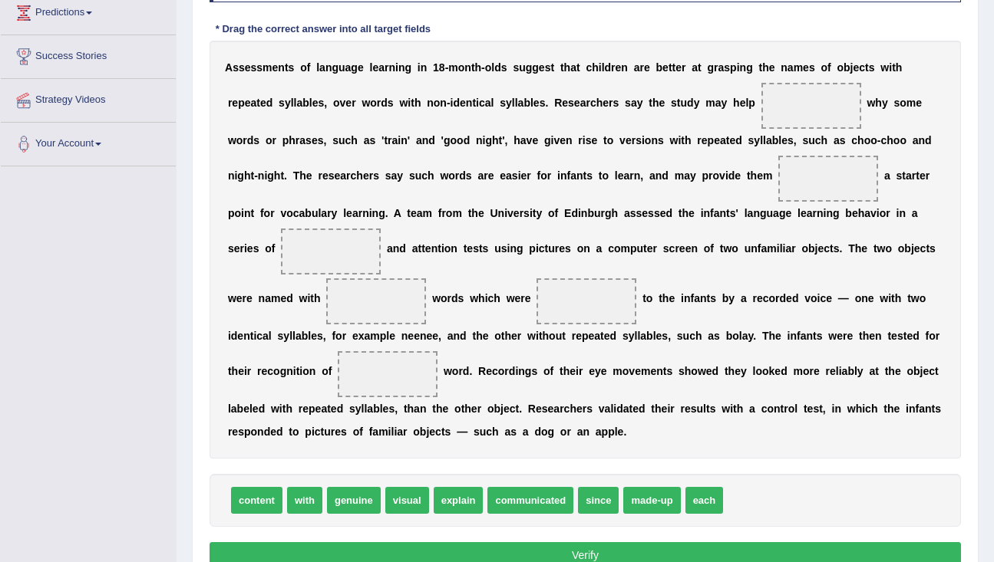
scroll to position [265, 0]
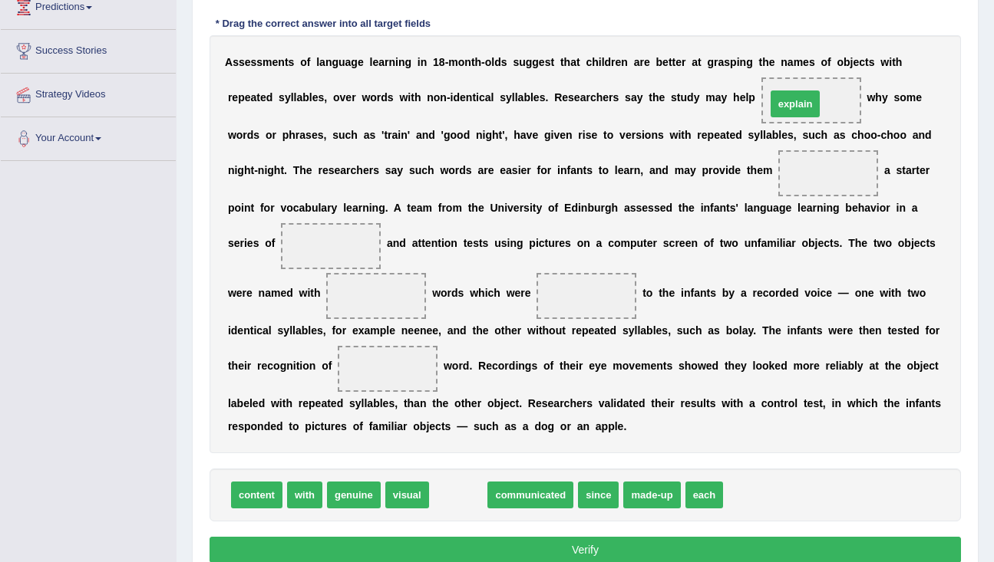
drag, startPoint x: 459, startPoint y: 496, endPoint x: 796, endPoint y: 104, distance: 516.4
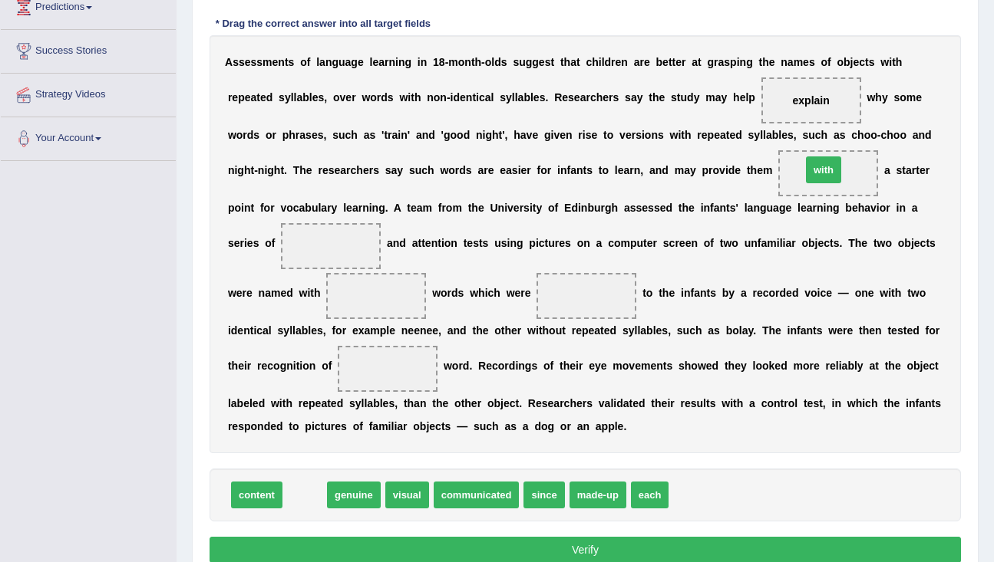
drag, startPoint x: 306, startPoint y: 494, endPoint x: 820, endPoint y: 163, distance: 611.7
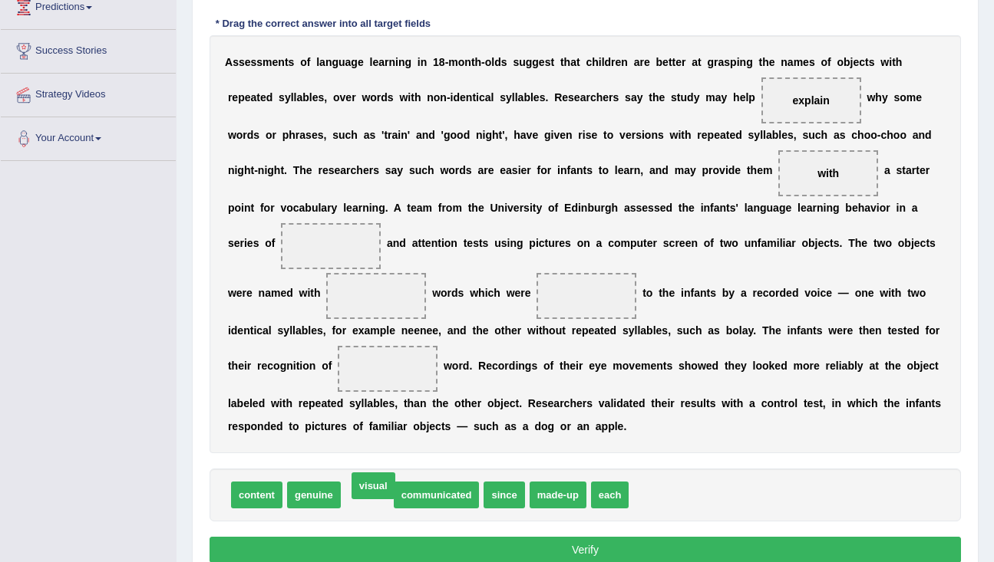
drag, startPoint x: 367, startPoint y: 495, endPoint x: 373, endPoint y: 487, distance: 9.8
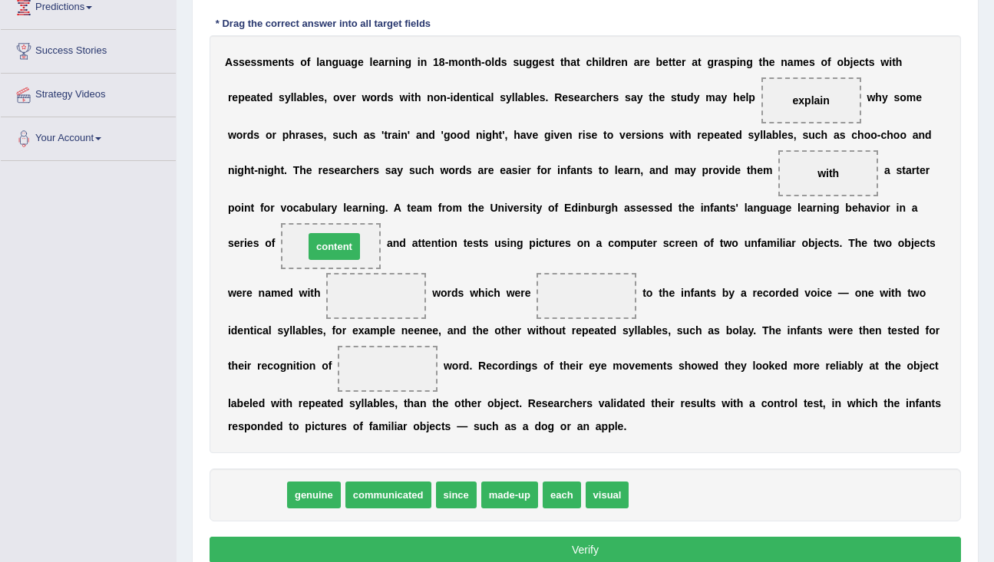
drag, startPoint x: 250, startPoint y: 495, endPoint x: 328, endPoint y: 246, distance: 261.2
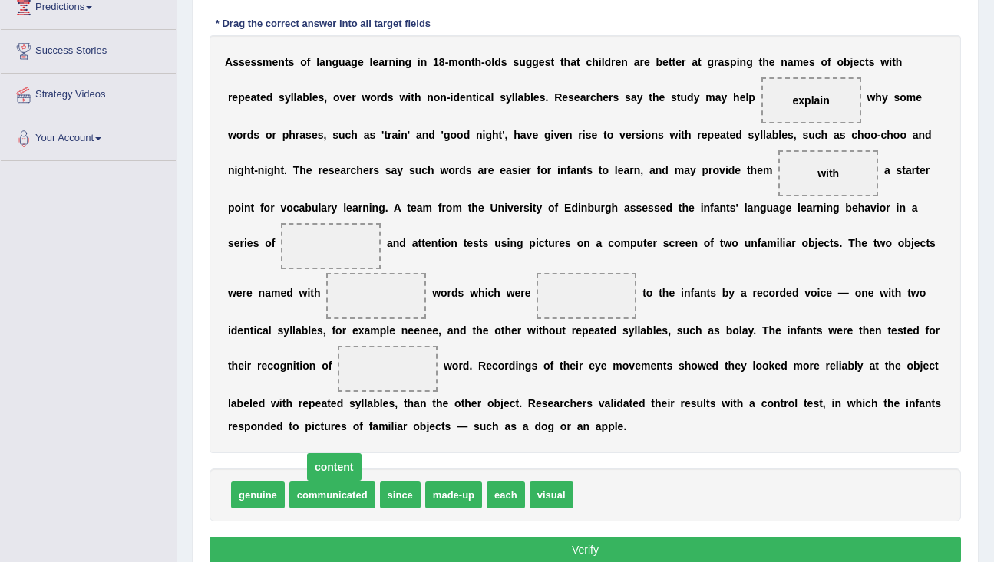
drag, startPoint x: 328, startPoint y: 244, endPoint x: 315, endPoint y: 497, distance: 253.5
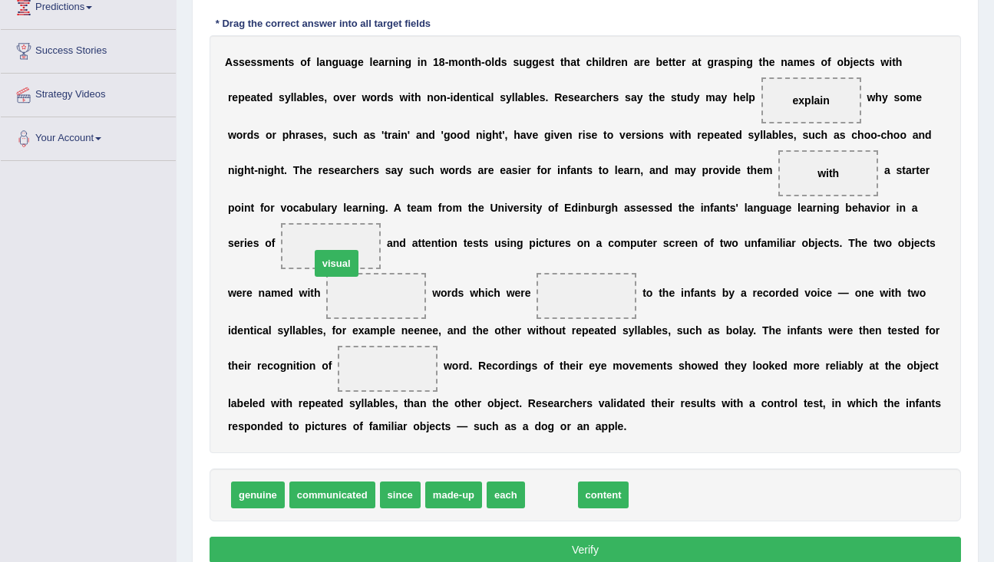
drag, startPoint x: 541, startPoint y: 497, endPoint x: 316, endPoint y: 253, distance: 331.8
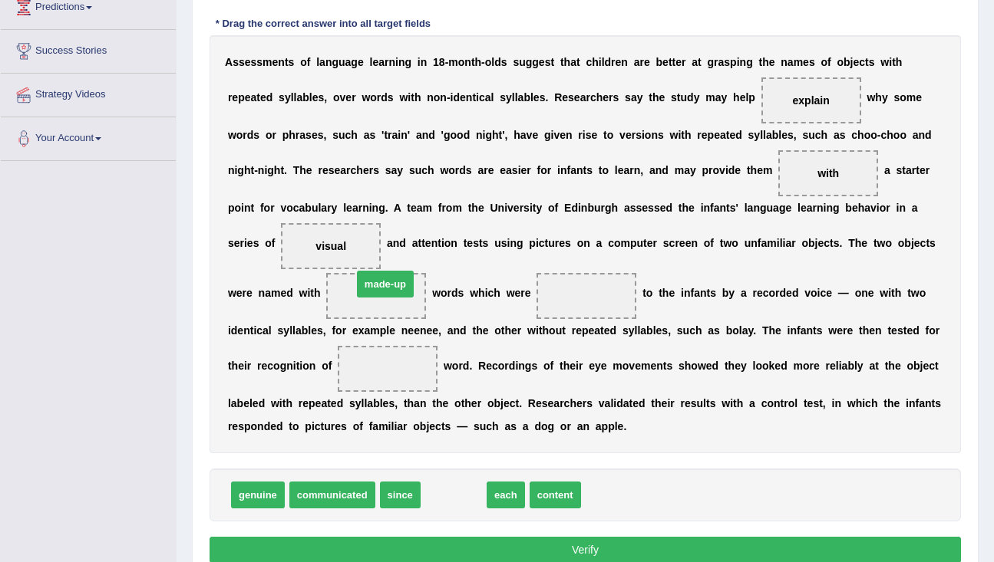
drag, startPoint x: 448, startPoint y: 497, endPoint x: 381, endPoint y: 287, distance: 220.6
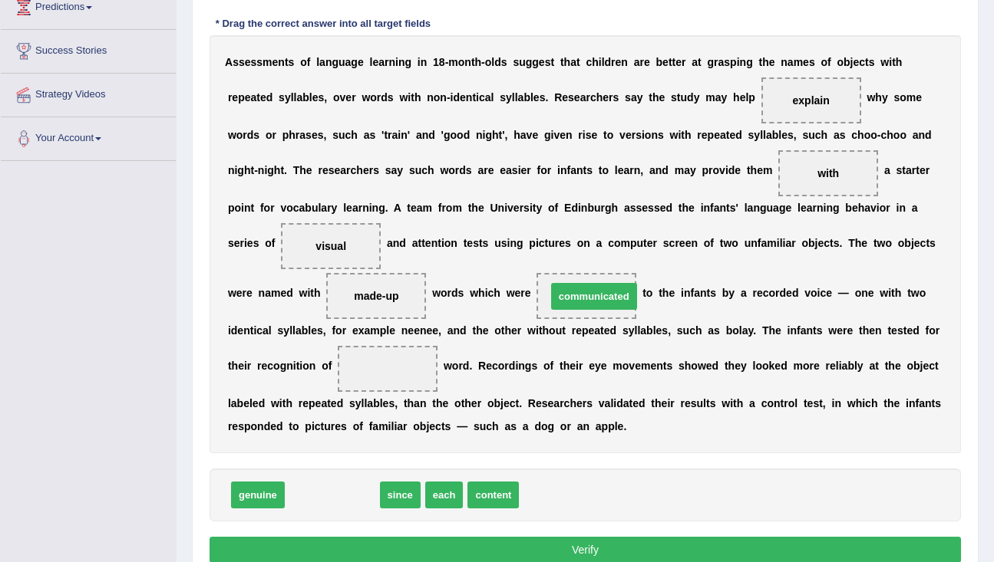
drag, startPoint x: 333, startPoint y: 495, endPoint x: 595, endPoint y: 296, distance: 328.6
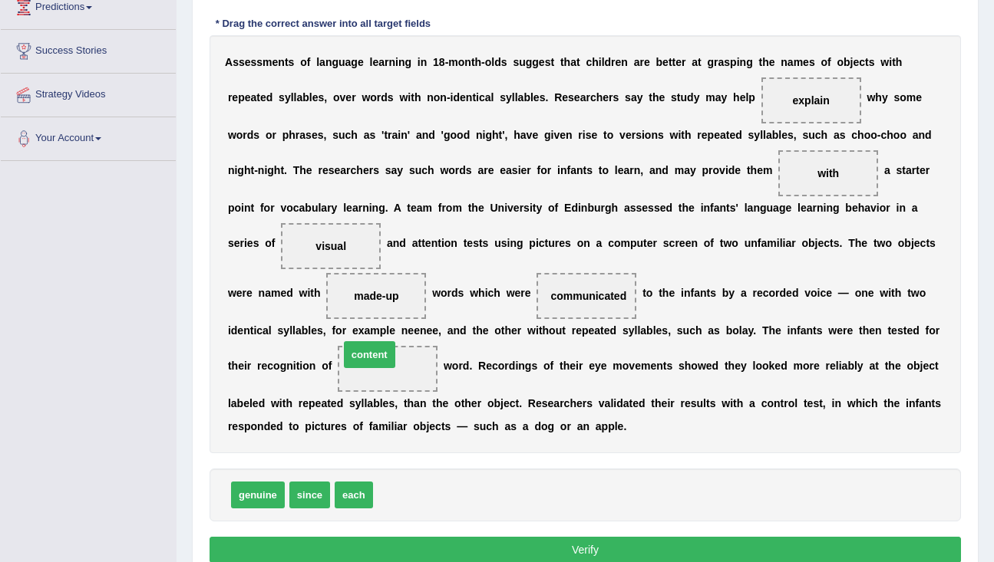
drag, startPoint x: 407, startPoint y: 496, endPoint x: 374, endPoint y: 357, distance: 142.6
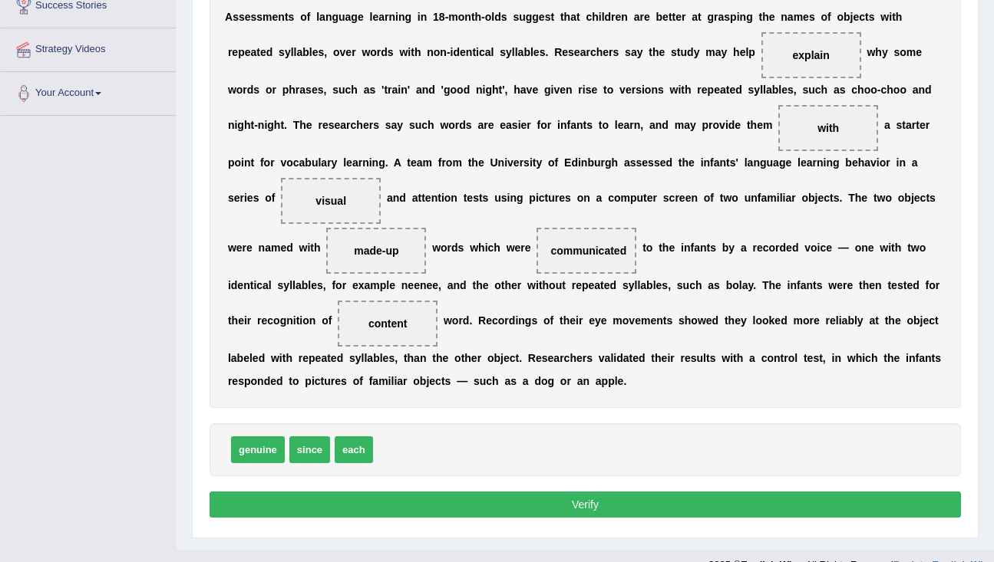
scroll to position [311, 0]
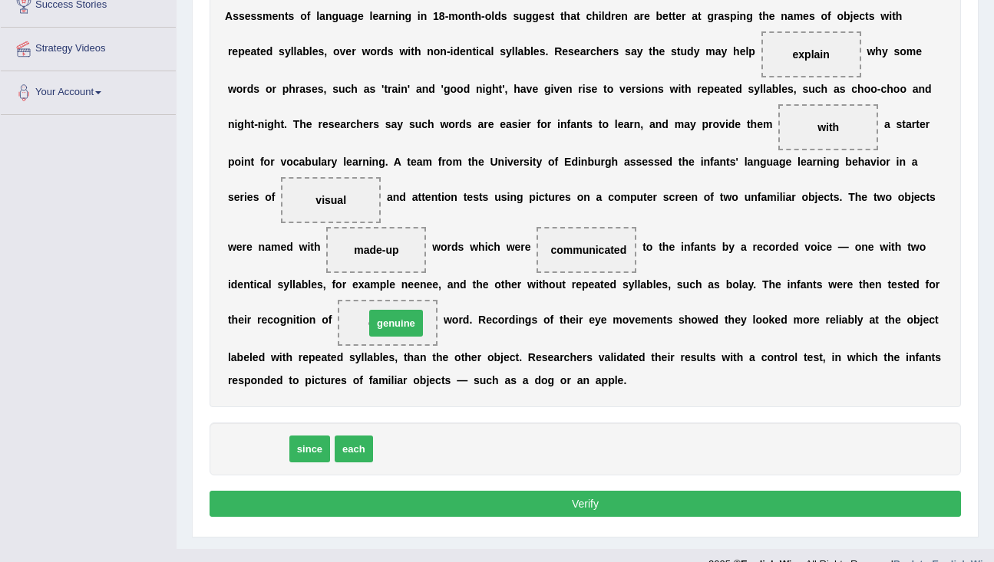
drag, startPoint x: 259, startPoint y: 448, endPoint x: 397, endPoint y: 317, distance: 190.5
click at [430, 508] on button "Verify" at bounding box center [584, 504] width 751 height 26
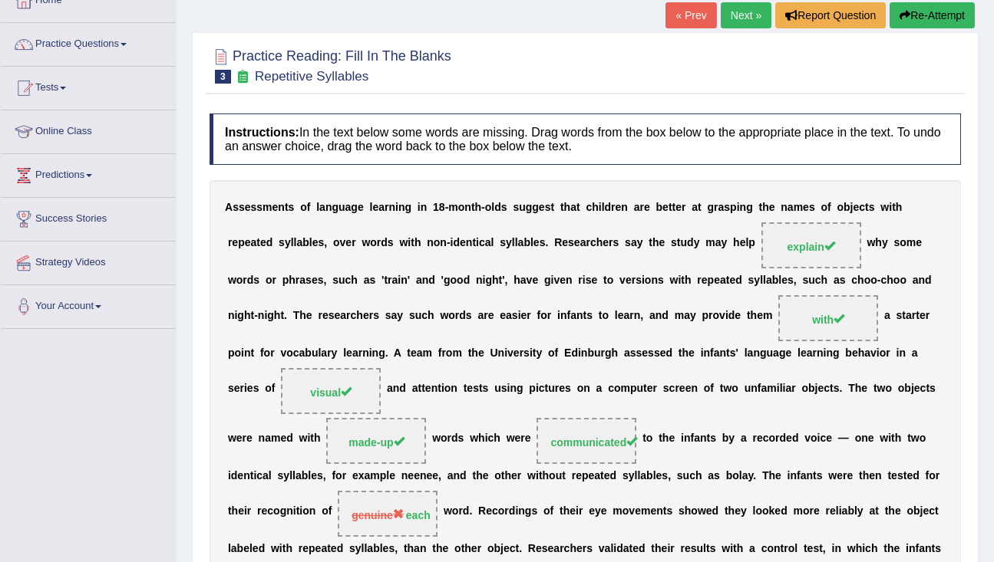
scroll to position [0, 0]
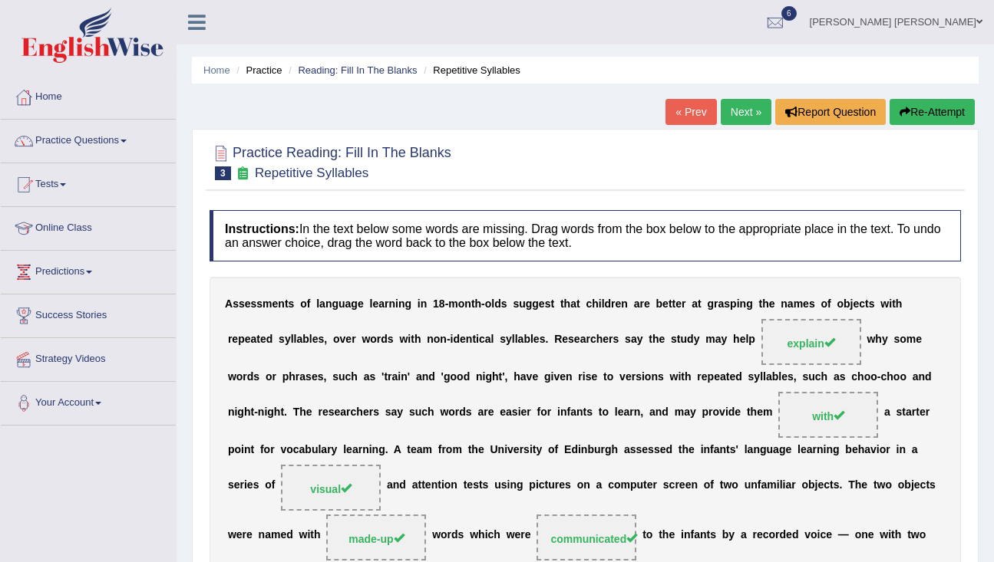
click at [740, 120] on link "Next »" at bounding box center [746, 112] width 51 height 26
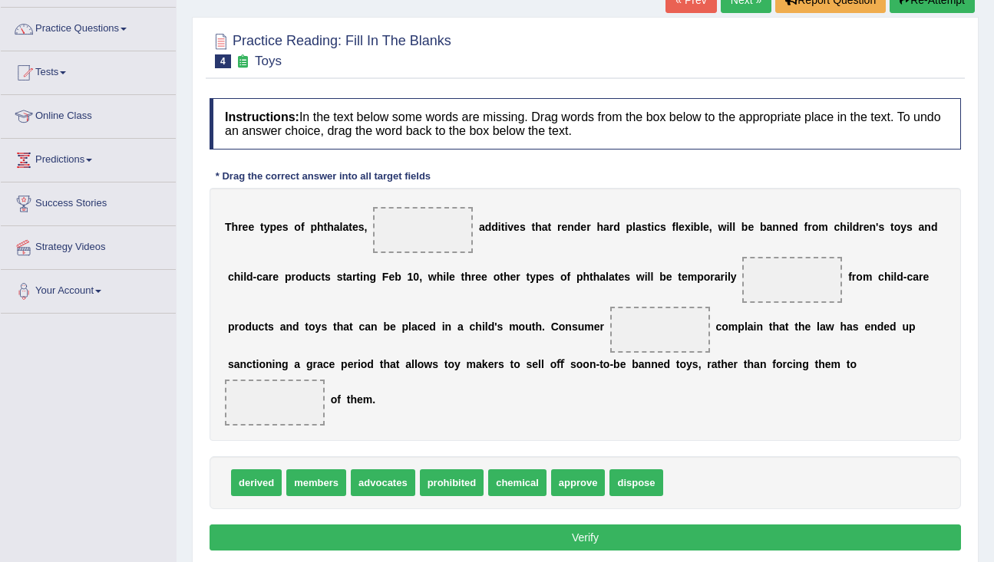
scroll to position [204, 0]
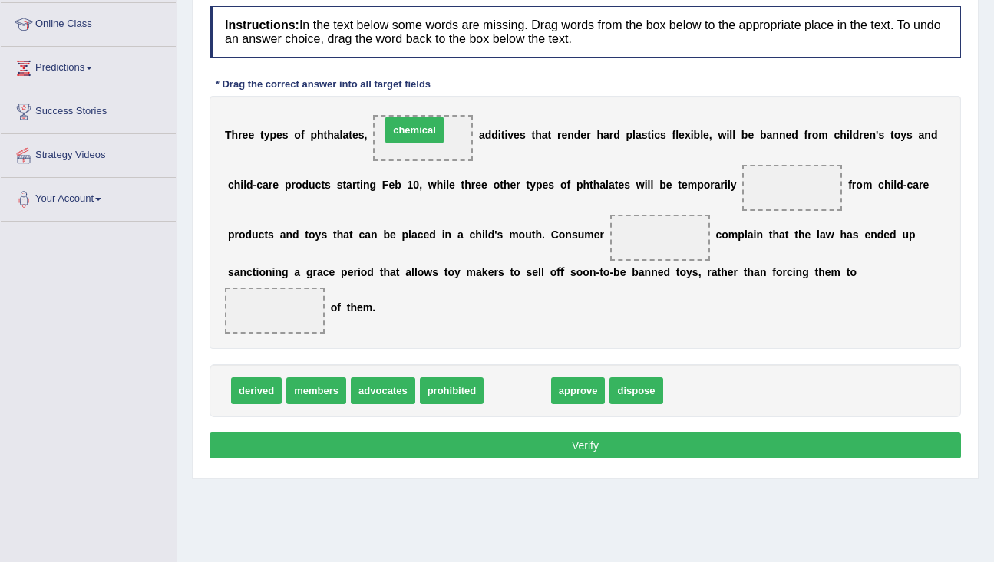
drag, startPoint x: 510, startPoint y: 391, endPoint x: 407, endPoint y: 130, distance: 280.4
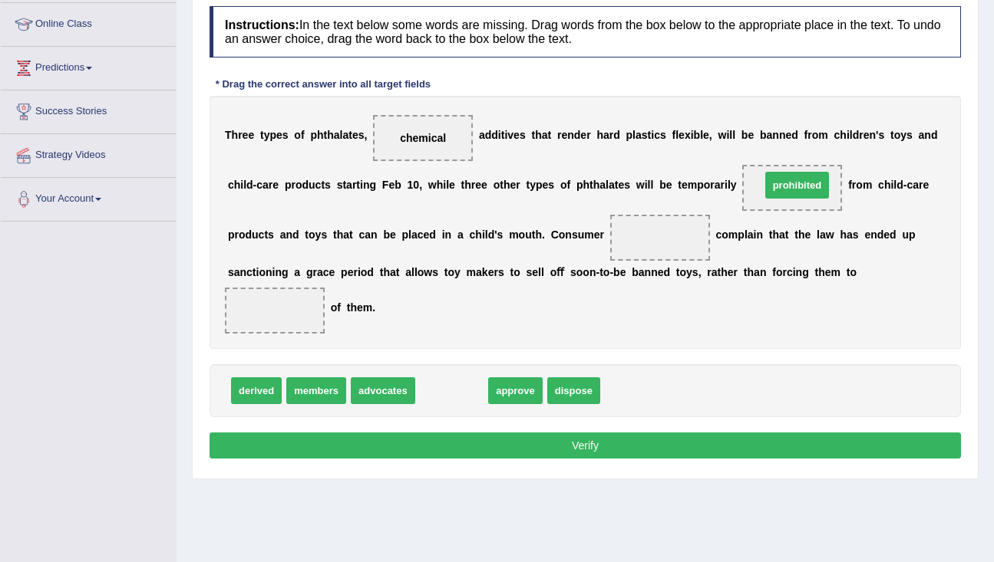
drag, startPoint x: 451, startPoint y: 391, endPoint x: 797, endPoint y: 186, distance: 401.9
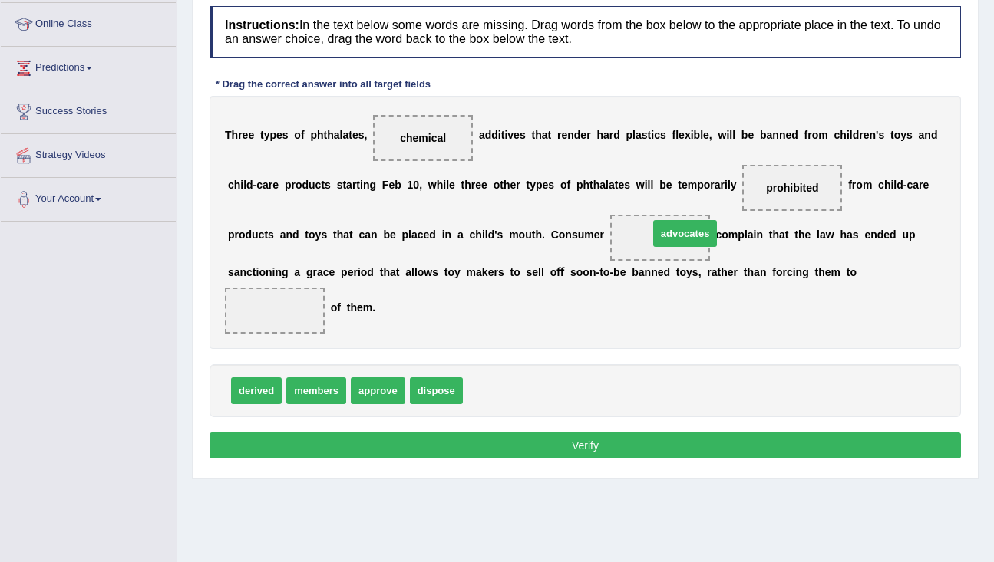
drag, startPoint x: 505, startPoint y: 391, endPoint x: 682, endPoint y: 234, distance: 237.0
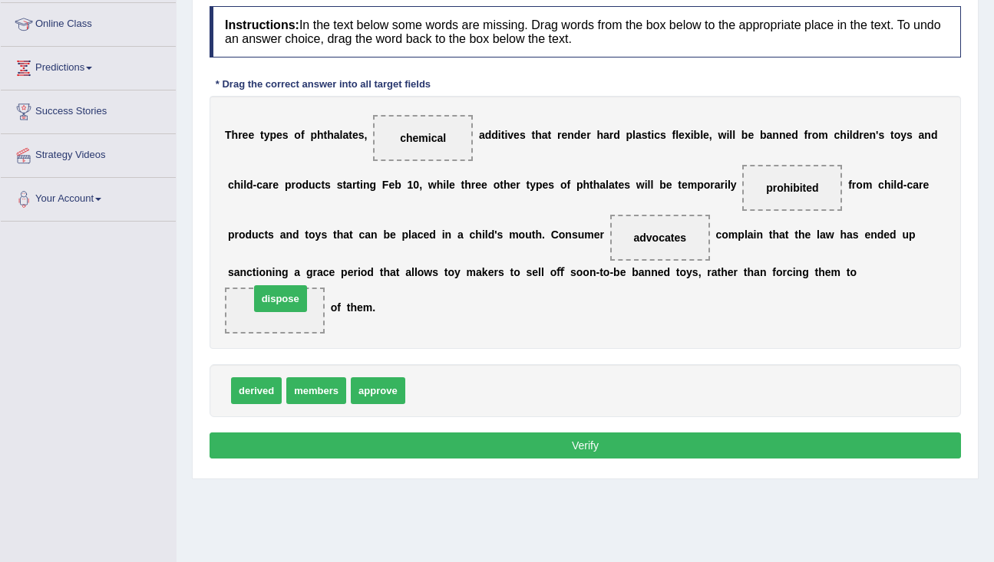
drag, startPoint x: 445, startPoint y: 391, endPoint x: 289, endPoint y: 299, distance: 180.6
click at [370, 448] on button "Verify" at bounding box center [584, 446] width 751 height 26
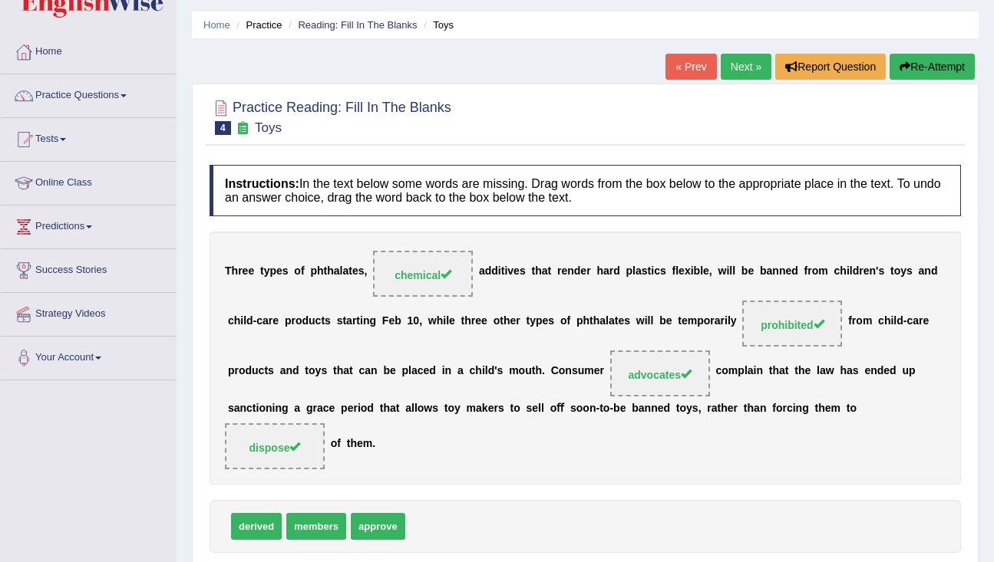
scroll to position [0, 0]
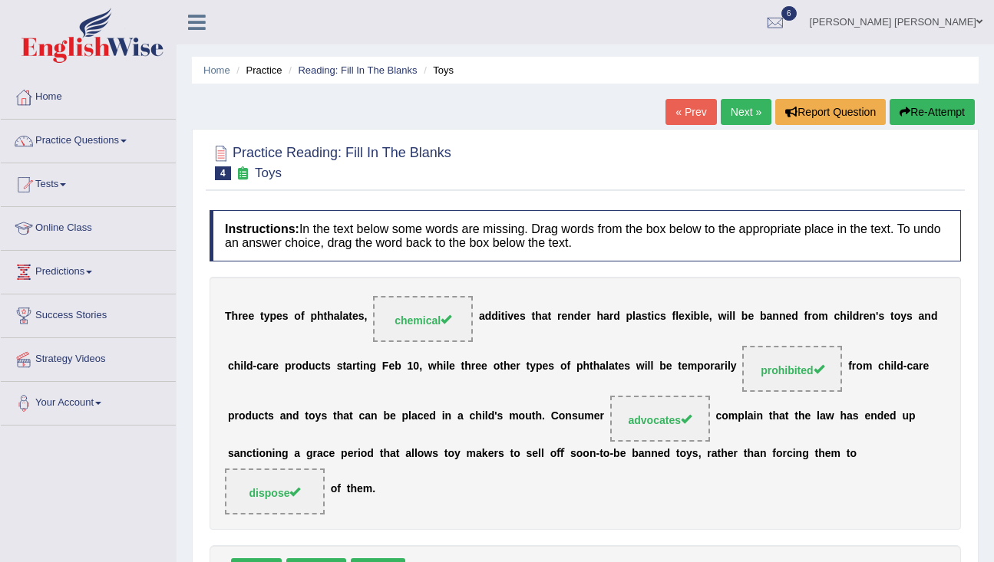
click at [748, 107] on link "Next »" at bounding box center [746, 112] width 51 height 26
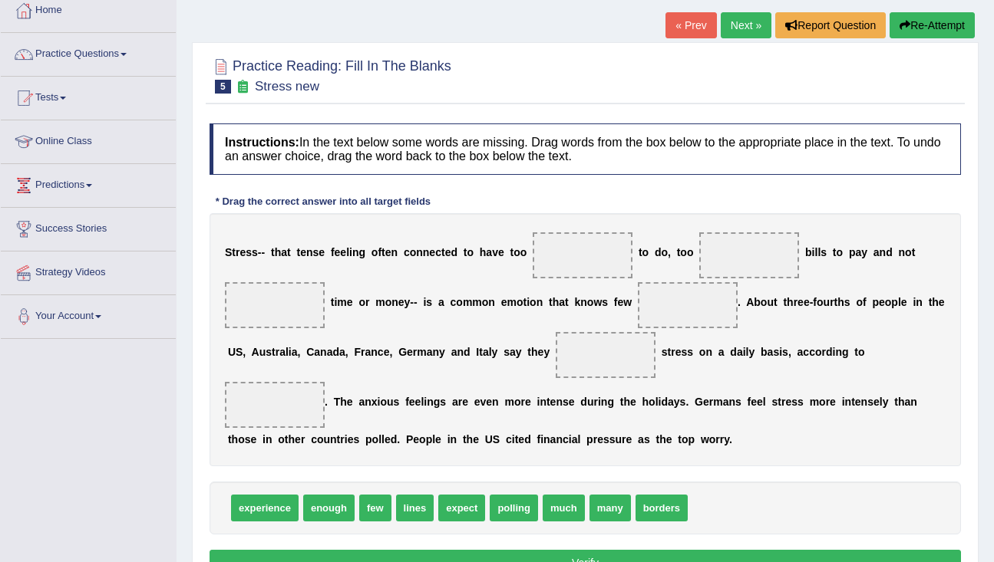
scroll to position [108, 0]
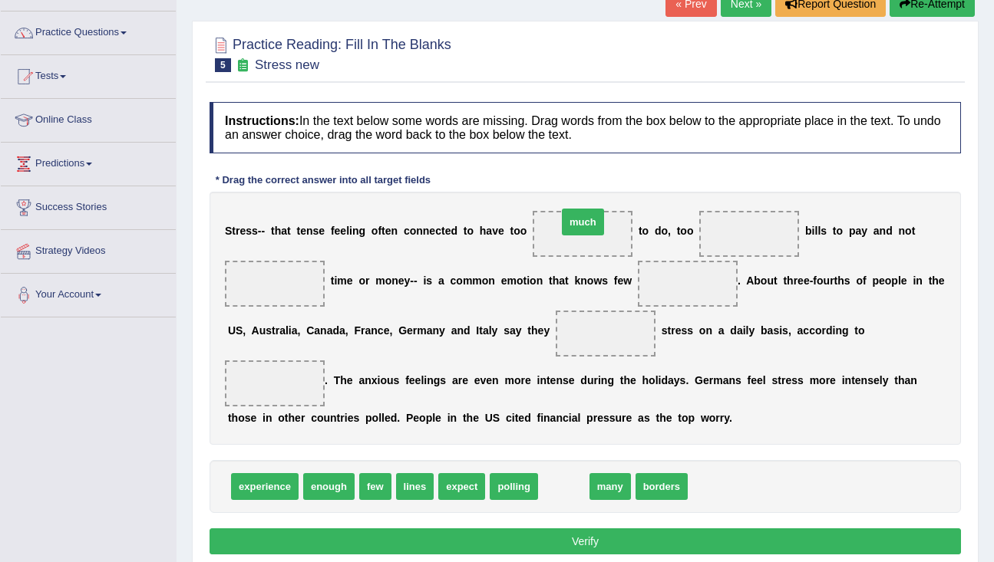
drag, startPoint x: 559, startPoint y: 483, endPoint x: 579, endPoint y: 219, distance: 265.4
drag, startPoint x: 556, startPoint y: 484, endPoint x: 727, endPoint y: 236, distance: 301.8
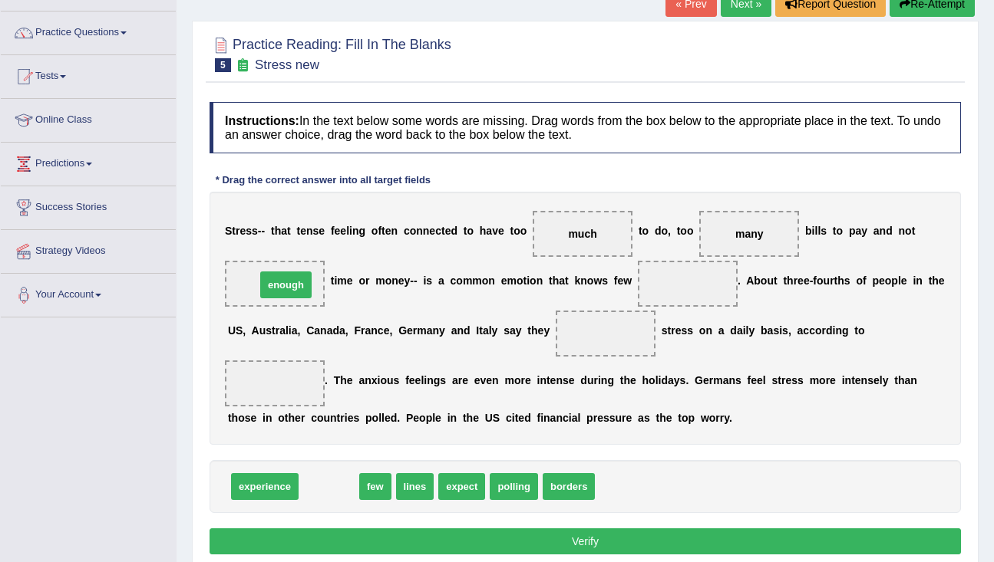
drag, startPoint x: 320, startPoint y: 489, endPoint x: 275, endPoint y: 289, distance: 204.4
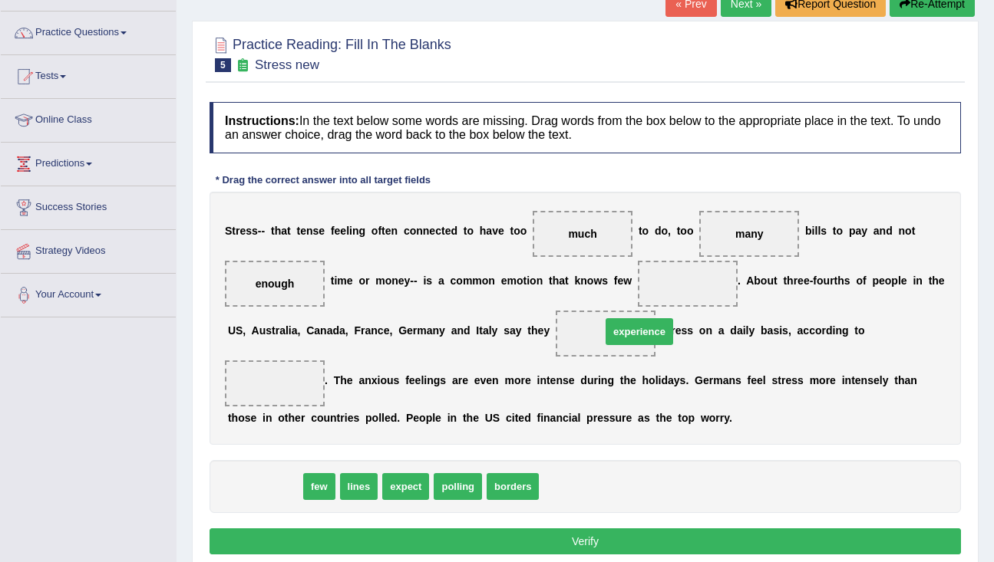
drag, startPoint x: 281, startPoint y: 484, endPoint x: 655, endPoint y: 329, distance: 405.3
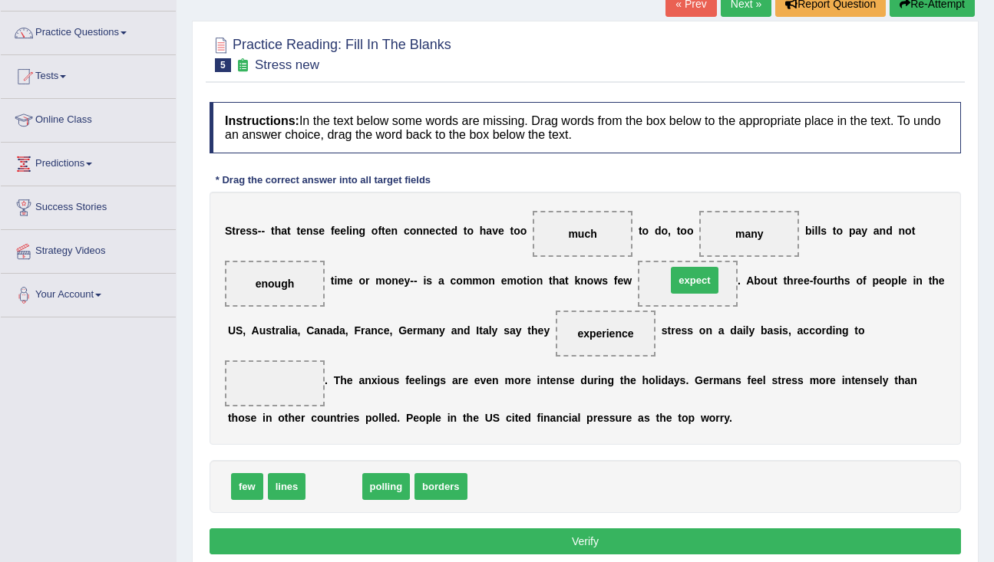
drag, startPoint x: 328, startPoint y: 488, endPoint x: 684, endPoint y: 282, distance: 412.2
drag, startPoint x: 698, startPoint y: 274, endPoint x: 525, endPoint y: 483, distance: 271.5
click at [526, 486] on div "Instructions: In the text below some words are missing. Drag words from the box…" at bounding box center [585, 330] width 759 height 473
click at [397, 503] on div "few lines polling borders" at bounding box center [584, 486] width 751 height 53
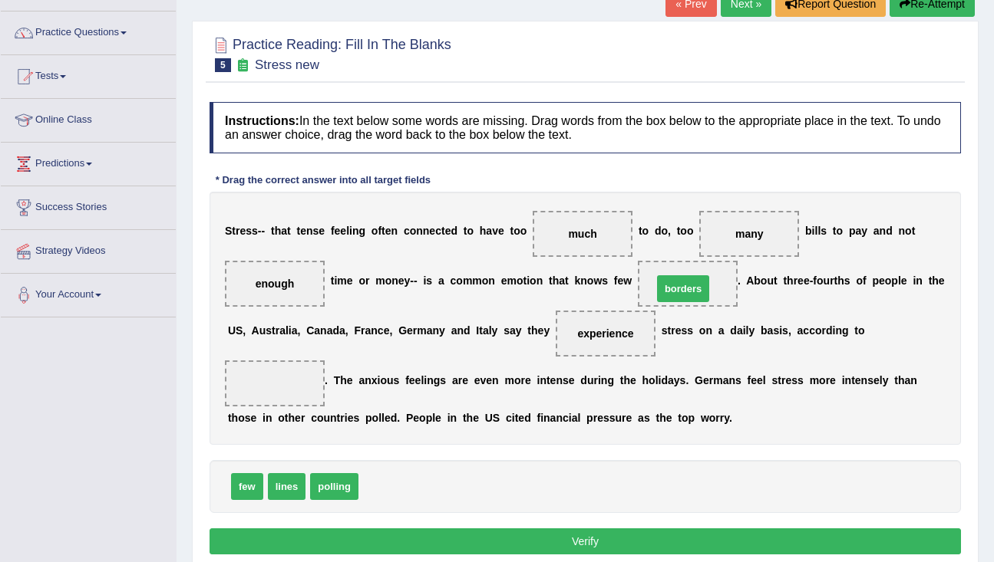
drag, startPoint x: 396, startPoint y: 481, endPoint x: 701, endPoint y: 276, distance: 367.1
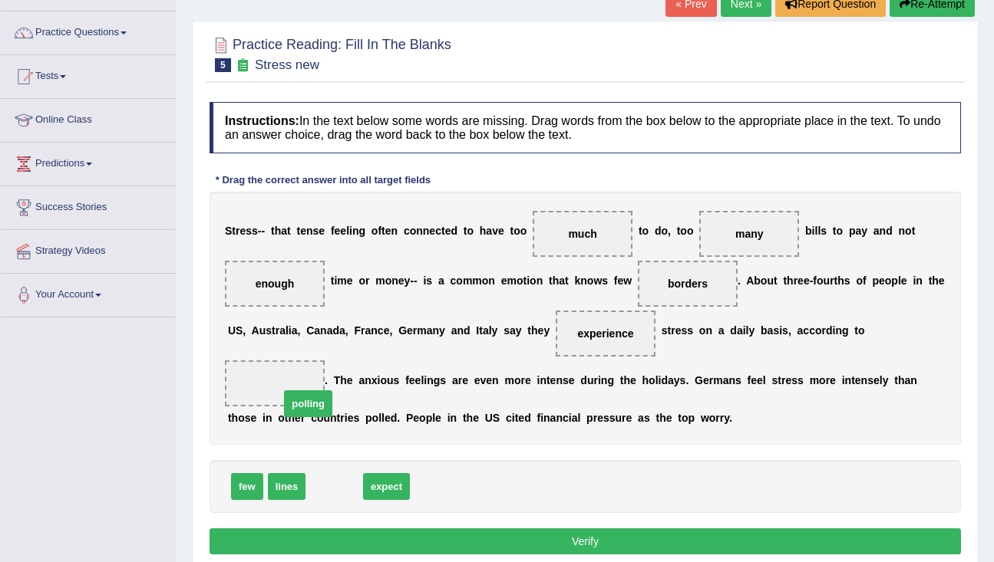
drag, startPoint x: 330, startPoint y: 480, endPoint x: 301, endPoint y: 392, distance: 92.9
click at [349, 539] on button "Verify" at bounding box center [584, 542] width 751 height 26
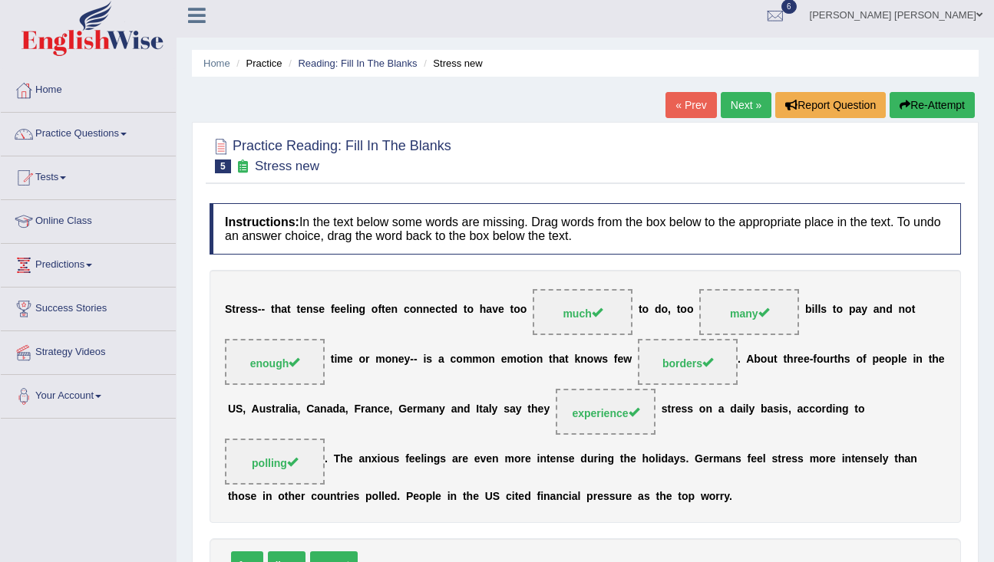
scroll to position [0, 0]
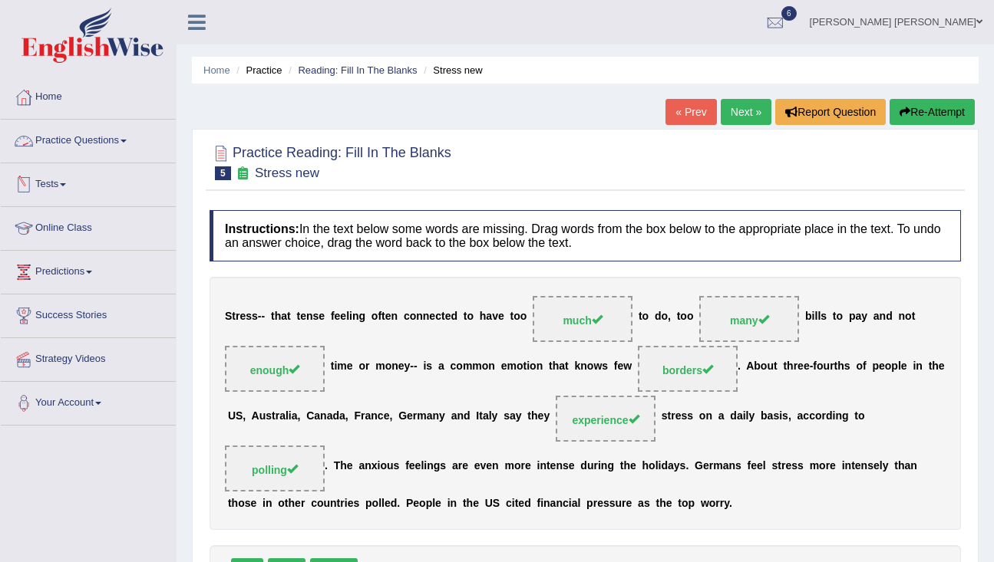
click at [127, 138] on link "Practice Questions" at bounding box center [88, 139] width 175 height 38
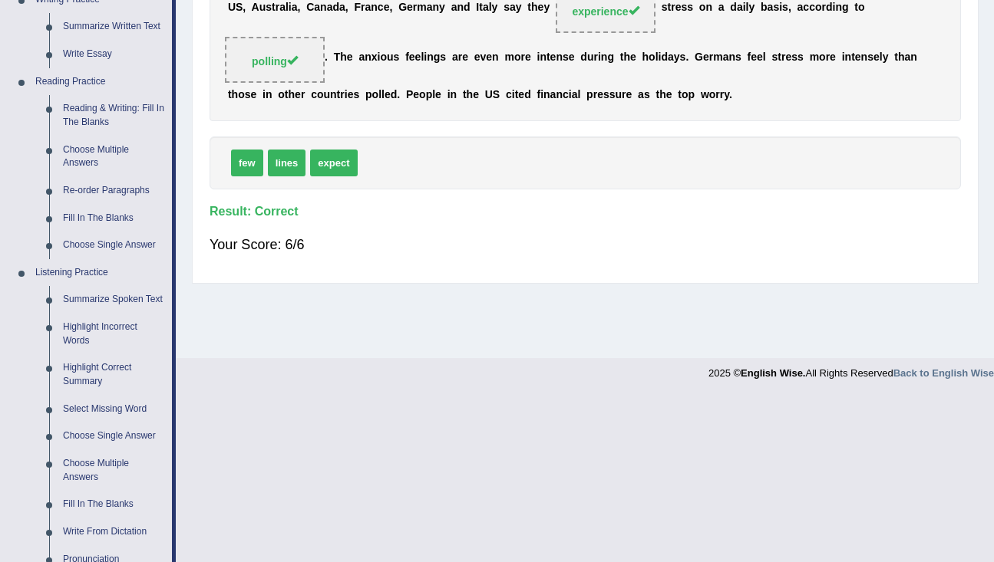
scroll to position [430, 0]
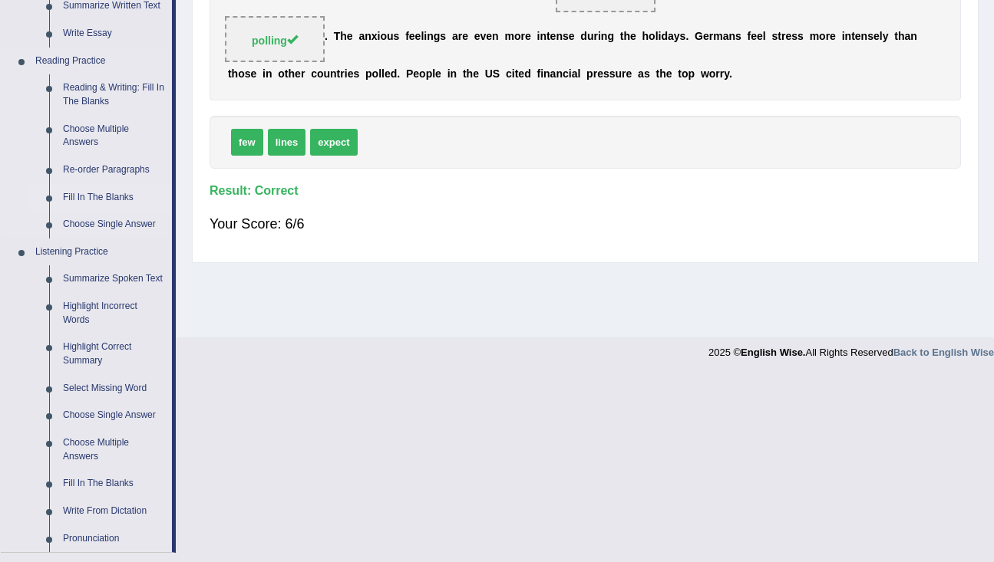
click at [112, 191] on link "Fill In The Blanks" at bounding box center [114, 198] width 116 height 28
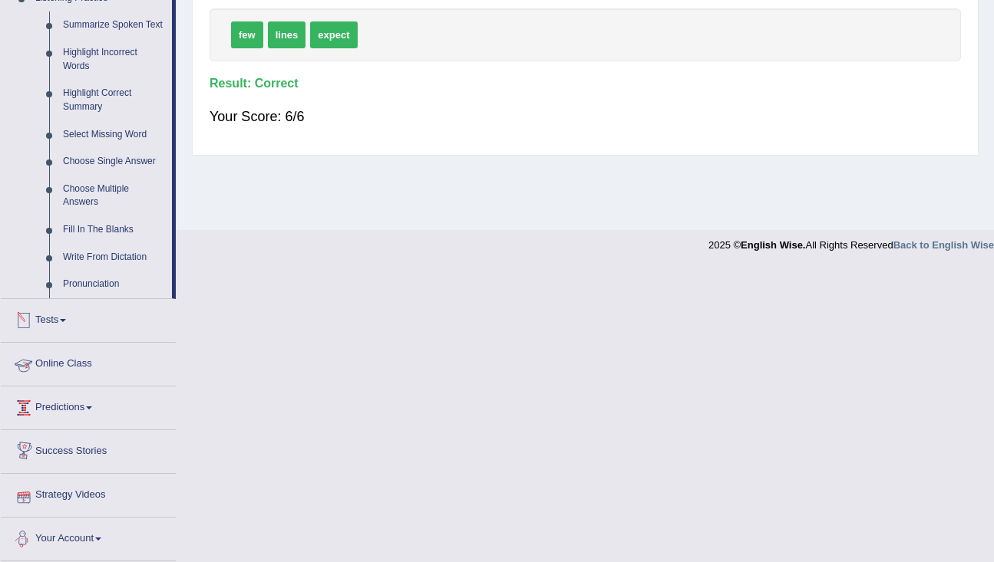
scroll to position [544, 0]
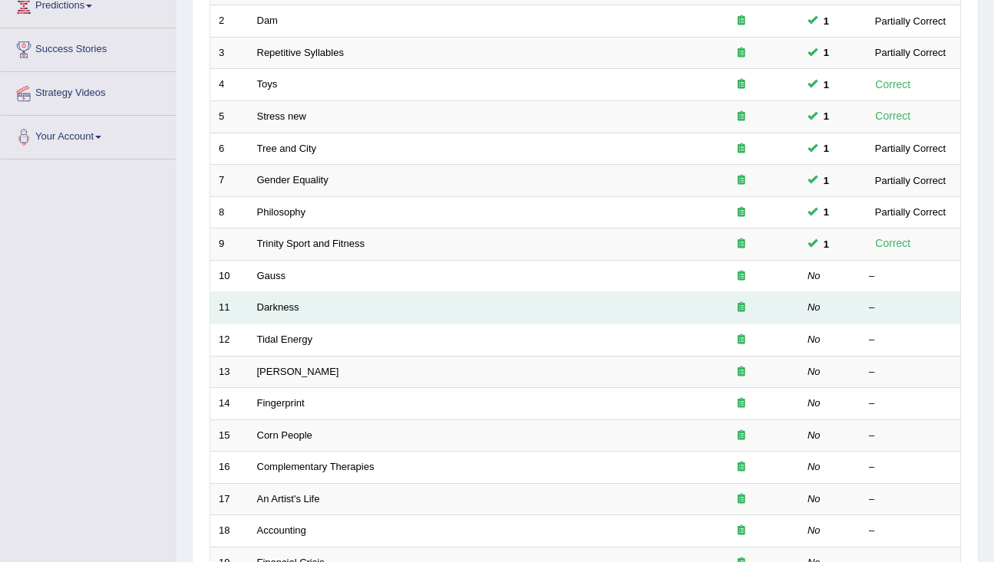
scroll to position [314, 0]
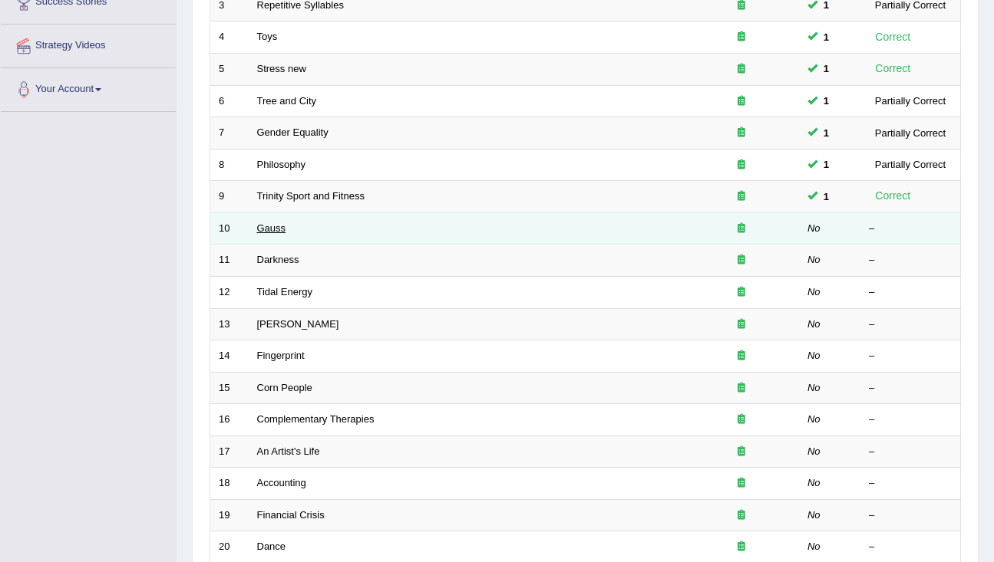
click at [277, 227] on link "Gauss" at bounding box center [271, 229] width 29 height 12
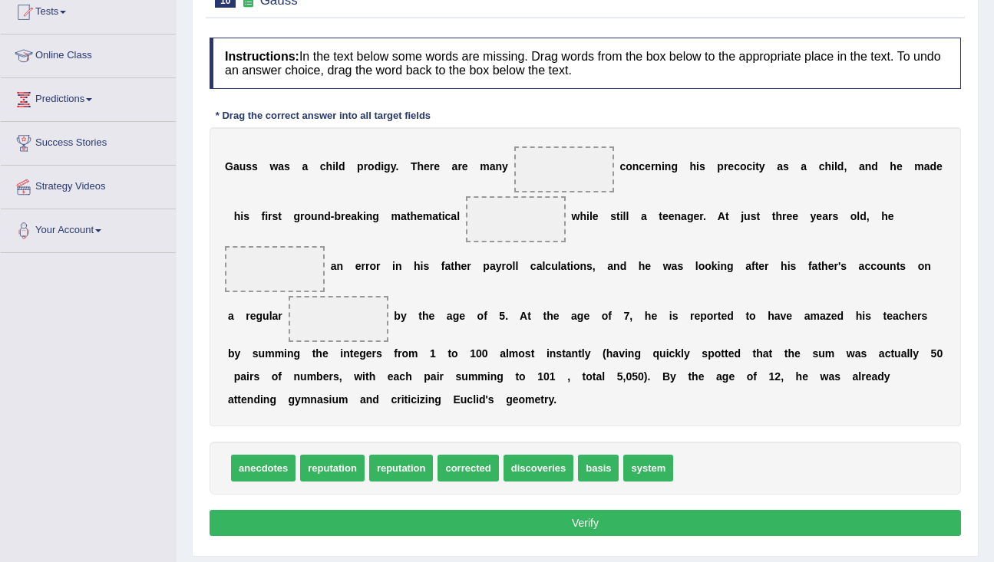
scroll to position [175, 0]
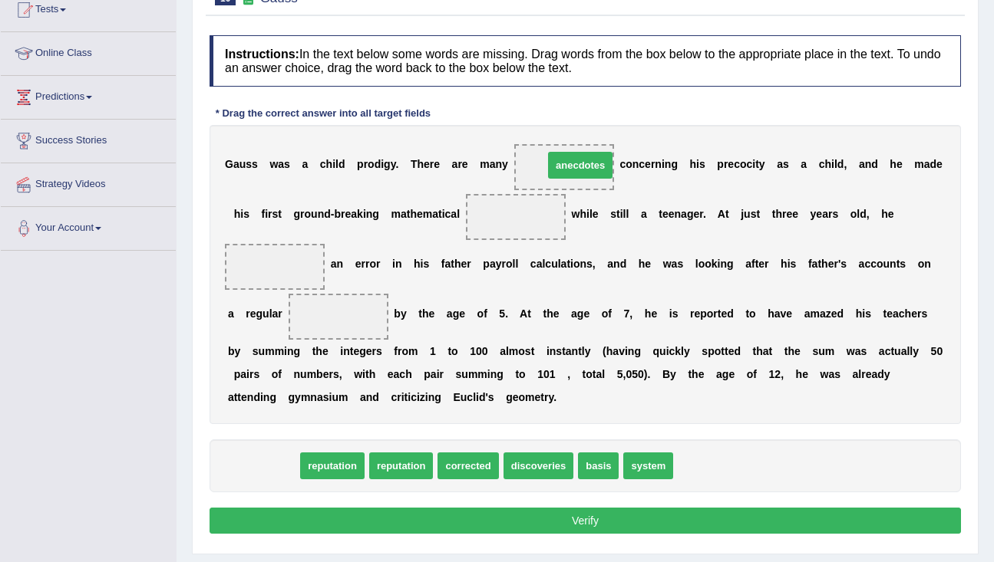
drag, startPoint x: 273, startPoint y: 463, endPoint x: 585, endPoint y: 159, distance: 435.8
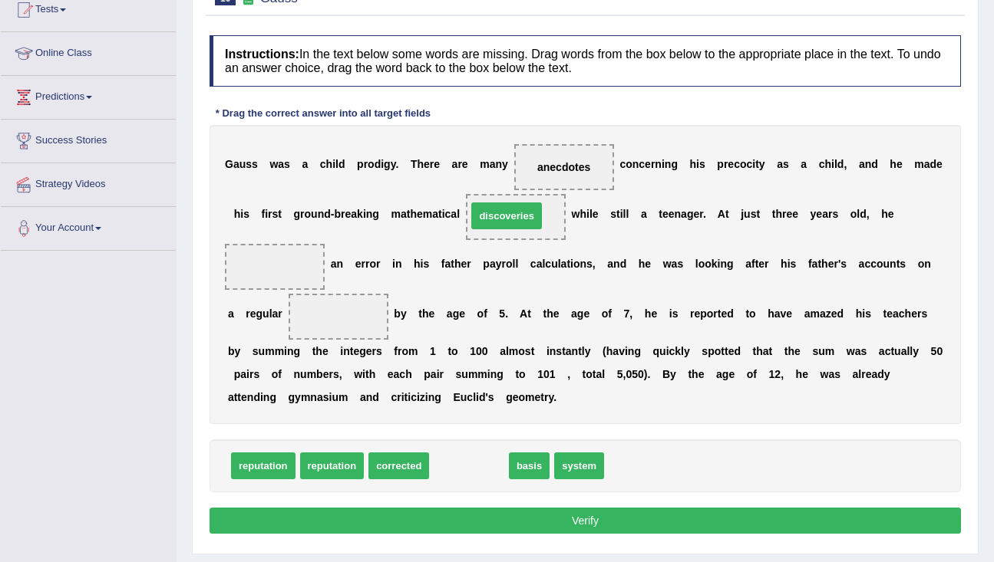
drag, startPoint x: 458, startPoint y: 468, endPoint x: 496, endPoint y: 217, distance: 253.7
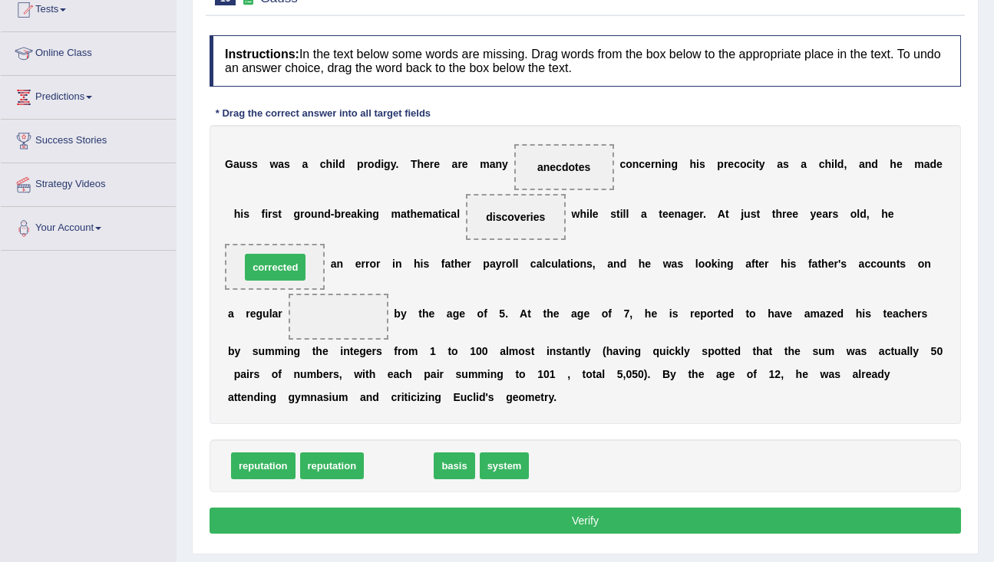
drag, startPoint x: 398, startPoint y: 466, endPoint x: 276, endPoint y: 268, distance: 232.6
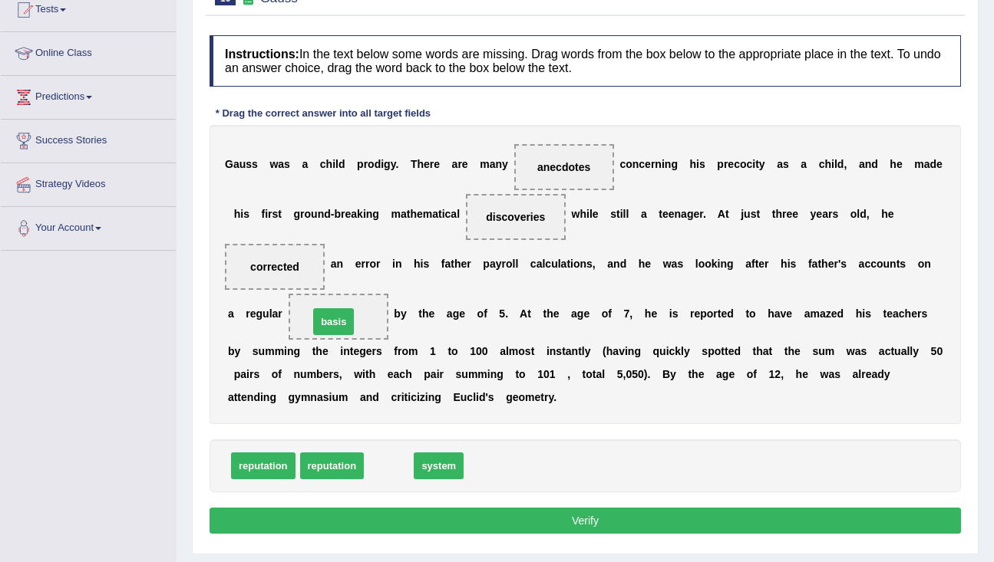
drag, startPoint x: 401, startPoint y: 479, endPoint x: 345, endPoint y: 335, distance: 154.5
click at [380, 521] on button "Verify" at bounding box center [584, 521] width 751 height 26
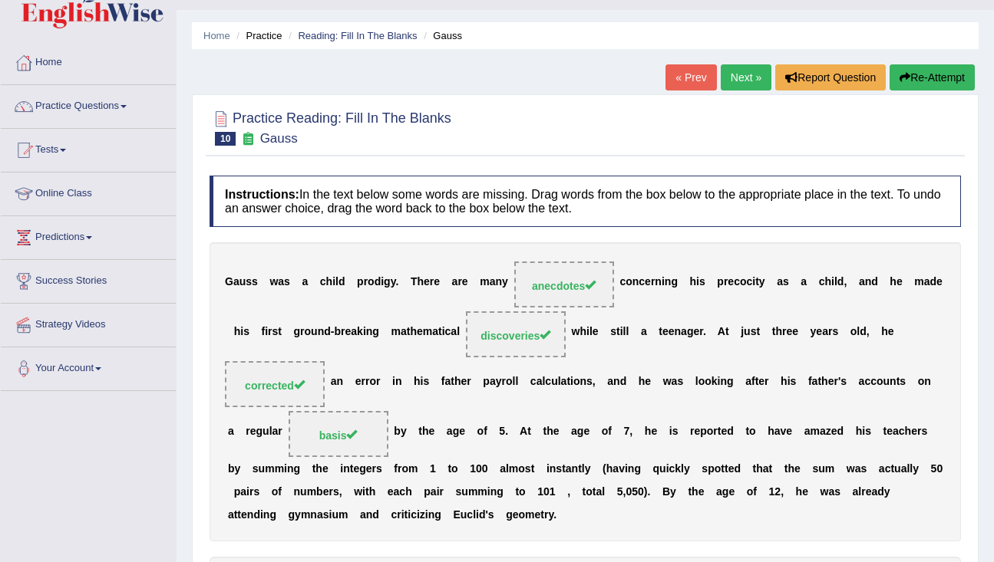
scroll to position [0, 0]
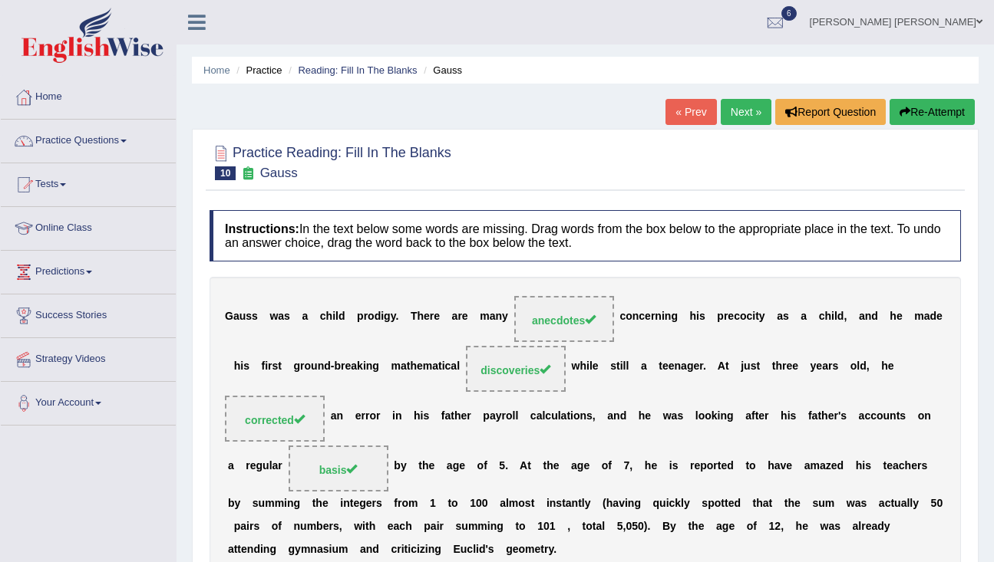
click at [740, 109] on link "Next »" at bounding box center [746, 112] width 51 height 26
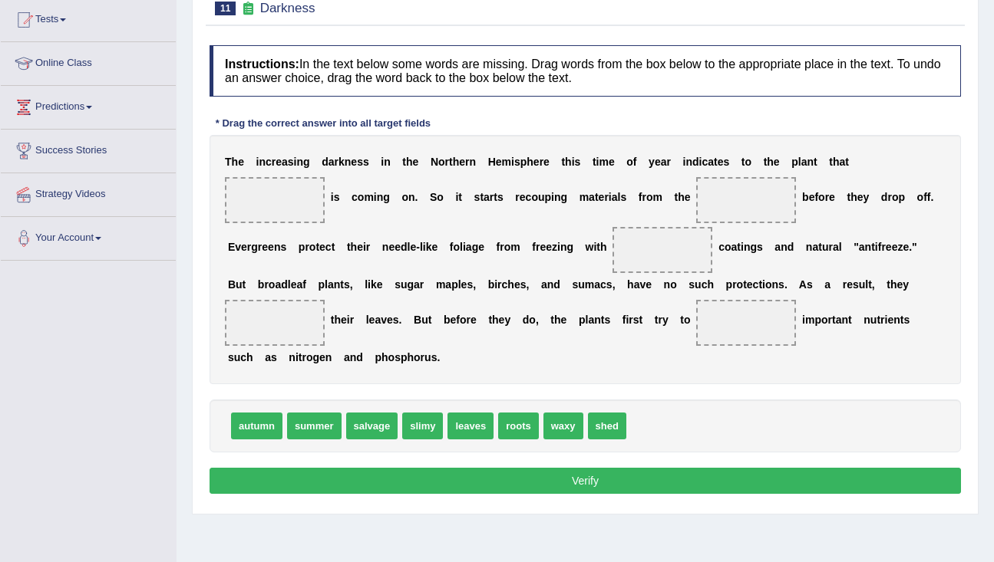
scroll to position [208, 0]
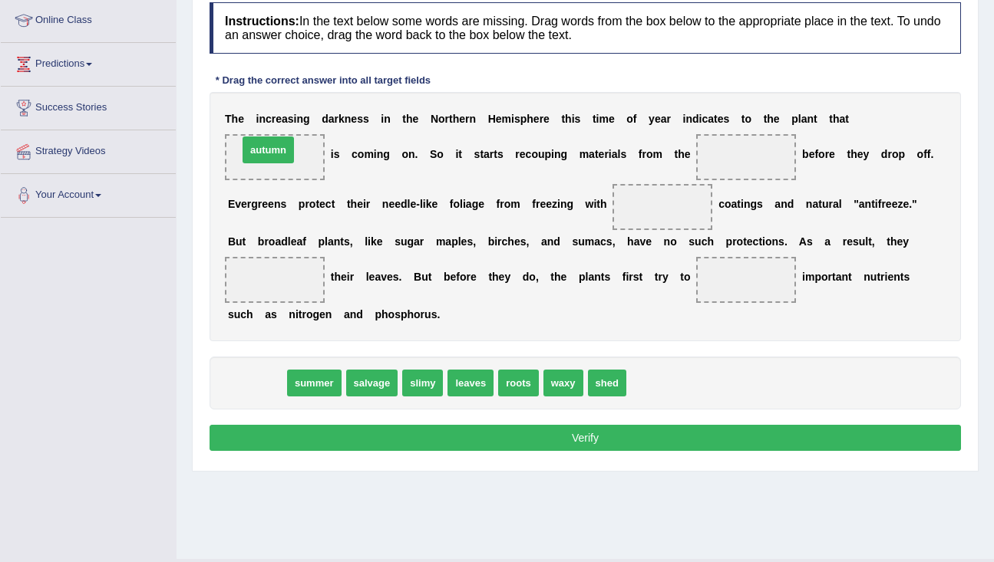
drag, startPoint x: 259, startPoint y: 386, endPoint x: 270, endPoint y: 153, distance: 233.6
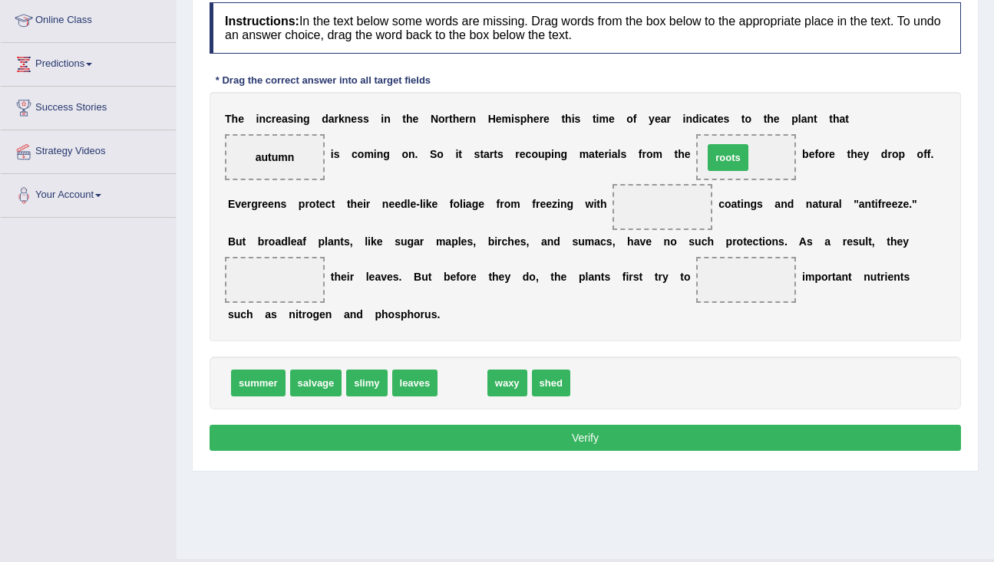
drag, startPoint x: 452, startPoint y: 388, endPoint x: 717, endPoint y: 160, distance: 348.8
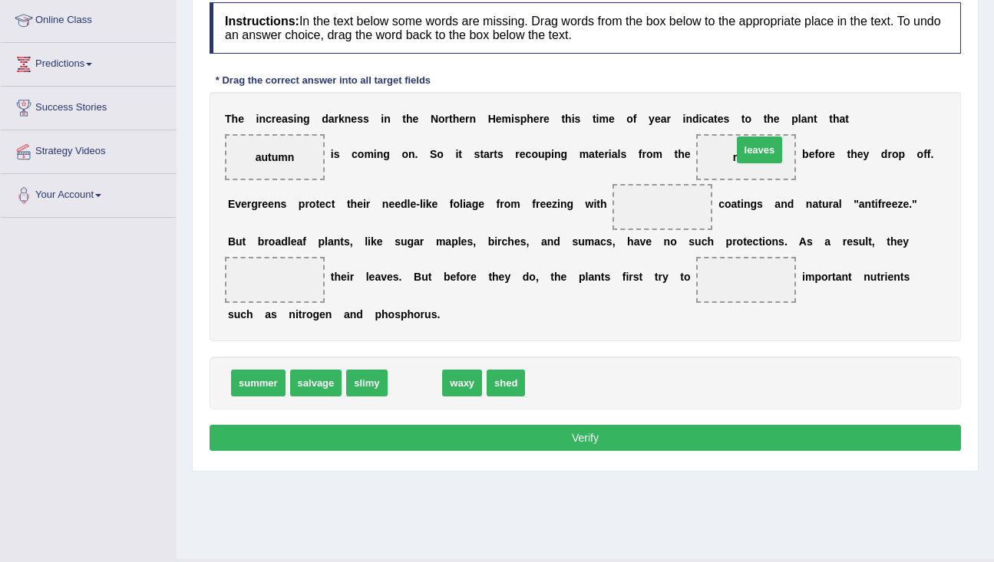
drag, startPoint x: 415, startPoint y: 383, endPoint x: 758, endPoint y: 147, distance: 416.6
drag, startPoint x: 364, startPoint y: 382, endPoint x: 375, endPoint y: 379, distance: 11.2
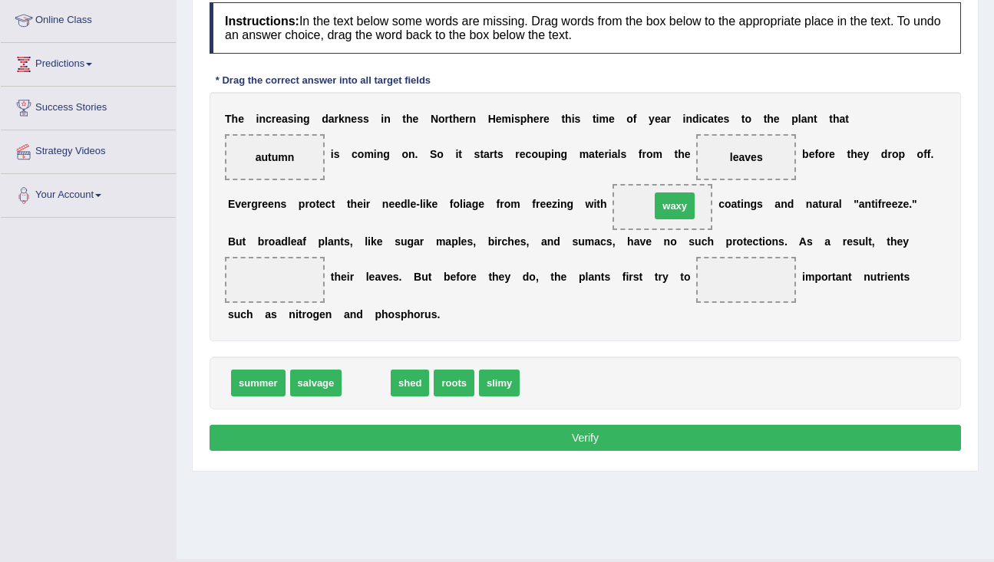
drag, startPoint x: 367, startPoint y: 385, endPoint x: 672, endPoint y: 208, distance: 353.1
drag, startPoint x: 365, startPoint y: 384, endPoint x: 289, endPoint y: 275, distance: 132.8
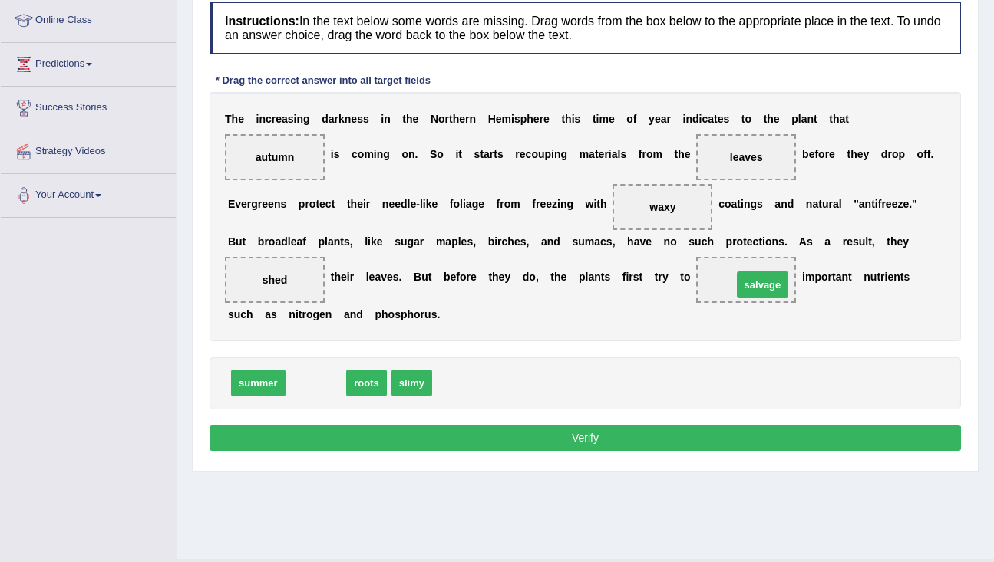
drag, startPoint x: 317, startPoint y: 381, endPoint x: 764, endPoint y: 282, distance: 457.3
click at [668, 434] on button "Verify" at bounding box center [584, 438] width 751 height 26
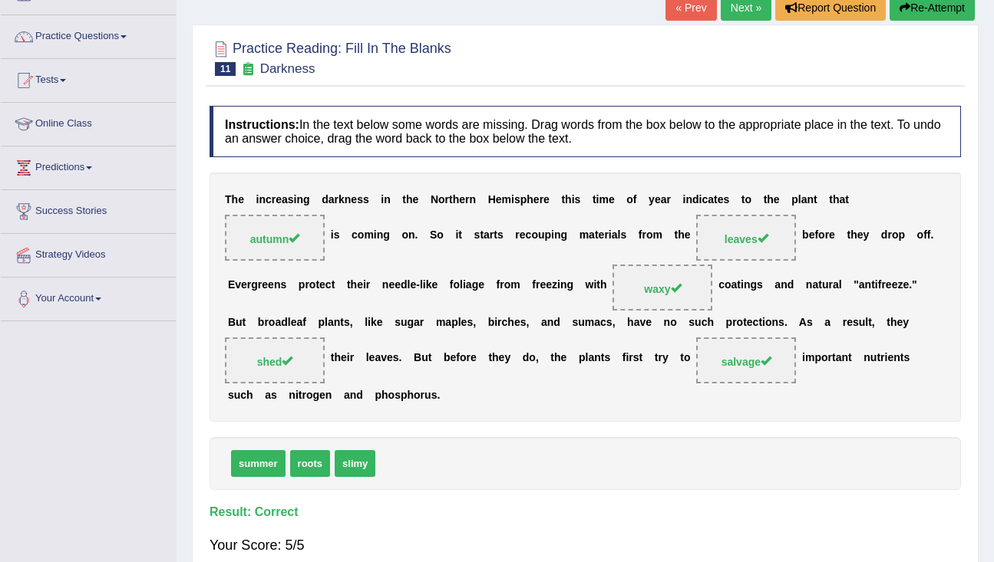
scroll to position [0, 0]
